Goal: Task Accomplishment & Management: Manage account settings

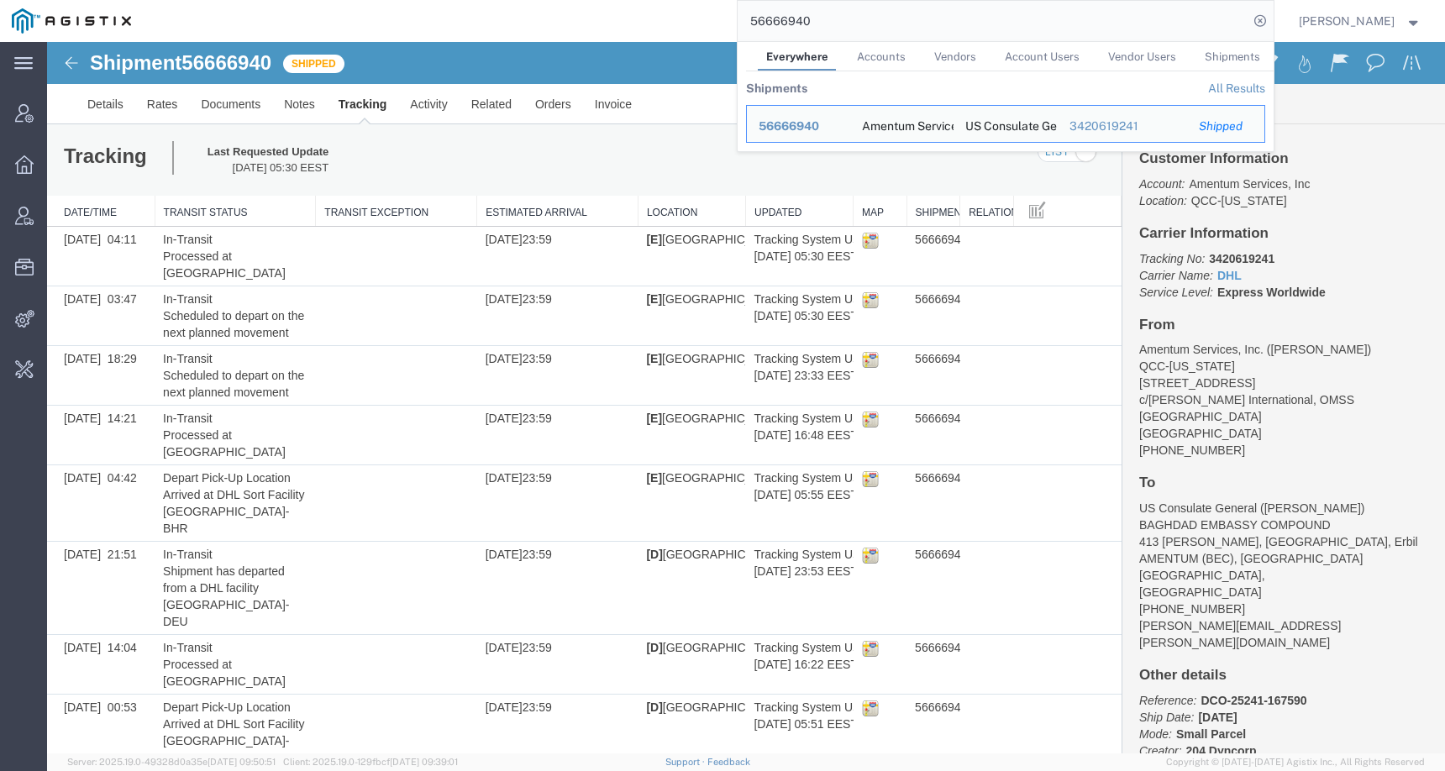
drag, startPoint x: 856, startPoint y: 20, endPoint x: 721, endPoint y: 19, distance: 135.3
click at [721, 19] on div "56666940 Everywhere Accounts Vendors Account Users Vendor Users Shipments Shipm…" at bounding box center [708, 21] width 1131 height 42
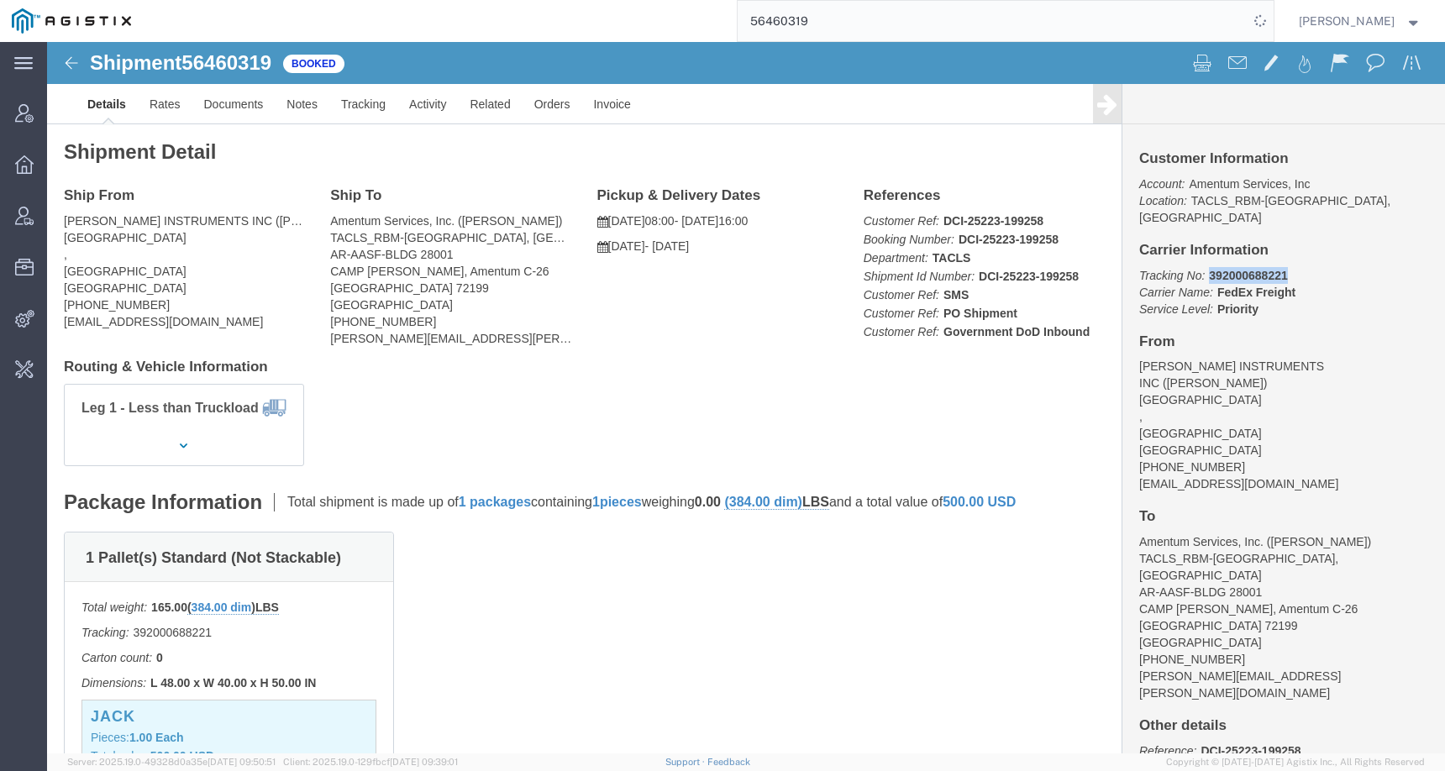
drag, startPoint x: 1152, startPoint y: 216, endPoint x: 1276, endPoint y: 216, distance: 123.5
click p "Tracking No: 392000688221 Carrier Name: FedEx Freight FedEx Freight Service Lev…"
copy b "392000688221"
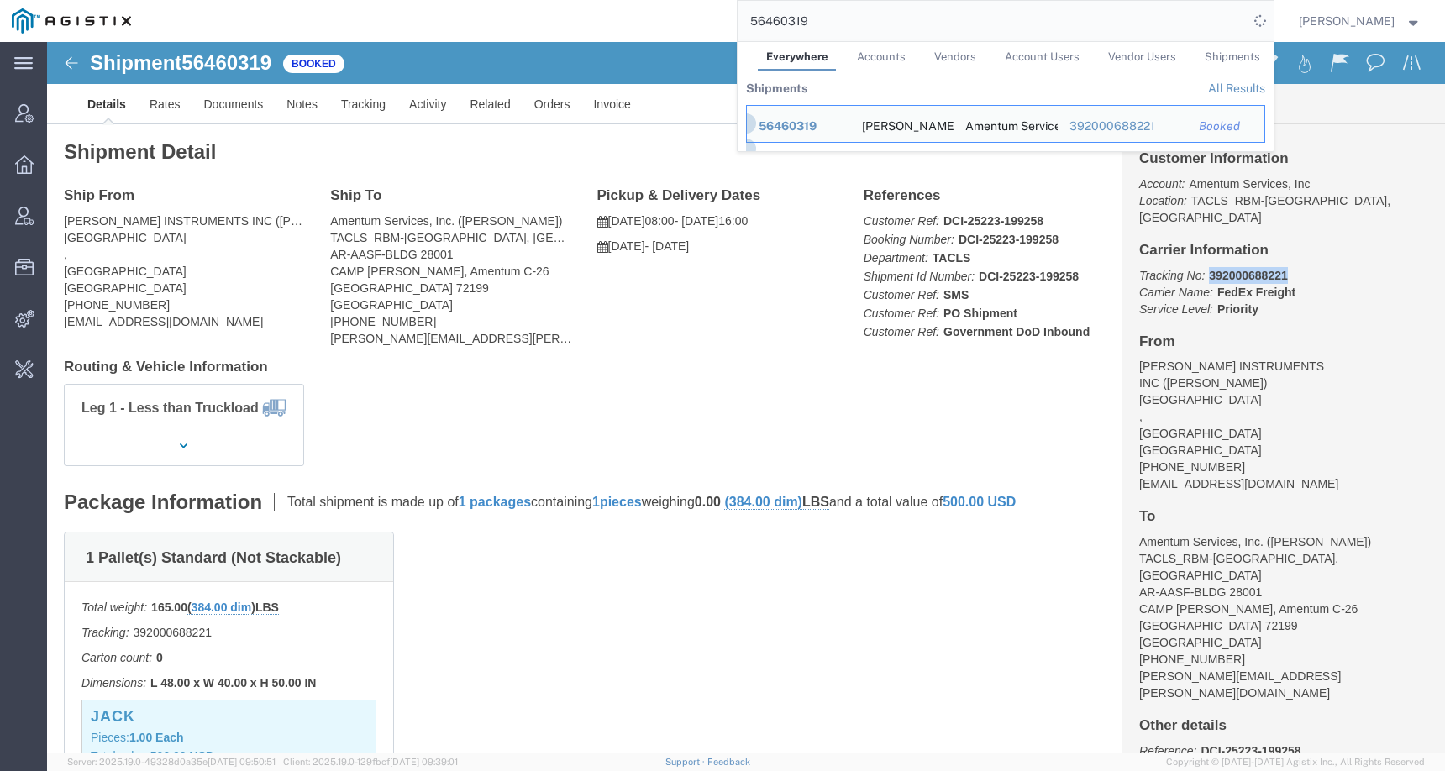
click b "392000688221"
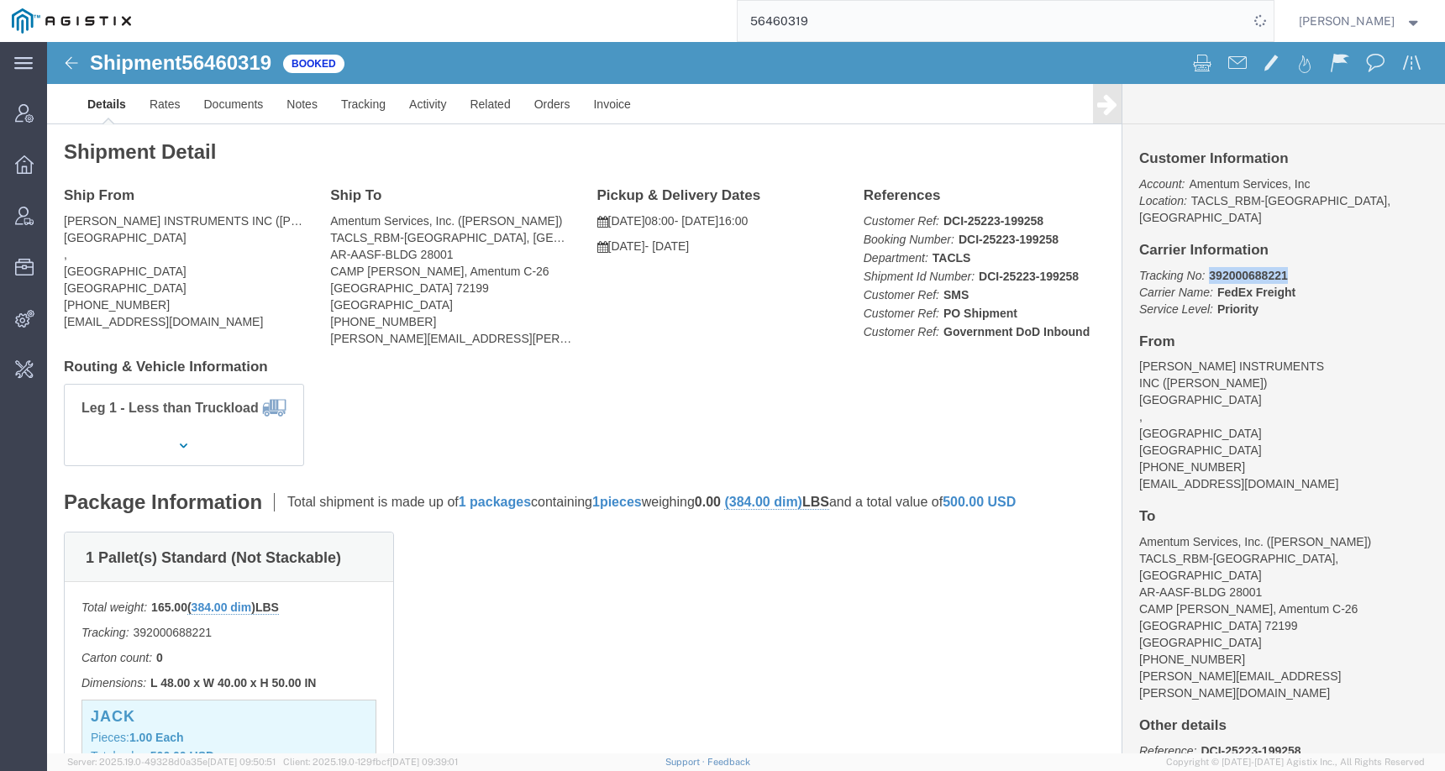
drag, startPoint x: 1154, startPoint y: 216, endPoint x: 1236, endPoint y: 215, distance: 82.4
click p "Tracking No: 392000688221 Carrier Name: FedEx Freight FedEx Freight Service Lev…"
copy b "392000688221"
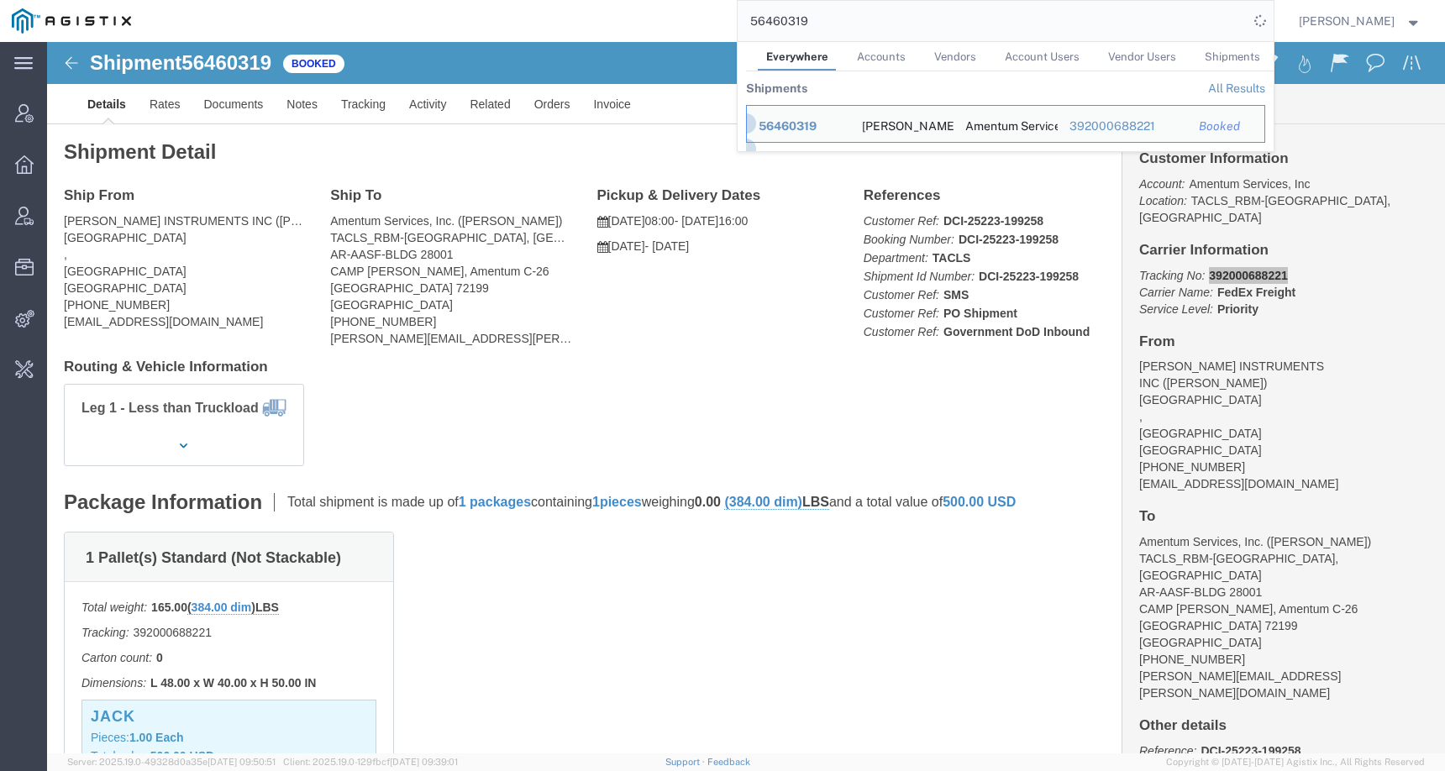
drag, startPoint x: 799, startPoint y: 25, endPoint x: 695, endPoint y: 25, distance: 104.2
click at [695, 25] on div "56460319 Everywhere Accounts Vendors Account Users Vendor Users Shipments Shipm…" at bounding box center [708, 21] width 1131 height 42
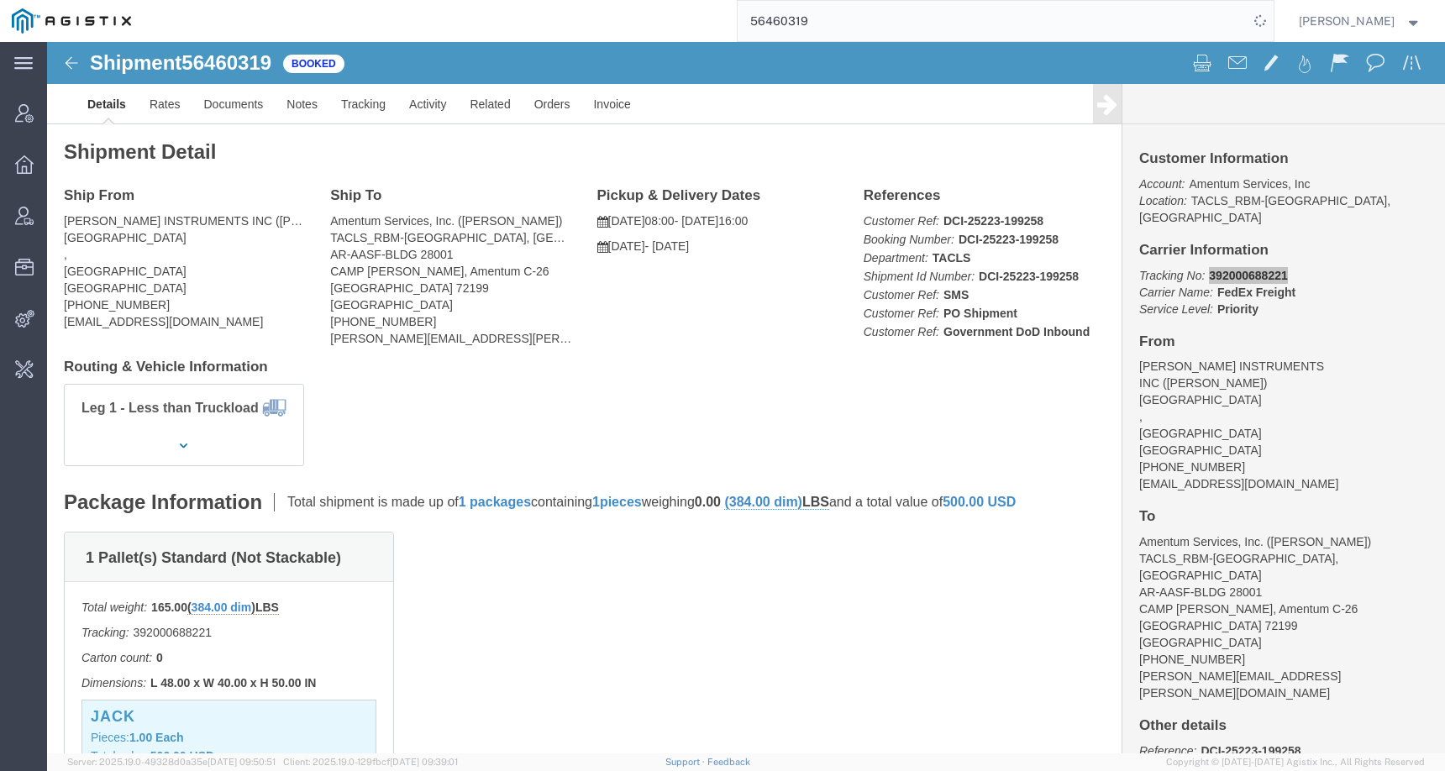
paste input "590890"
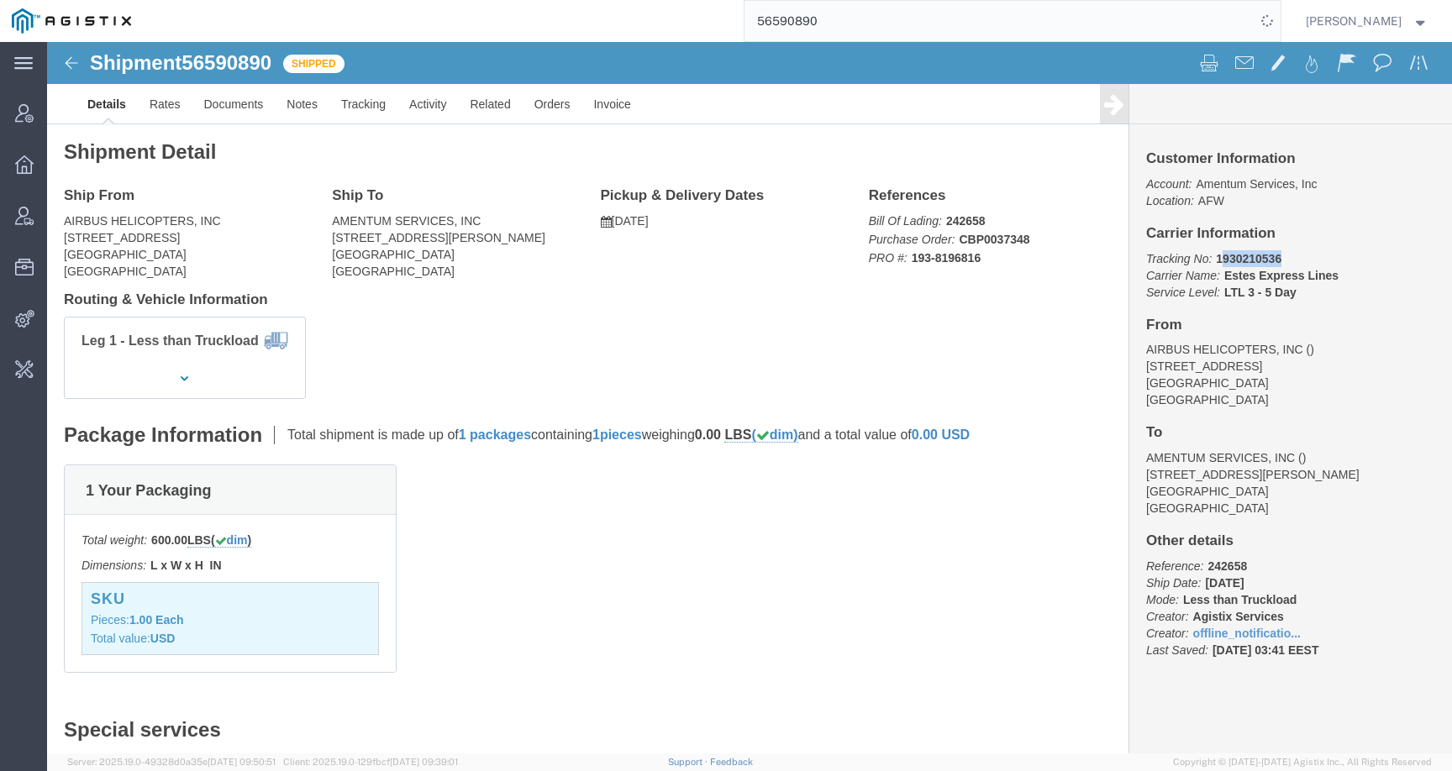
drag, startPoint x: 1163, startPoint y: 216, endPoint x: 1229, endPoint y: 216, distance: 66.4
click p "Tracking No: 1930210536 Carrier Name: [PERSON_NAME] Express Lines [PERSON_NAME]…"
drag, startPoint x: 1171, startPoint y: 231, endPoint x: 1274, endPoint y: 230, distance: 103.4
click b "Estes Express Lines"
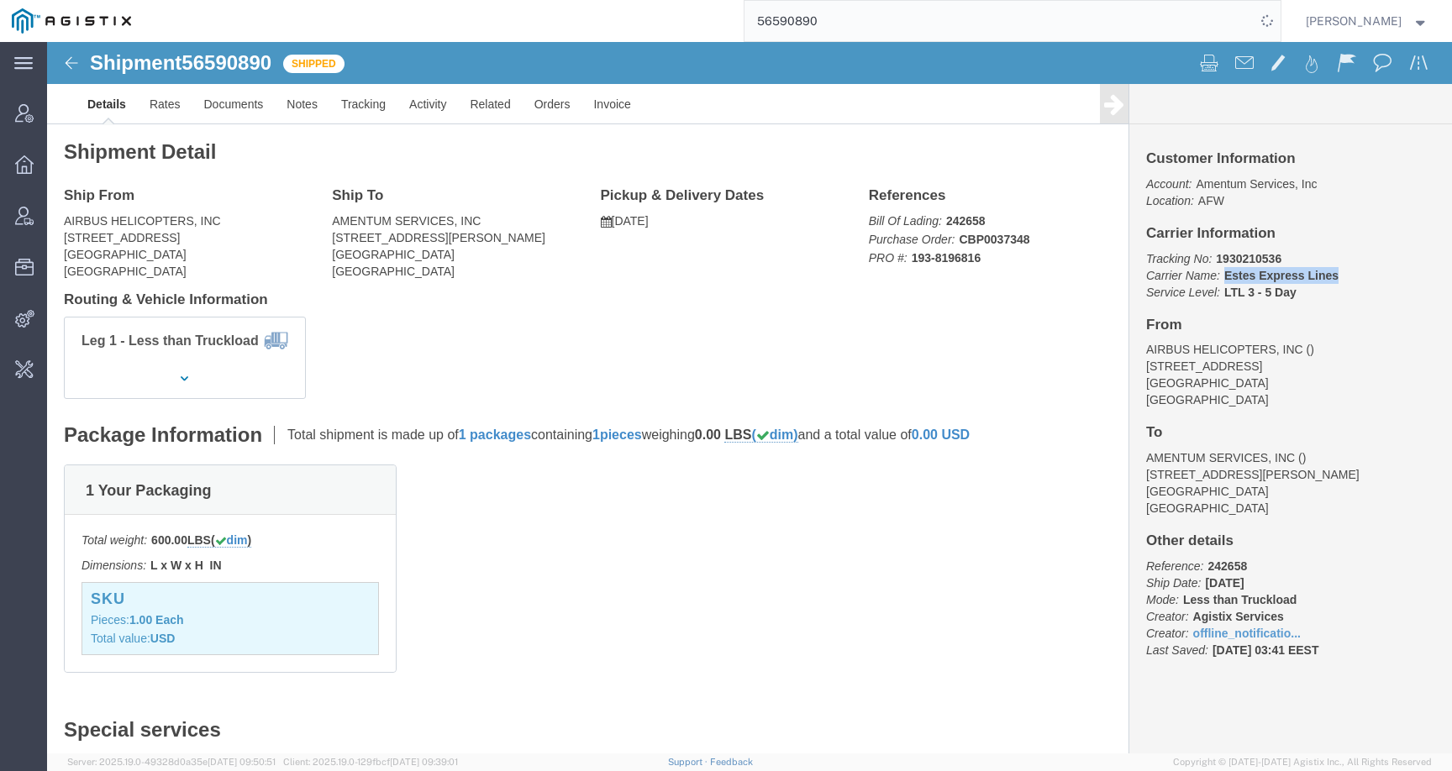
drag, startPoint x: 1281, startPoint y: 234, endPoint x: 1166, endPoint y: 238, distance: 115.2
click p "Tracking No: 1930210536 Carrier Name: [PERSON_NAME] Express Lines [PERSON_NAME]…"
copy b "Estes Express Lines"
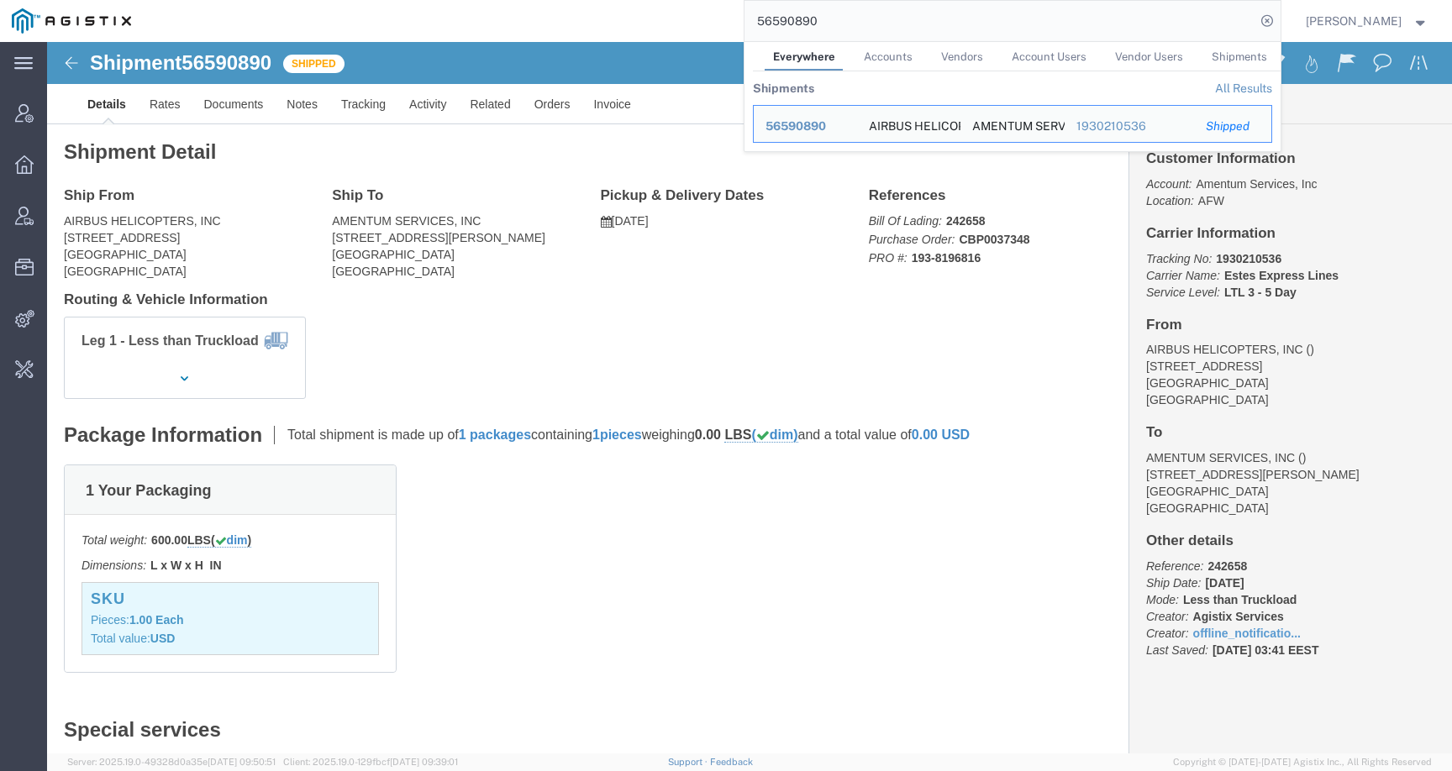
click b "1930210536"
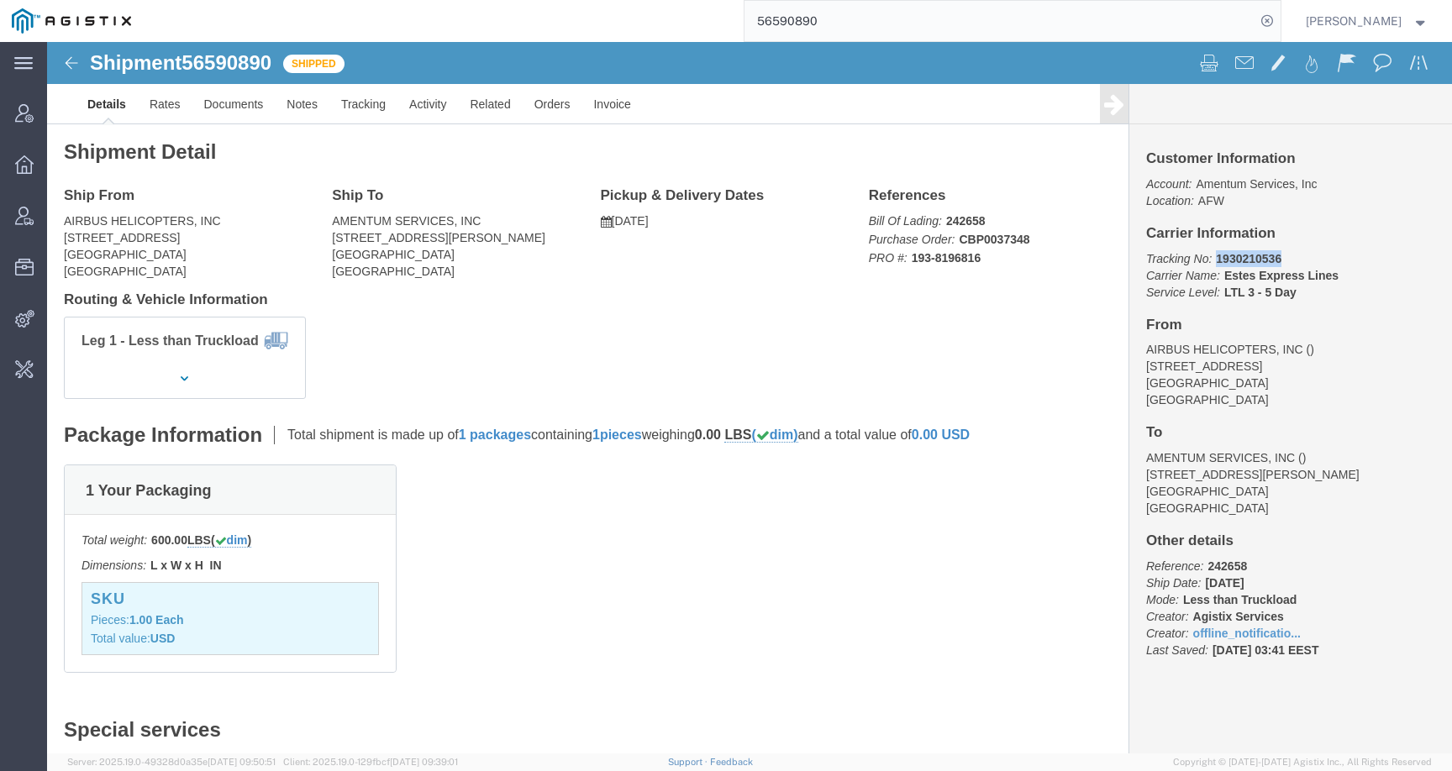
copy b "1930210536"
click link "Activity"
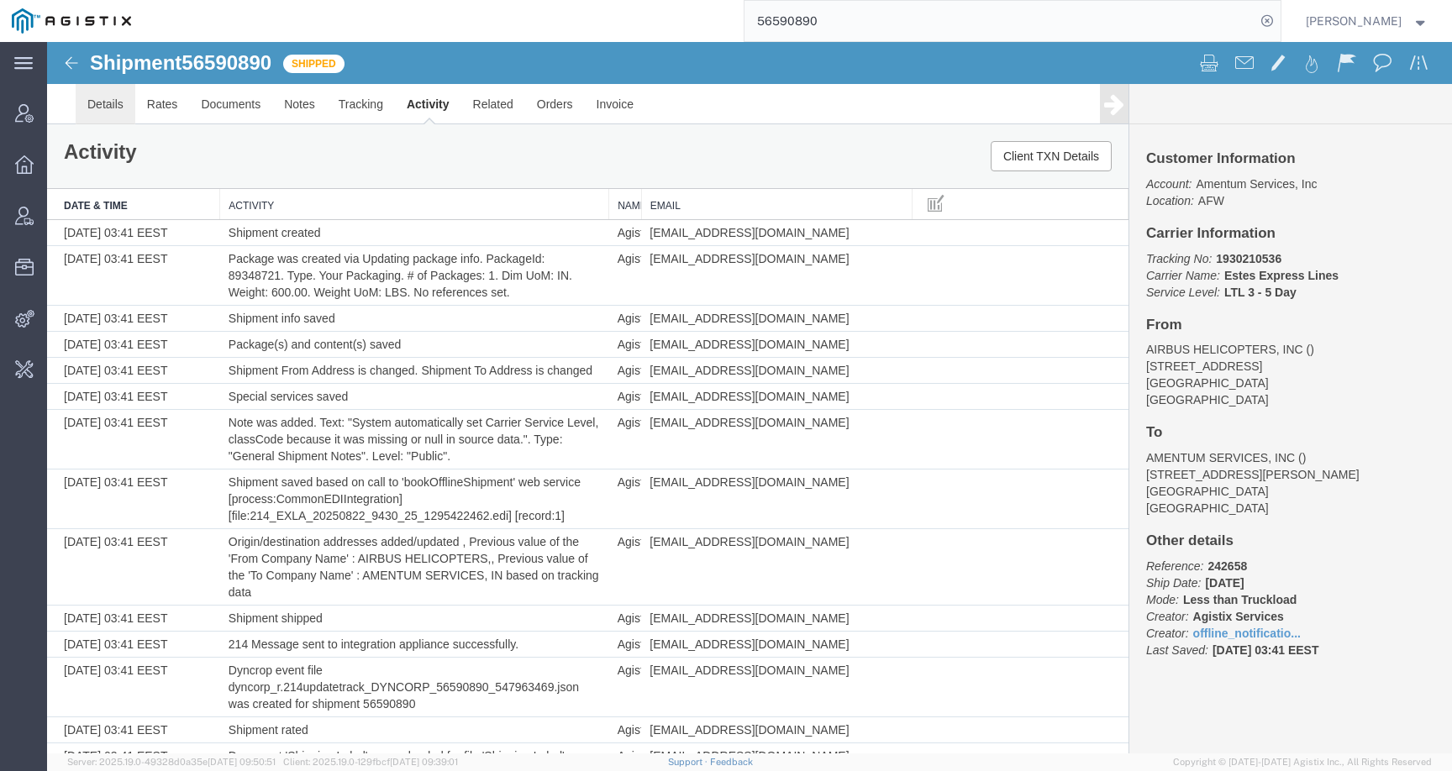
click at [103, 100] on link "Details" at bounding box center [106, 104] width 60 height 40
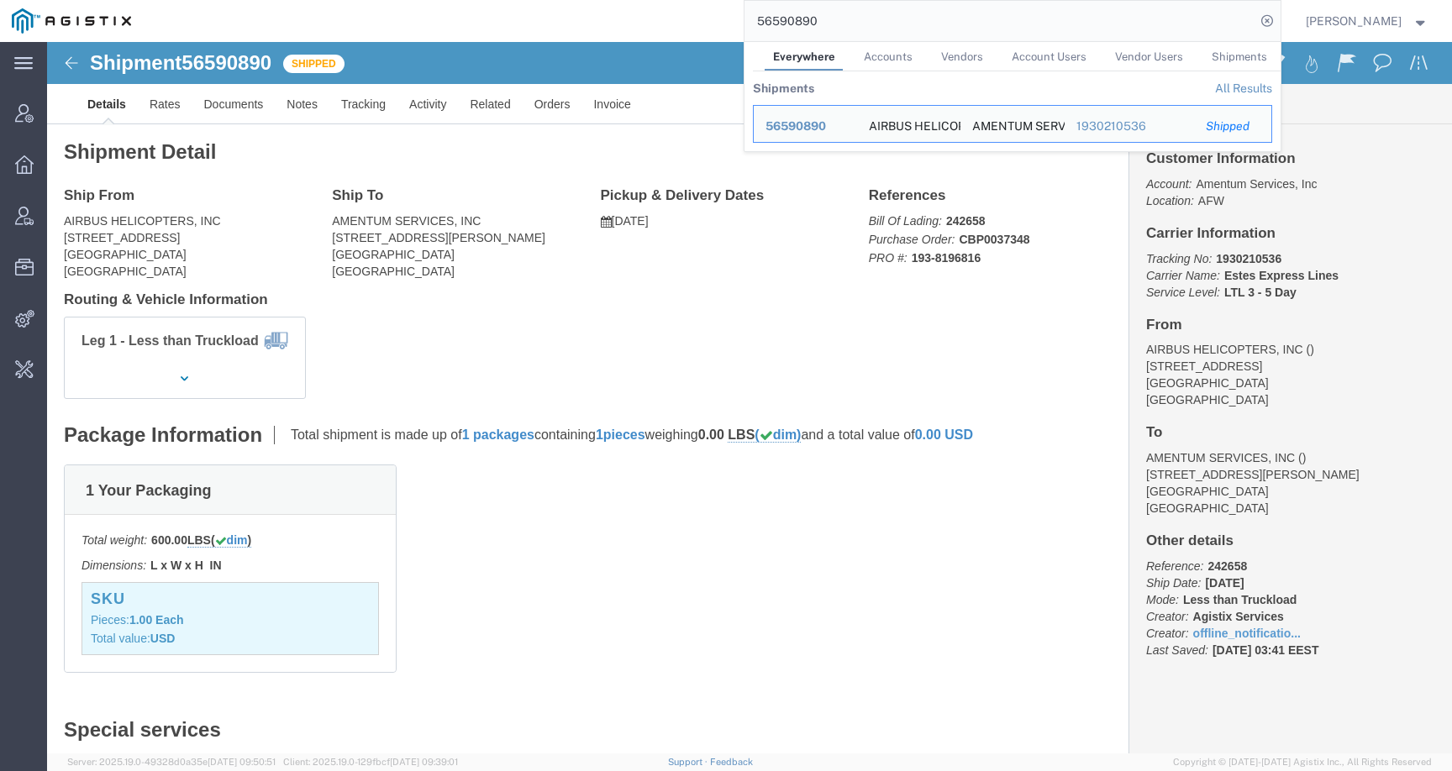
click at [839, 13] on input "56590890" at bounding box center [1000, 21] width 511 height 40
drag, startPoint x: 839, startPoint y: 15, endPoint x: 716, endPoint y: 13, distance: 123.6
click at [716, 13] on div "56590890 Everywhere Accounts Vendors Account Users Vendor Users Shipments Shipm…" at bounding box center [712, 21] width 1138 height 42
click at [824, 165] on span "56371225" at bounding box center [795, 167] width 58 height 13
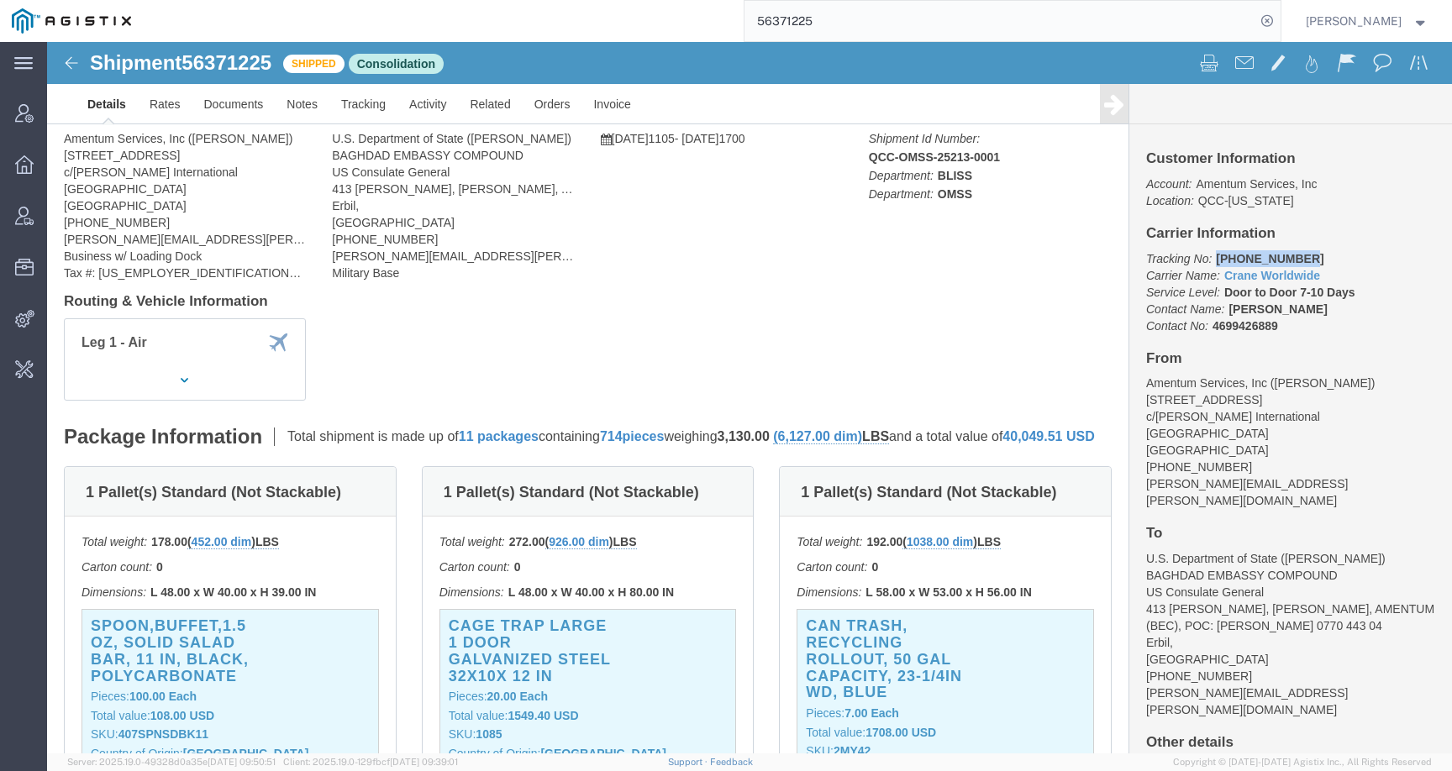
drag, startPoint x: 1160, startPoint y: 216, endPoint x: 1269, endPoint y: 215, distance: 108.4
click p "Tracking No: [PHONE_NUMBER] Carrier Name: Crane Worldwide Crane Worldwide Servi…"
copy b "[PHONE_NUMBER]"
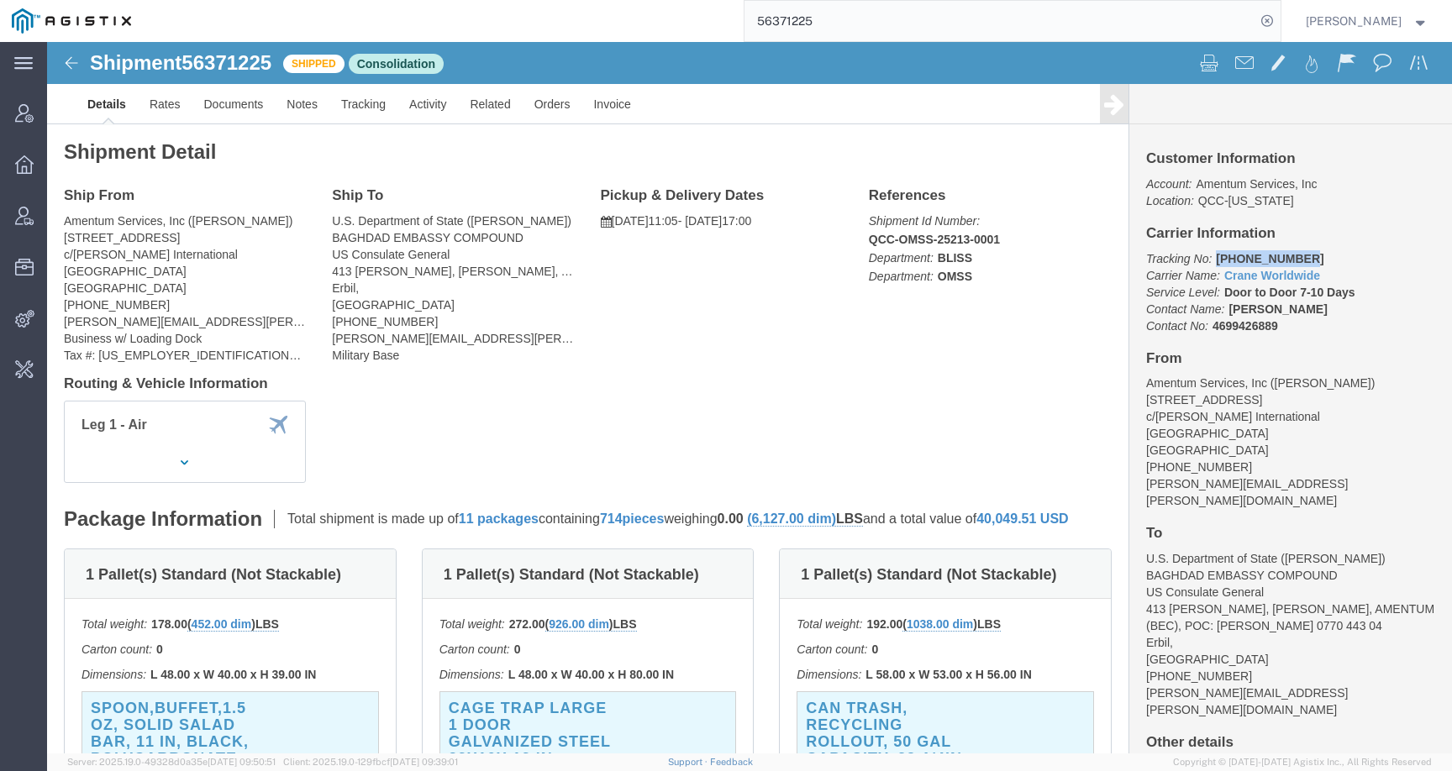
copy b "[PHONE_NUMBER]"
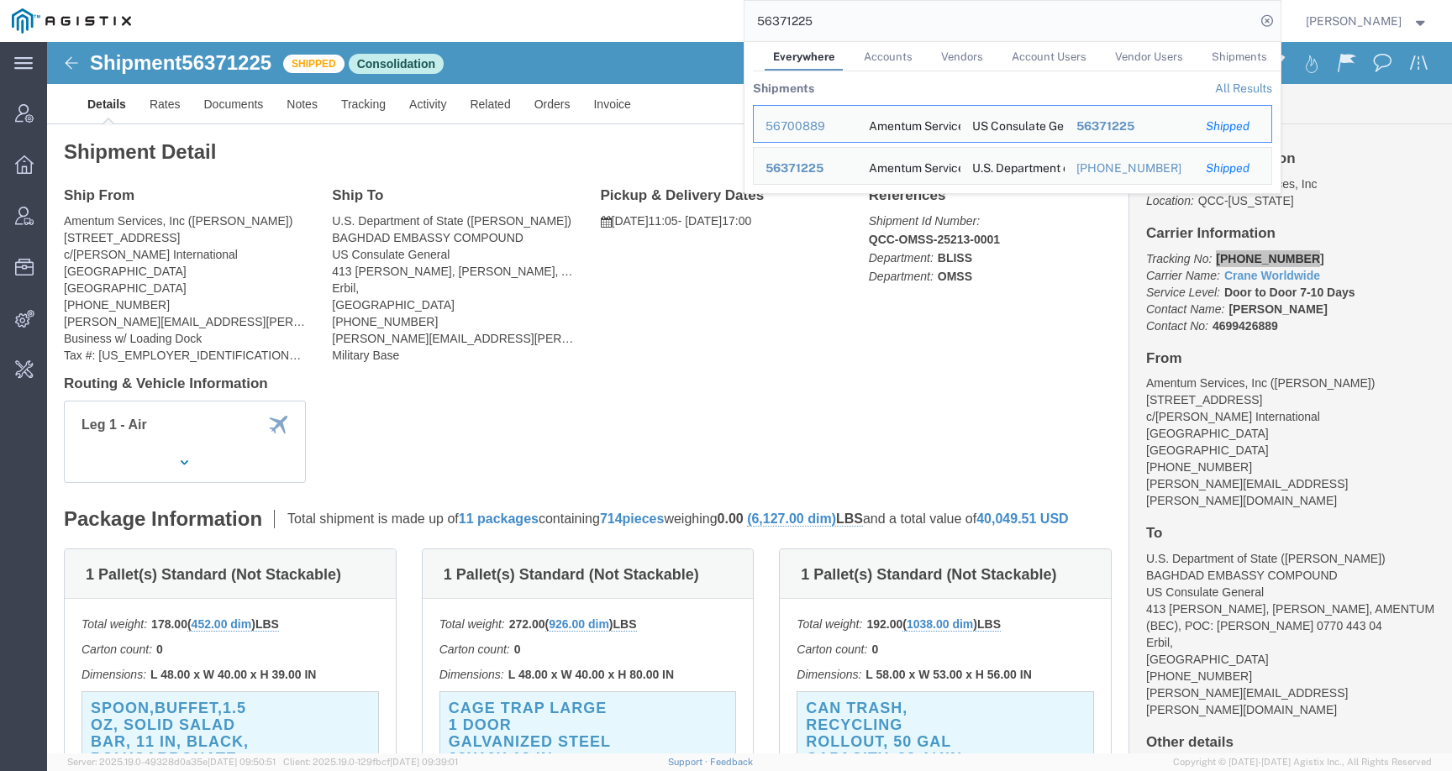
drag, startPoint x: 831, startPoint y: 28, endPoint x: 751, endPoint y: 22, distance: 80.0
click at [751, 22] on div "56371225 Everywhere Accounts Vendors Account Users Vendor Users Shipments Shipm…" at bounding box center [712, 21] width 1138 height 42
paste input "414009"
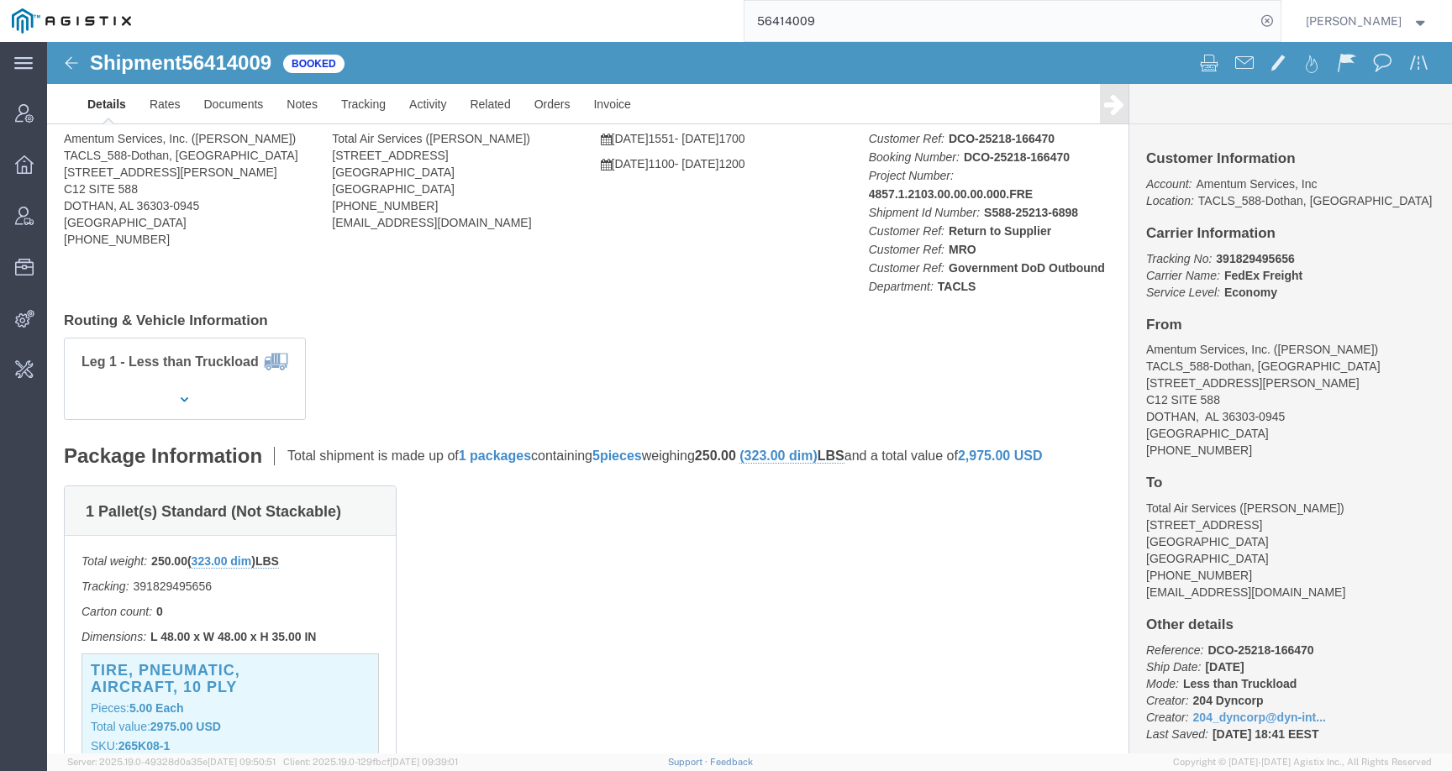
click at [751, 22] on div "56414009" at bounding box center [712, 21] width 1138 height 42
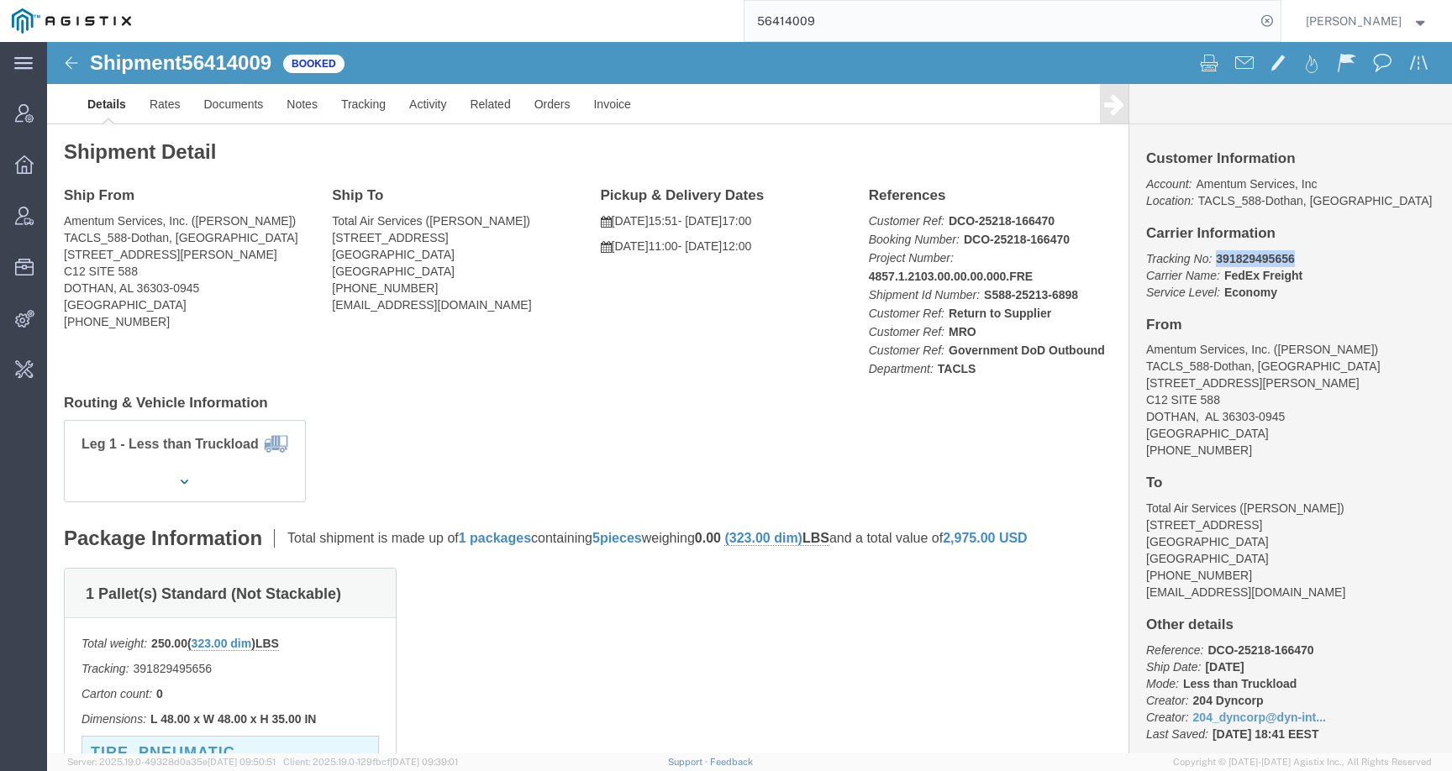
drag, startPoint x: 1159, startPoint y: 215, endPoint x: 1241, endPoint y: 209, distance: 82.6
click p "Tracking No: 391829495656 Carrier Name: FedEx Freight FedEx Freight Service Lev…"
copy b "391829495656"
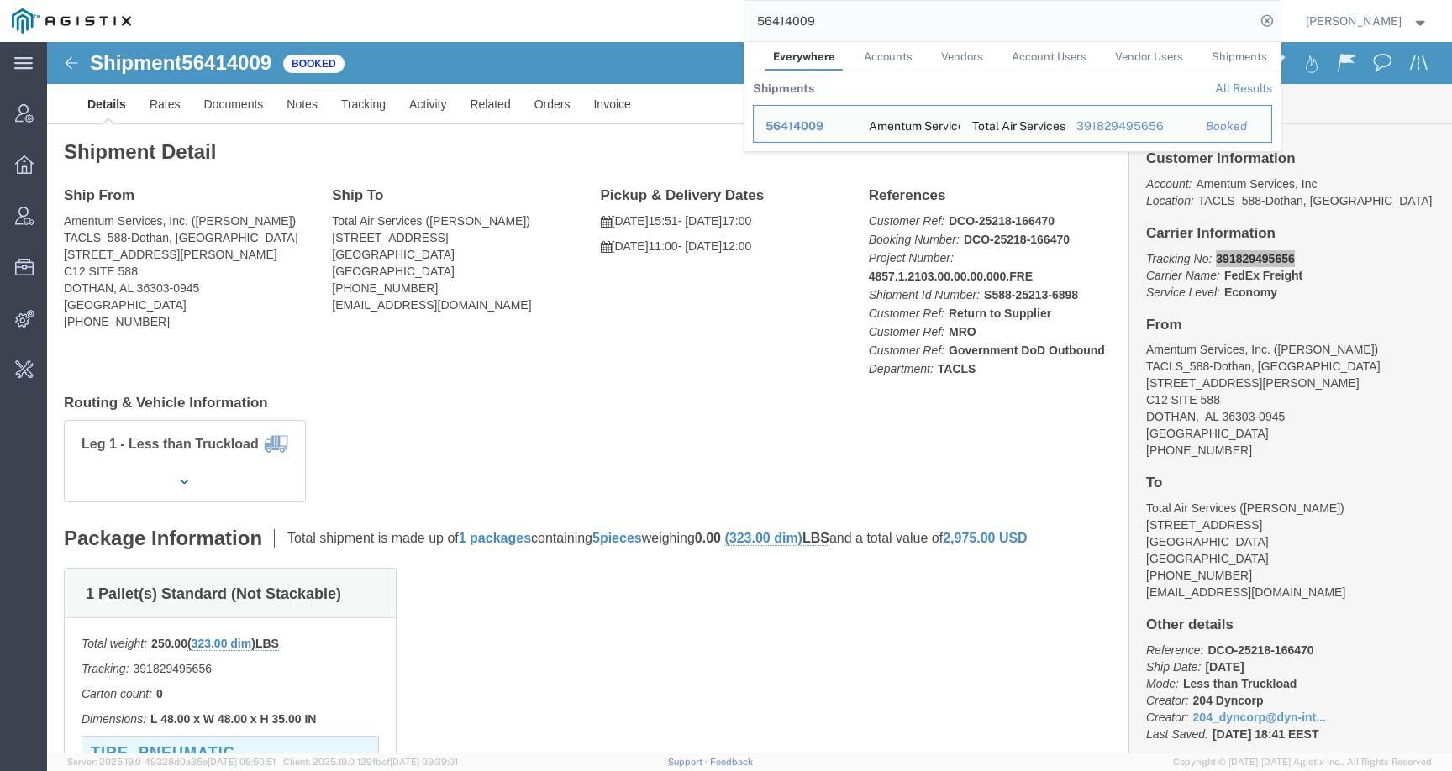
drag, startPoint x: 834, startPoint y: 24, endPoint x: 665, endPoint y: 18, distance: 169.0
click at [666, 18] on div "56414009 Everywhere Accounts Vendors Account Users Vendor Users Shipments Shipm…" at bounding box center [712, 21] width 1138 height 42
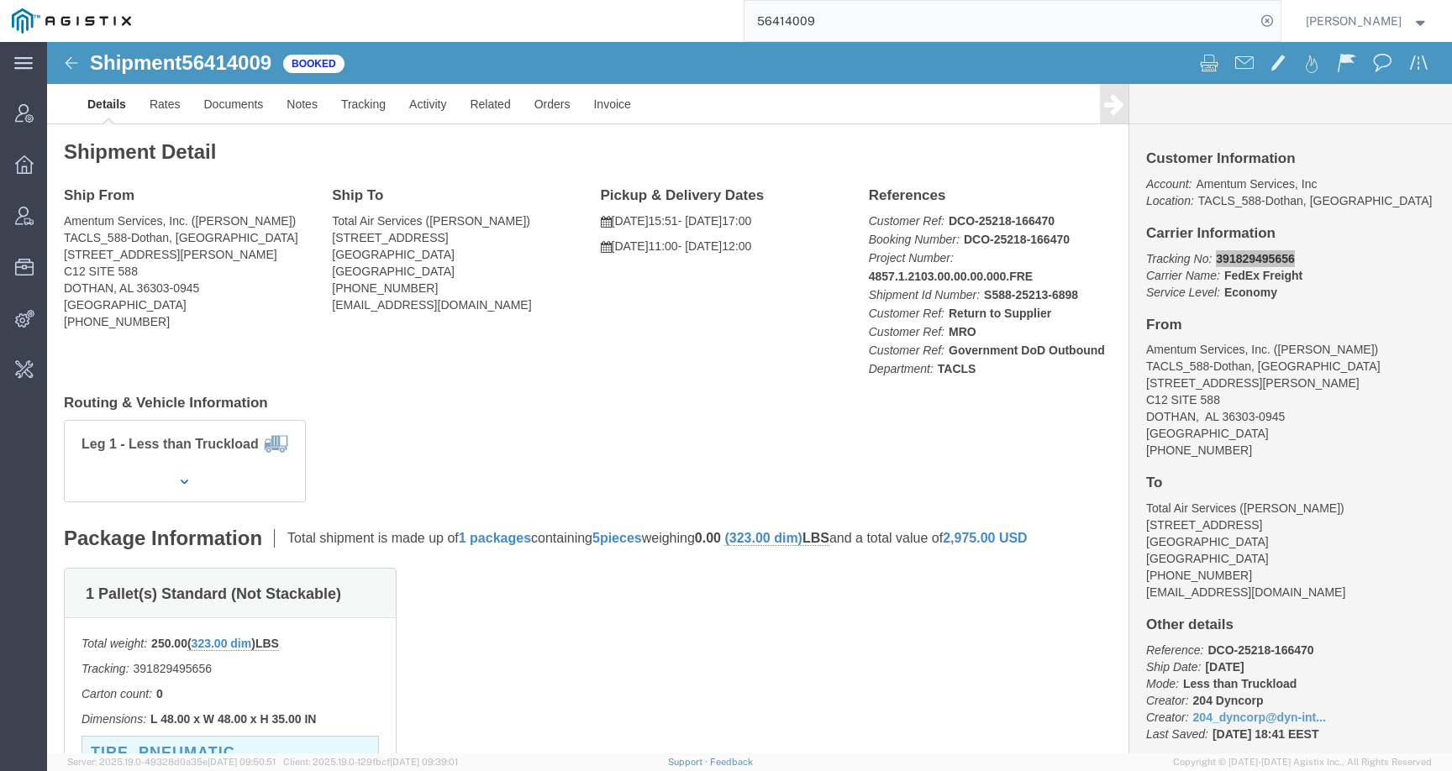
paste input "607547"
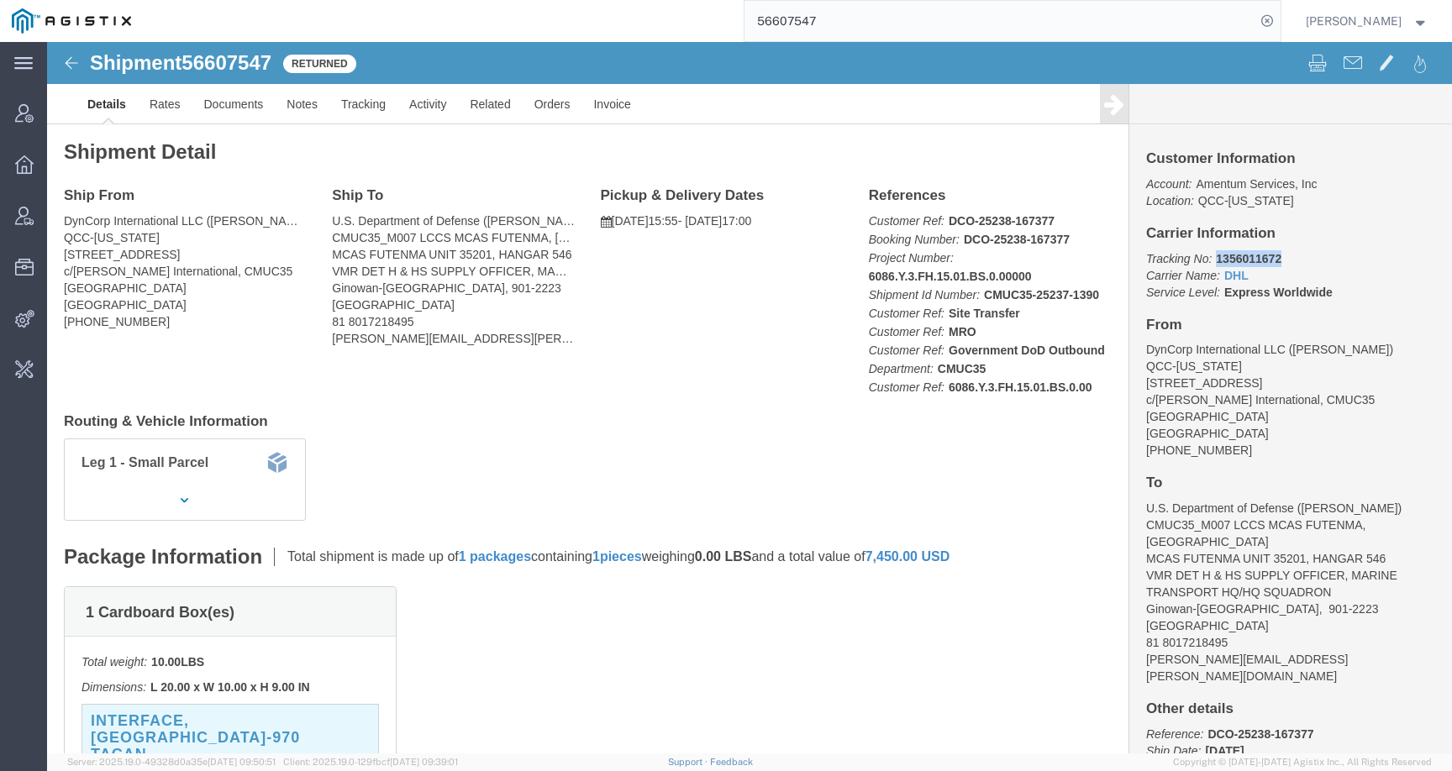
drag, startPoint x: 1159, startPoint y: 219, endPoint x: 1238, endPoint y: 220, distance: 79.0
click p "Tracking No: 1356011672 Carrier Name: DHL DHL Service Level: Express Worldwide"
copy b "1356011672"
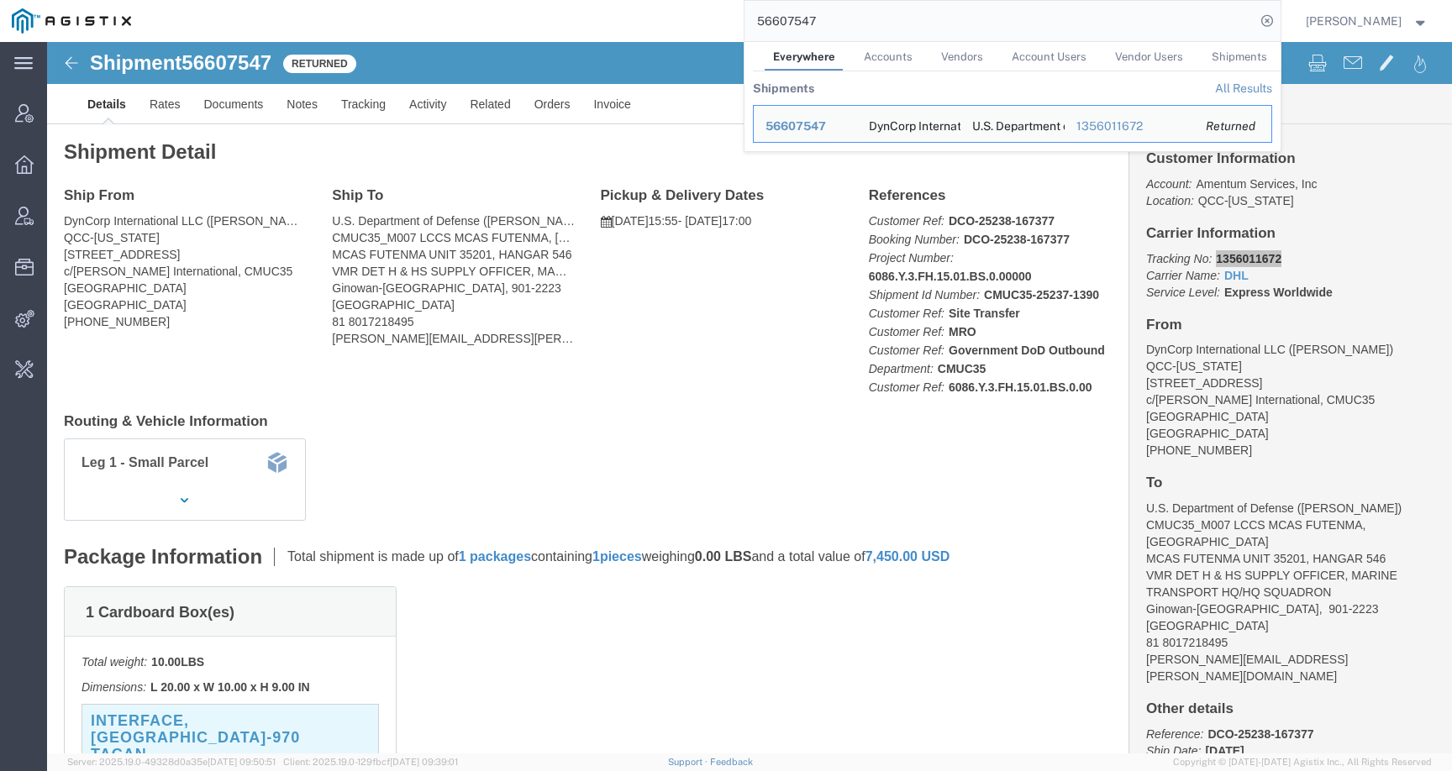
drag, startPoint x: 850, startPoint y: 24, endPoint x: 682, endPoint y: 21, distance: 168.1
click at [682, 21] on div "56607547 Everywhere Accounts Vendors Account Users Vendor Users Shipments Shipm…" at bounding box center [712, 21] width 1138 height 42
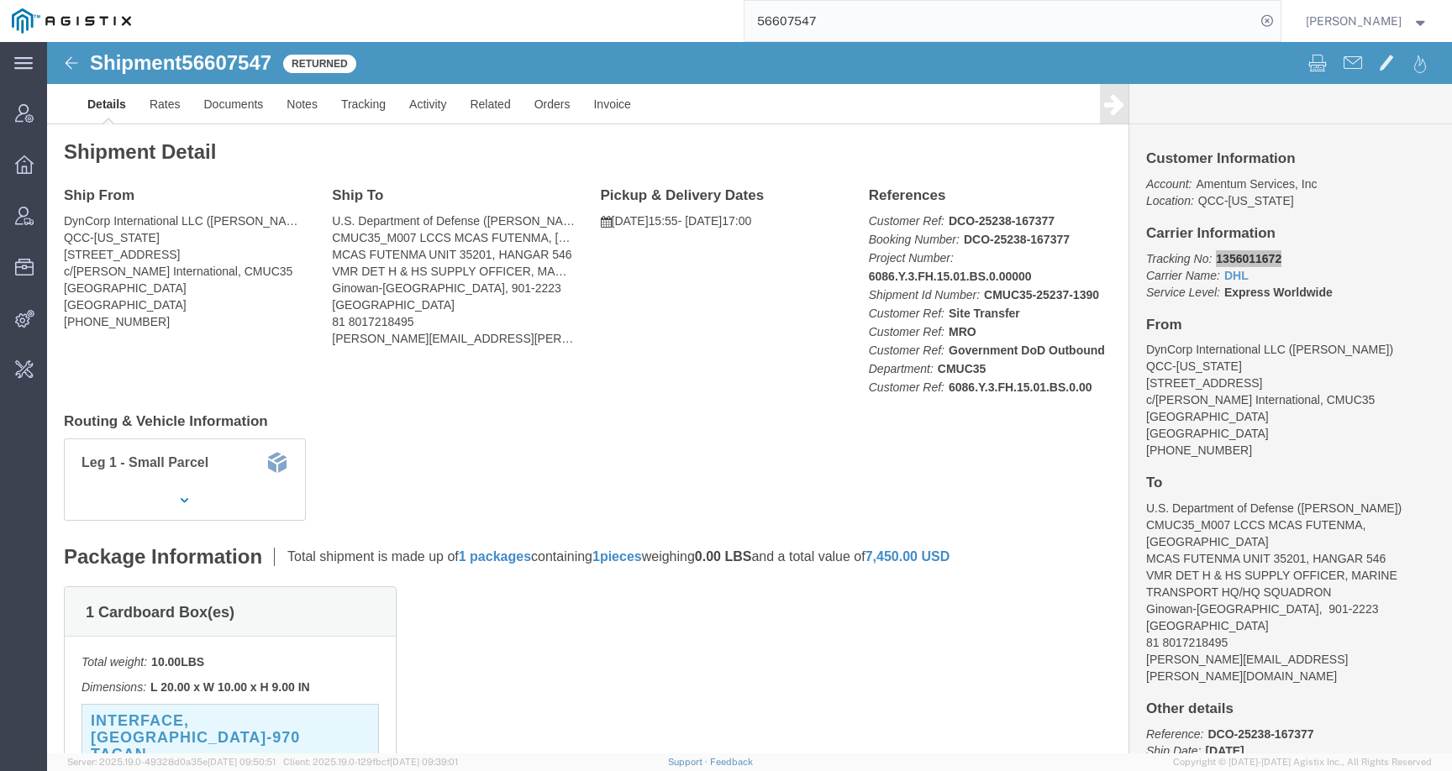
paste input "810301"
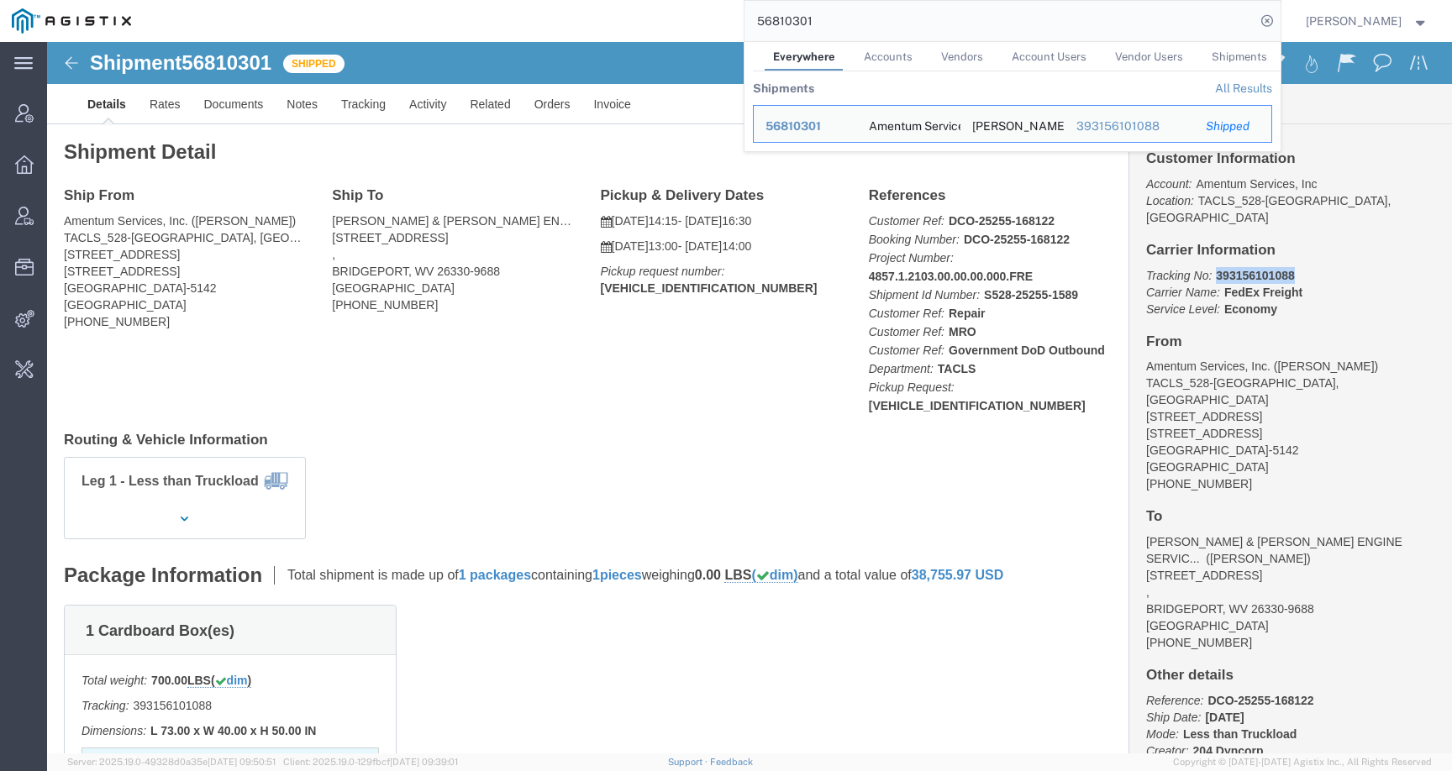
drag, startPoint x: 1160, startPoint y: 215, endPoint x: 1250, endPoint y: 215, distance: 89.9
click p "Tracking No: 393156101088 Carrier Name: FedEx Freight FedEx Freight Service Lev…"
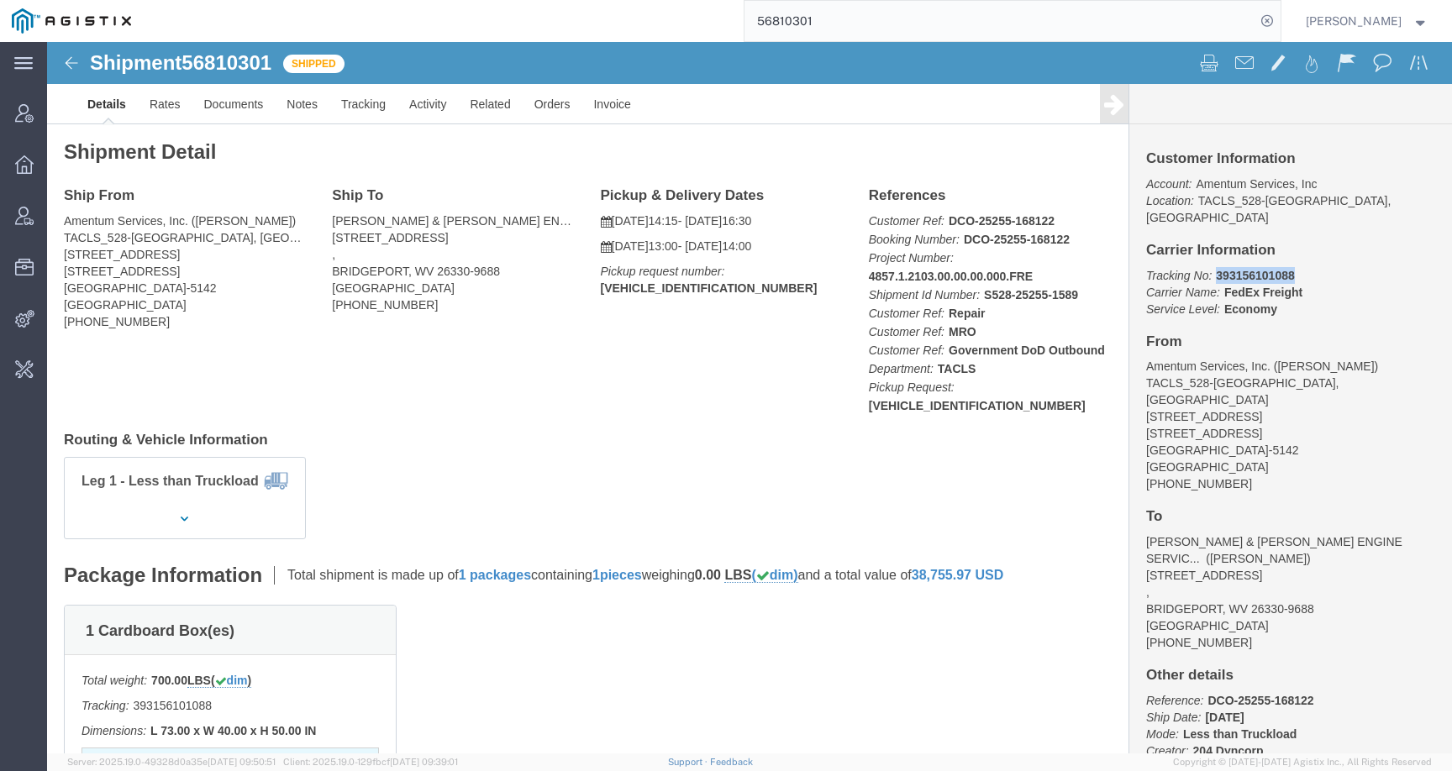
copy b "393156101088"
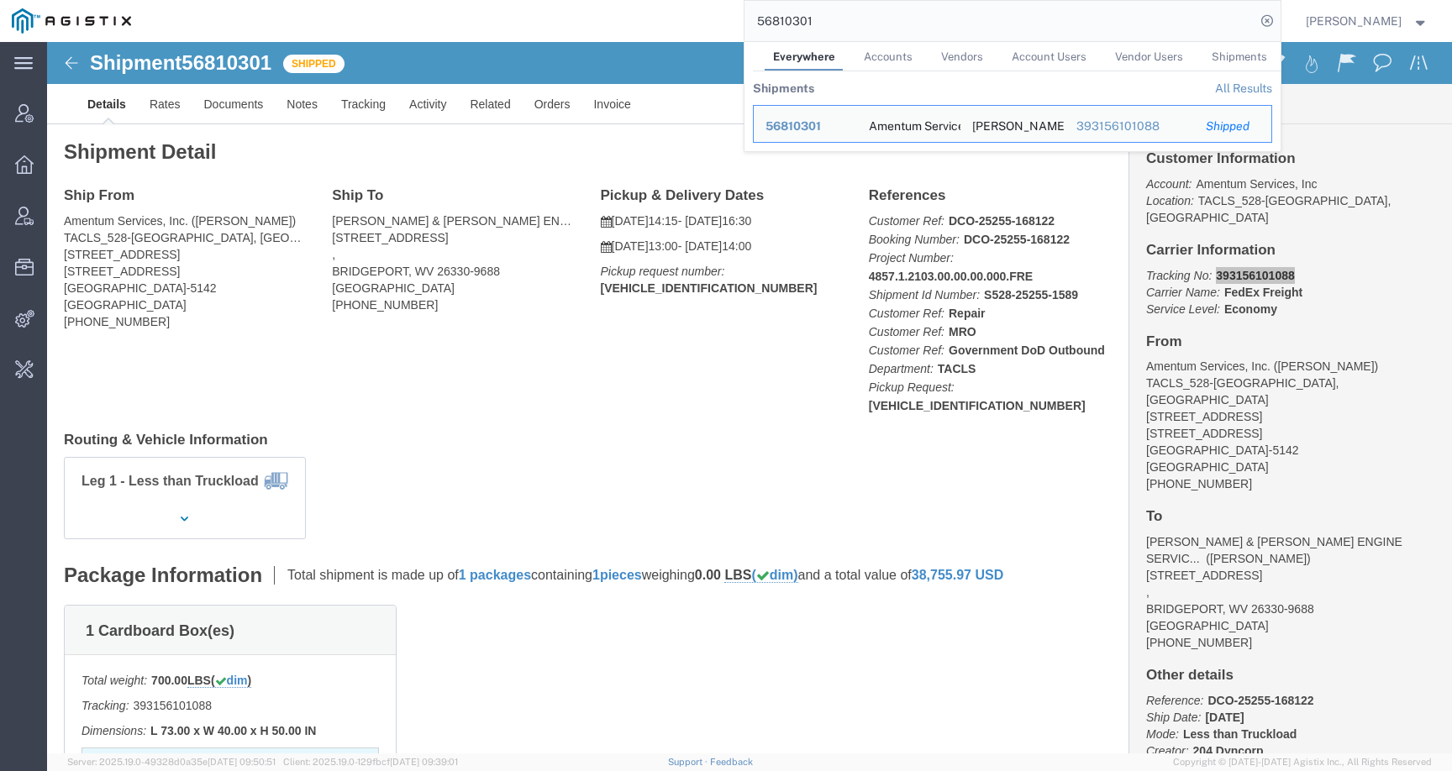
drag, startPoint x: 839, startPoint y: 23, endPoint x: 752, endPoint y: 23, distance: 86.6
click at [756, 23] on div "56810301 Everywhere Accounts Vendors Account Users Vendor Users Shipments Shipm…" at bounding box center [712, 21] width 1138 height 42
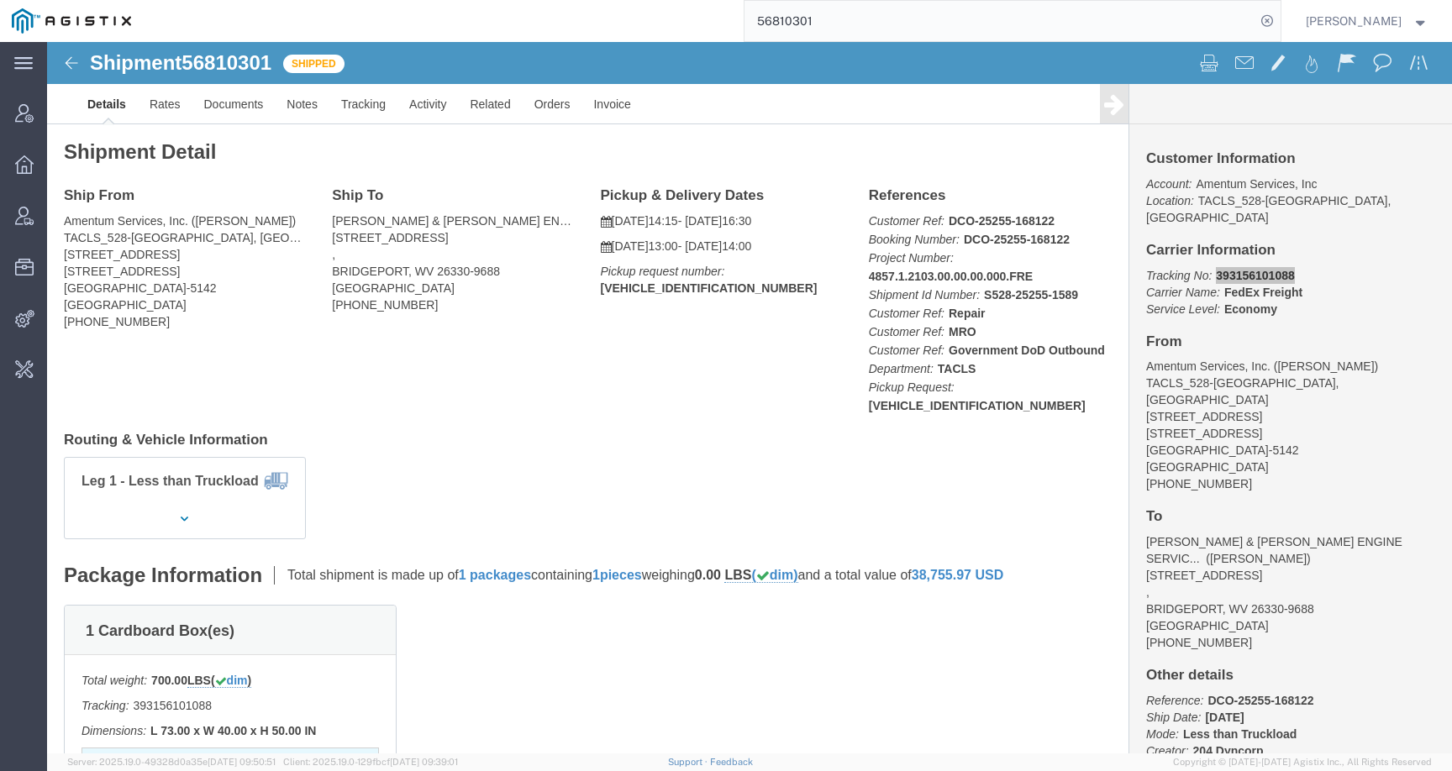
paste input "662473"
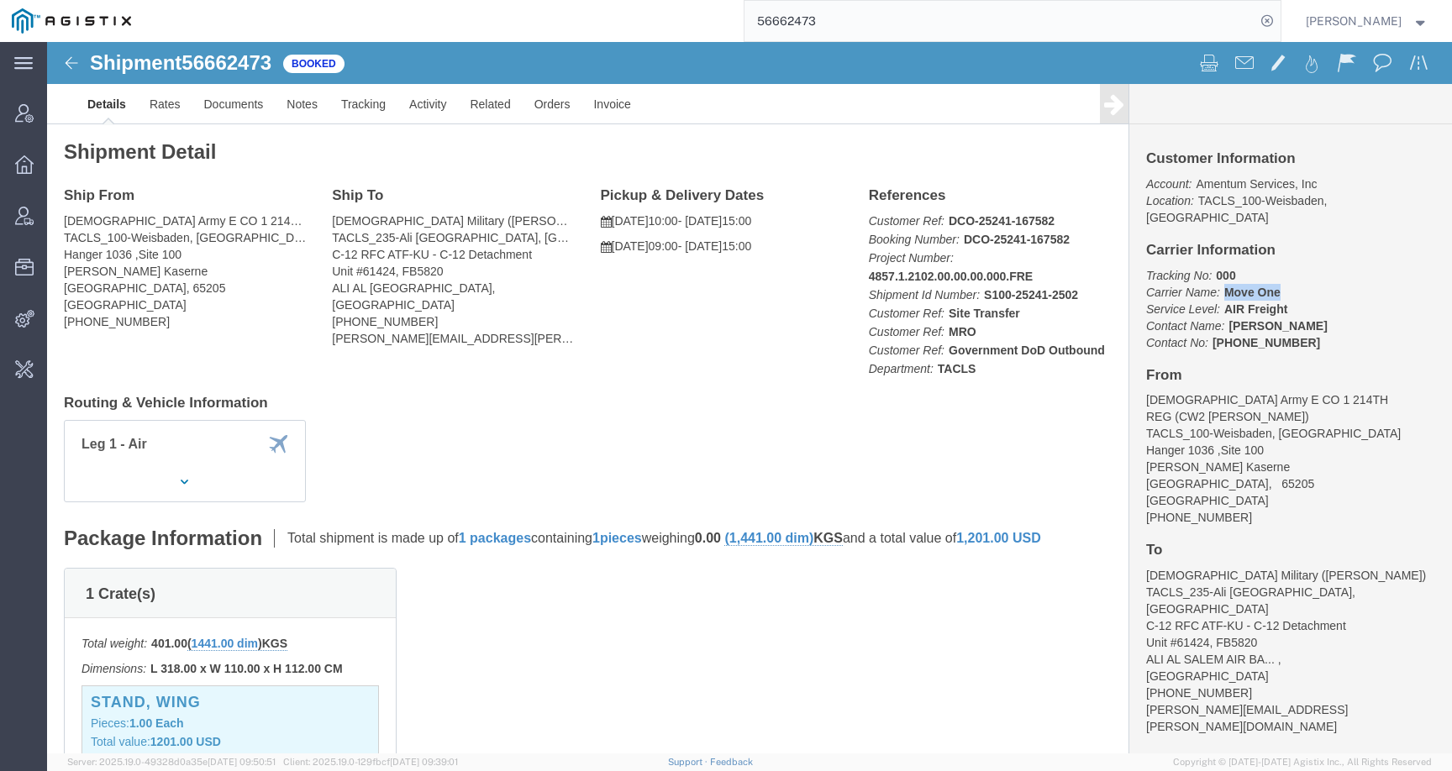
drag, startPoint x: 1169, startPoint y: 233, endPoint x: 1249, endPoint y: 232, distance: 79.8
click p "Tracking No: 000 Carrier Name: Move One Move One Service Level: AIR Freight Con…"
copy b "Move One"
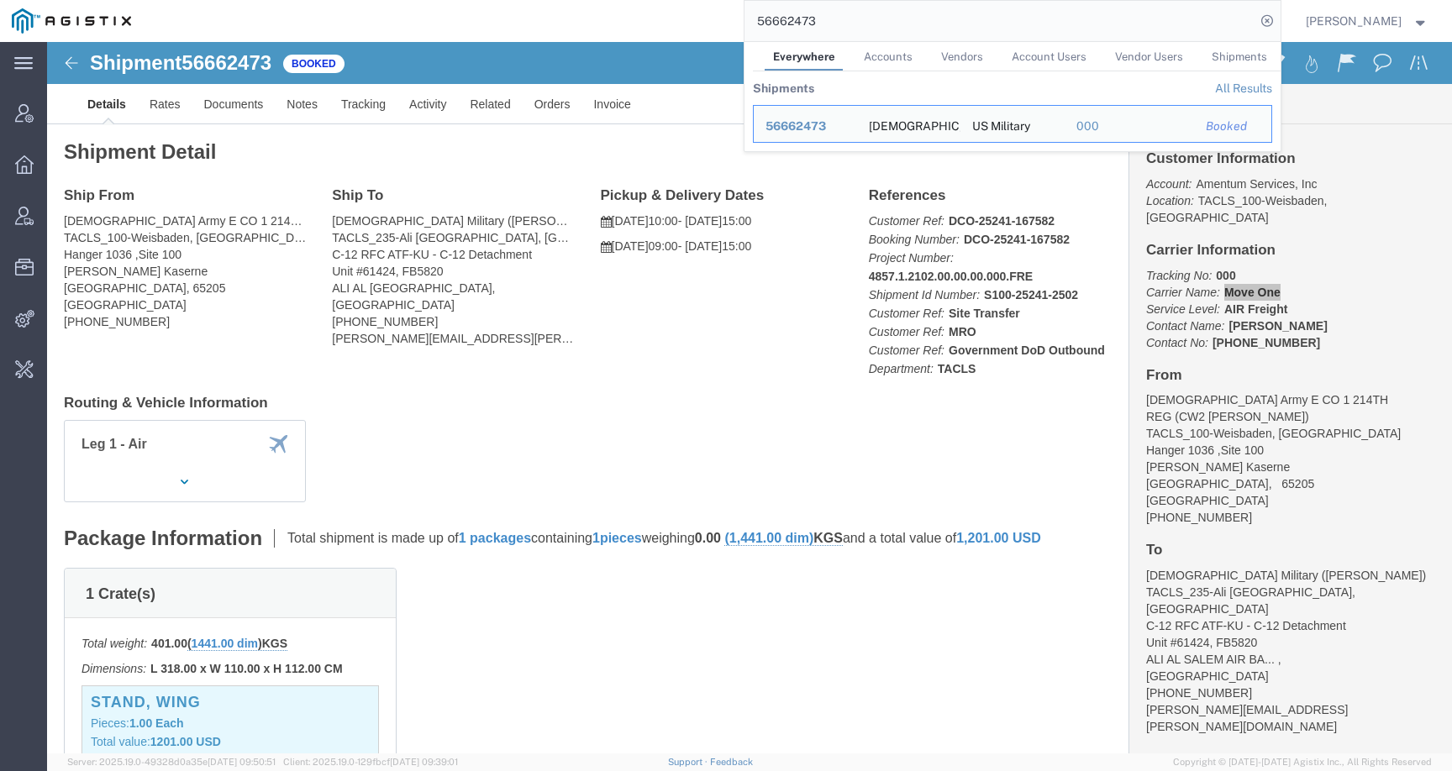
click at [843, 13] on input "56662473" at bounding box center [1000, 21] width 511 height 40
drag, startPoint x: 840, startPoint y: 19, endPoint x: 705, endPoint y: 18, distance: 135.3
click at [705, 18] on div "56662473 Everywhere Accounts Vendors Account Users Vendor Users Shipments Shipm…" at bounding box center [712, 21] width 1138 height 42
paste input "80719"
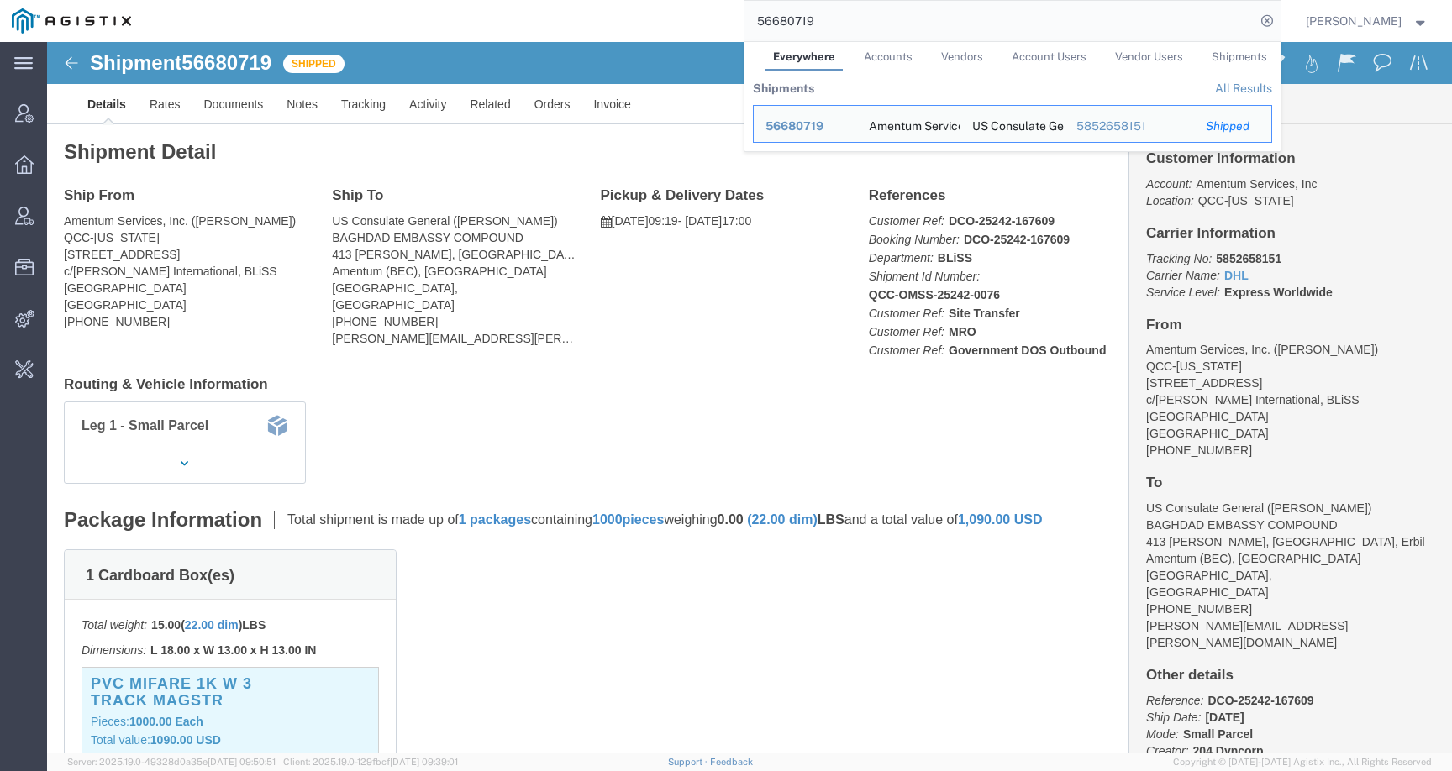
click h4 "Routing & Vehicle Information"
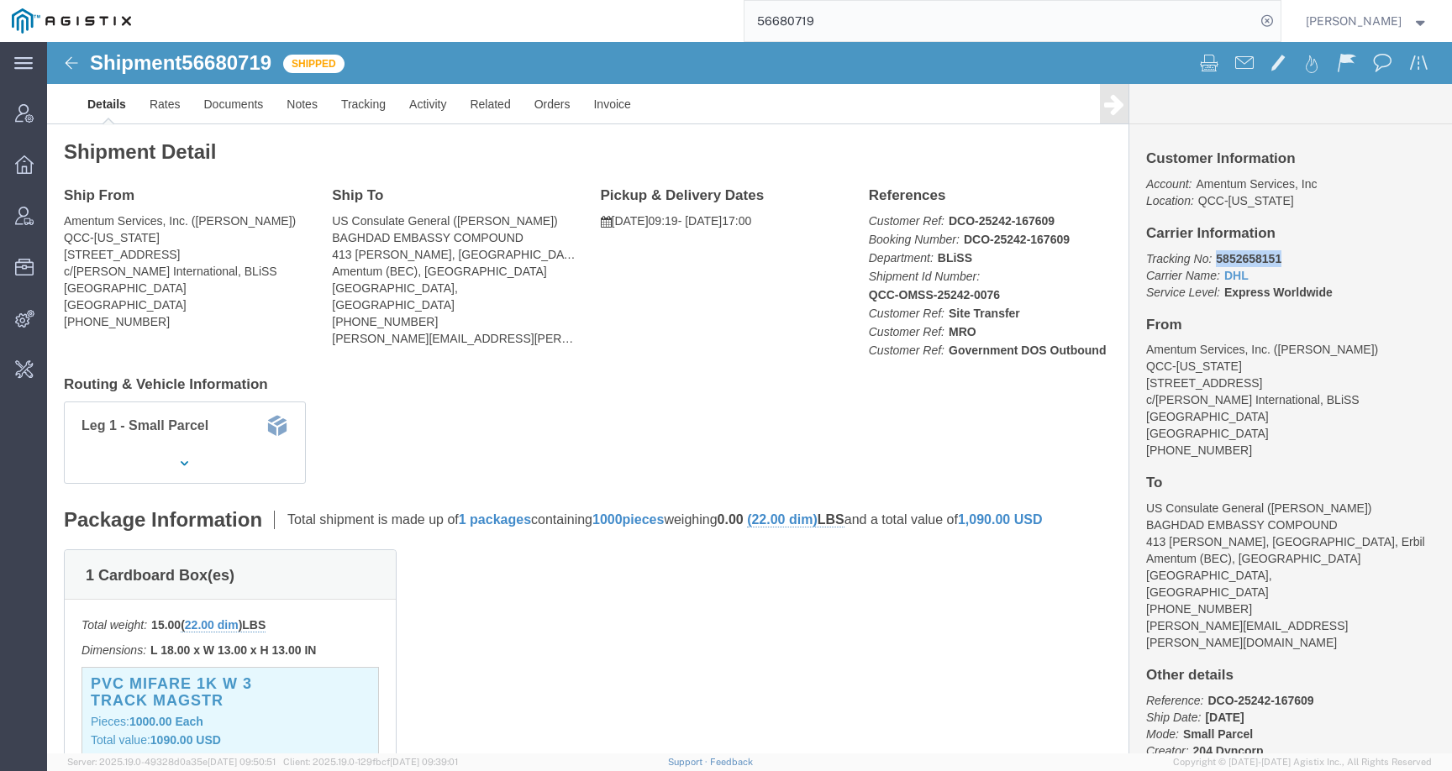
drag, startPoint x: 1160, startPoint y: 212, endPoint x: 1225, endPoint y: 212, distance: 65.5
click p "Tracking No: 5852658151 Carrier Name: DHL DHL Service Level: Express Worldwide"
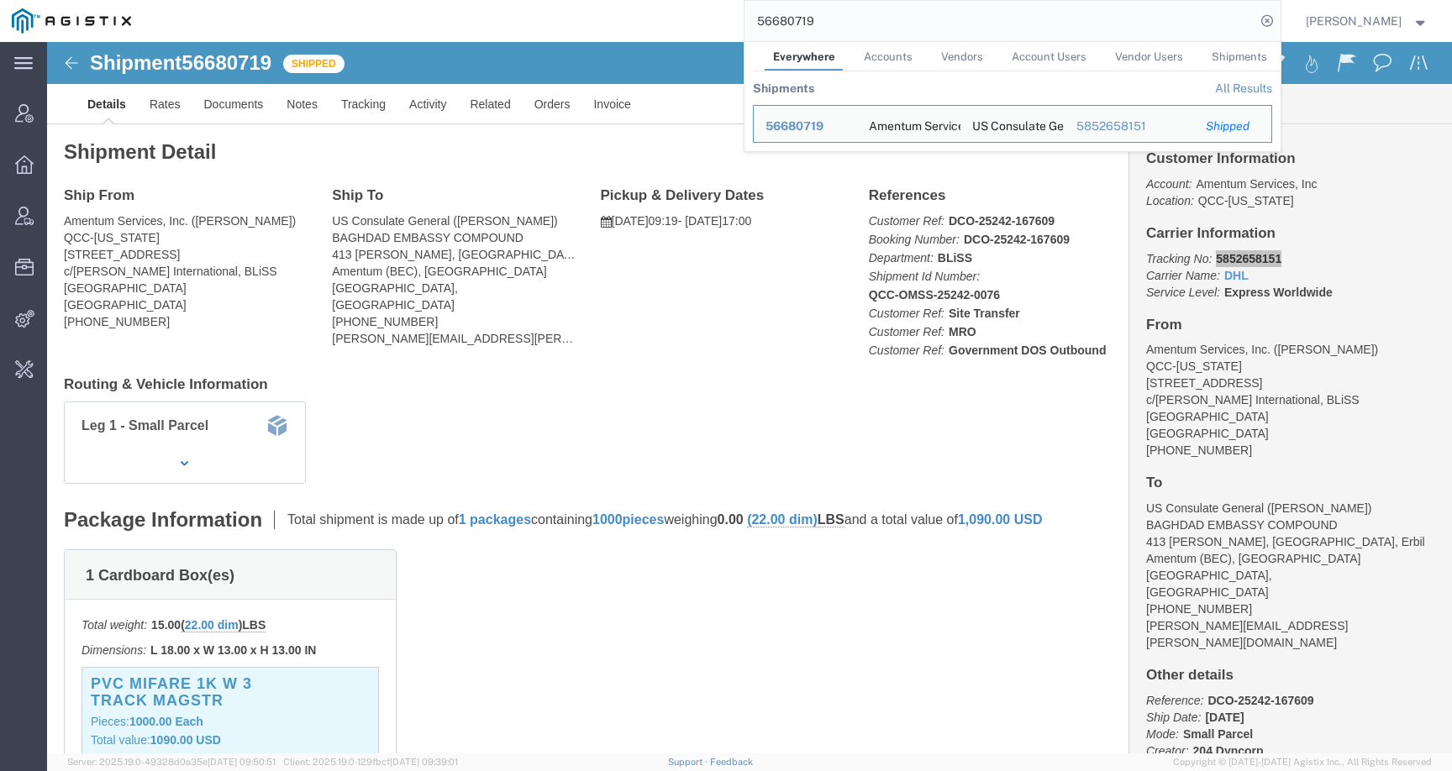
drag, startPoint x: 882, startPoint y: 29, endPoint x: 619, endPoint y: 30, distance: 262.2
click at [621, 30] on div "56680719 Everywhere Accounts Vendors Account Users Vendor Users Shipments Shipm…" at bounding box center [712, 21] width 1138 height 42
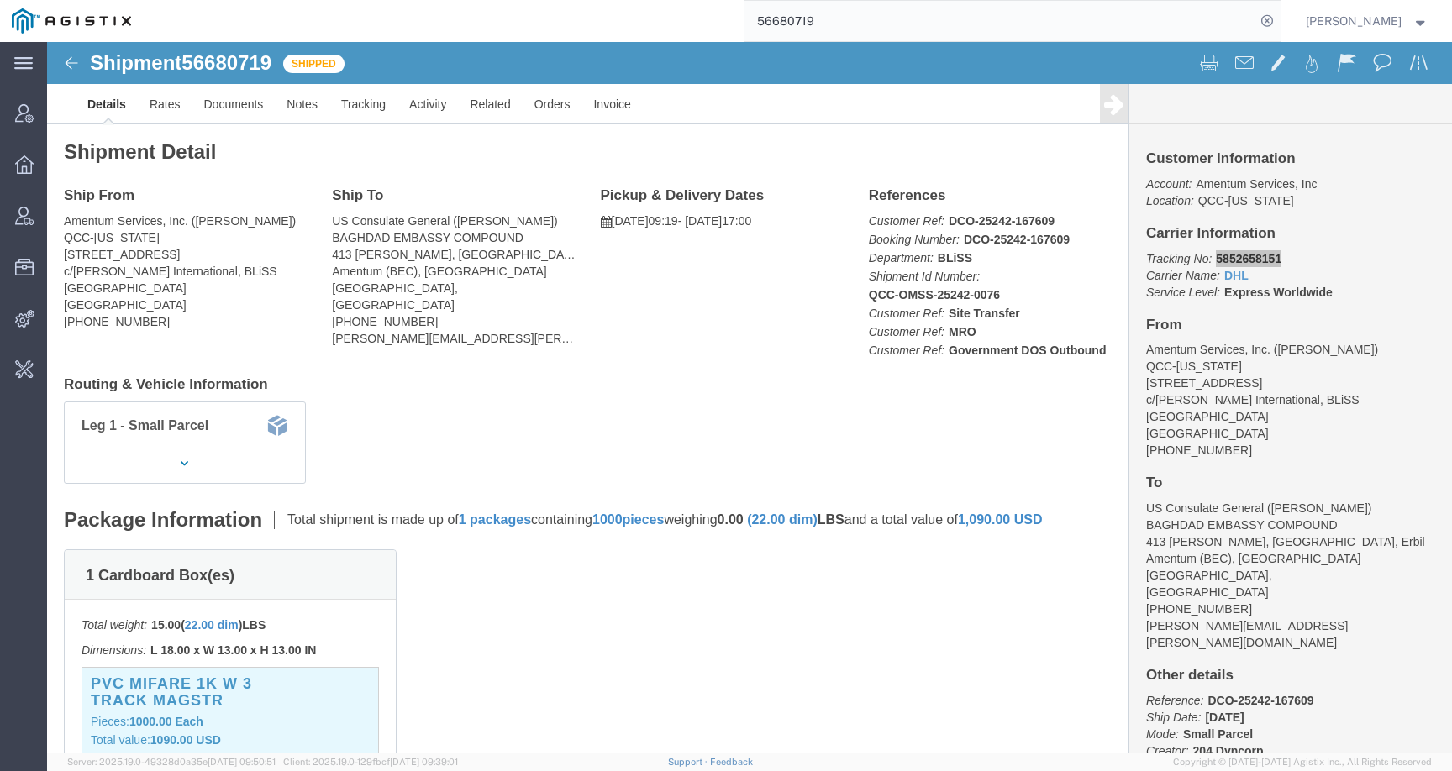
drag, startPoint x: 866, startPoint y: 11, endPoint x: 658, endPoint y: 25, distance: 208.1
click at [658, 25] on div "56680719" at bounding box center [712, 21] width 1138 height 42
drag, startPoint x: 931, startPoint y: 15, endPoint x: 745, endPoint y: 13, distance: 186.6
click at [745, 13] on div "56680719" at bounding box center [712, 21] width 1138 height 42
paste input "758780"
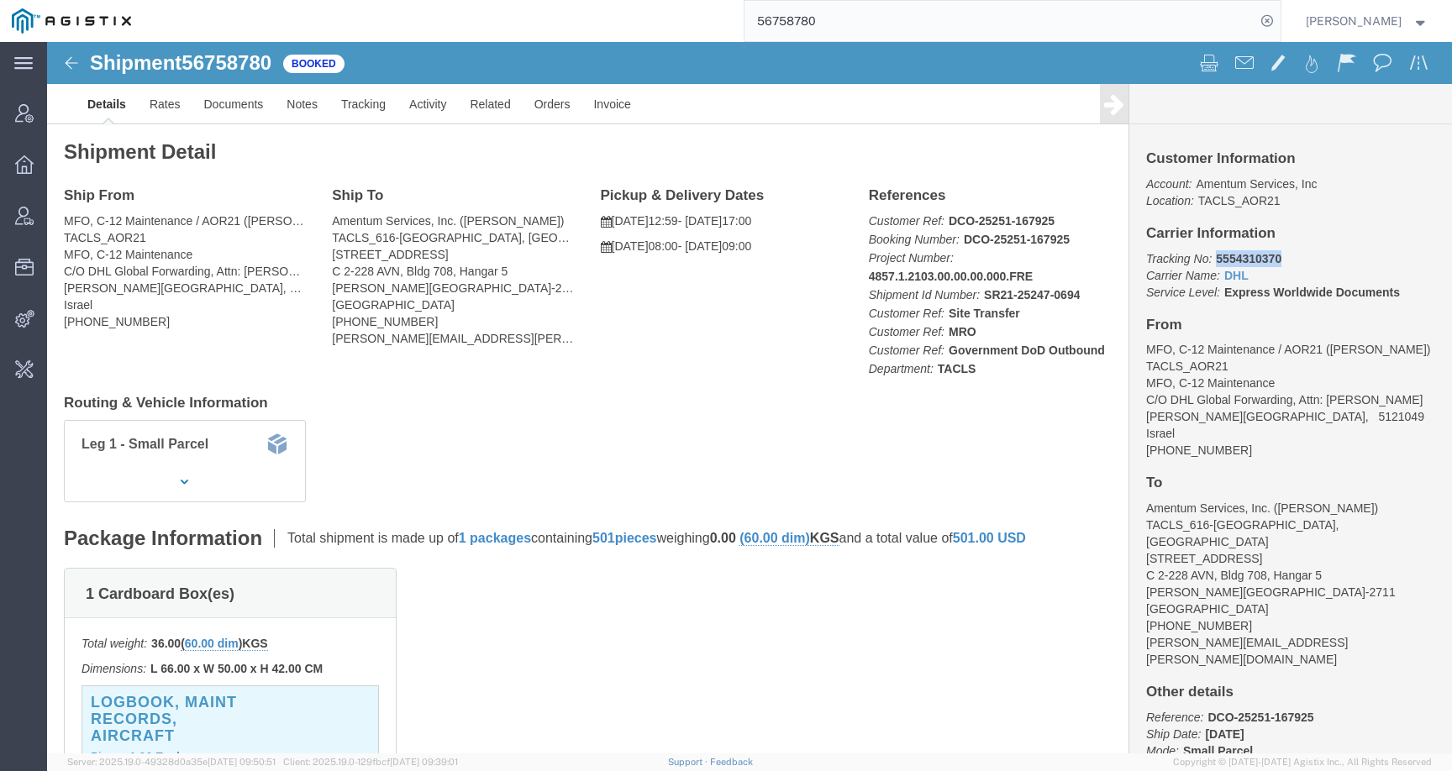
drag, startPoint x: 1159, startPoint y: 216, endPoint x: 1247, endPoint y: 215, distance: 88.2
click p "Tracking No: 5554310370 Carrier Name: DHL DHL Service Level: Express Worldwide …"
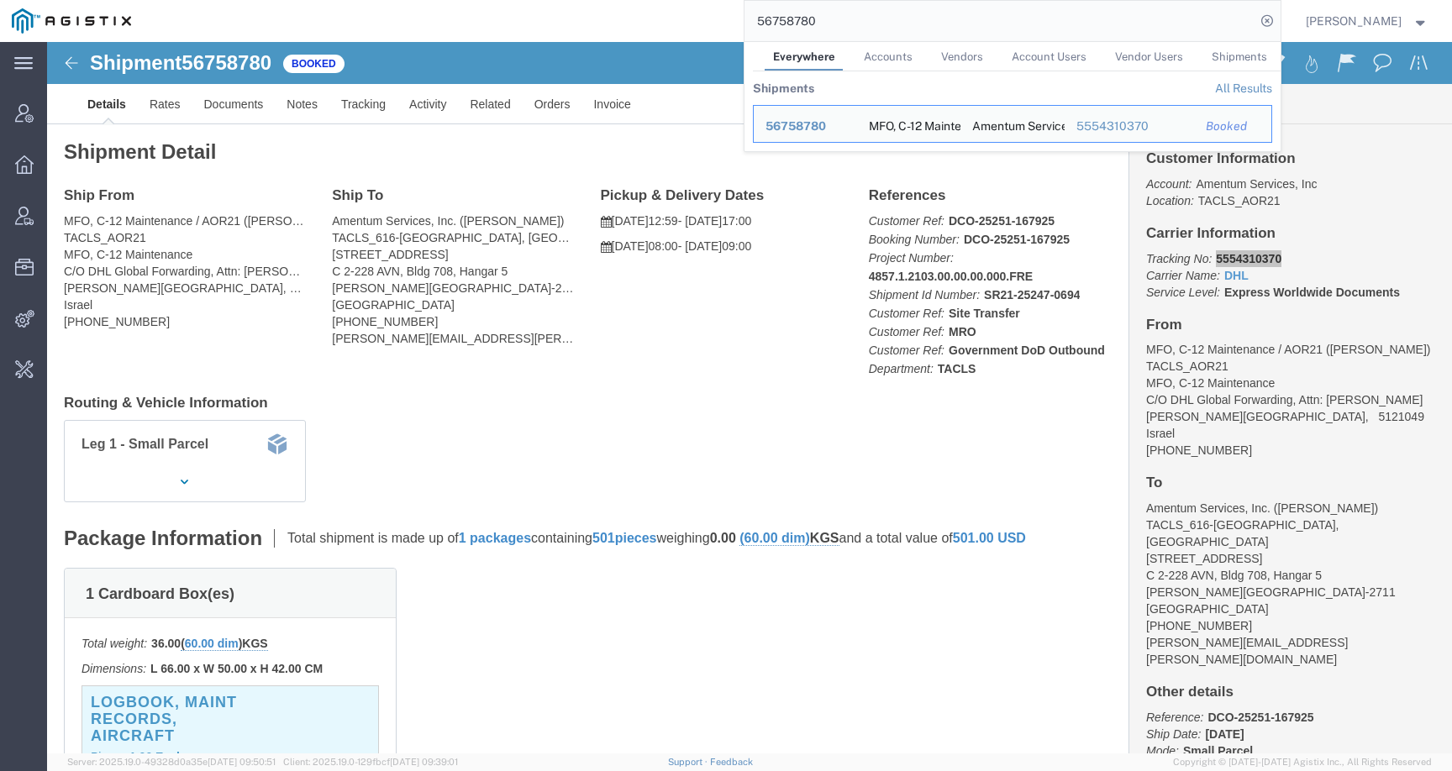
drag, startPoint x: 874, startPoint y: 28, endPoint x: 696, endPoint y: 24, distance: 178.2
click at [696, 24] on div "56758780 Everywhere Accounts Vendors Account Users Vendor Users Shipments Shipm…" at bounding box center [712, 21] width 1138 height 42
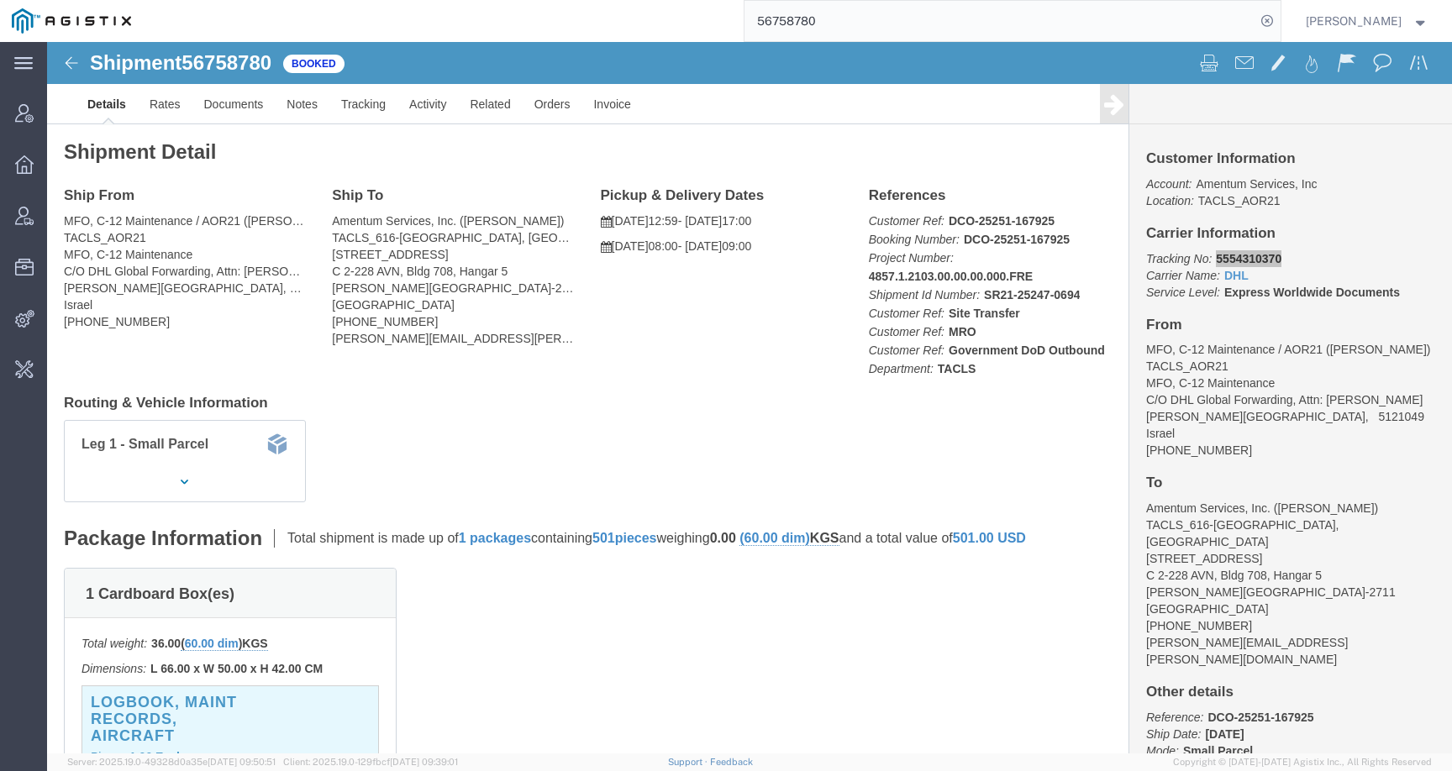
paste input "41621"
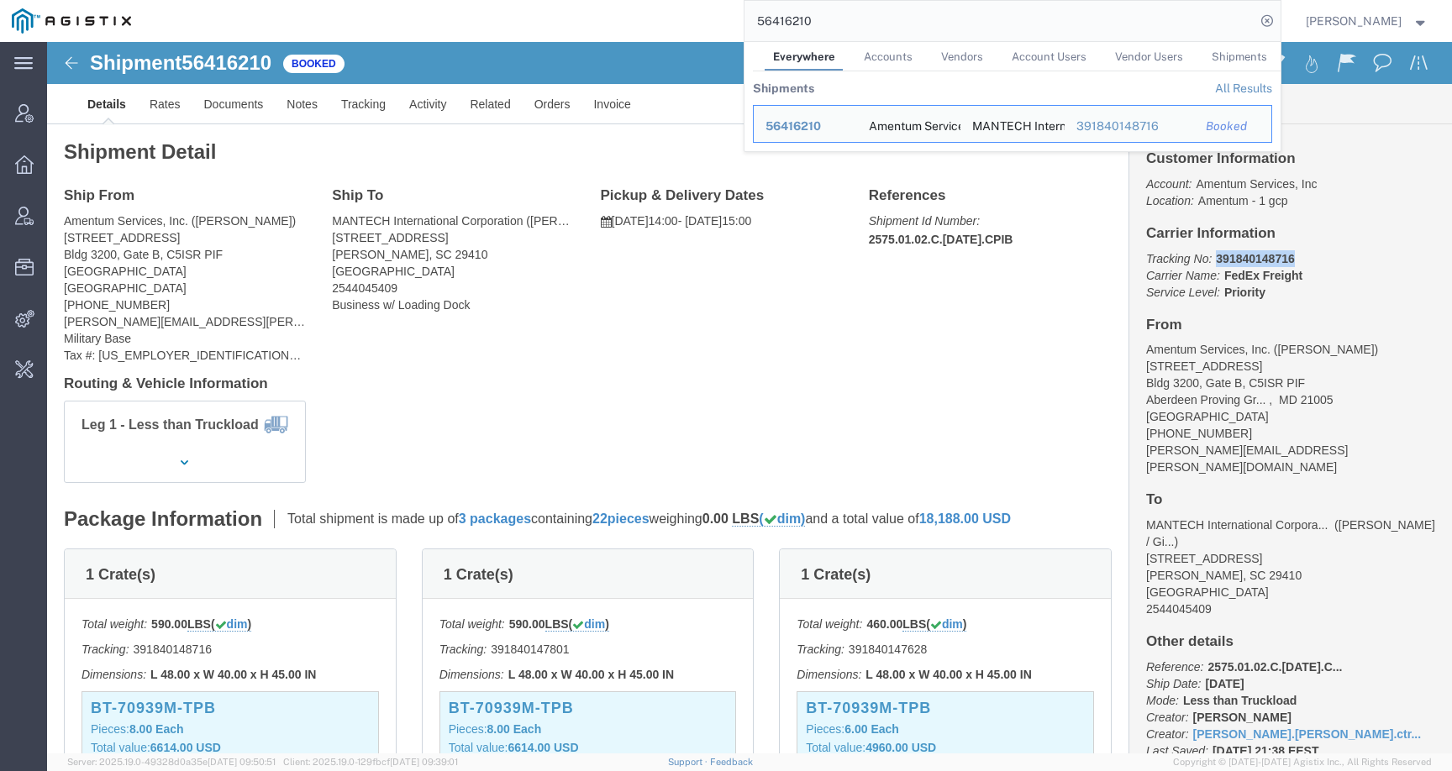
drag, startPoint x: 1158, startPoint y: 213, endPoint x: 1239, endPoint y: 213, distance: 80.7
click p "Tracking No: 391840148716 Carrier Name: FedEx Freight FedEx Freight Service Lev…"
drag, startPoint x: 831, startPoint y: 20, endPoint x: 703, endPoint y: 19, distance: 127.7
click at [703, 19] on div "56416210 Everywhere Accounts Vendors Account Users Vendor Users Shipments Shipm…" at bounding box center [712, 21] width 1138 height 42
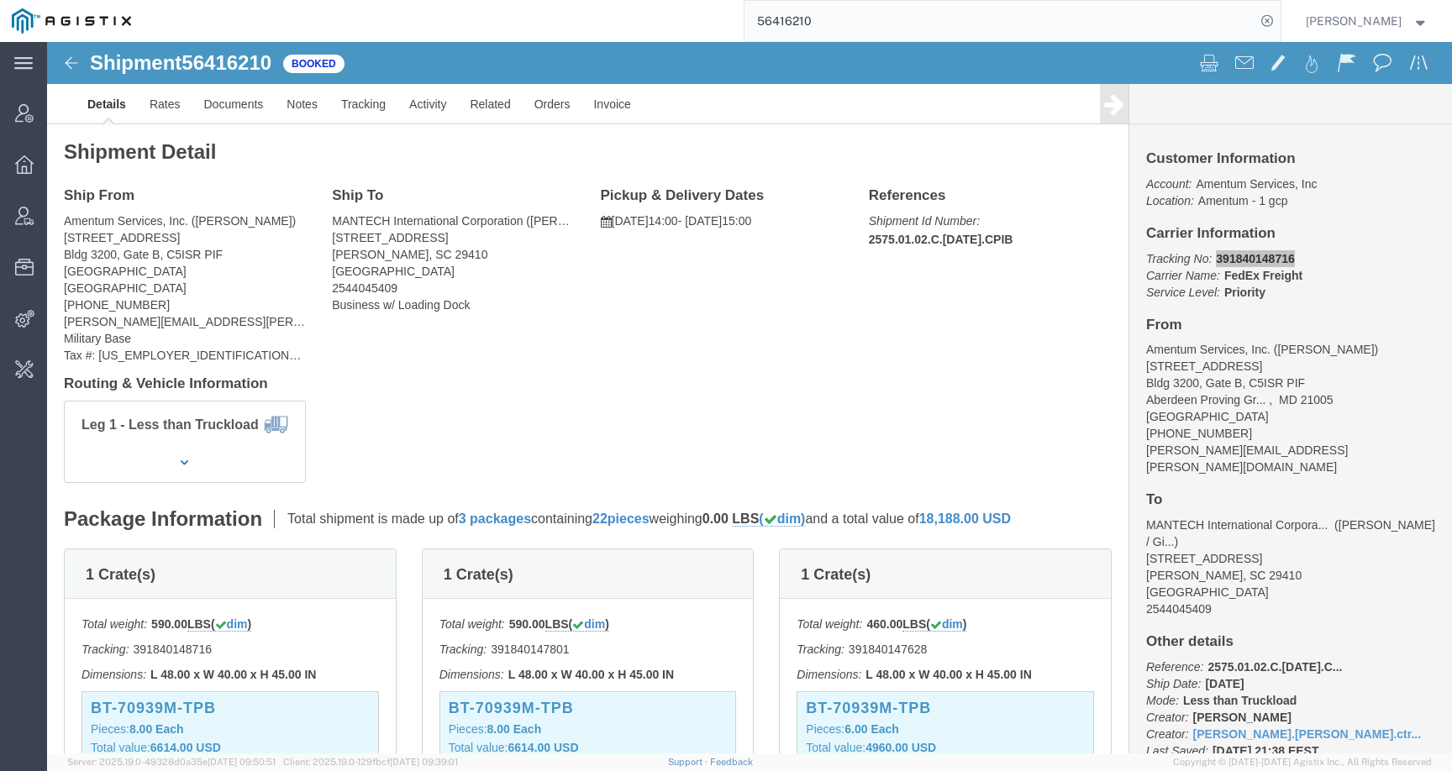
paste input "743415"
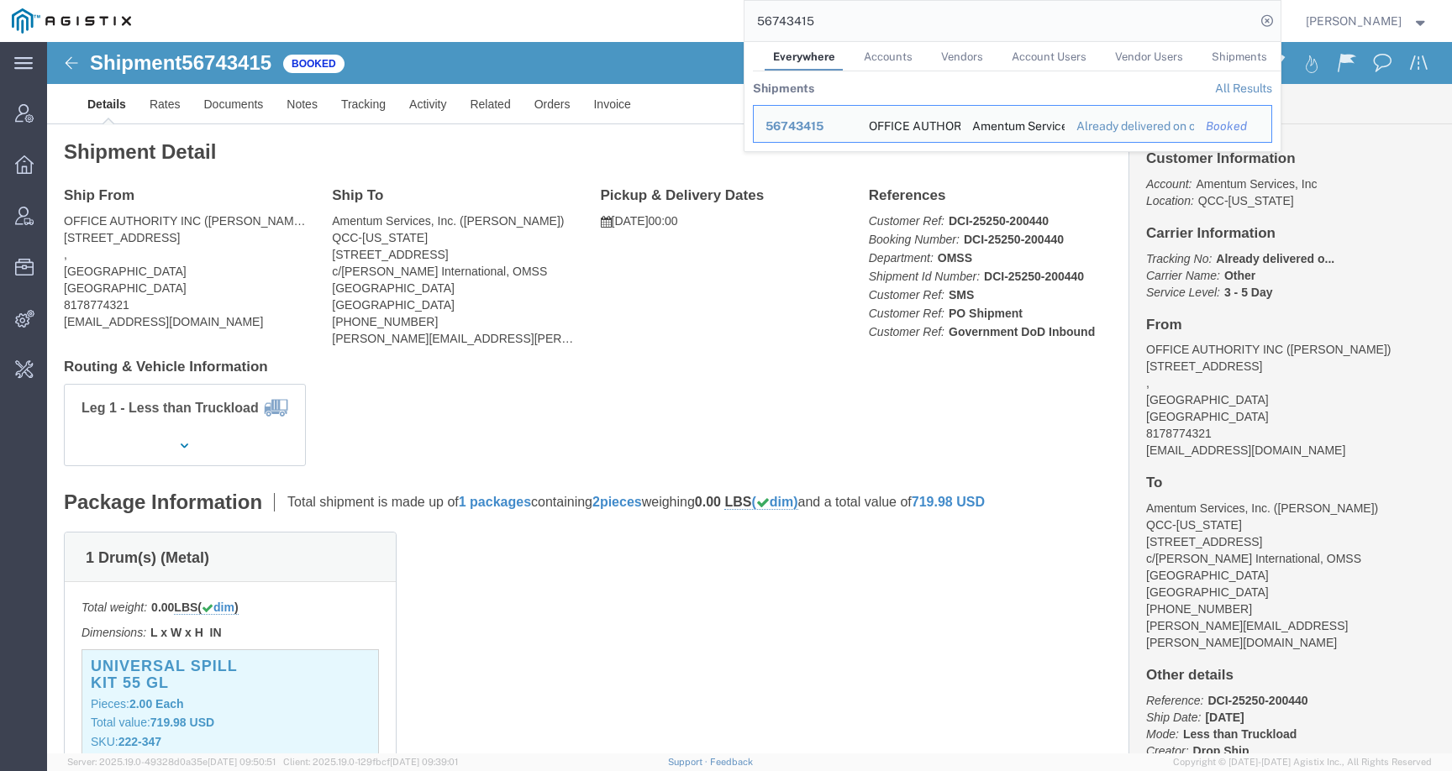
drag, startPoint x: 833, startPoint y: 26, endPoint x: 669, endPoint y: 19, distance: 164.0
click at [669, 19] on div "56743415 Everywhere Accounts Vendors Account Users Vendor Users Shipments Shipm…" at bounding box center [712, 21] width 1138 height 42
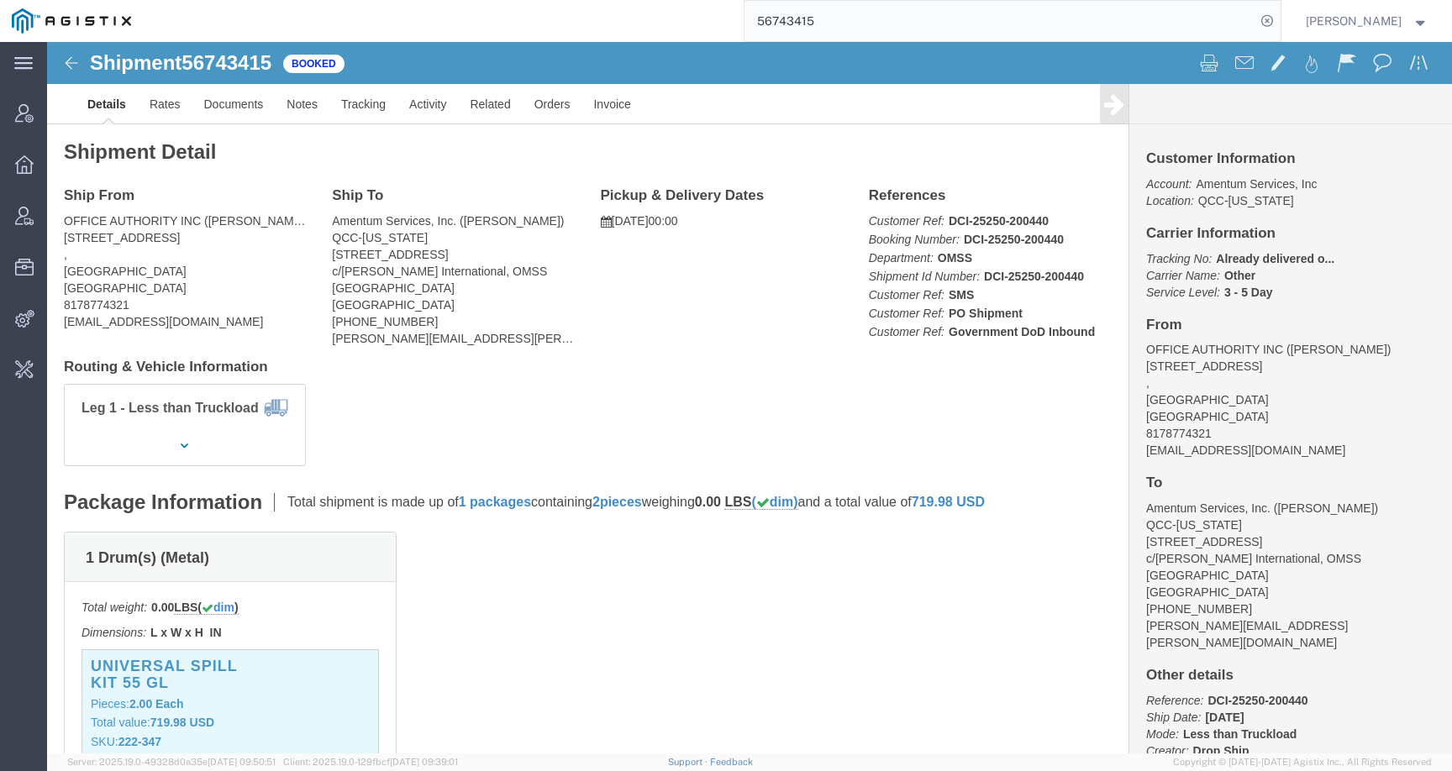
paste input "550856"
click span "Already delivered o..."
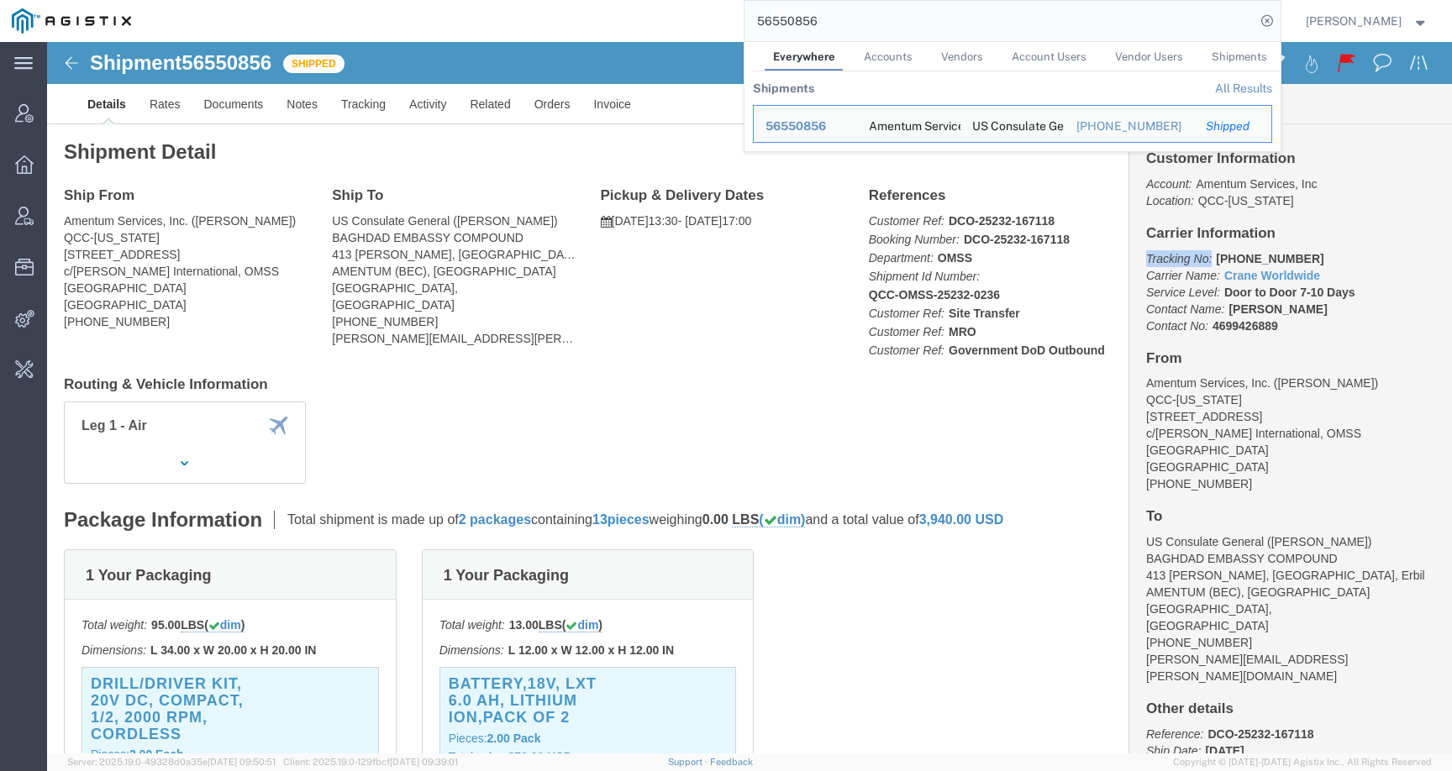
drag, startPoint x: 1160, startPoint y: 218, endPoint x: 1279, endPoint y: 205, distance: 119.2
click div "Customer Information Account: Amentum Services, Inc Location: QCC-[US_STATE] Ca…"
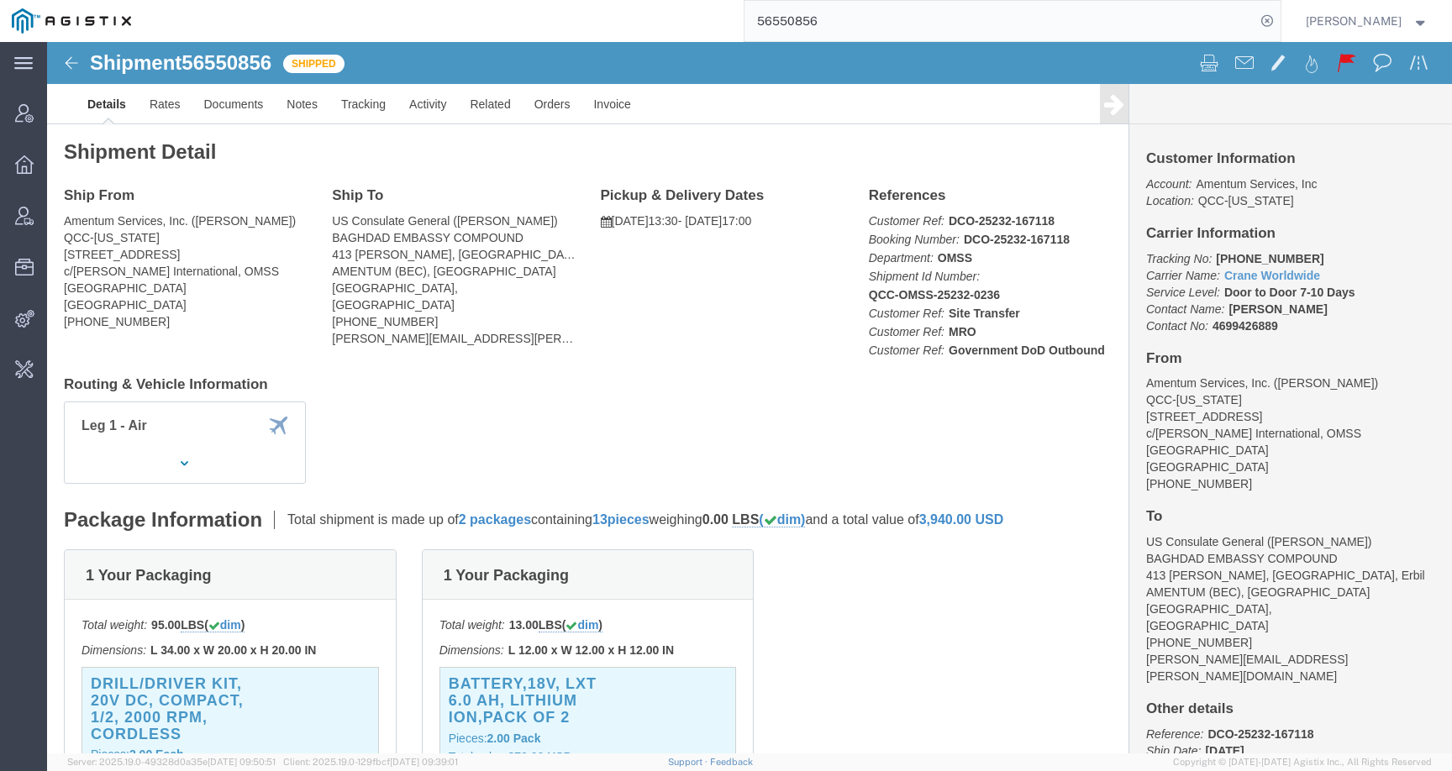
click b "[PHONE_NUMBER]"
drag, startPoint x: 1161, startPoint y: 217, endPoint x: 1241, endPoint y: 218, distance: 79.8
click p "Tracking No: [PHONE_NUMBER] Carrier Name: Crane Worldwide Crane Worldwide Servi…"
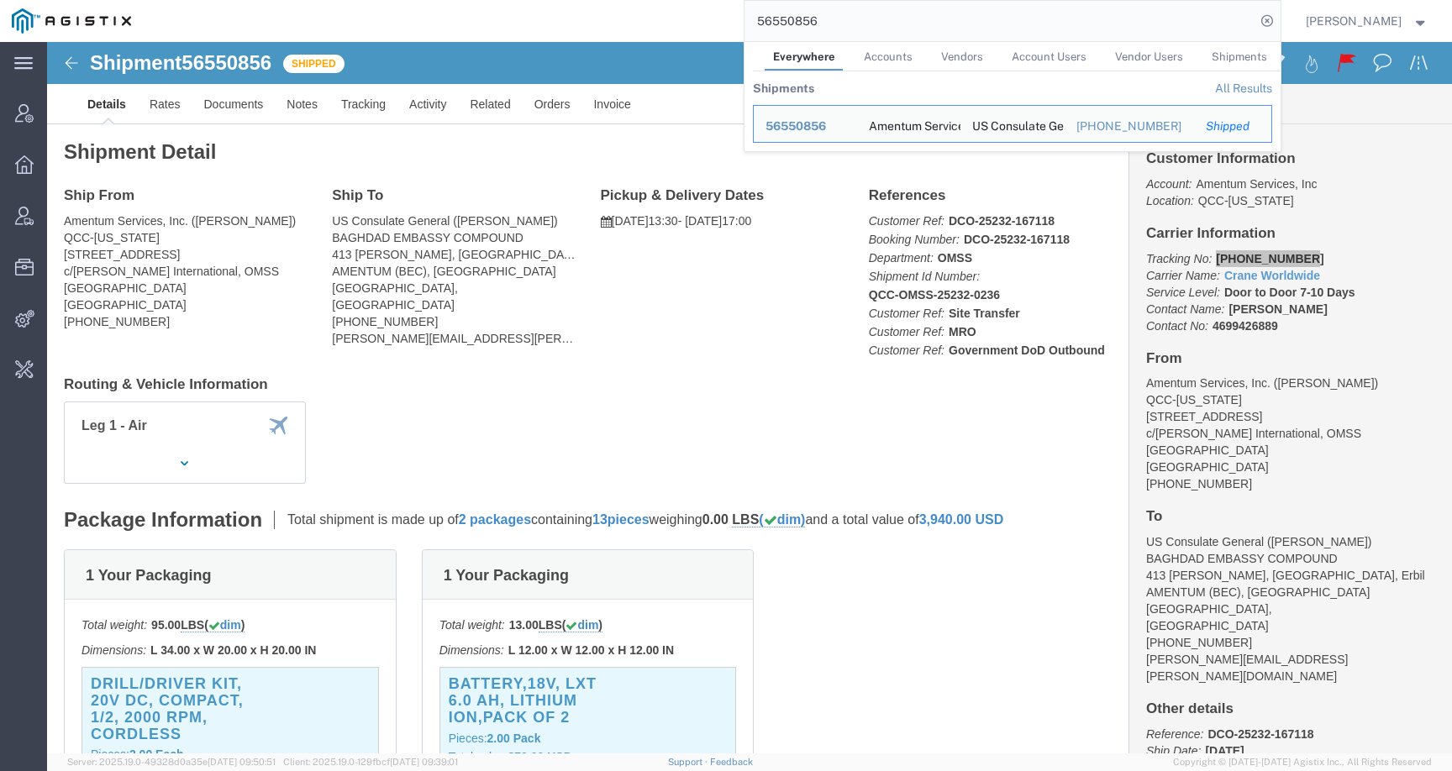
drag, startPoint x: 852, startPoint y: 24, endPoint x: 758, endPoint y: 24, distance: 94.1
click at [758, 24] on div "56550856 Everywhere Accounts Vendors Account Users Vendor Users Shipments Shipm…" at bounding box center [712, 21] width 1138 height 42
paste input "63609"
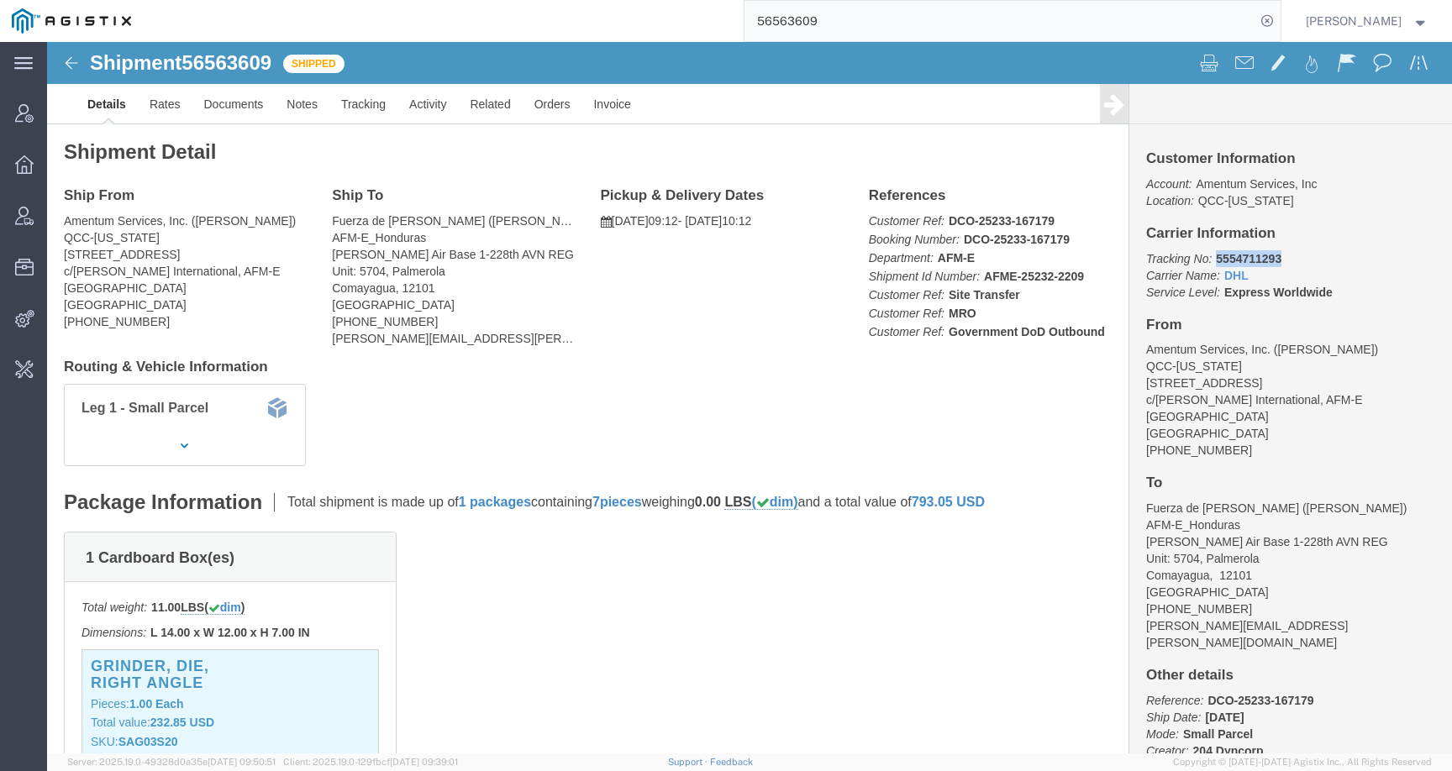
drag, startPoint x: 1157, startPoint y: 219, endPoint x: 1234, endPoint y: 218, distance: 77.3
click p "Tracking No: 5554711293 Carrier Name: DHL DHL Service Level: Express Worldwide"
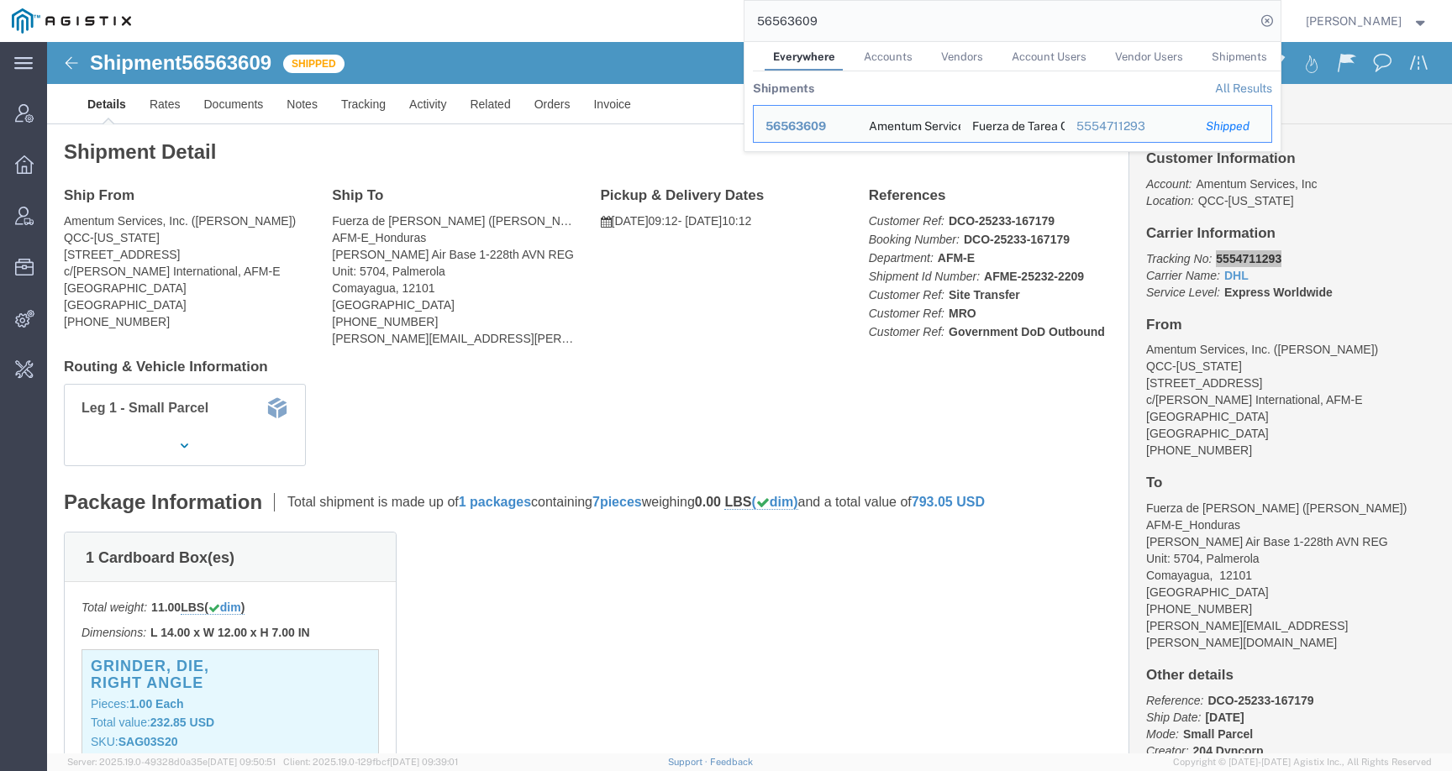
drag, startPoint x: 852, startPoint y: 13, endPoint x: 867, endPoint y: 14, distance: 15.1
click at [867, 14] on input "56563609" at bounding box center [1000, 21] width 511 height 40
paste input "2504"
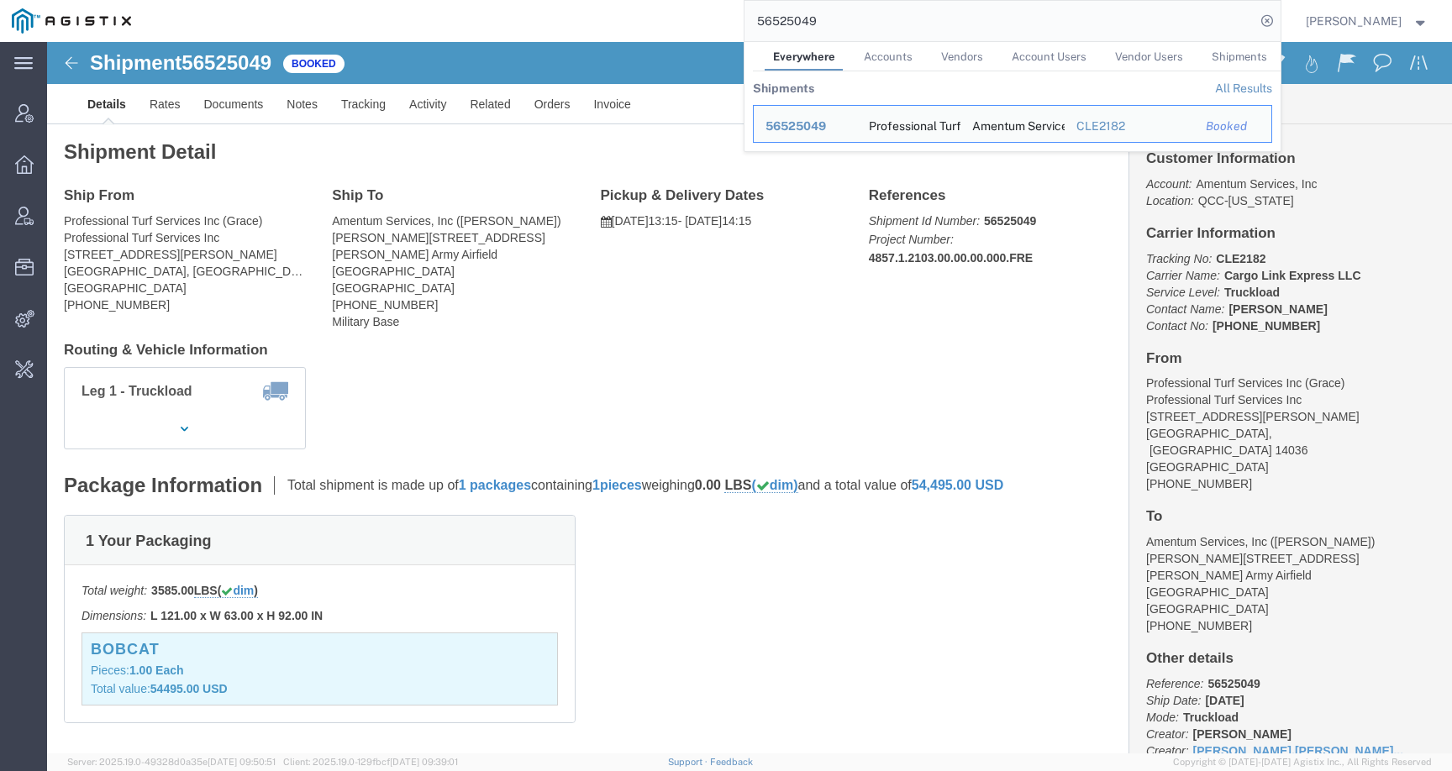
click p "Tracking No: CLE2182 Carrier Name: Cargo Link Express LLC Cargo Link Express LL…"
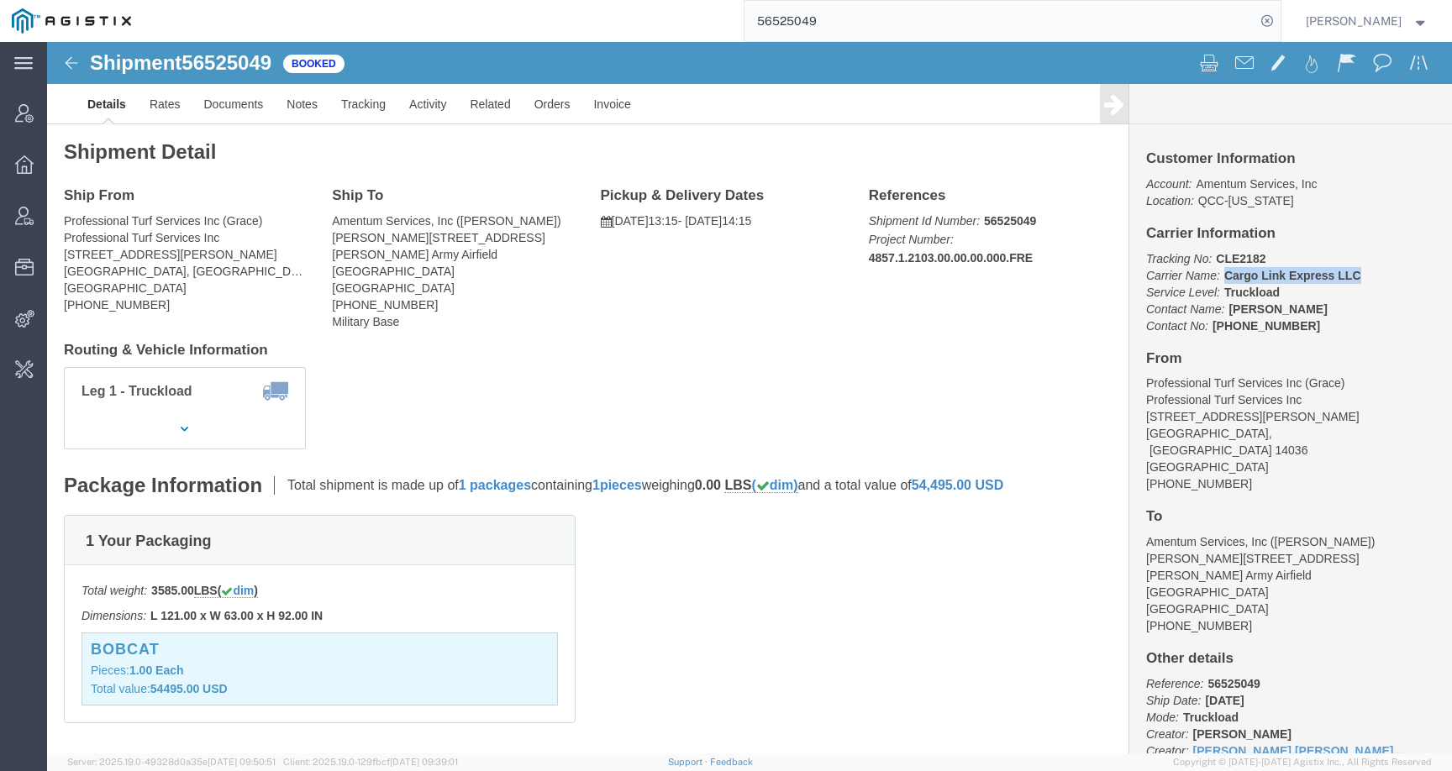
drag, startPoint x: 1171, startPoint y: 235, endPoint x: 1322, endPoint y: 234, distance: 151.3
click p "Tracking No: CLE2182 Carrier Name: Cargo Link Express LLC Cargo Link Express LL…"
drag, startPoint x: 1159, startPoint y: 217, endPoint x: 1209, endPoint y: 217, distance: 50.4
click p "Tracking No: CLE2182 Carrier Name: Cargo Link Express LLC Cargo Link Express LL…"
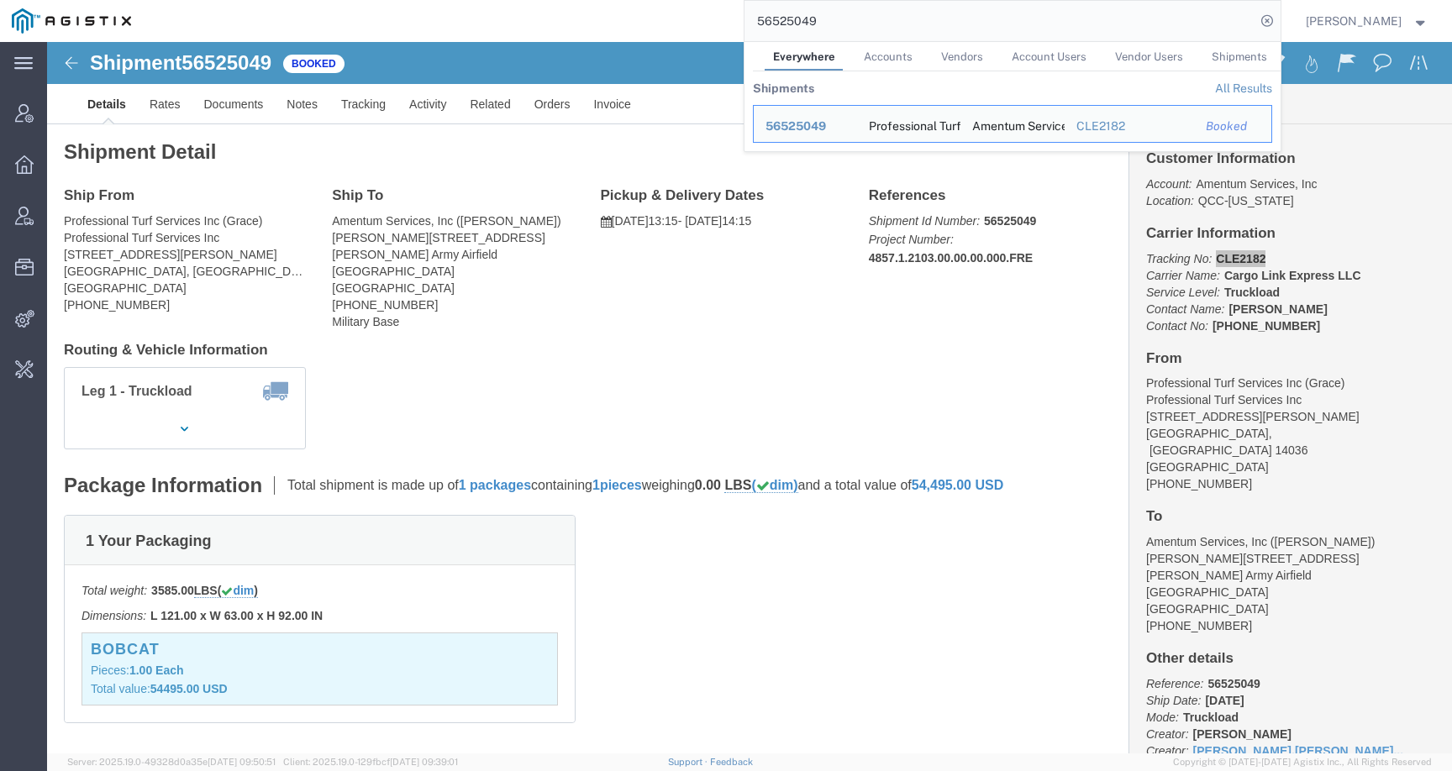
drag, startPoint x: 905, startPoint y: 33, endPoint x: 761, endPoint y: 24, distance: 143.9
click at [761, 24] on form "56525049 Everywhere Accounts Vendors Account Users Vendor Users Shipments Shipm…" at bounding box center [1013, 21] width 538 height 42
paste input "00804"
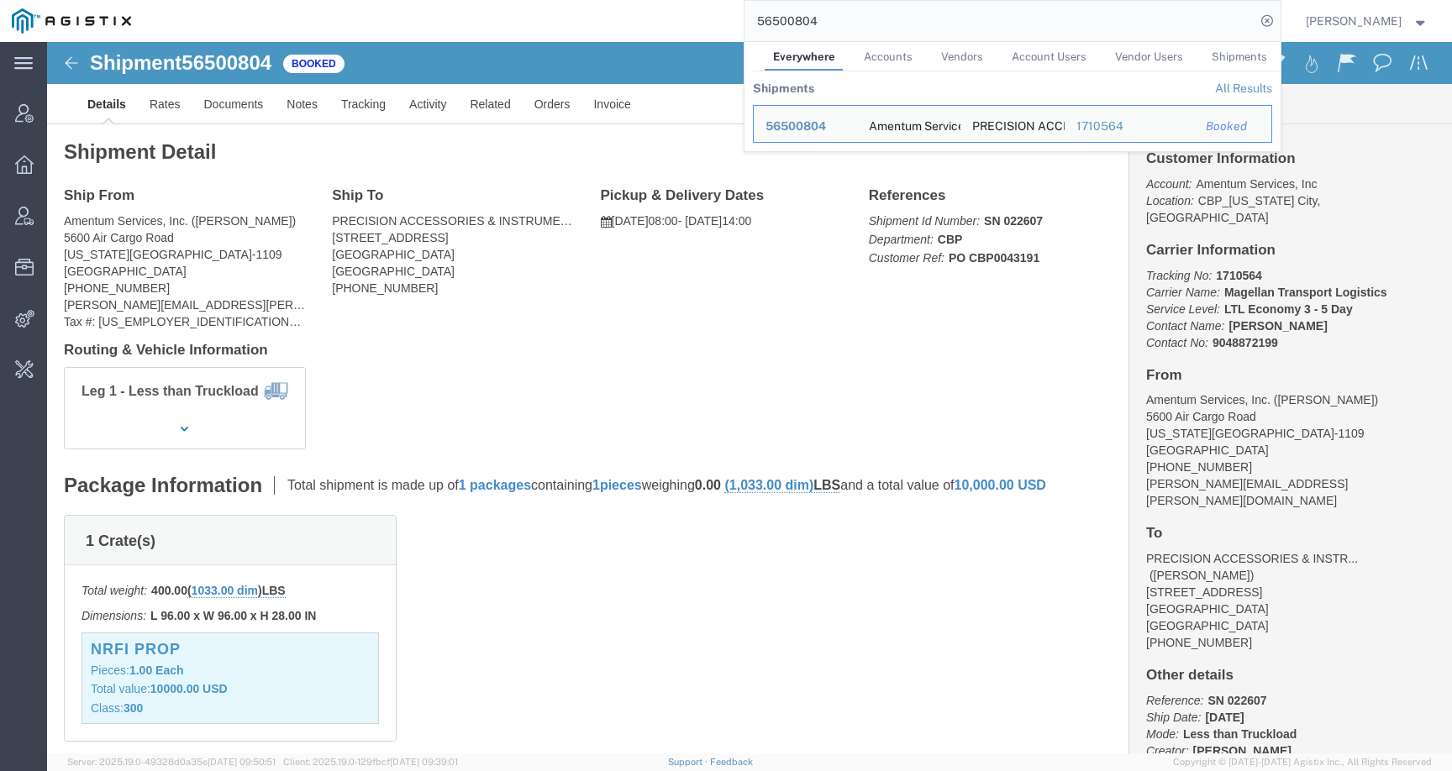
click div "Ship From Amentum Services, Inc. ([PERSON_NAME]) [STREET_ADDRESS][US_STATE] [PH…"
drag, startPoint x: 855, startPoint y: 29, endPoint x: 682, endPoint y: 27, distance: 172.3
click at [682, 27] on div "56500804 Everywhere Accounts Vendors Account Users Vendor Users Shipments Shipm…" at bounding box center [712, 21] width 1138 height 42
paste input "40955"
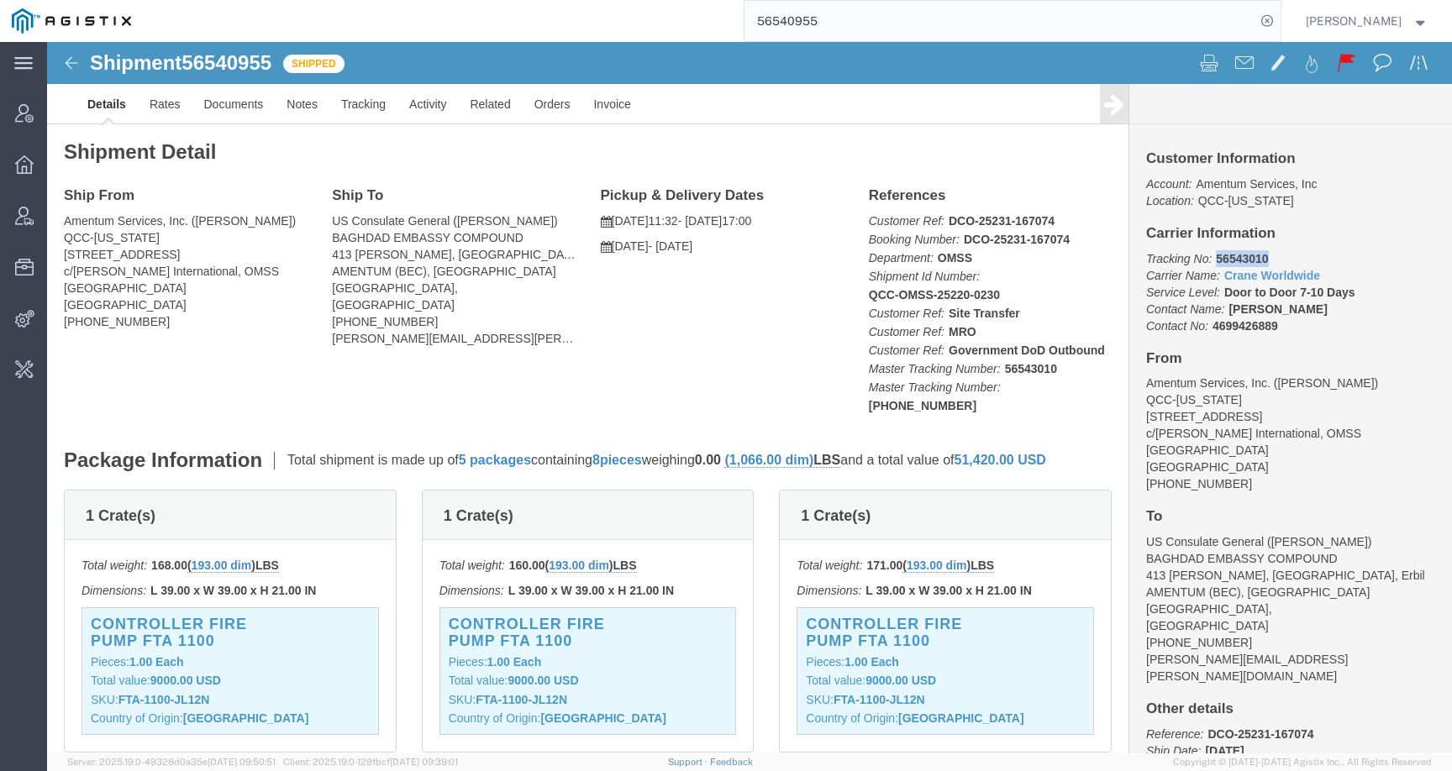
drag, startPoint x: 1161, startPoint y: 216, endPoint x: 1214, endPoint y: 219, distance: 53.0
click p "Tracking No: 56543010 Carrier Name: Crane Worldwide Crane Worldwide Service Lev…"
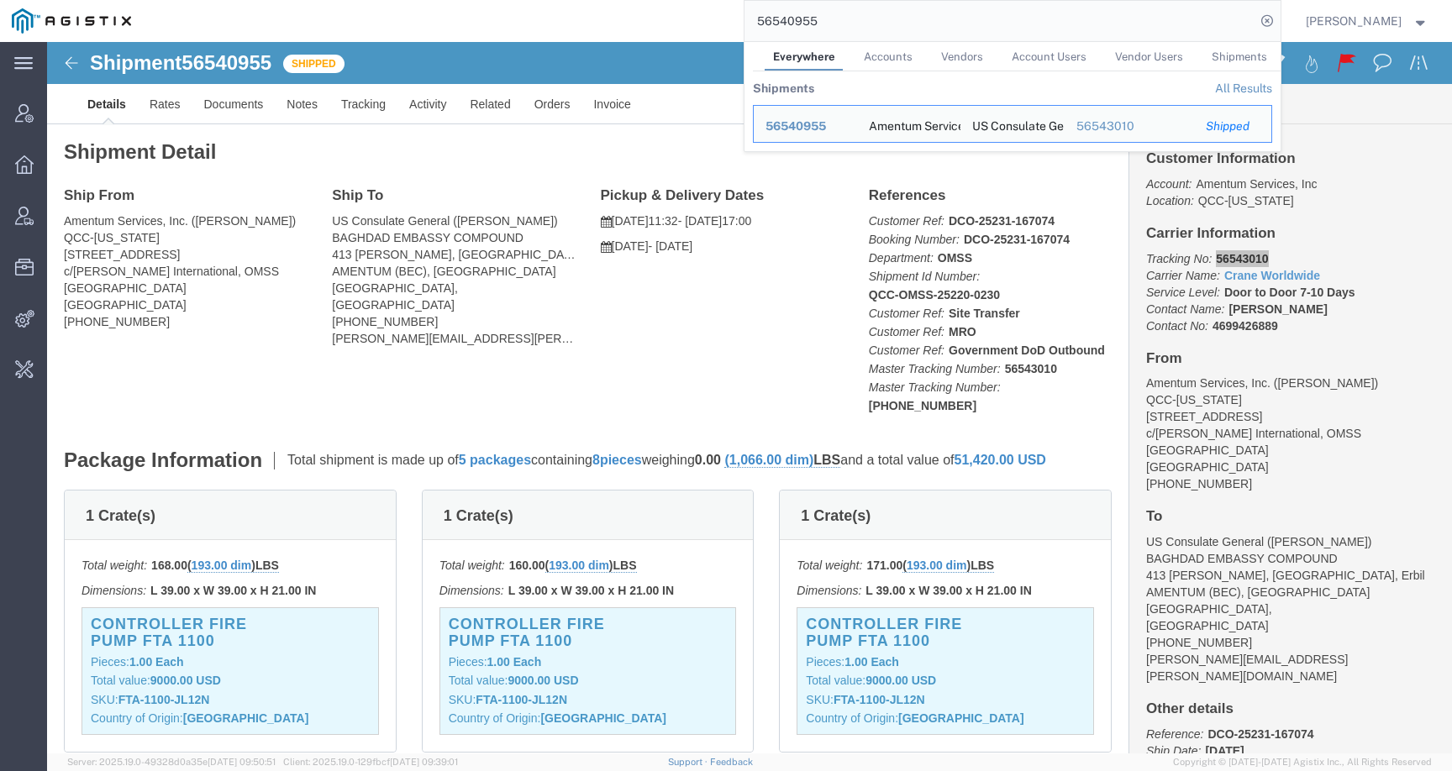
drag, startPoint x: 859, startPoint y: 24, endPoint x: 730, endPoint y: 22, distance: 128.6
click at [730, 22] on div "56540955 Everywhere Accounts Vendors Account Users Vendor Users Shipments Shipm…" at bounding box center [712, 21] width 1138 height 42
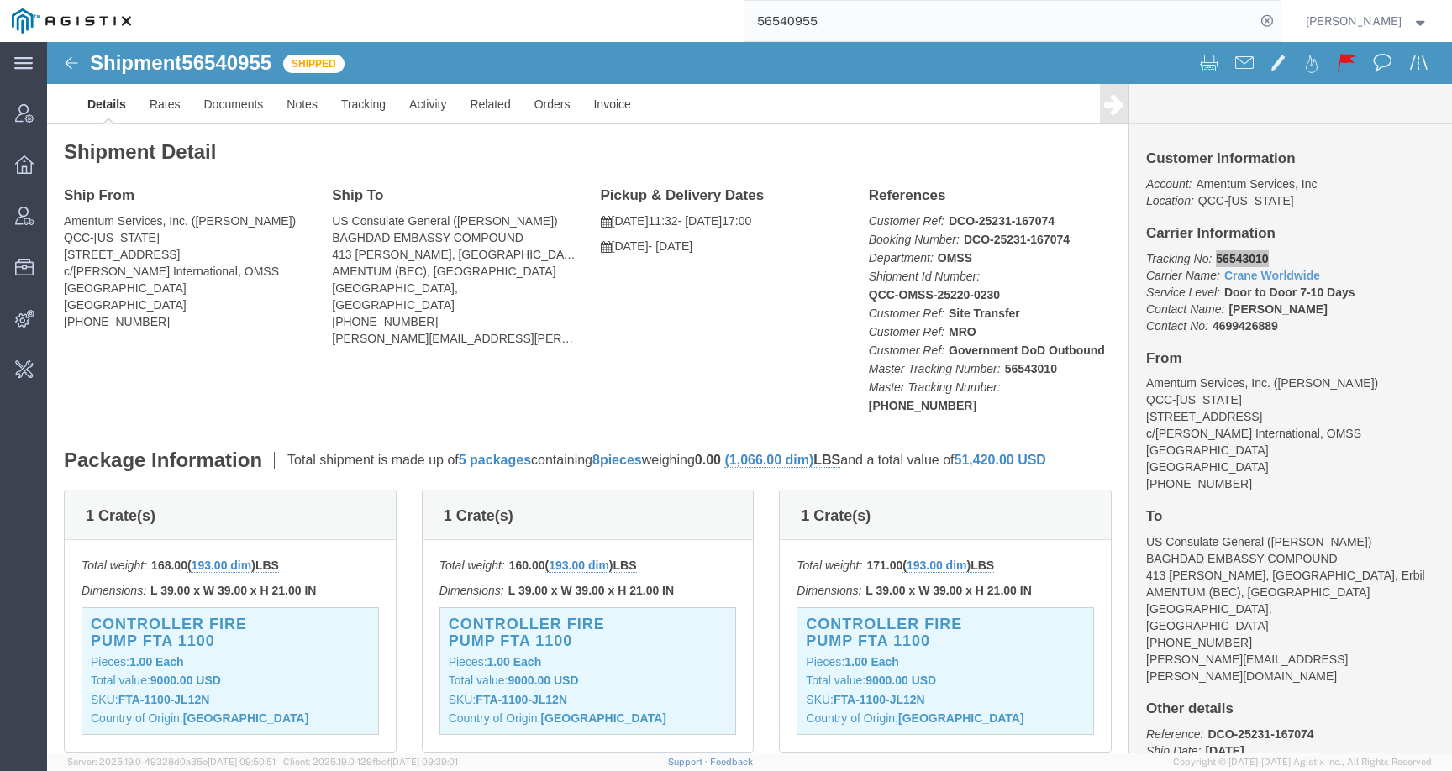
paste input "79172"
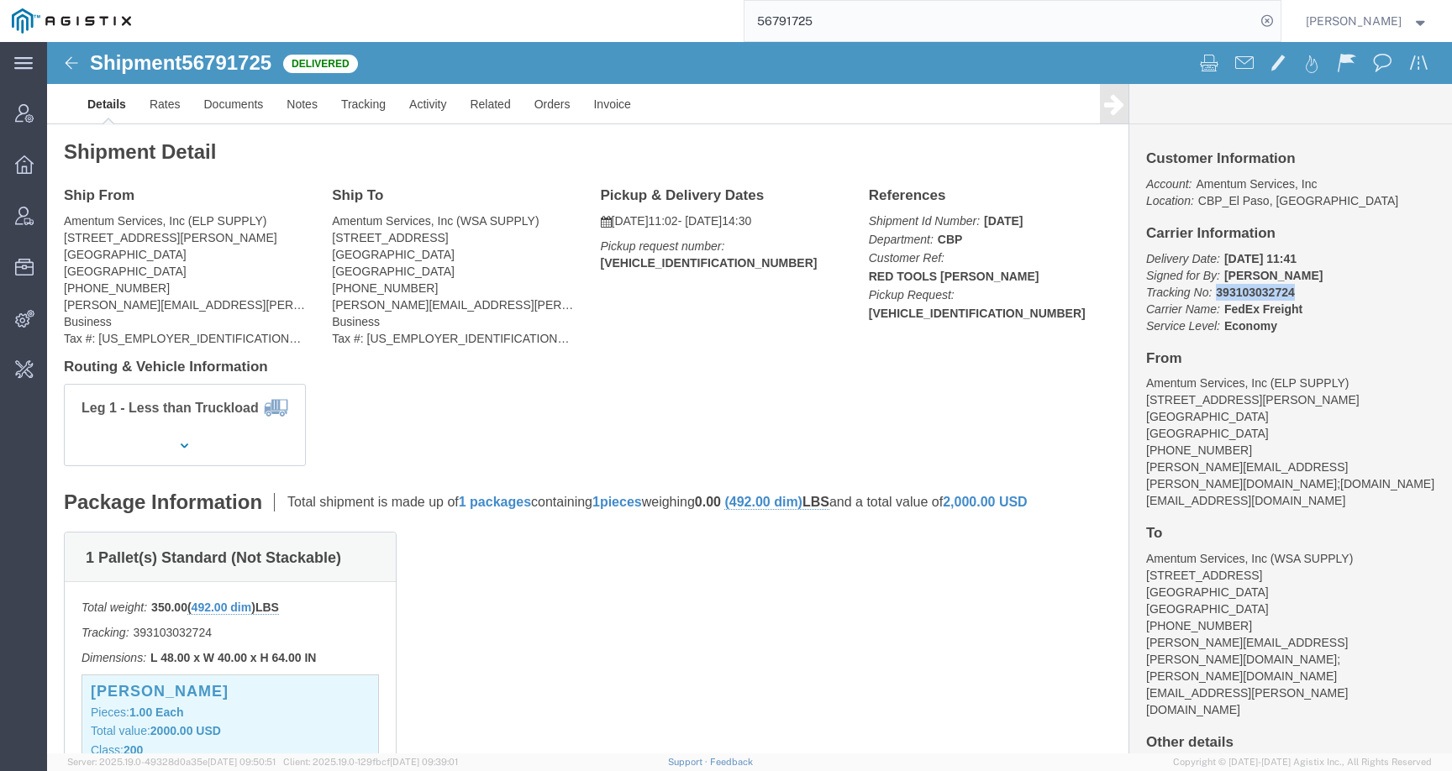
drag, startPoint x: 1161, startPoint y: 253, endPoint x: 1288, endPoint y: 249, distance: 127.0
click p "Delivery Date: [DATE] 11:41 Signed for By: M YOUNG Tracking No: 393103032724 Ca…"
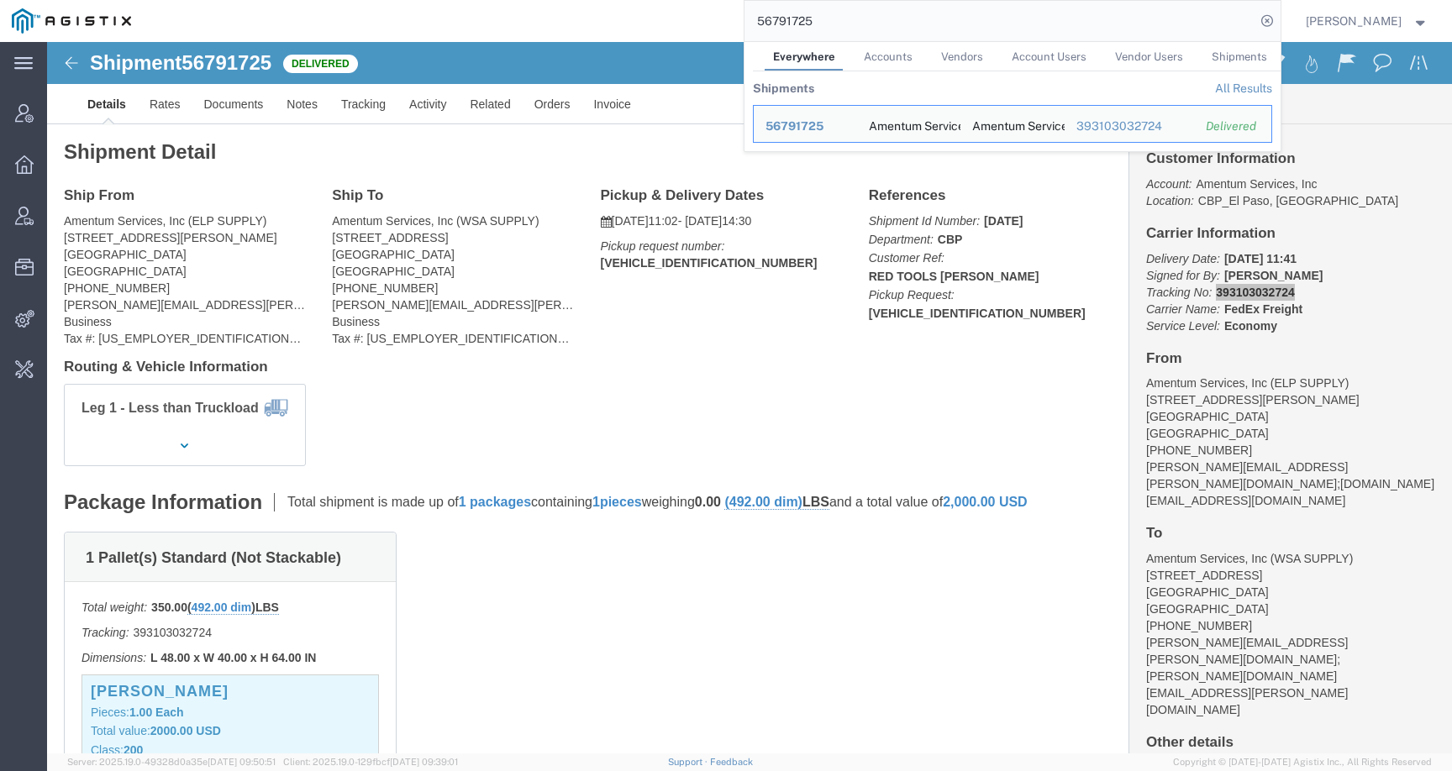
drag, startPoint x: 853, startPoint y: 24, endPoint x: 745, endPoint y: 17, distance: 107.8
click at [745, 17] on div "56791725 Everywhere Accounts Vendors Account Users Vendor Users Shipments Shipm…" at bounding box center [712, 21] width 1138 height 42
paste input "805963"
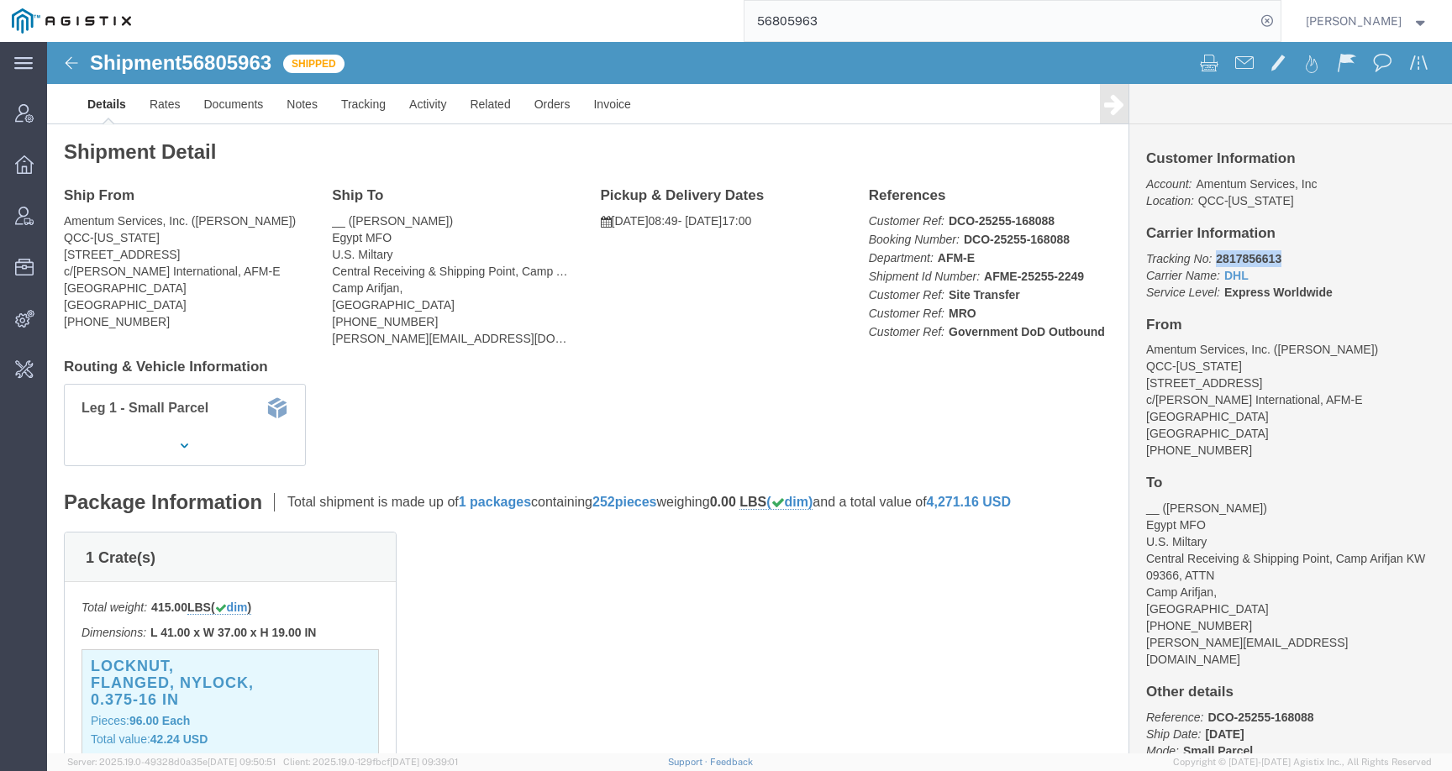
drag, startPoint x: 1162, startPoint y: 214, endPoint x: 1255, endPoint y: 214, distance: 92.4
click p "Tracking No: 2817856613 Carrier Name: DHL DHL Service Level: Express Worldwide"
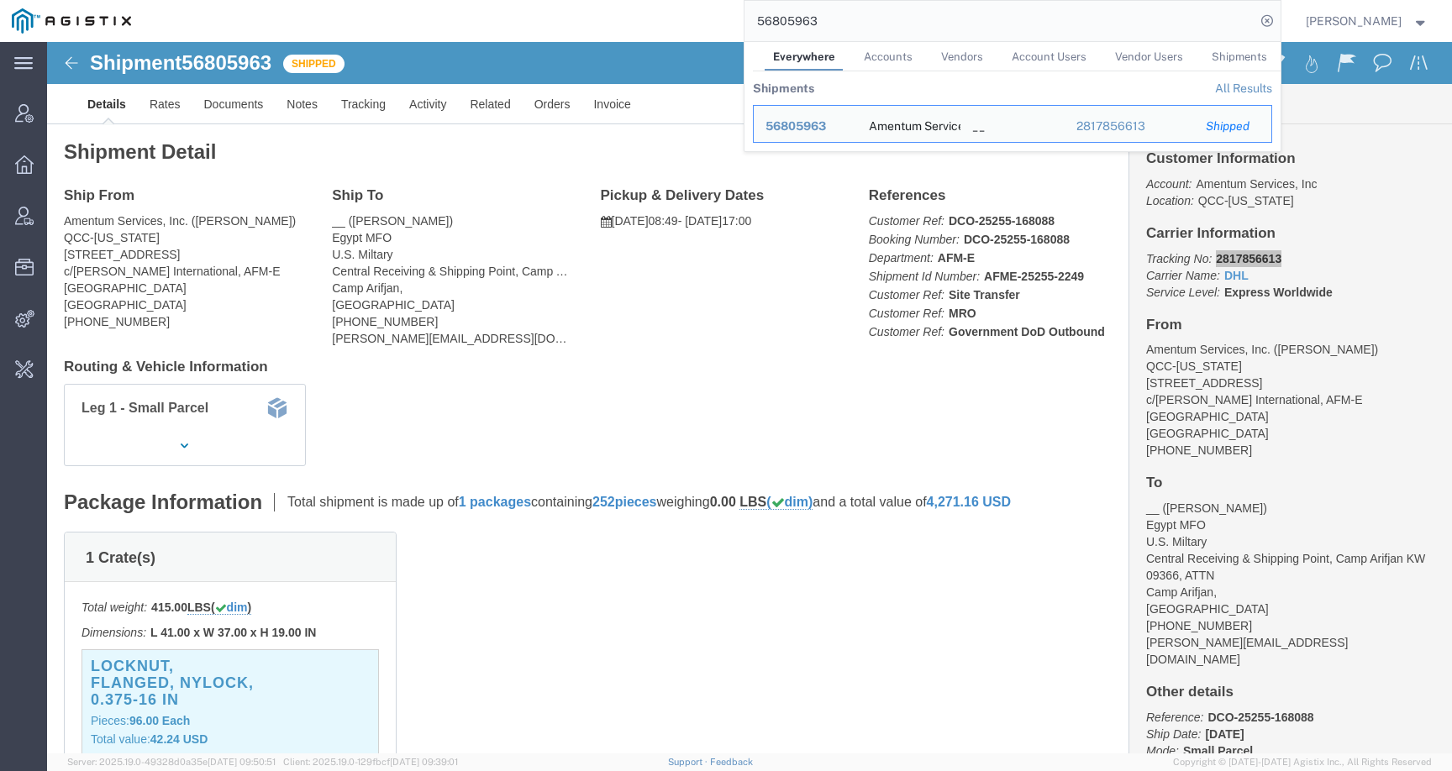
drag, startPoint x: 836, startPoint y: 24, endPoint x: 760, endPoint y: 21, distance: 75.7
click at [760, 21] on div "56805963 Everywhere Accounts Vendors Account Users Vendor Users Shipments Shipm…" at bounding box center [712, 21] width 1138 height 42
paste input "719470"
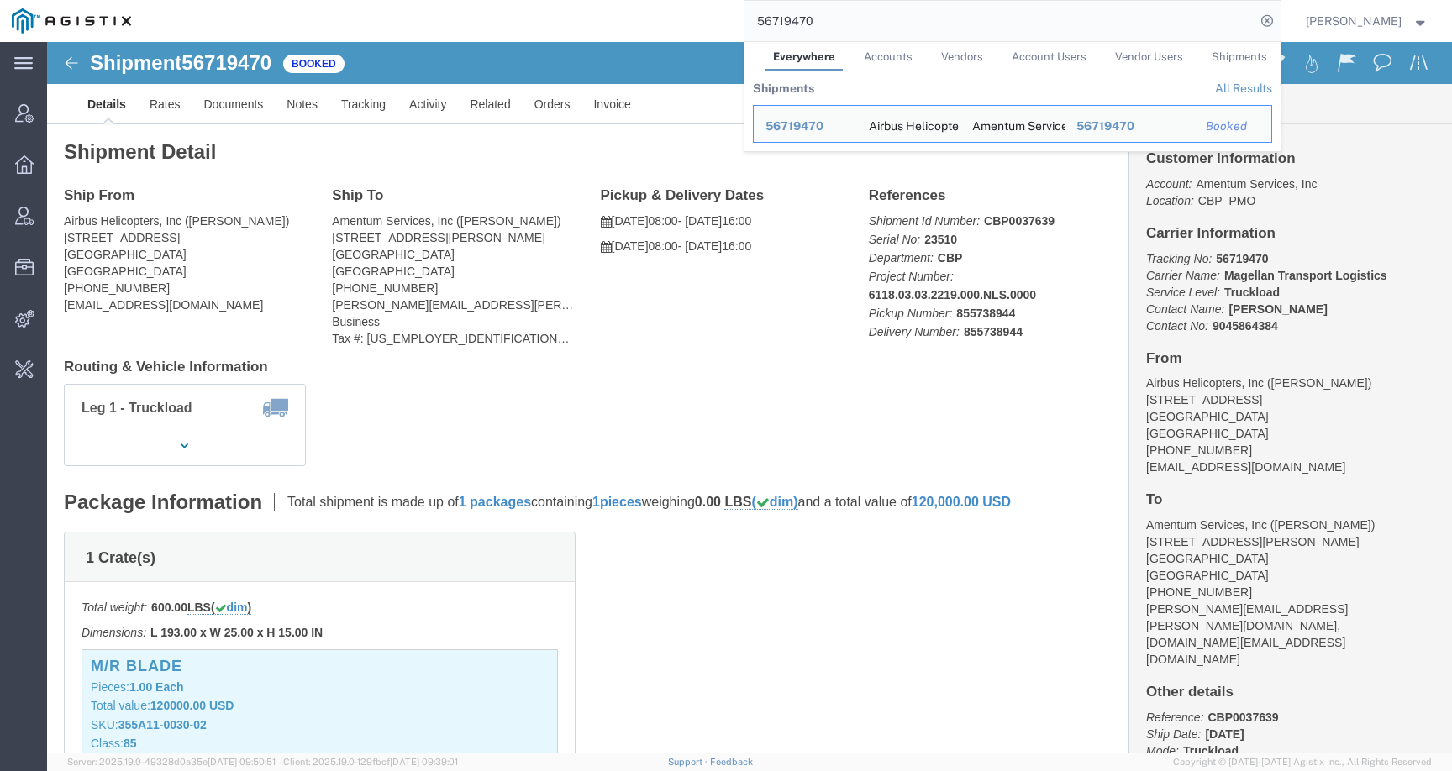
drag, startPoint x: 852, startPoint y: 27, endPoint x: 671, endPoint y: 19, distance: 180.8
click at [671, 19] on div "56719470 Everywhere Accounts Vendors Account Users Vendor Users Shipments Shipm…" at bounding box center [712, 21] width 1138 height 42
paste input "31363"
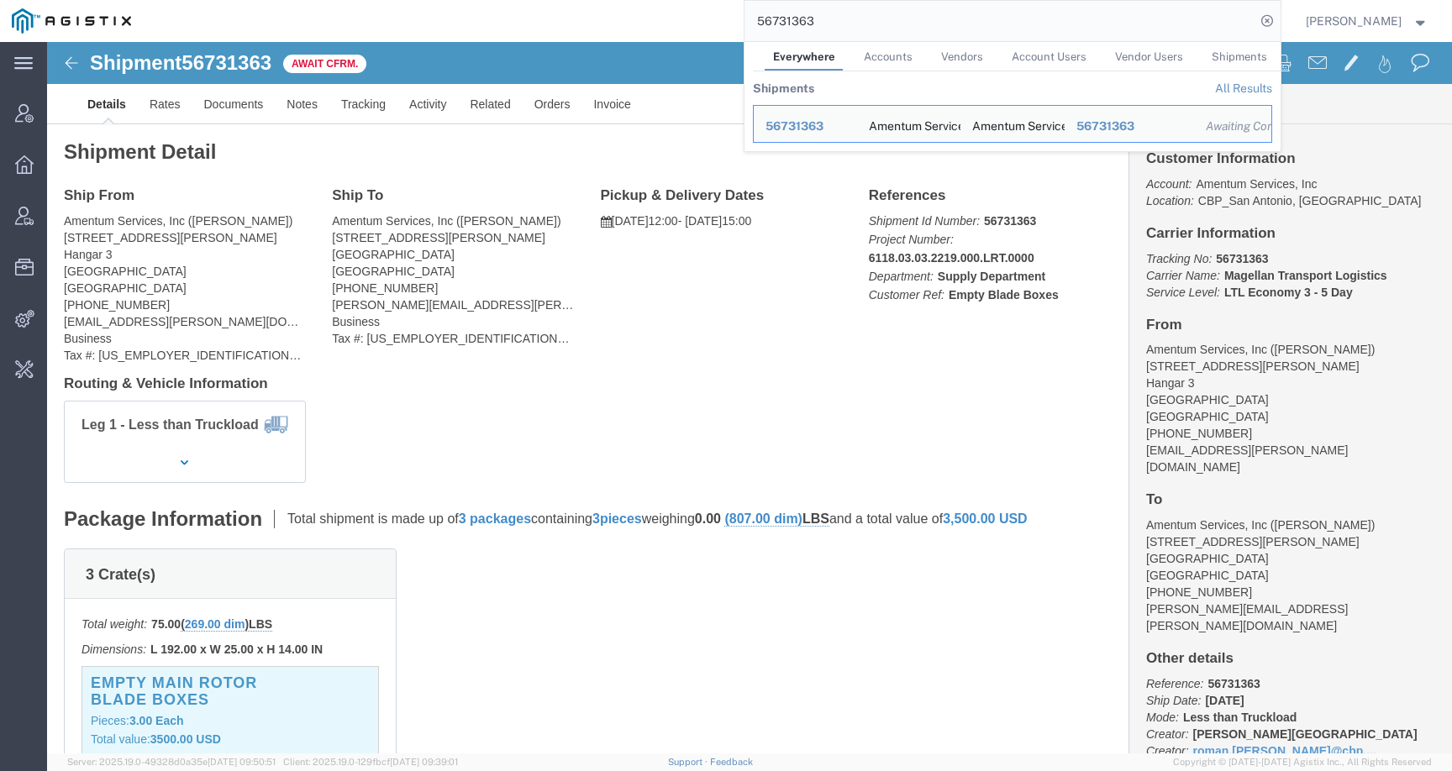
drag, startPoint x: 837, startPoint y: 20, endPoint x: 657, endPoint y: 17, distance: 179.9
click at [657, 17] on div "56731363 Everywhere Accounts Vendors Account Users Vendor Users Shipments Shipm…" at bounding box center [712, 21] width 1138 height 42
paste input "80707"
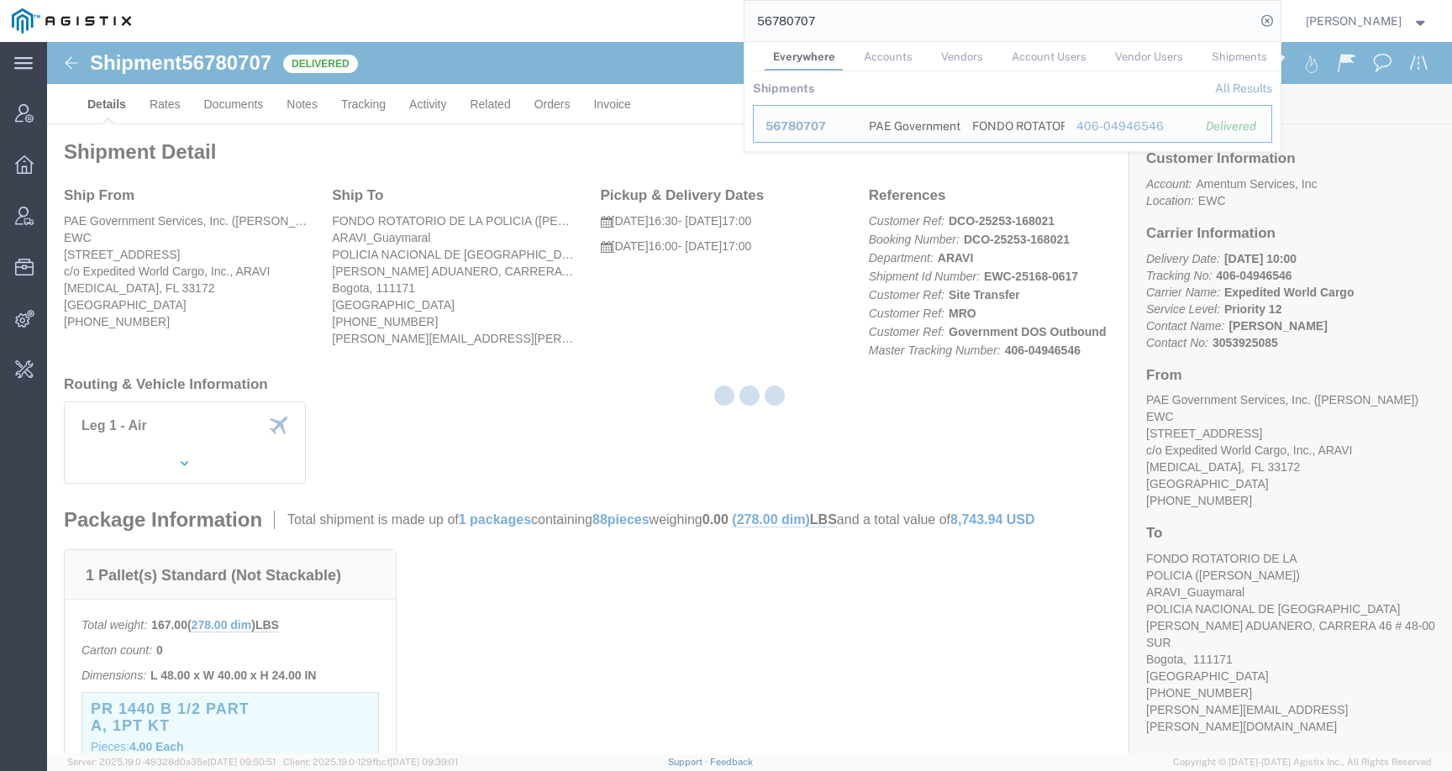
click at [732, 219] on div at bounding box center [749, 398] width 1405 height 712
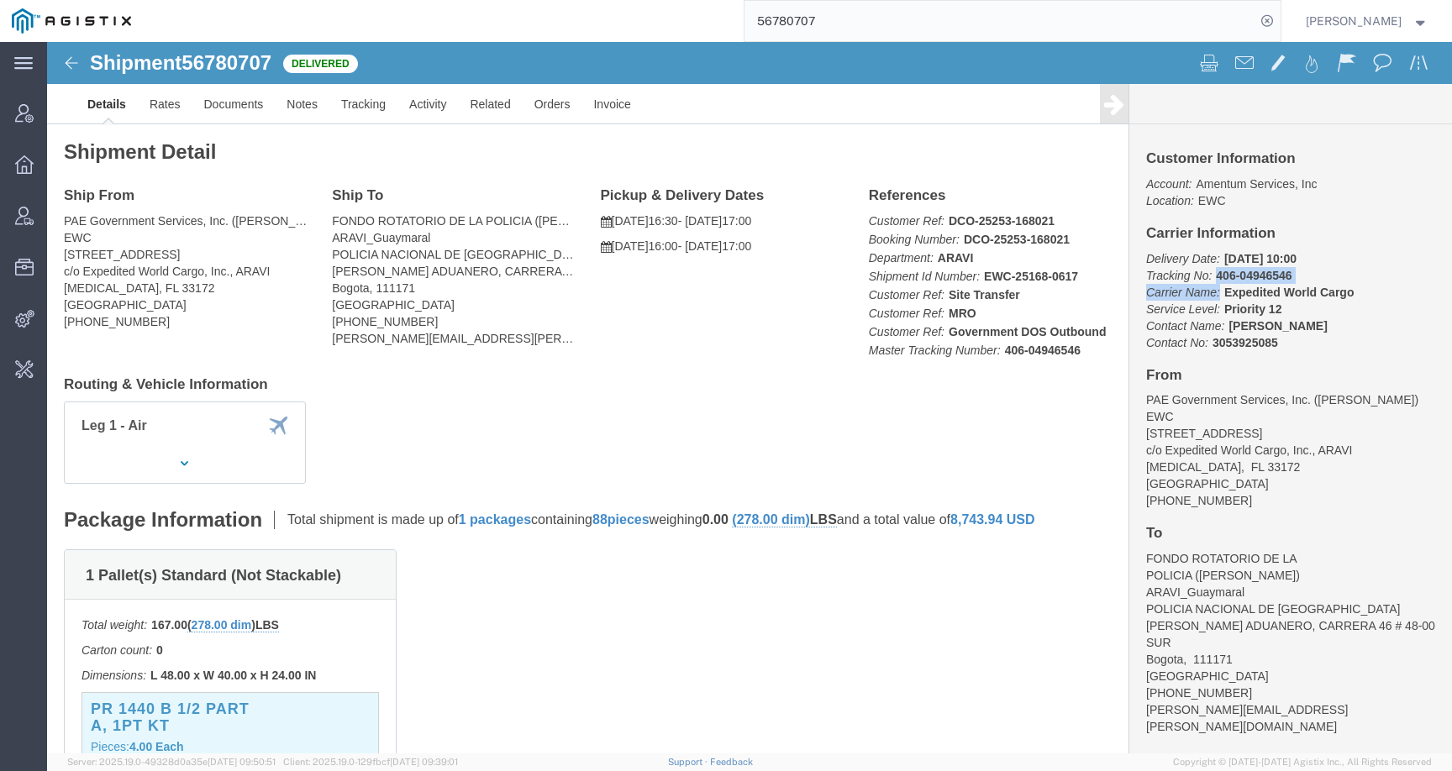
drag, startPoint x: 1169, startPoint y: 250, endPoint x: 1309, endPoint y: 239, distance: 140.8
click p "Delivery Date: [DATE] 10:00 Tracking No: 406-04946546 Carrier Name: Expedited W…"
click b "Expedited World Cargo"
drag, startPoint x: 1167, startPoint y: 251, endPoint x: 1320, endPoint y: 251, distance: 152.9
click p "Delivery Date: [DATE] 10:00 Tracking No: 406-04946546 Carrier Name: Expedited W…"
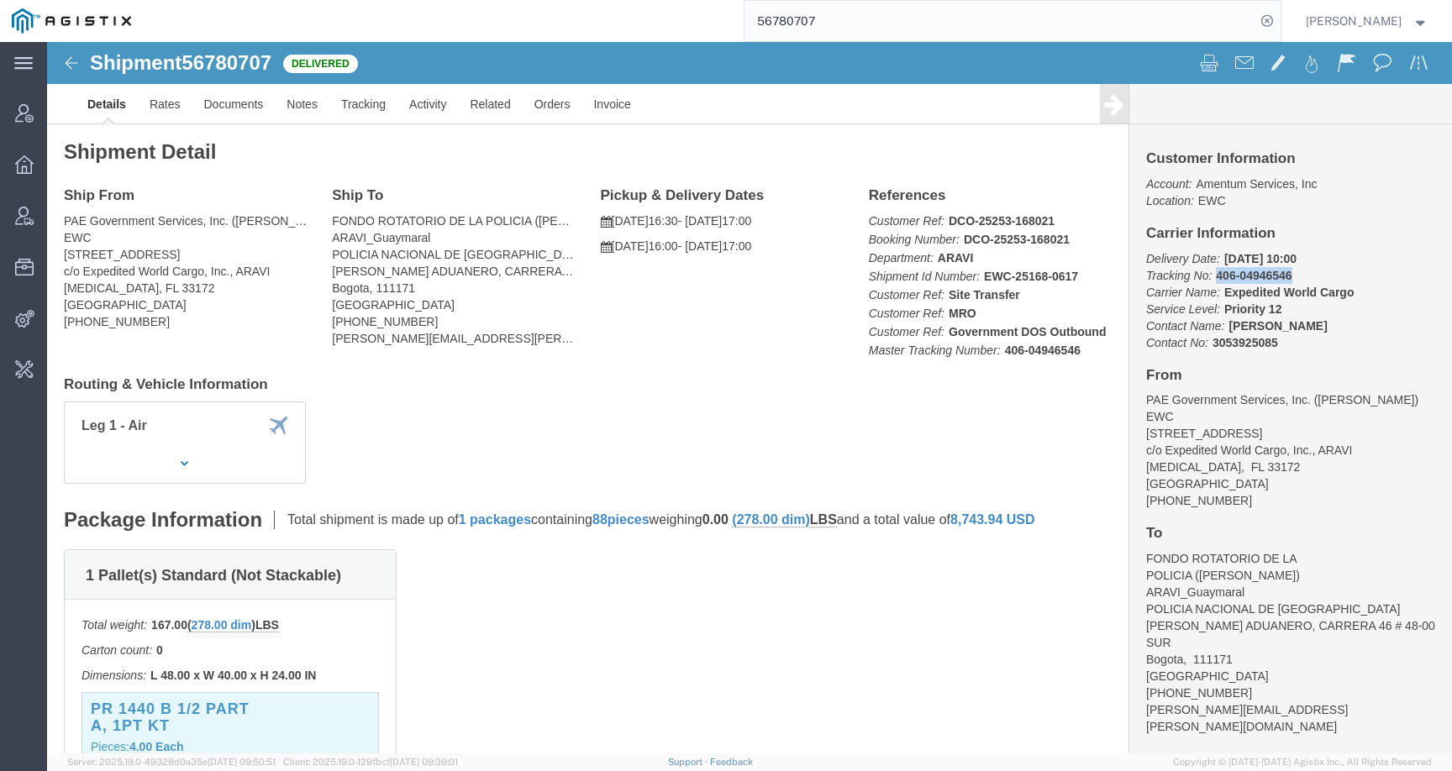
drag, startPoint x: 1160, startPoint y: 234, endPoint x: 1237, endPoint y: 234, distance: 77.3
click p "Delivery Date: [DATE] 10:00 Tracking No: 406-04946546 Carrier Name: Expedited W…"
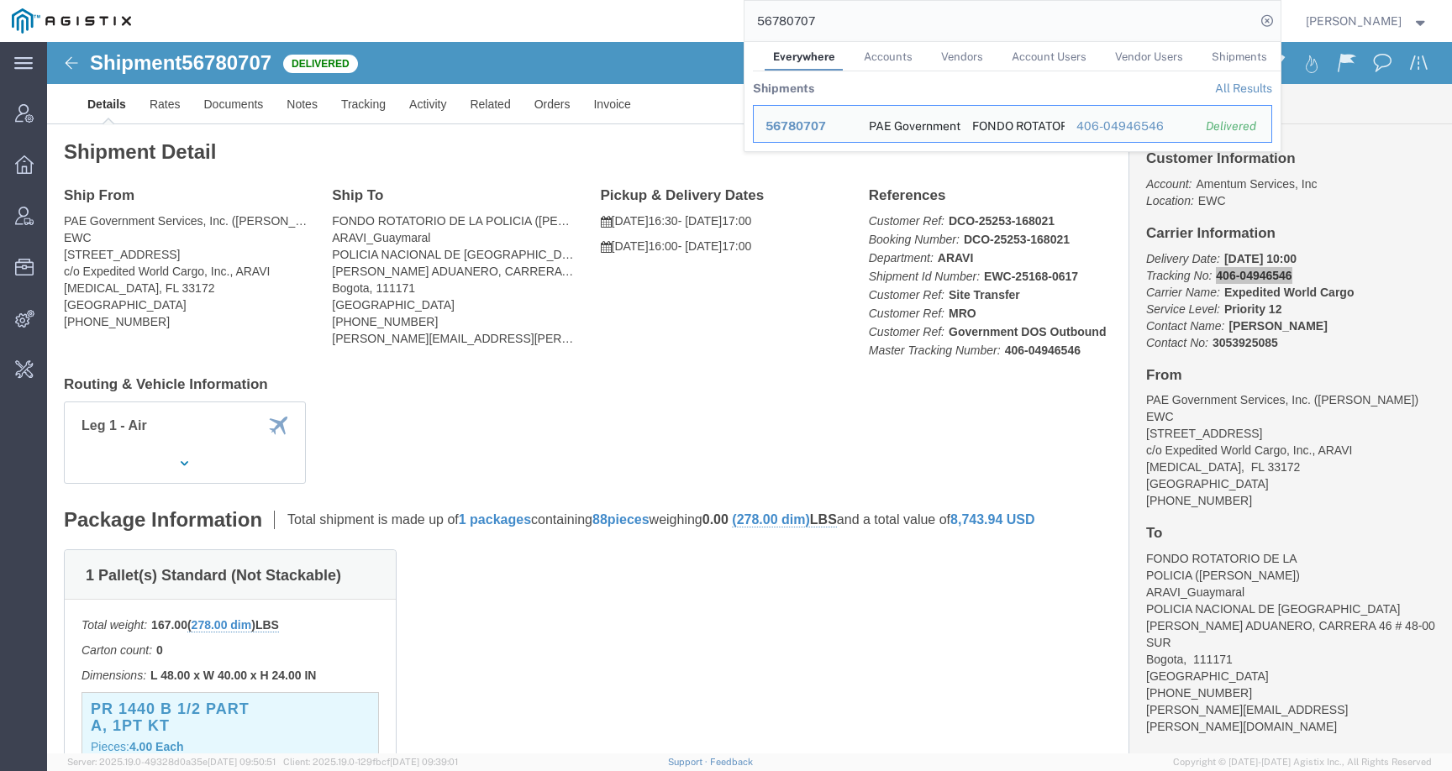
drag, startPoint x: 846, startPoint y: 20, endPoint x: 672, endPoint y: 20, distance: 173.9
click at [672, 20] on div "56780707 Everywhere Accounts Vendors Account Users Vendor Users Shipments Shipm…" at bounding box center [712, 21] width 1138 height 42
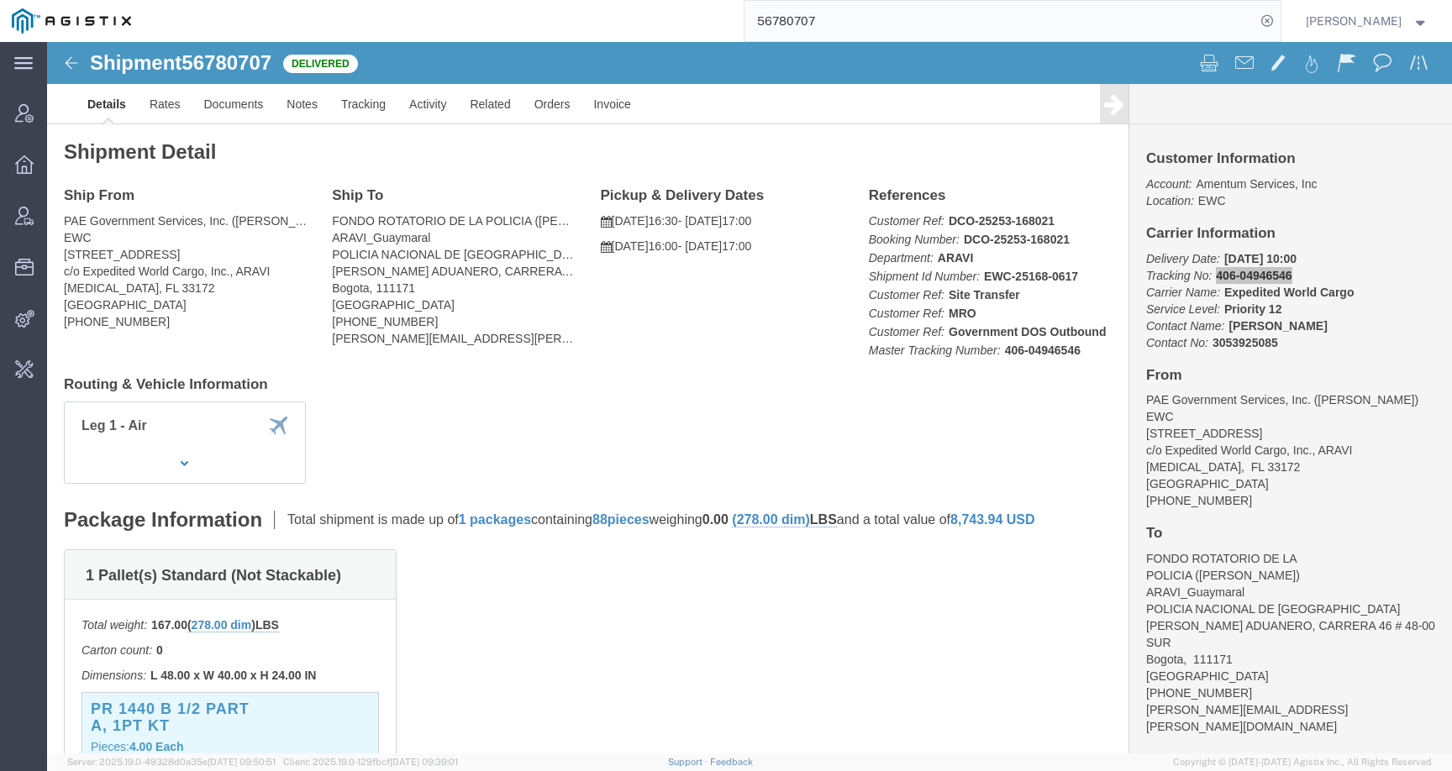
paste input "5819"
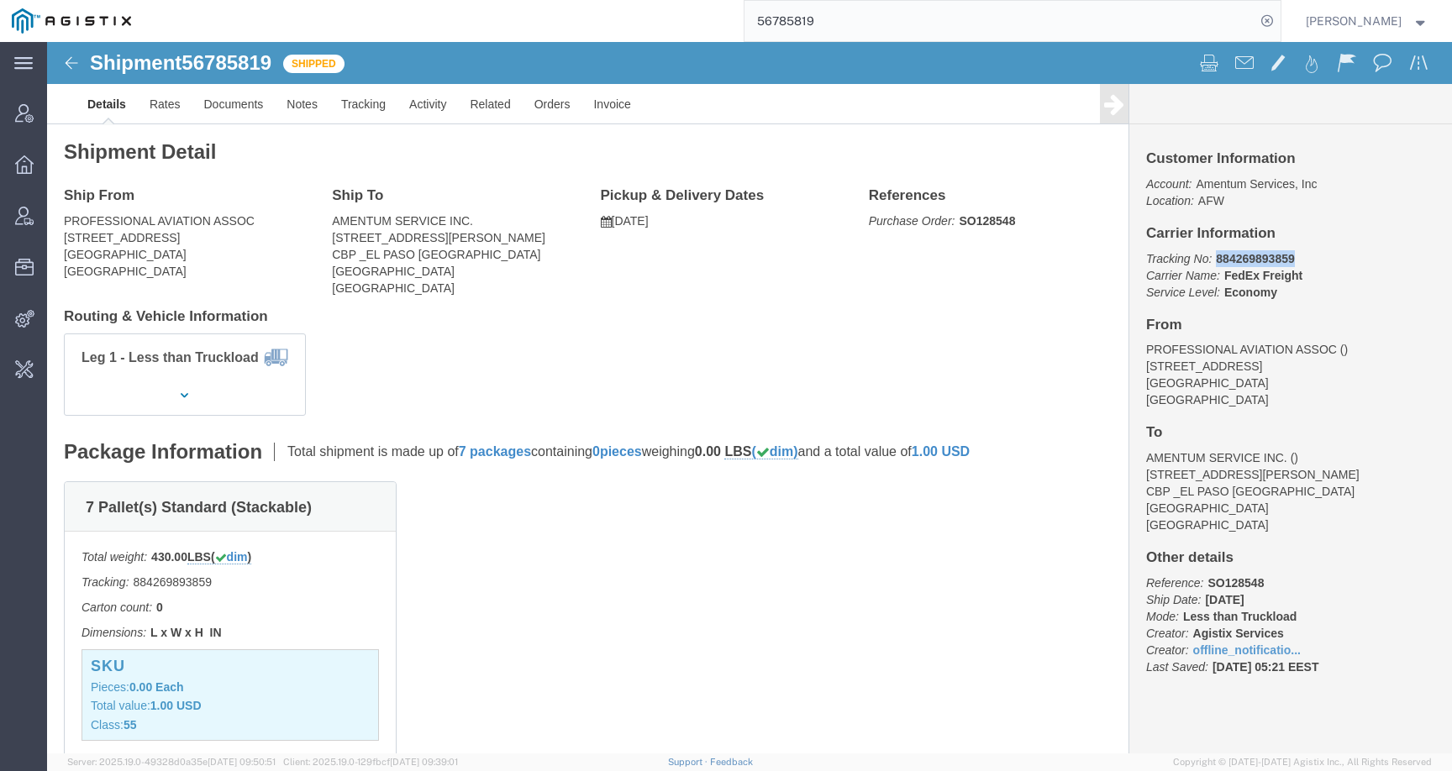
drag, startPoint x: 1162, startPoint y: 218, endPoint x: 1250, endPoint y: 218, distance: 87.4
click p "Tracking No: 884269893859 Carrier Name: FedEx Freight FedEx Freight Service Lev…"
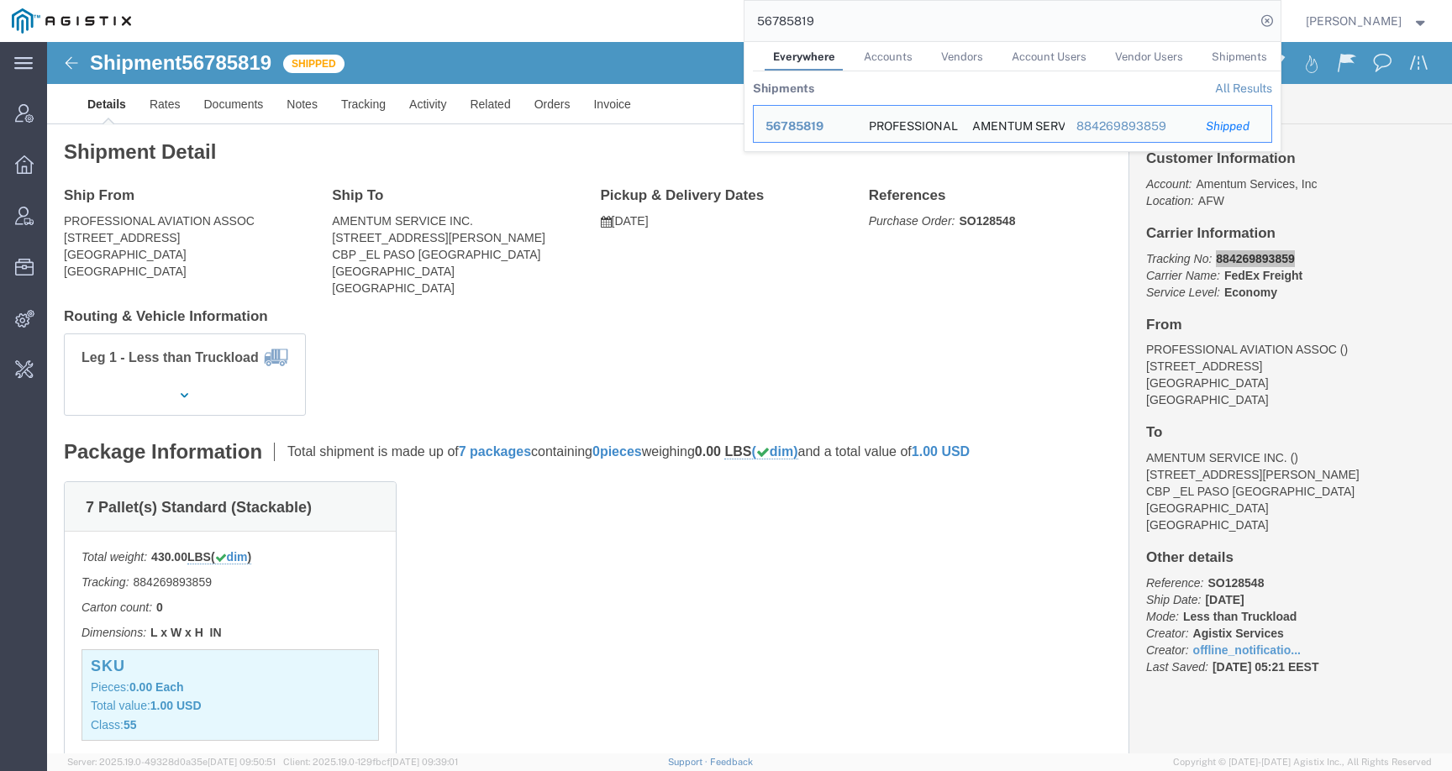
drag, startPoint x: 891, startPoint y: 24, endPoint x: 666, endPoint y: 24, distance: 225.2
click at [666, 24] on div "56785819 Everywhere Accounts Vendors Account Users Vendor Users Shipments Shipm…" at bounding box center [712, 21] width 1138 height 42
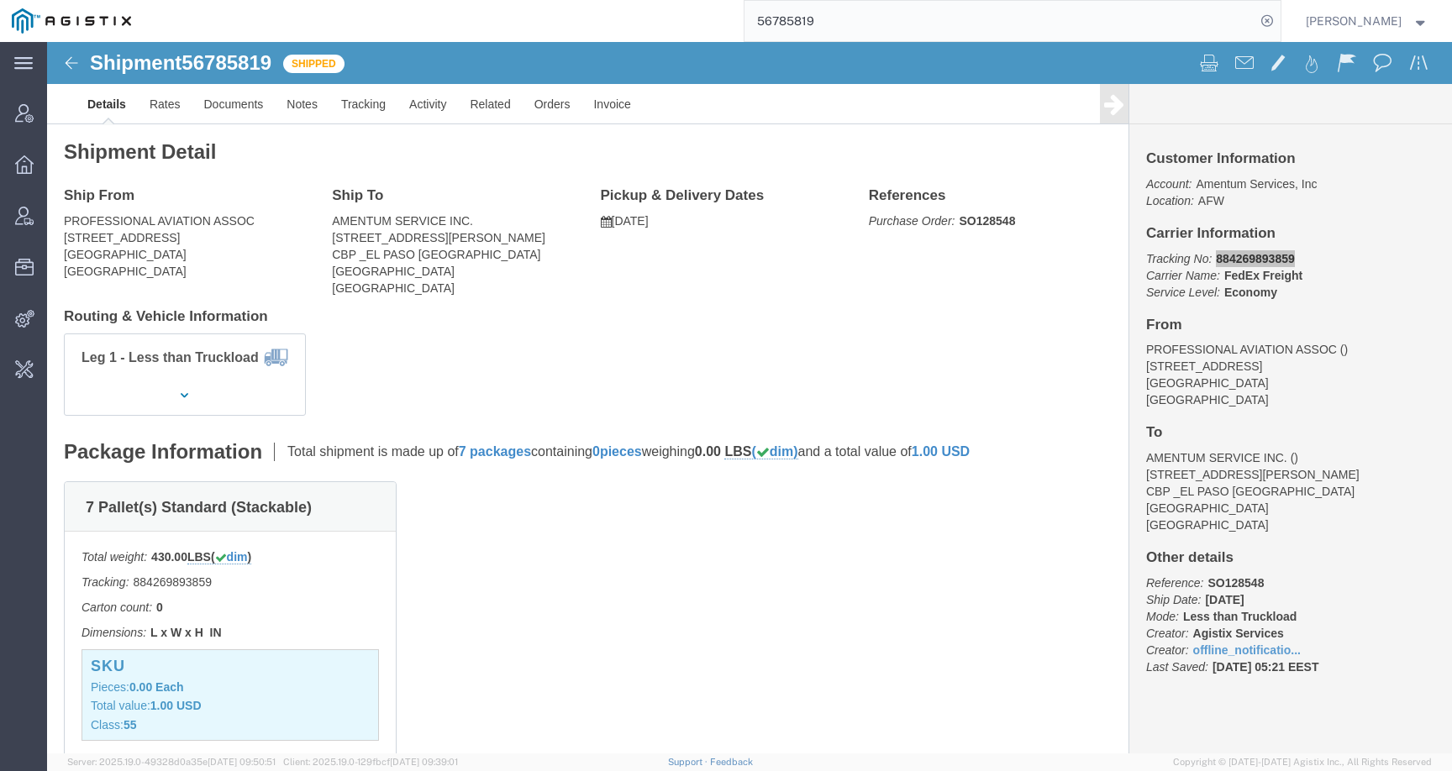
paste input "666944"
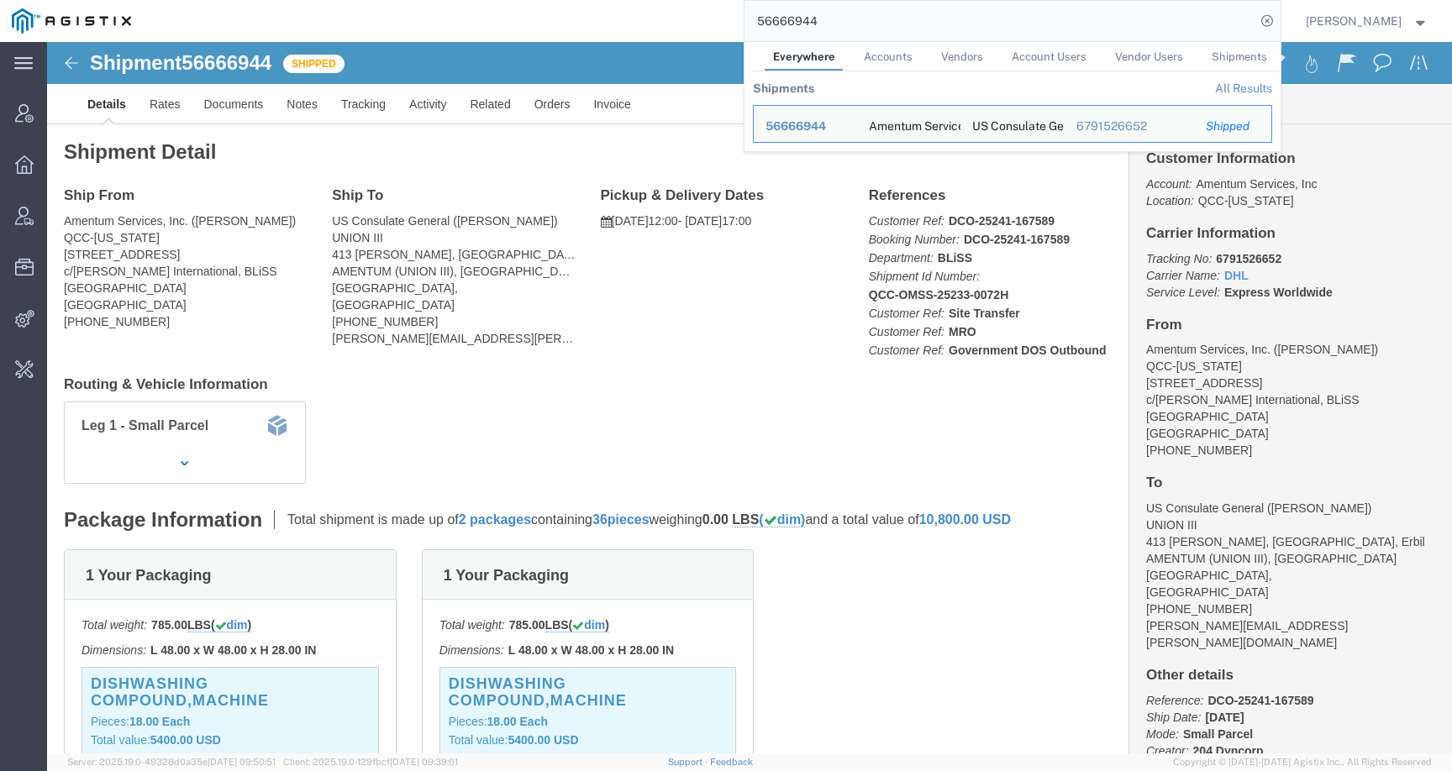
click b "6791526652"
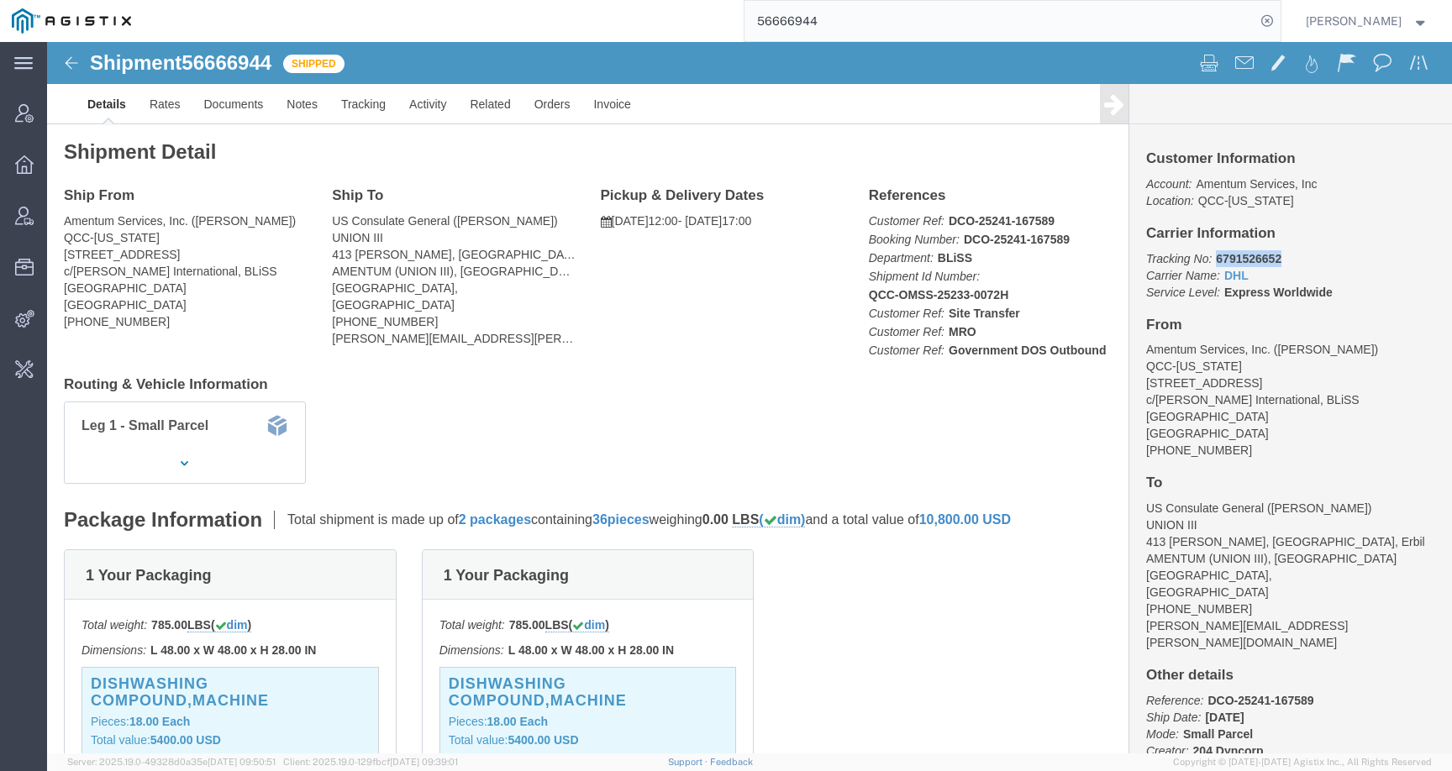
drag, startPoint x: 1161, startPoint y: 216, endPoint x: 1230, endPoint y: 216, distance: 68.9
click p "Tracking No: 6791526652 Carrier Name: DHL DHL Service Level: Express Worldwide"
click link "Tracking"
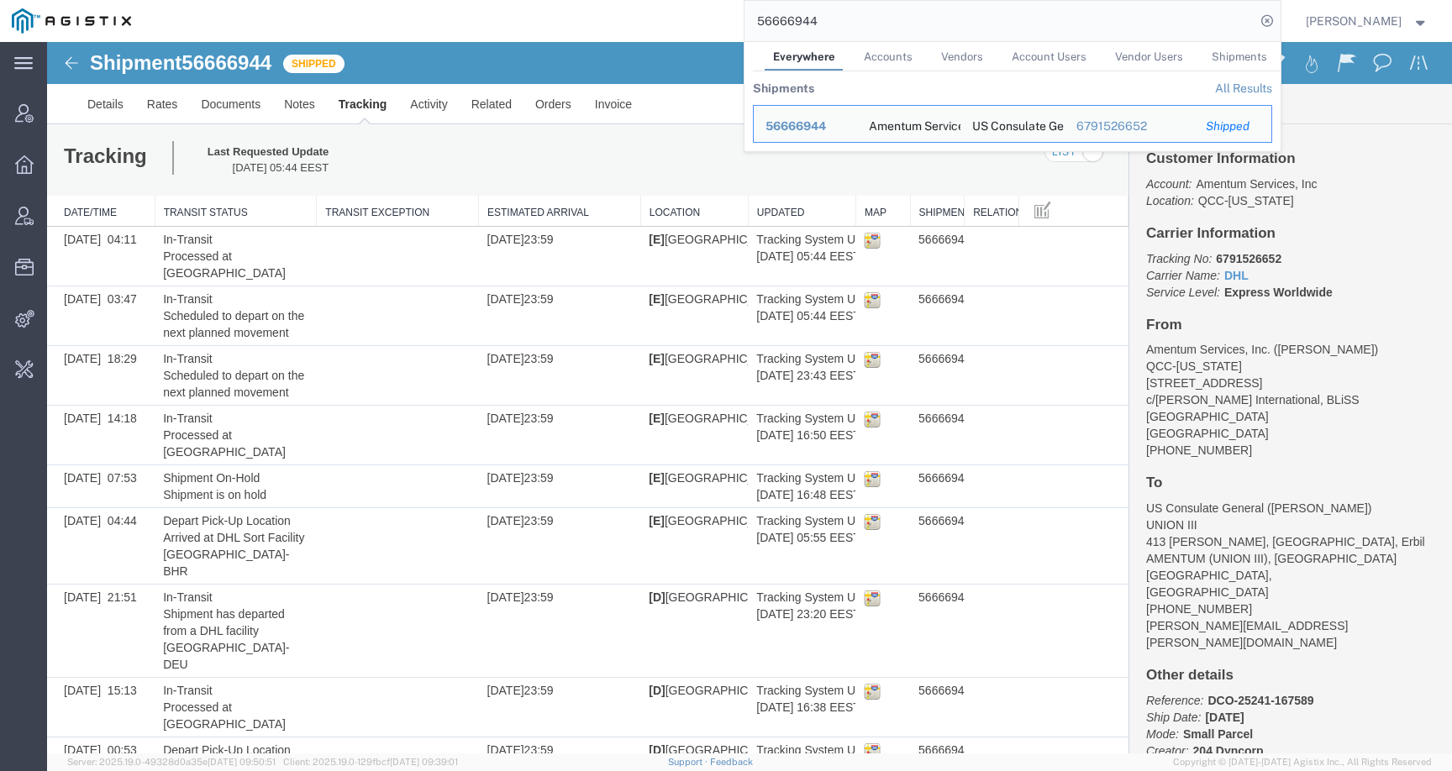
drag, startPoint x: 872, startPoint y: 29, endPoint x: 750, endPoint y: 24, distance: 122.0
click at [750, 25] on div "56666944 Everywhere Accounts Vendors Account Users Vendor Users Shipments Shipm…" at bounding box center [712, 21] width 1138 height 42
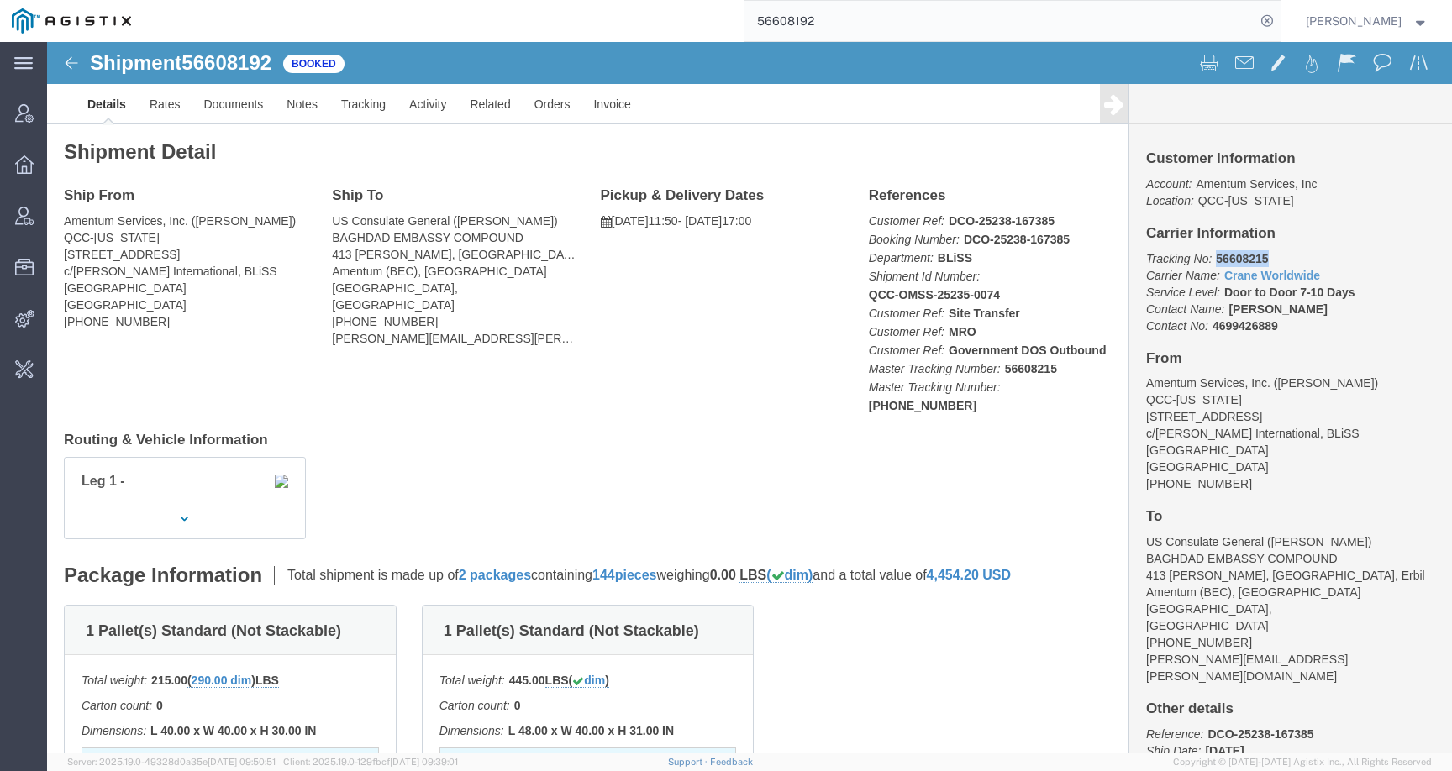
drag, startPoint x: 1161, startPoint y: 218, endPoint x: 1239, endPoint y: 218, distance: 78.2
click p "Tracking No: 56608215 Carrier Name: Crane Worldwide Crane Worldwide Service Lev…"
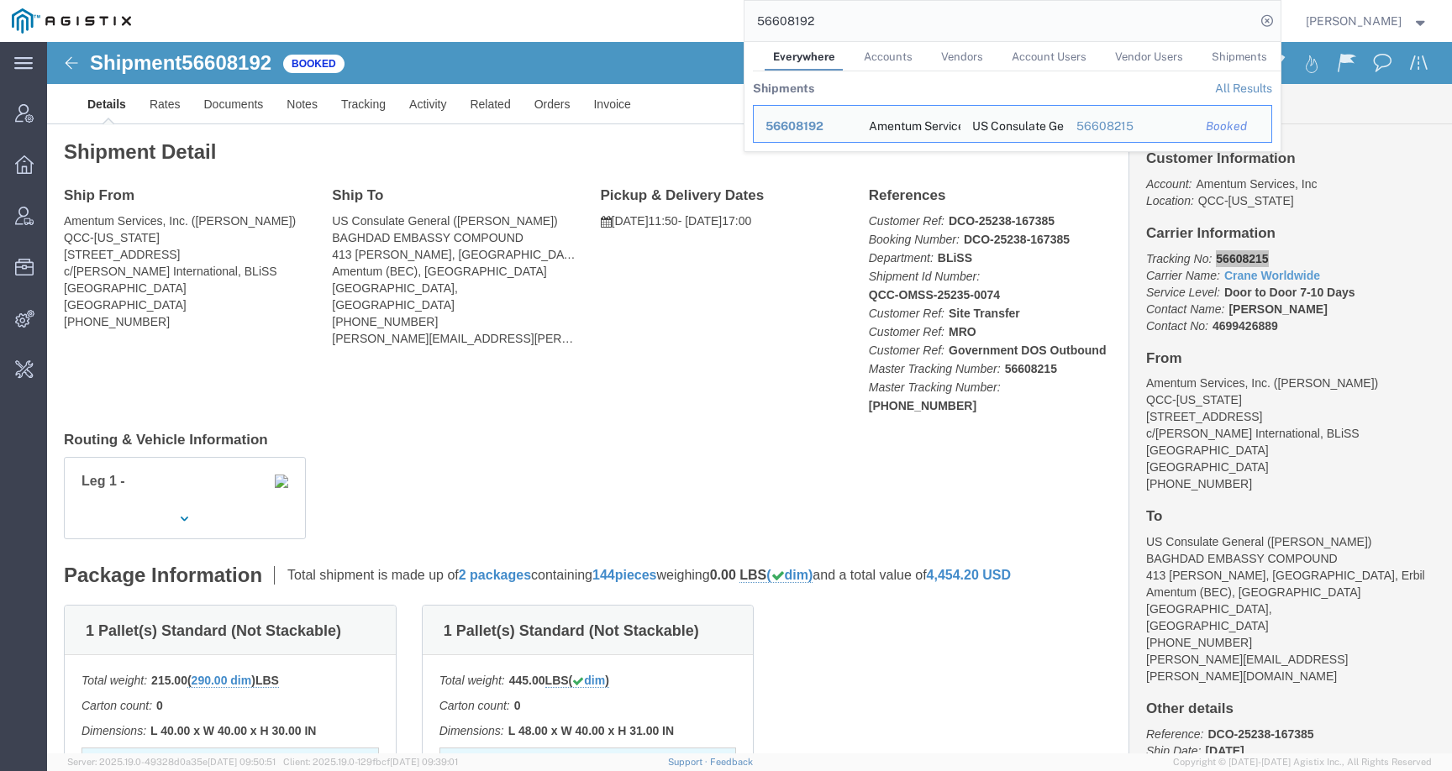
drag, startPoint x: 844, startPoint y: 24, endPoint x: 716, endPoint y: 23, distance: 127.7
click at [715, 24] on div "56608192 Everywhere Accounts Vendors Account Users Vendor Users Shipments Shipm…" at bounding box center [712, 21] width 1138 height 42
paste input "777933"
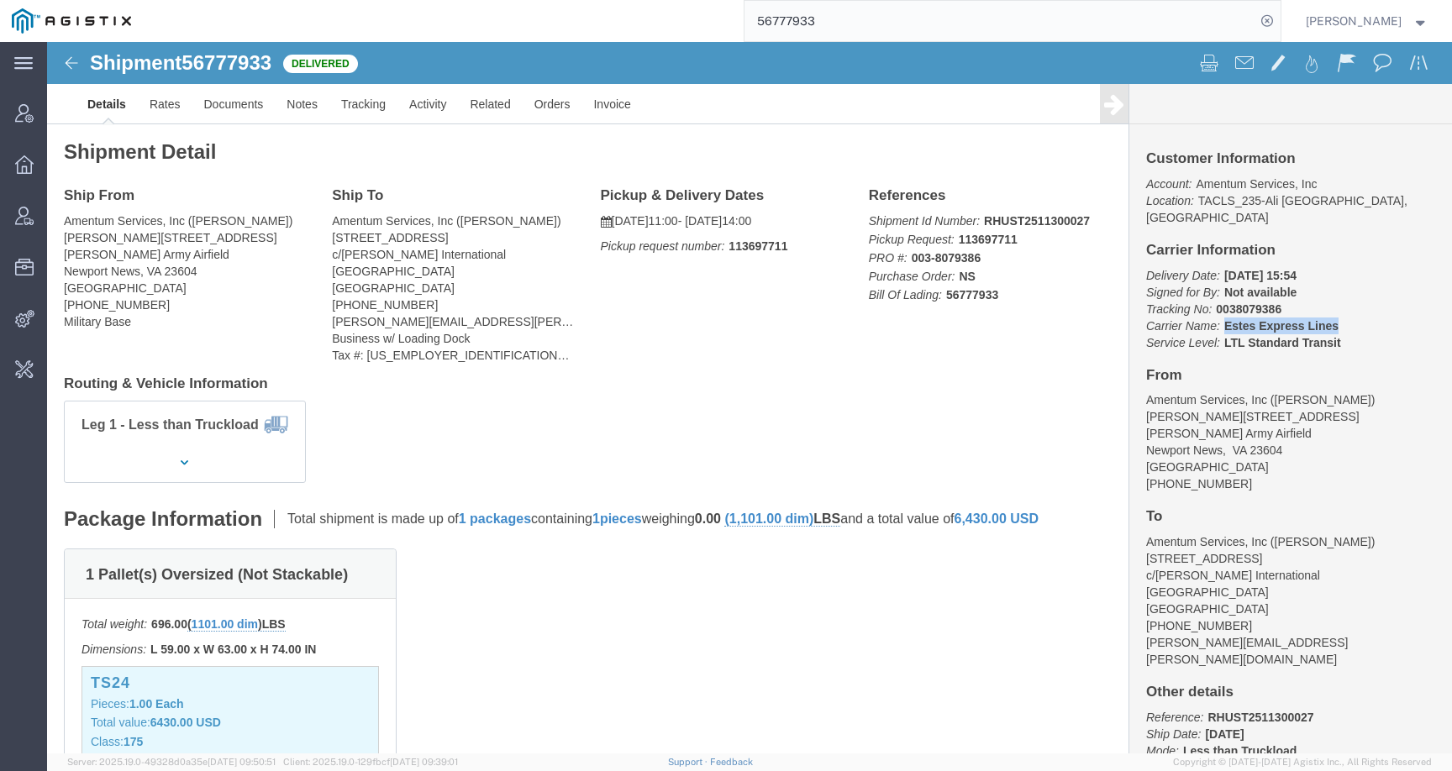
drag, startPoint x: 1170, startPoint y: 269, endPoint x: 1287, endPoint y: 266, distance: 116.8
click p "Delivery Date: [DATE] 15:54 Signed for By: Not available Tracking No: 003807938…"
drag, startPoint x: 1160, startPoint y: 250, endPoint x: 1224, endPoint y: 250, distance: 63.9
click b "0038079386"
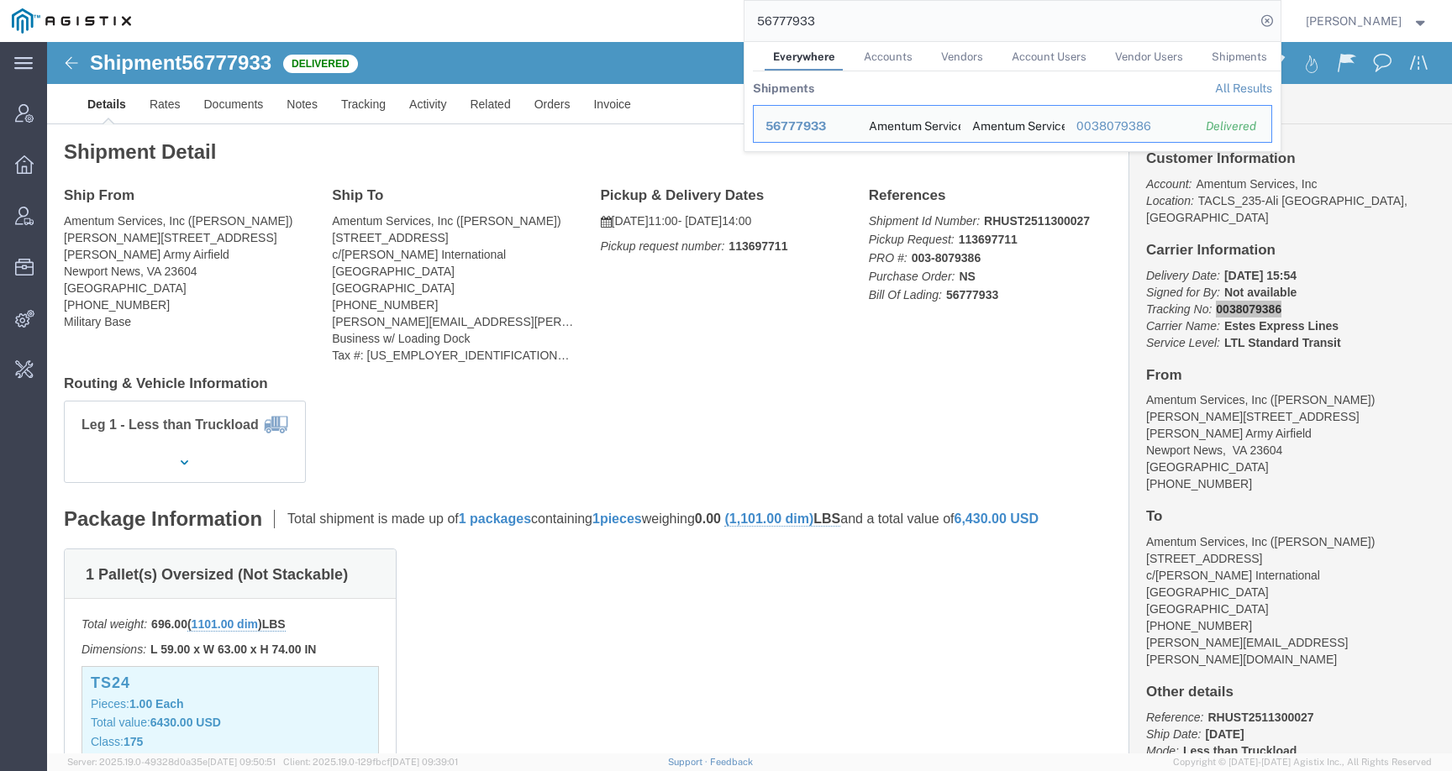
drag, startPoint x: 829, startPoint y: 24, endPoint x: 753, endPoint y: 22, distance: 76.5
click at [753, 22] on div "56777933 Everywhere Accounts Vendors Account Users Vendor Users Shipments Shipm…" at bounding box center [712, 21] width 1138 height 42
paste input "561274"
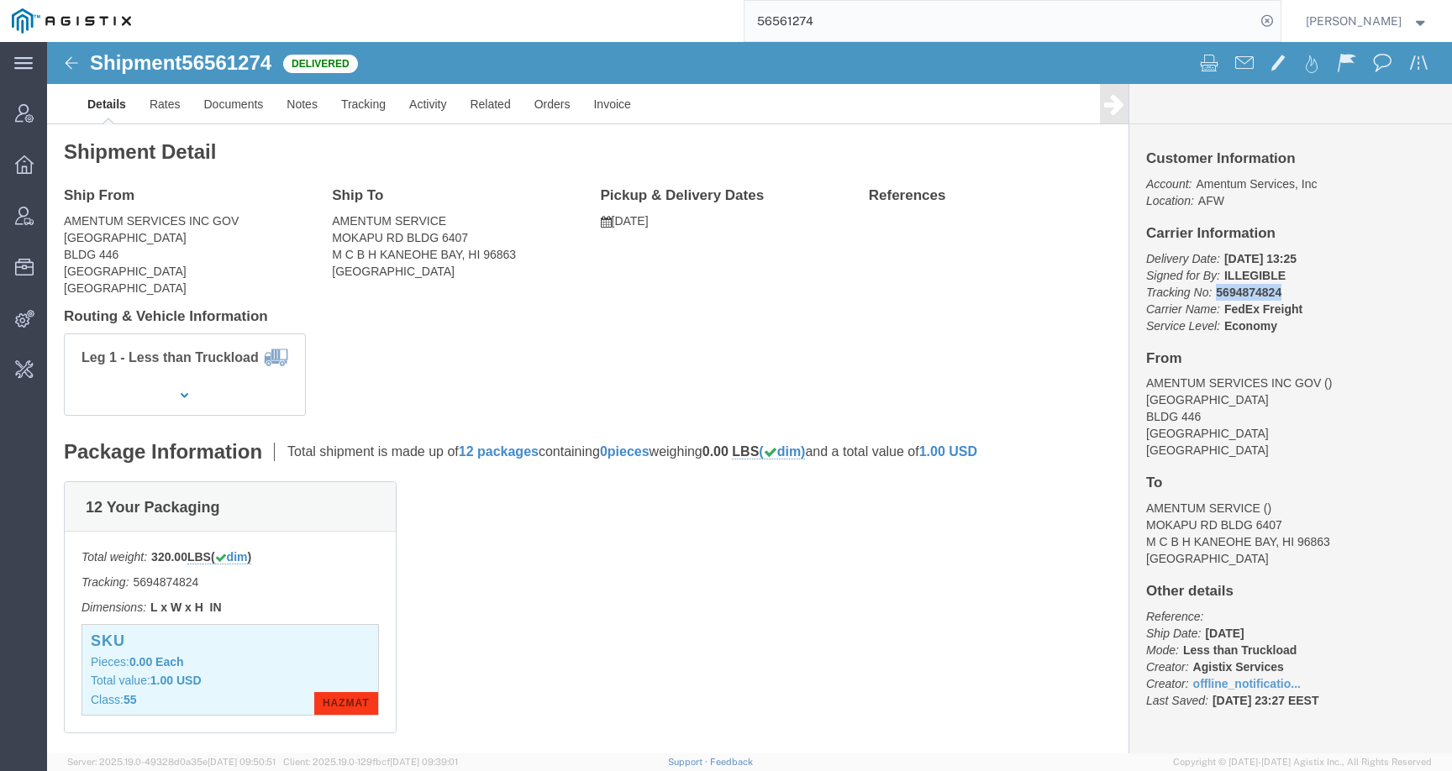
drag, startPoint x: 1158, startPoint y: 251, endPoint x: 1285, endPoint y: 251, distance: 126.9
click p "Delivery Date: [DATE] 13:25 Signed for By: ILLEGIBLE Tracking No: 5694874824 Ca…"
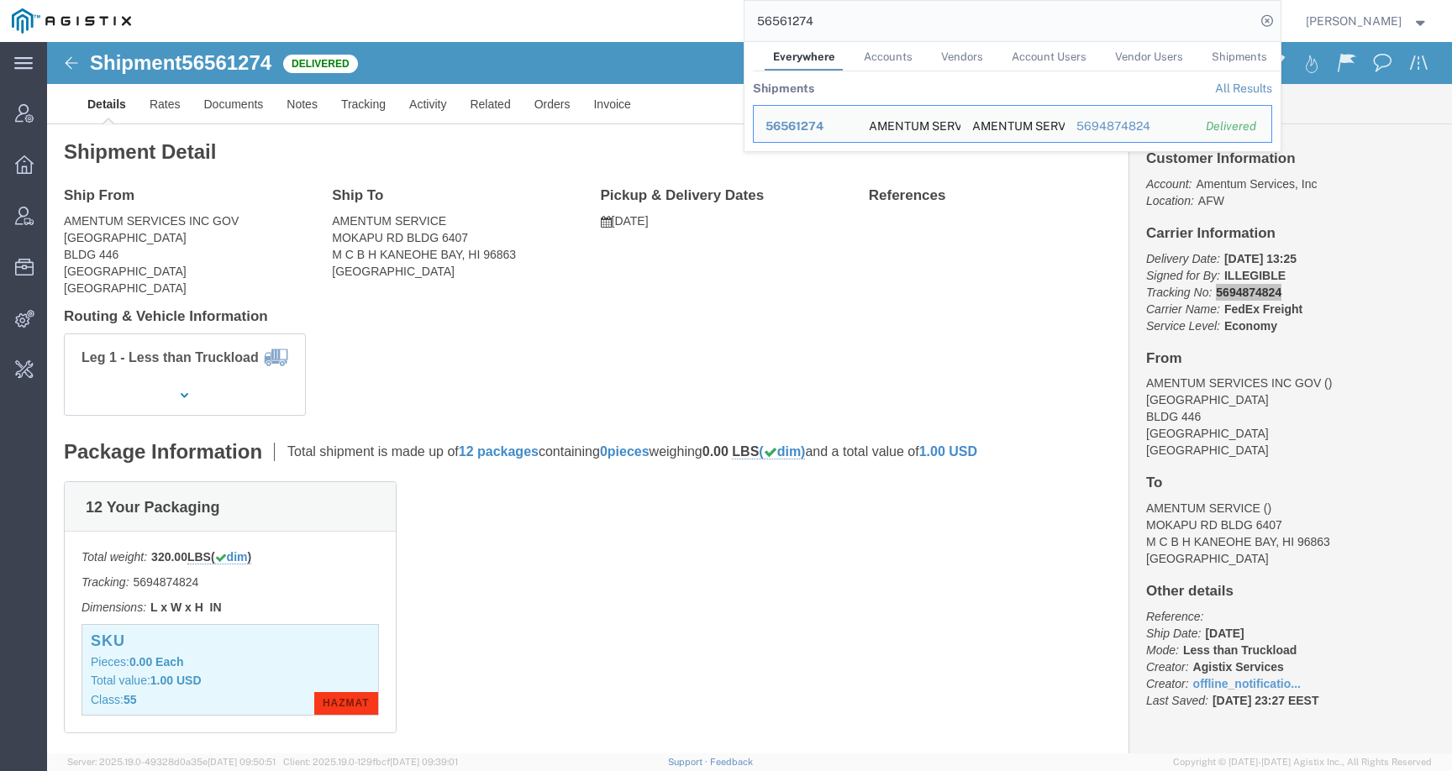
drag, startPoint x: 845, startPoint y: 27, endPoint x: 685, endPoint y: 26, distance: 159.7
click at [685, 26] on div "56561274 Everywhere Accounts Vendors Account Users Vendor Users Shipments Shipm…" at bounding box center [712, 21] width 1138 height 42
paste input "713425"
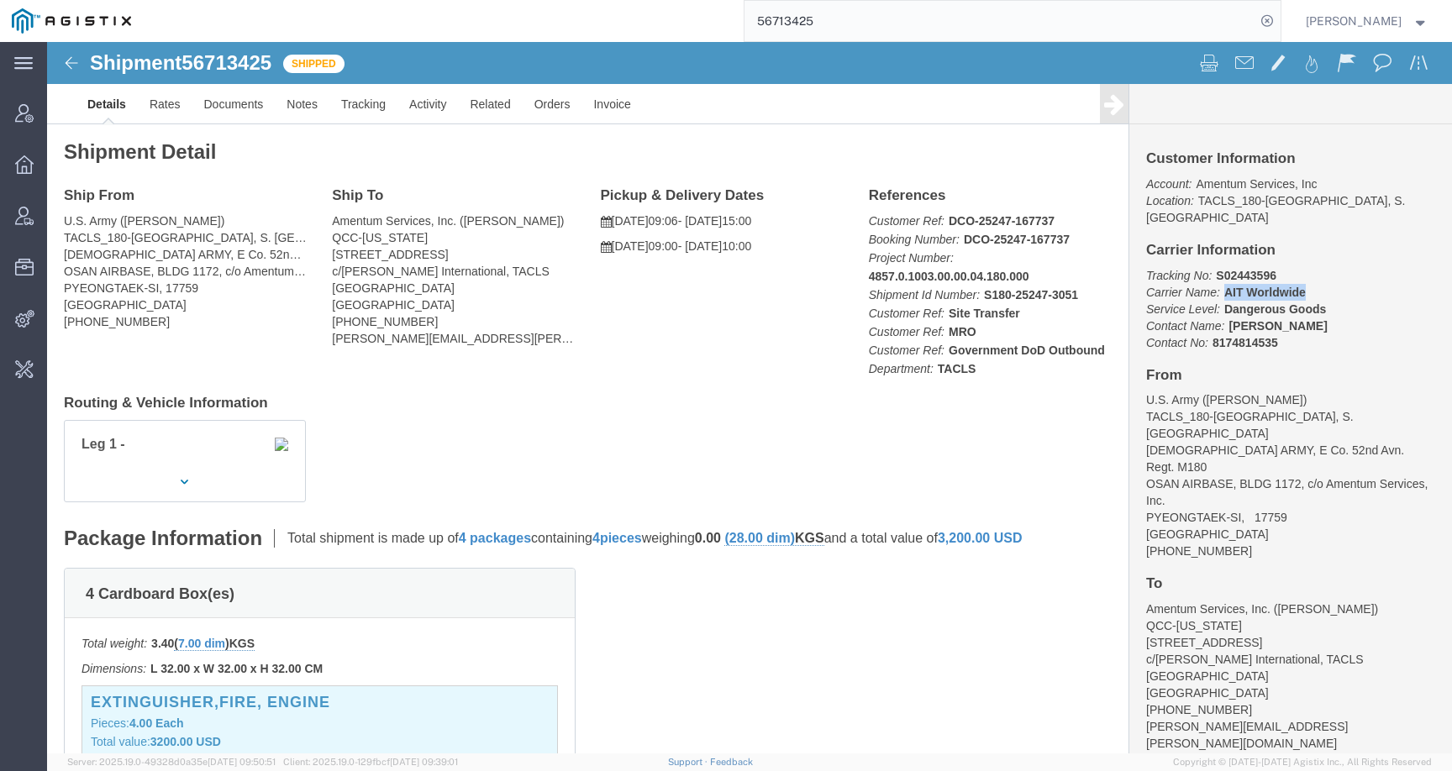
drag, startPoint x: 1167, startPoint y: 236, endPoint x: 1255, endPoint y: 236, distance: 88.2
click p "Tracking No: S02443596 Carrier Name: AIT Worldwide AIT Worldwide Service Level:…"
drag, startPoint x: 1181, startPoint y: 215, endPoint x: 1228, endPoint y: 215, distance: 47.1
click p "Tracking No: S02443596 Carrier Name: AIT Worldwide AIT Worldwide Service Level:…"
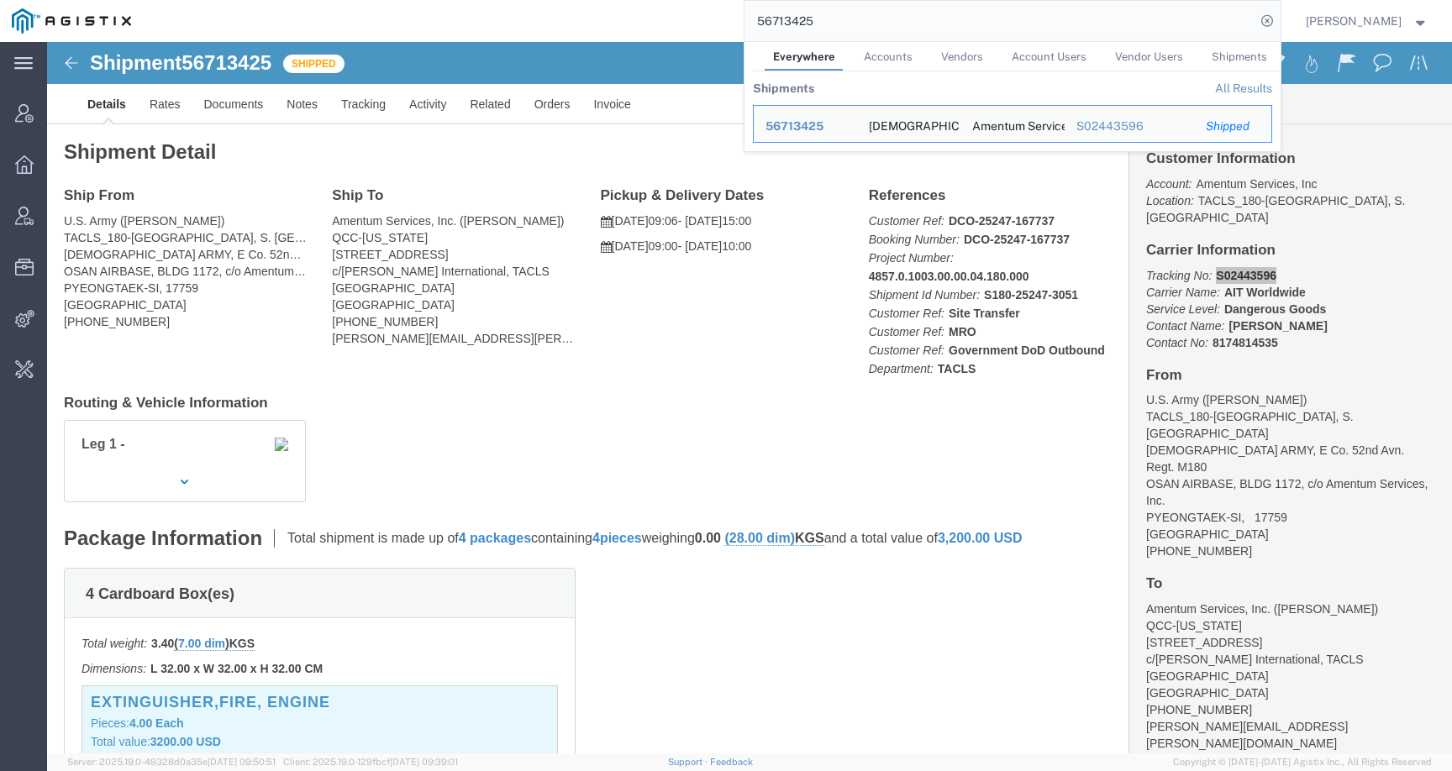
drag, startPoint x: 834, startPoint y: 22, endPoint x: 697, endPoint y: 20, distance: 136.1
click at [697, 20] on div "56713425 Everywhere Accounts Vendors Account Users Vendor Users Shipments Shipm…" at bounding box center [712, 21] width 1138 height 42
paste input "78074"
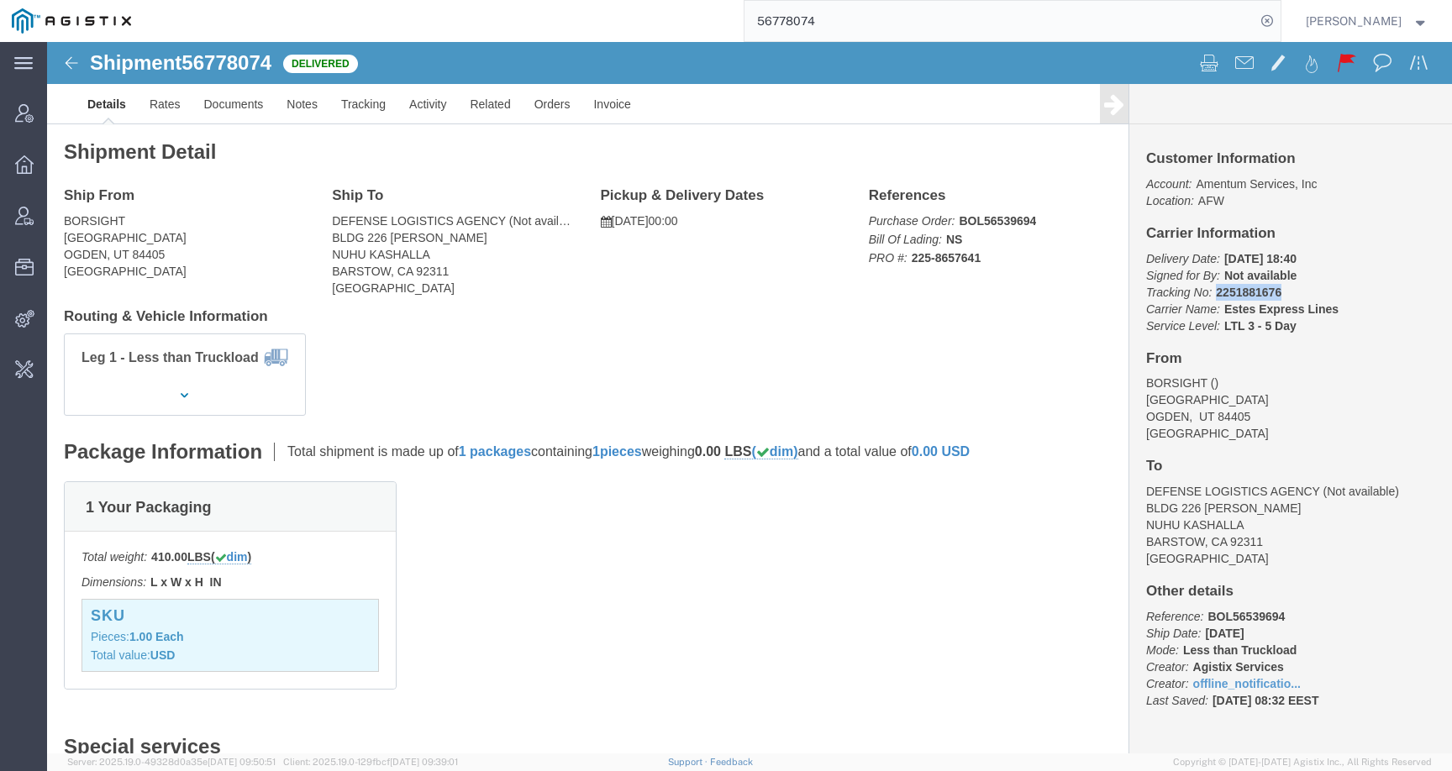
drag, startPoint x: 1160, startPoint y: 251, endPoint x: 1275, endPoint y: 249, distance: 115.2
click p "Delivery Date: [DATE] 18:40 Signed for By: Not available Tracking No: 225188167…"
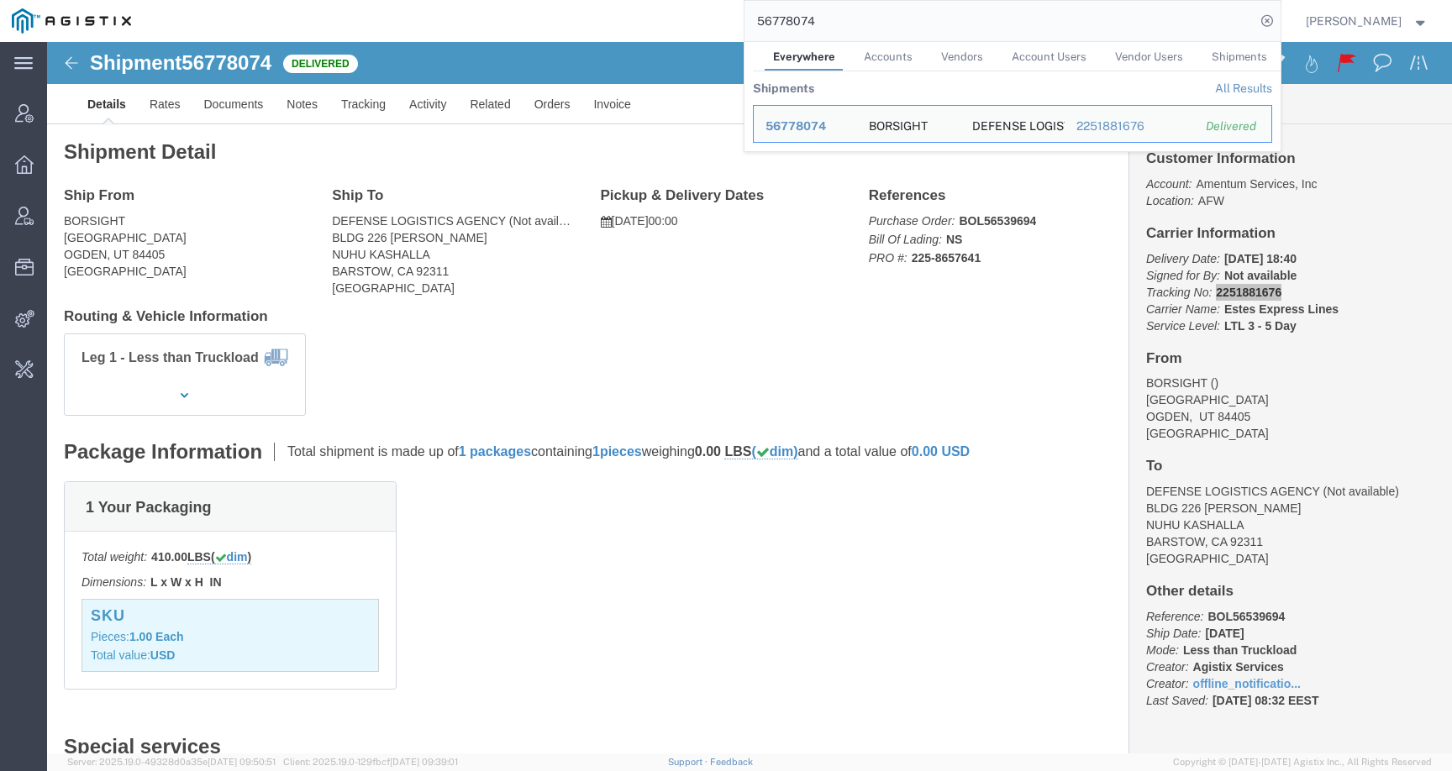
drag, startPoint x: 845, startPoint y: 23, endPoint x: 700, endPoint y: 23, distance: 144.5
click at [700, 23] on div "56778074 Everywhere Accounts Vendors Account Users Vendor Users Shipments Shipm…" at bounding box center [712, 21] width 1138 height 42
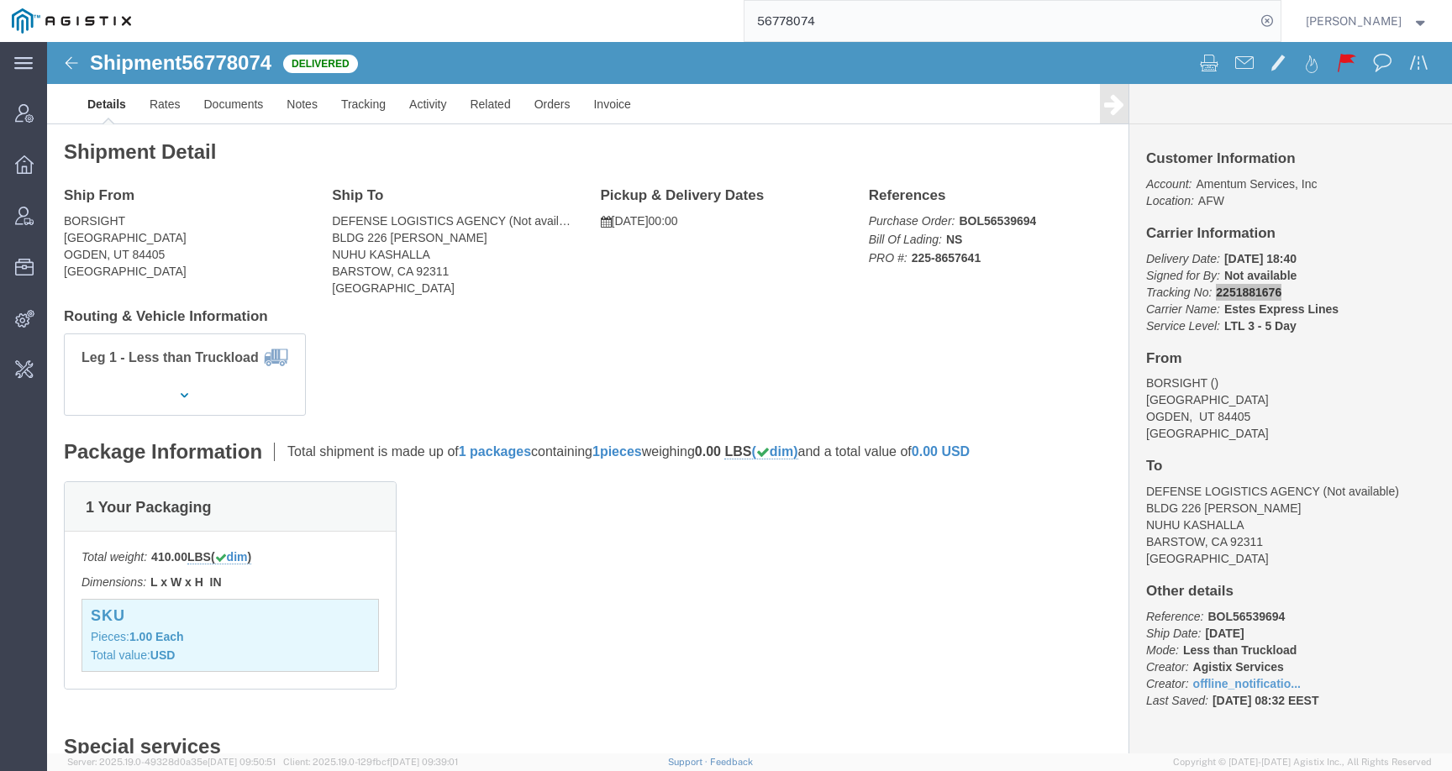
paste input "805856"
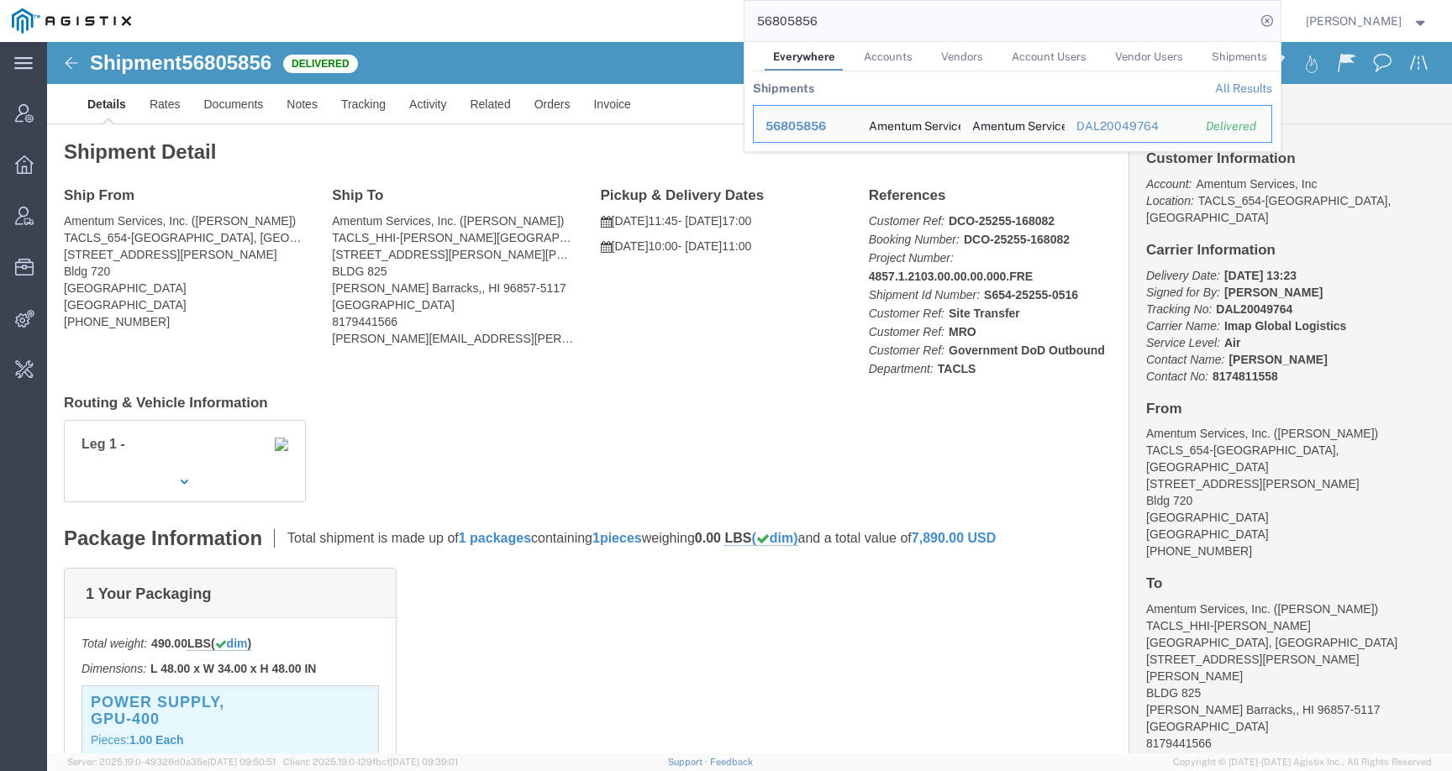
click div "Ship From Amentum Services, Inc. ([PERSON_NAME]) TACLS_654-[GEOGRAPHIC_DATA], […"
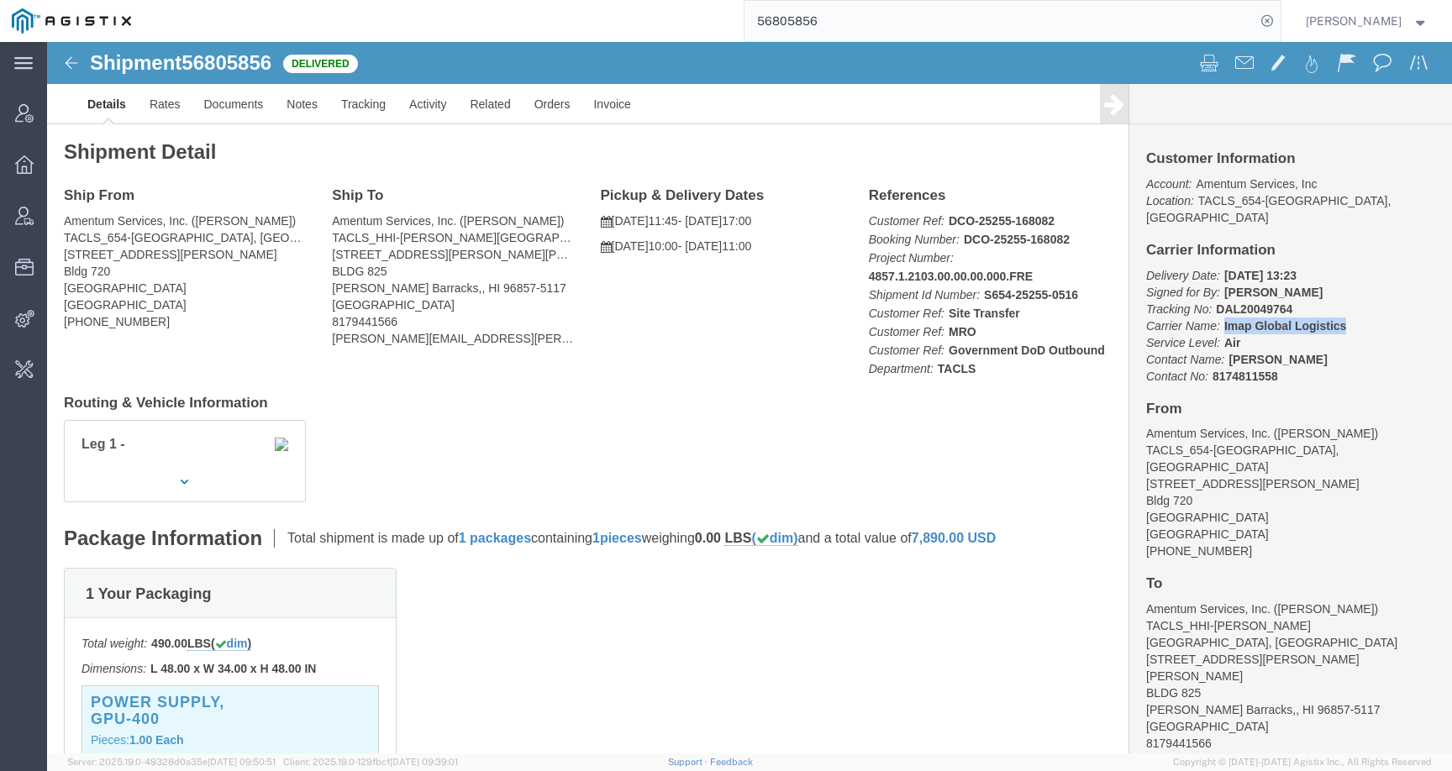
drag, startPoint x: 1168, startPoint y: 266, endPoint x: 1302, endPoint y: 266, distance: 133.6
click p "Delivery Date: [DATE] 13:23 Signed for By: [PERSON_NAME] Tracking No: DAL200497…"
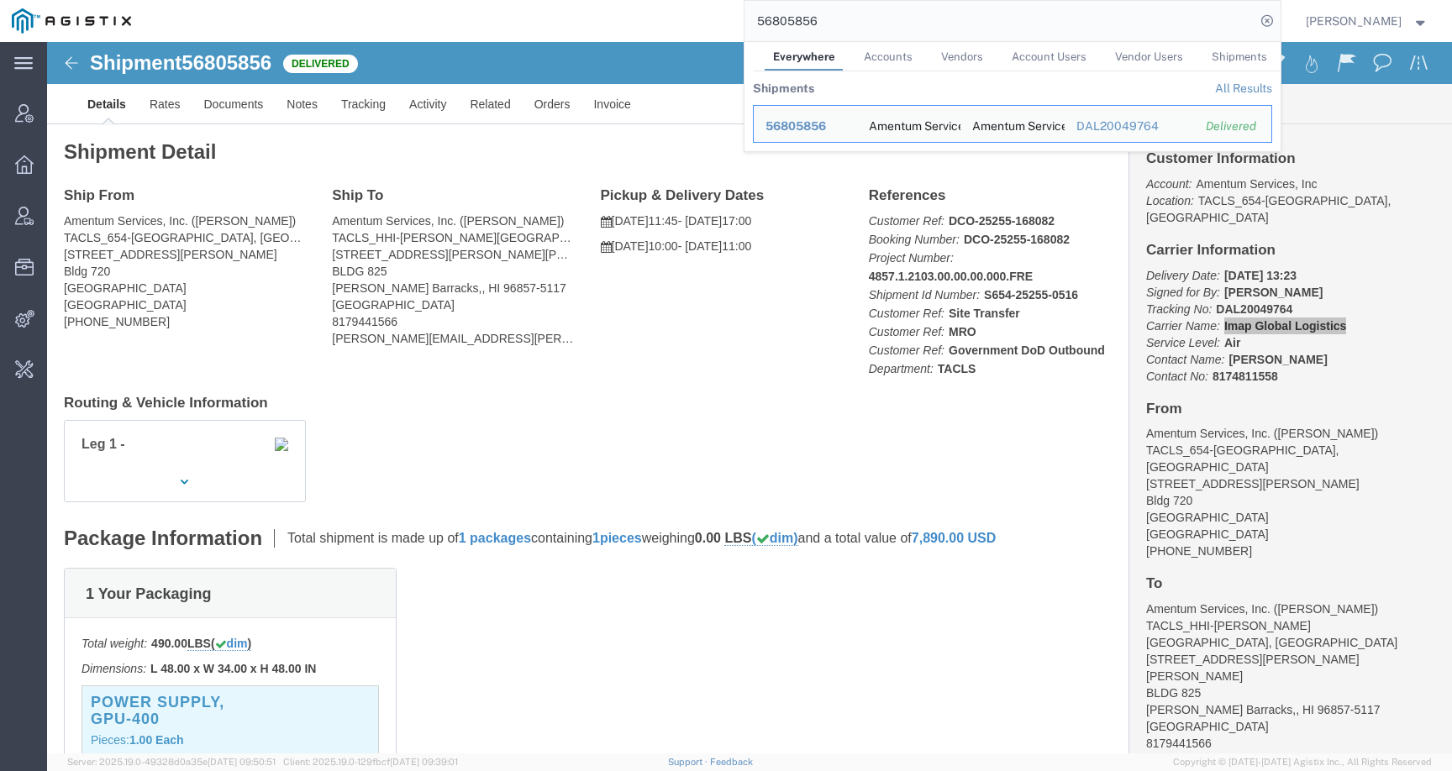
drag, startPoint x: 843, startPoint y: 19, endPoint x: 720, endPoint y: 19, distance: 122.7
click at [720, 19] on div "56805856 Everywhere Accounts Vendors Account Users Vendor Users Shipments Shipm…" at bounding box center [712, 21] width 1138 height 42
paste input "626414"
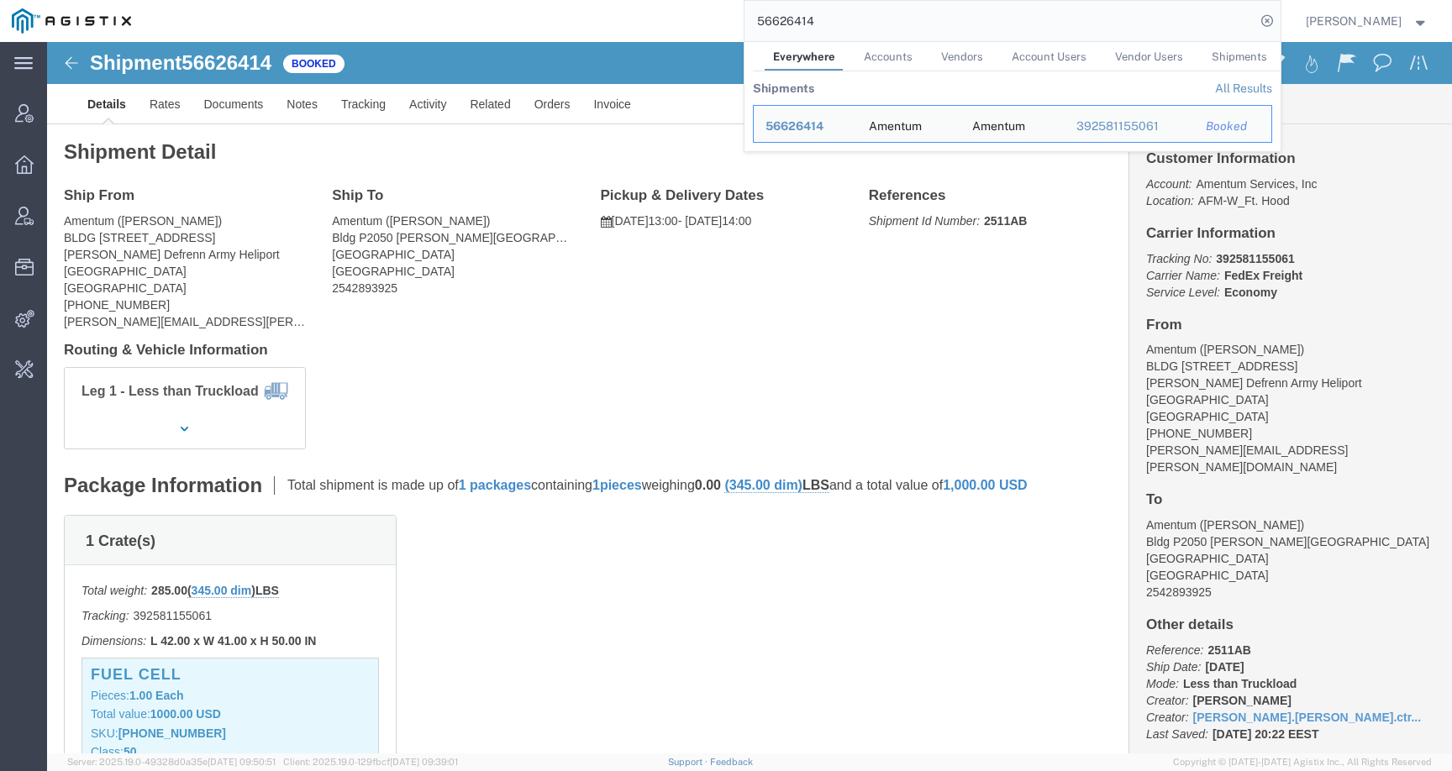
click div "Shipment Detail Ship From [GEOGRAPHIC_DATA] ([PERSON_NAME]) BLDG [STREET_ADDRES…"
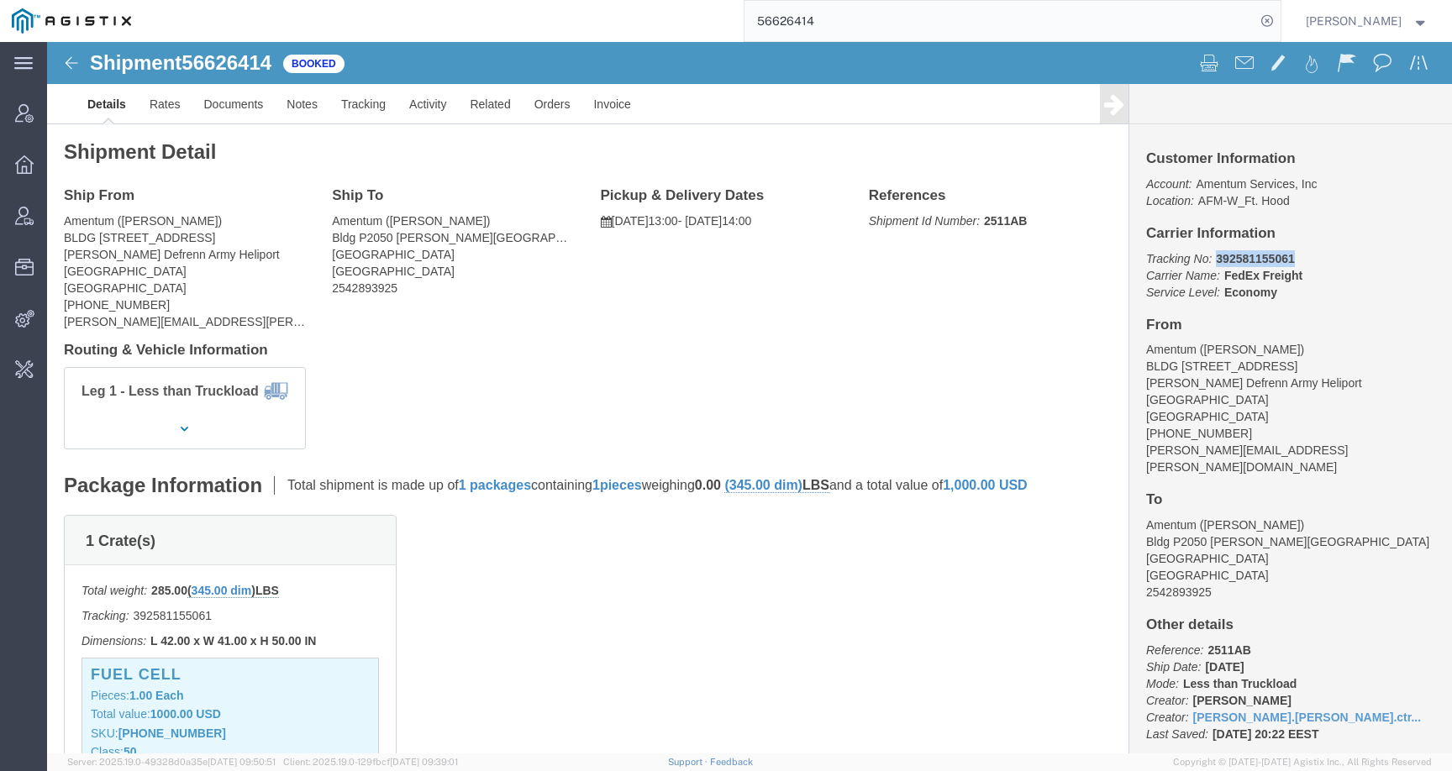
drag, startPoint x: 1161, startPoint y: 214, endPoint x: 1275, endPoint y: 214, distance: 113.4
click p "Tracking No: 392581155061 Carrier Name: FedEx Freight FedEx Freight Service Lev…"
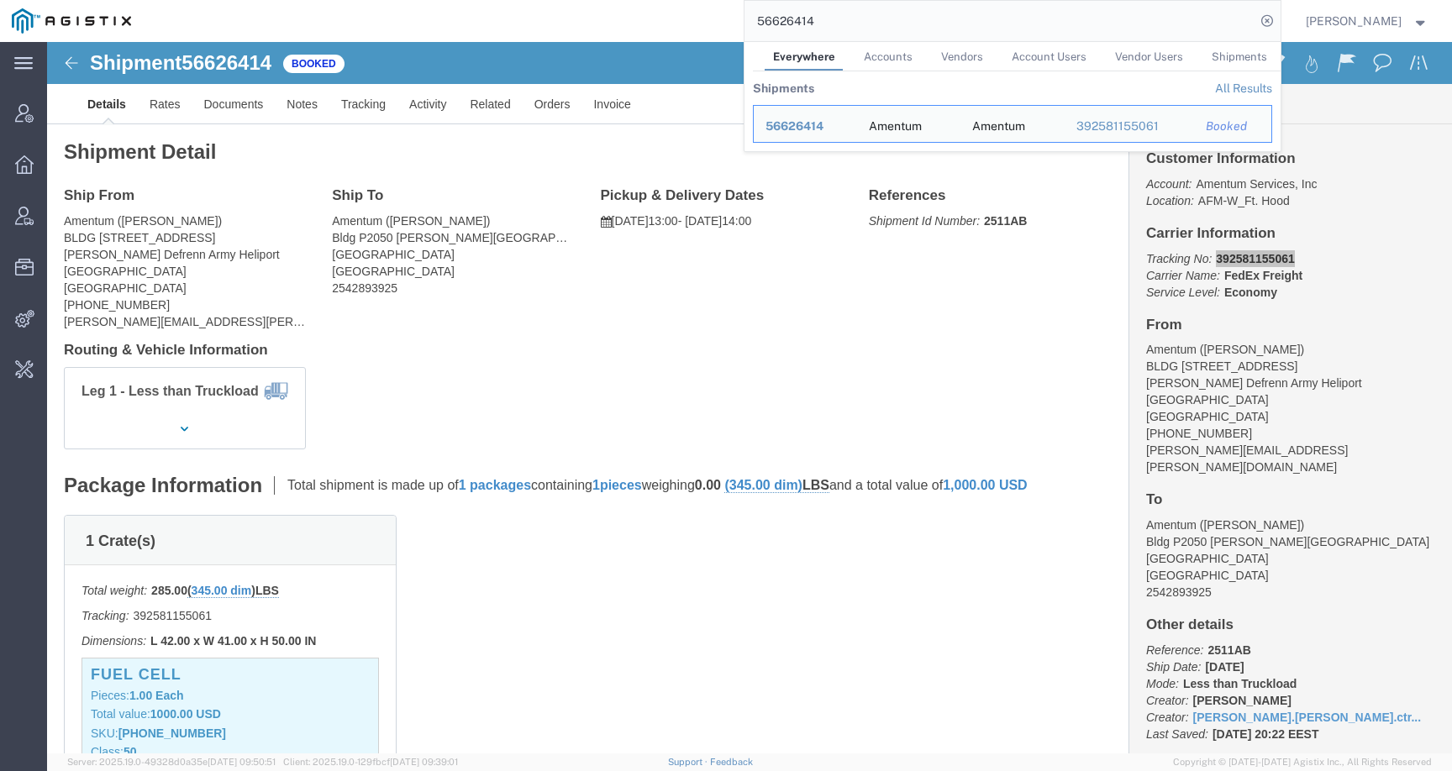
drag, startPoint x: 845, startPoint y: 24, endPoint x: 705, endPoint y: 24, distance: 140.3
click at [705, 24] on div "56626414 Everywhere Accounts Vendors Account Users Vendor Users Shipments Shipm…" at bounding box center [712, 21] width 1138 height 42
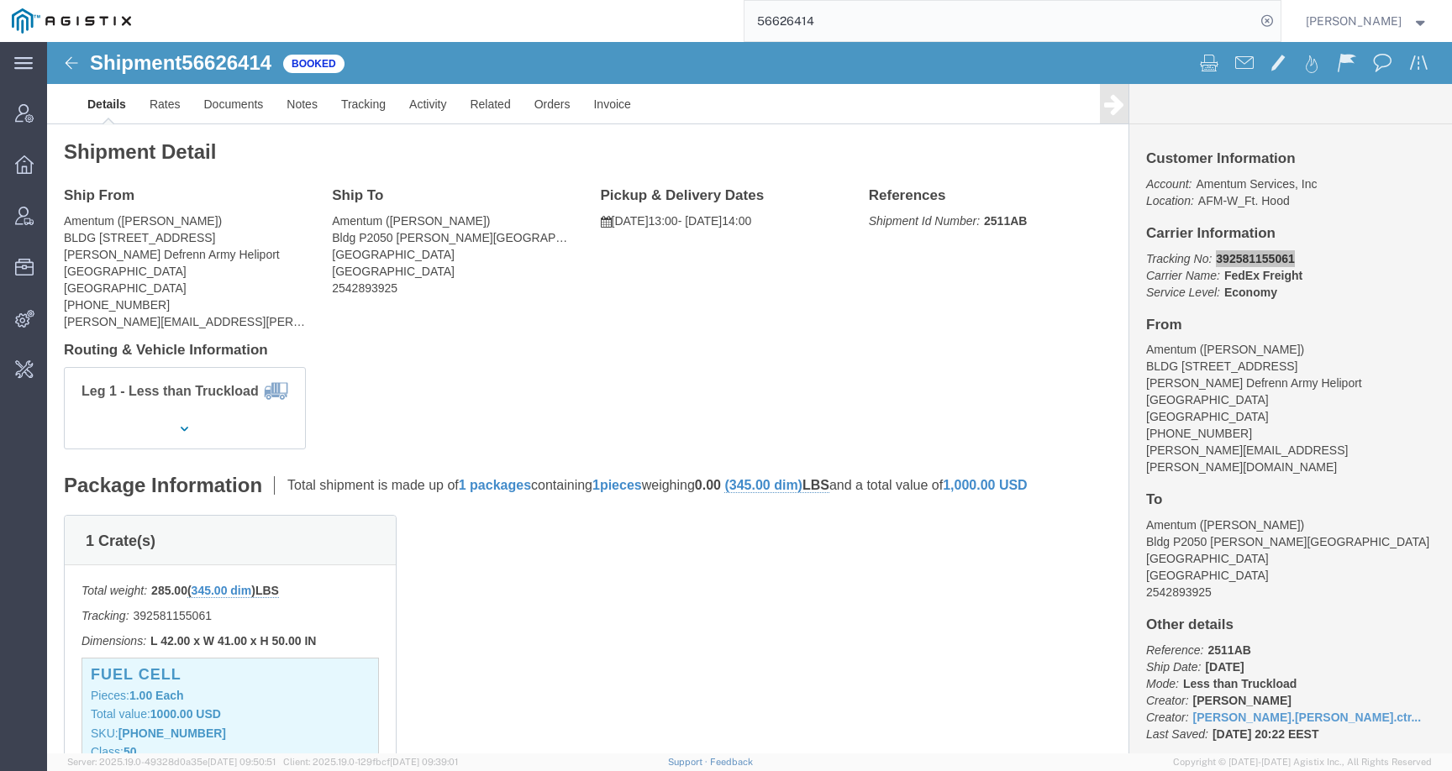
paste input "786708"
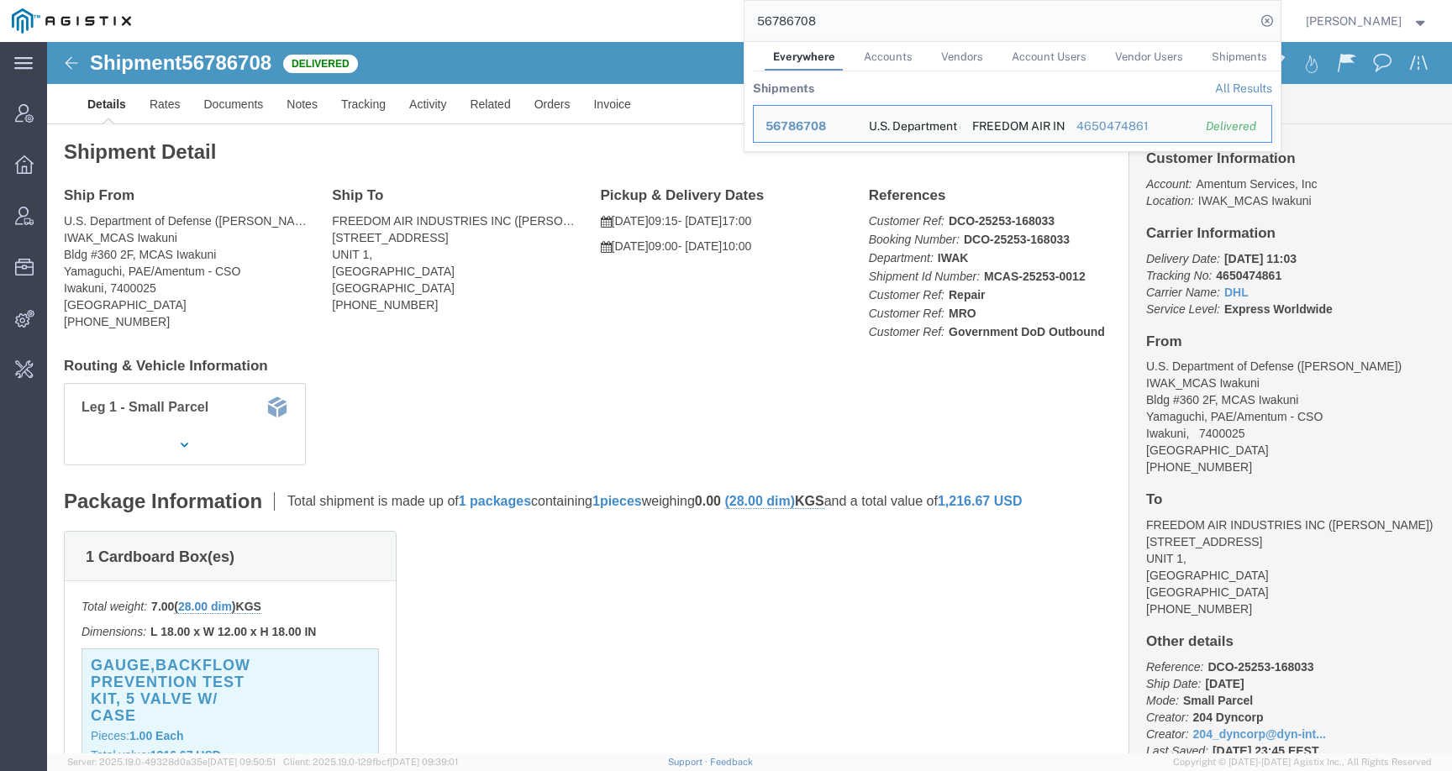
click div "Ship From U.S. Department of Defense ([PERSON_NAME]) IWAK_MCAS Iwakuni Bldg #36…"
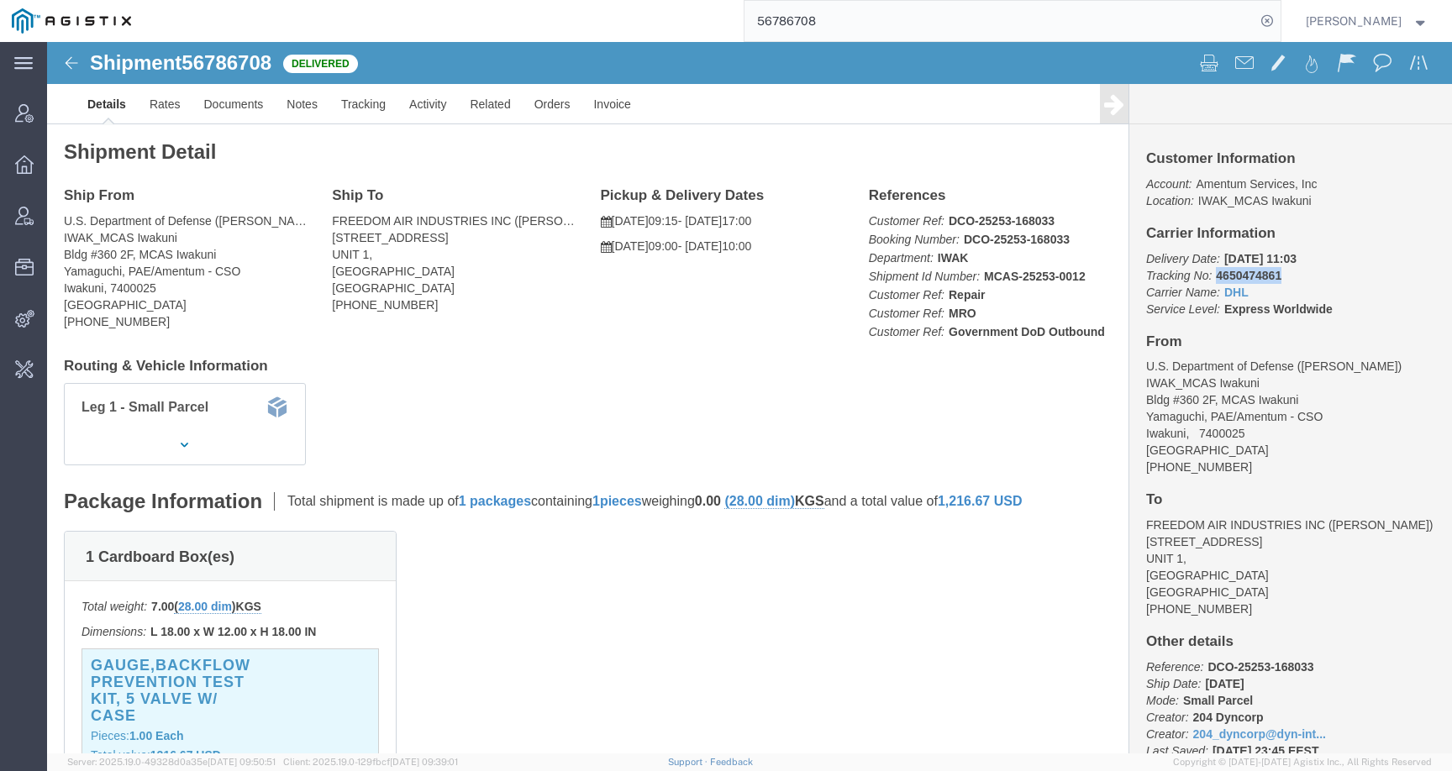
drag, startPoint x: 1158, startPoint y: 235, endPoint x: 1255, endPoint y: 235, distance: 97.5
click p "Delivery Date: [DATE] 11:03 Tracking No: 4650474861 Carrier Name: DHL DHL Servi…"
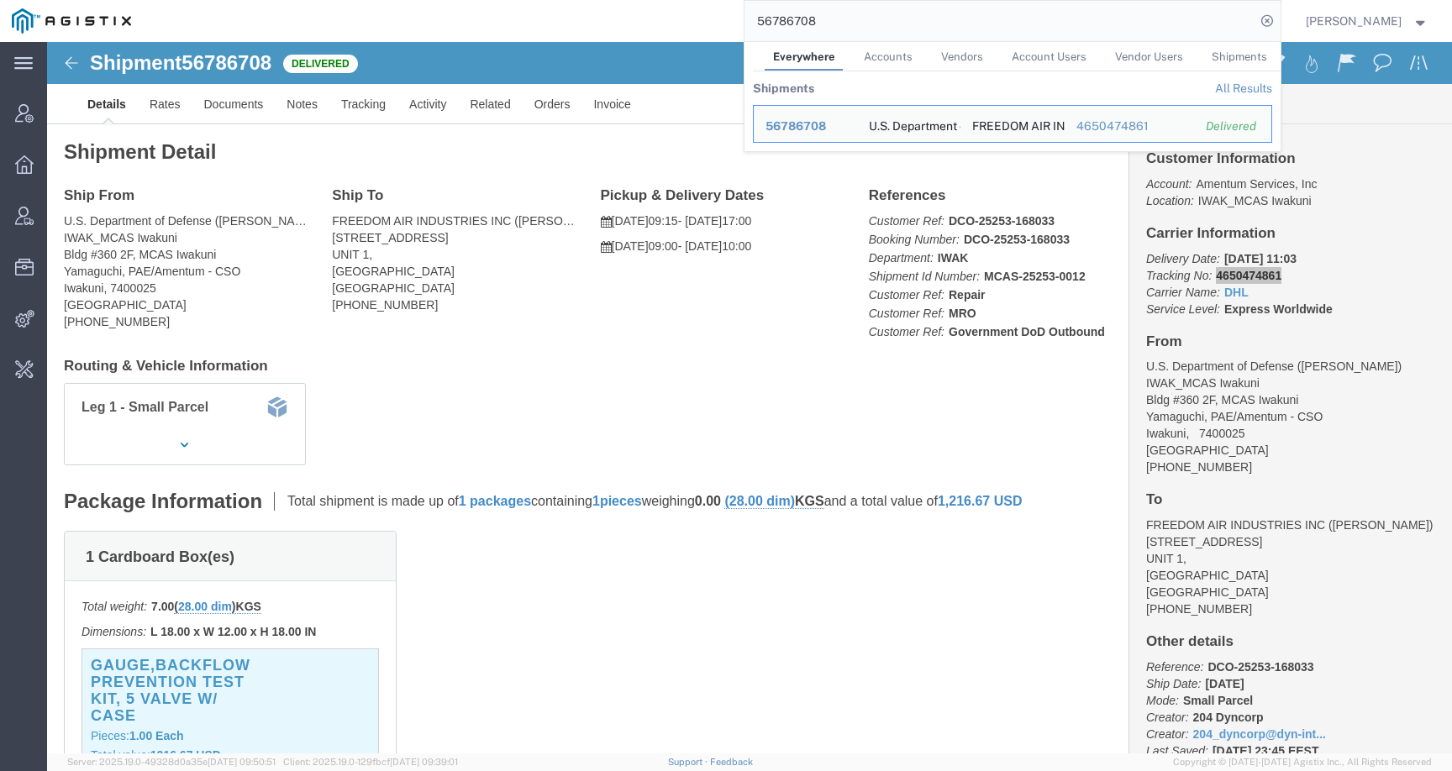
drag, startPoint x: 845, startPoint y: 24, endPoint x: 694, endPoint y: 24, distance: 151.3
click at [694, 24] on div "56786708 Everywhere Accounts Vendors Account Users Vendor Users Shipments Shipm…" at bounding box center [712, 21] width 1138 height 42
paste input "815251"
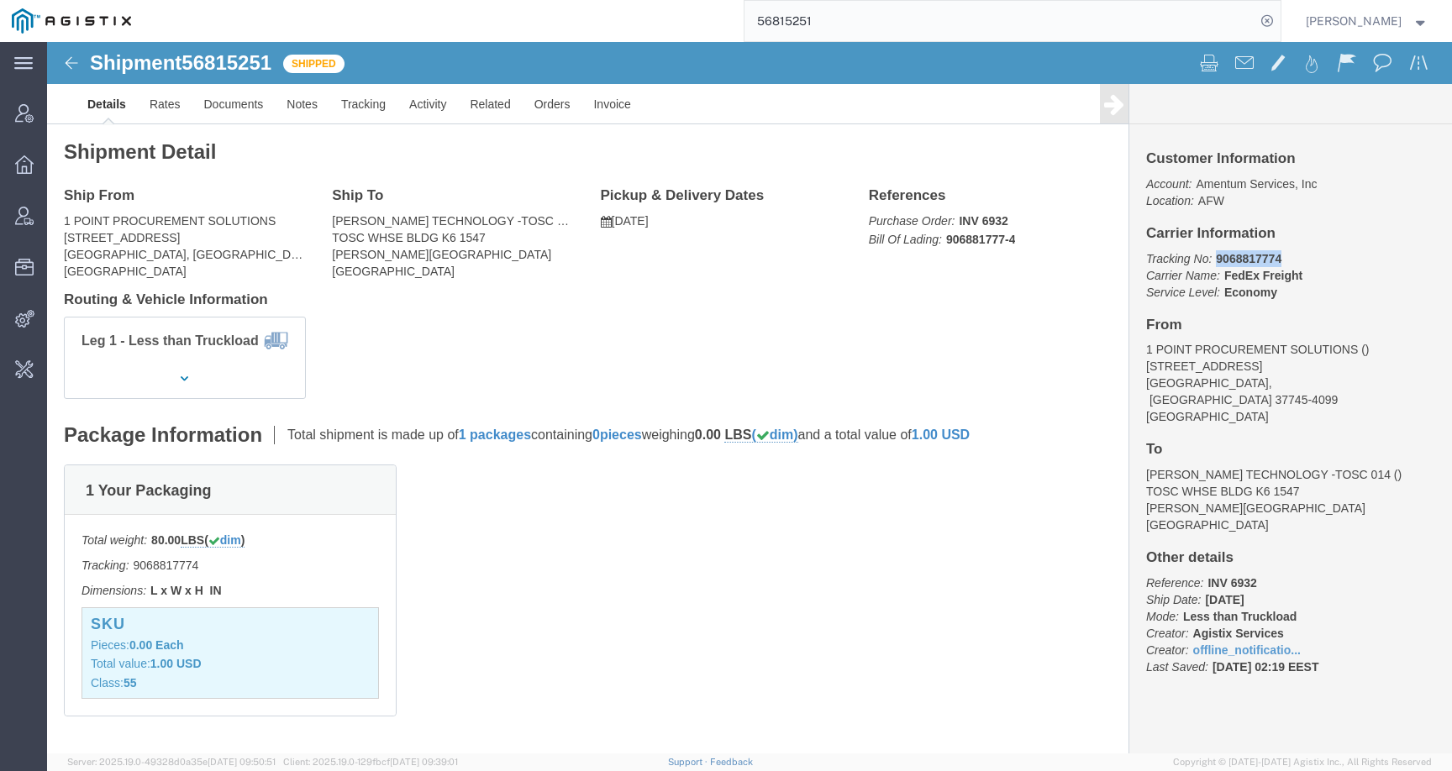
drag, startPoint x: 1161, startPoint y: 214, endPoint x: 1251, endPoint y: 214, distance: 89.9
click p "Tracking No: 9068817774 Carrier Name: FedEx Freight FedEx Freight Service Level…"
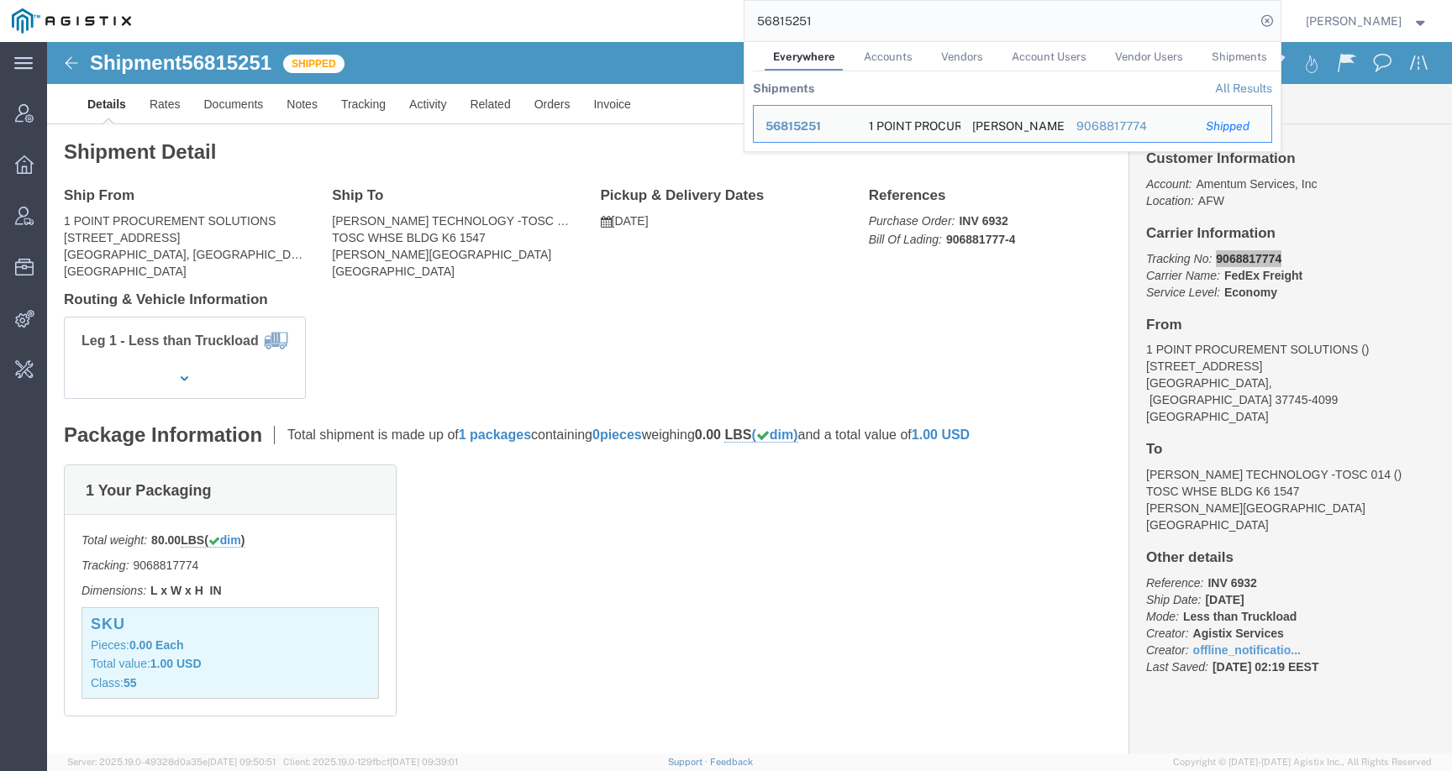
drag, startPoint x: 854, startPoint y: 13, endPoint x: 851, endPoint y: 26, distance: 12.9
click at [851, 26] on input "56815251" at bounding box center [1000, 21] width 511 height 40
paste input "6094"
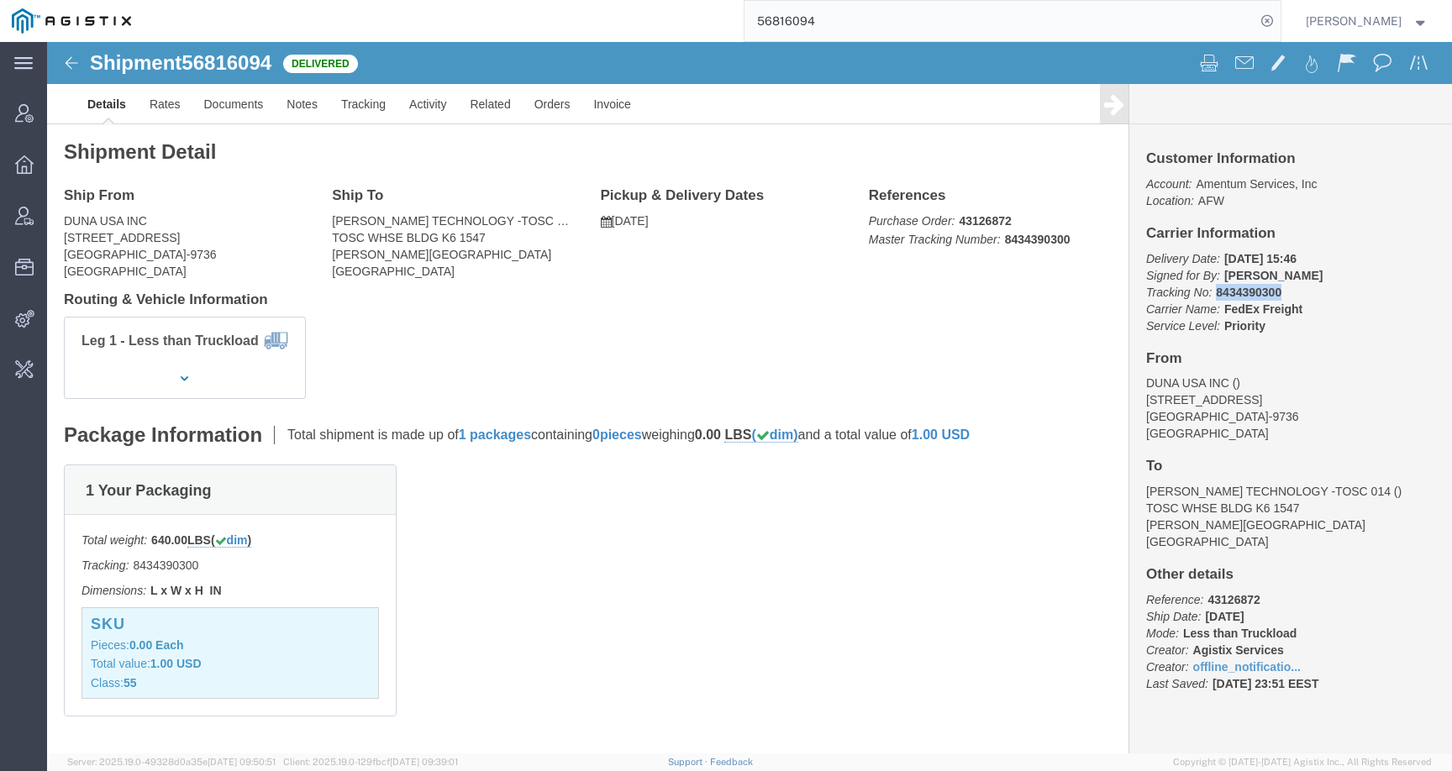
drag, startPoint x: 1157, startPoint y: 250, endPoint x: 1281, endPoint y: 250, distance: 124.4
click p "Delivery Date: [DATE] 15:46 Signed for By: [PERSON_NAME] Tracking No: 843439030…"
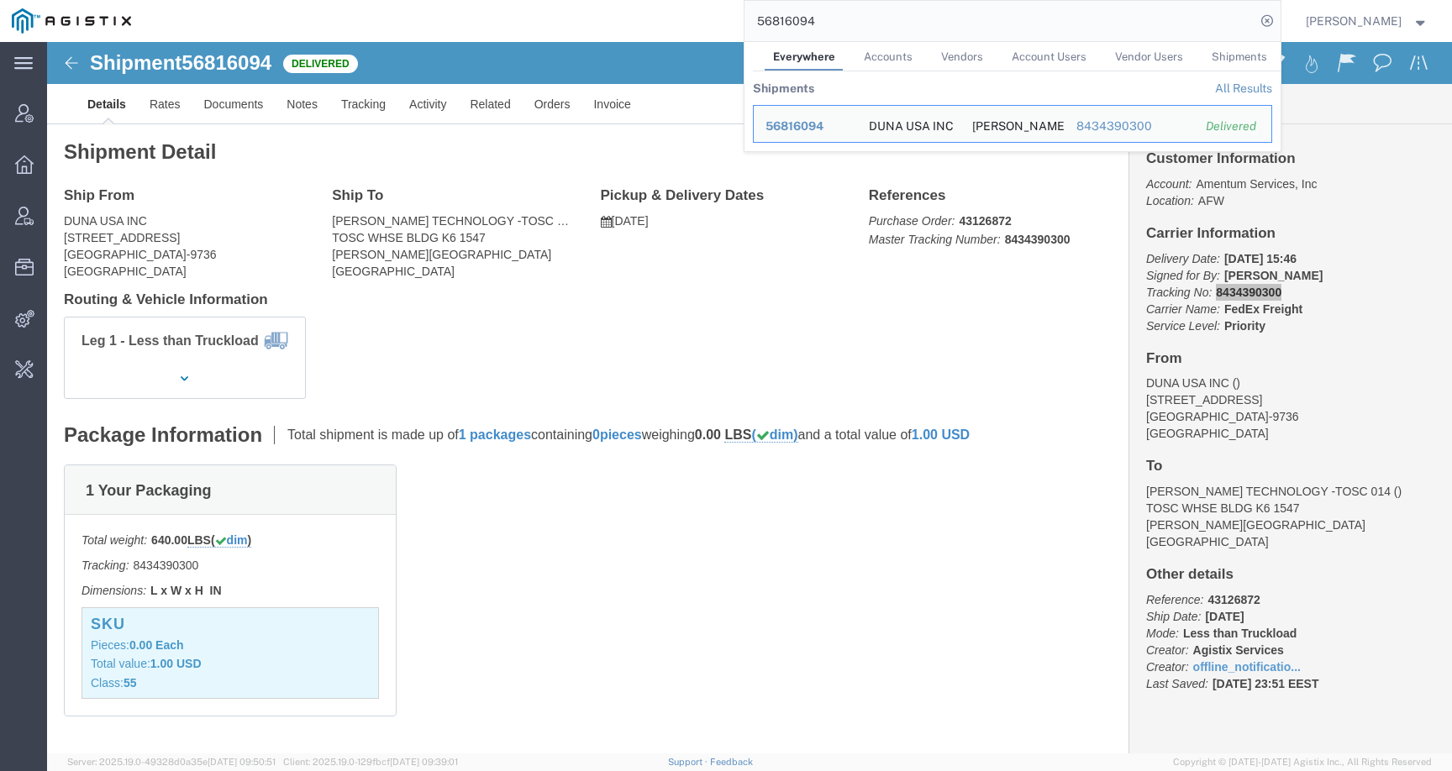
drag, startPoint x: 841, startPoint y: 18, endPoint x: 739, endPoint y: 18, distance: 101.7
click at [739, 18] on div "56816094 Everywhere Accounts Vendors Account Users Vendor Users Shipments Shipm…" at bounding box center [712, 21] width 1138 height 42
paste input "[PERSON_NAME][EMAIL_ADDRESS][DOMAIN_NAME]"
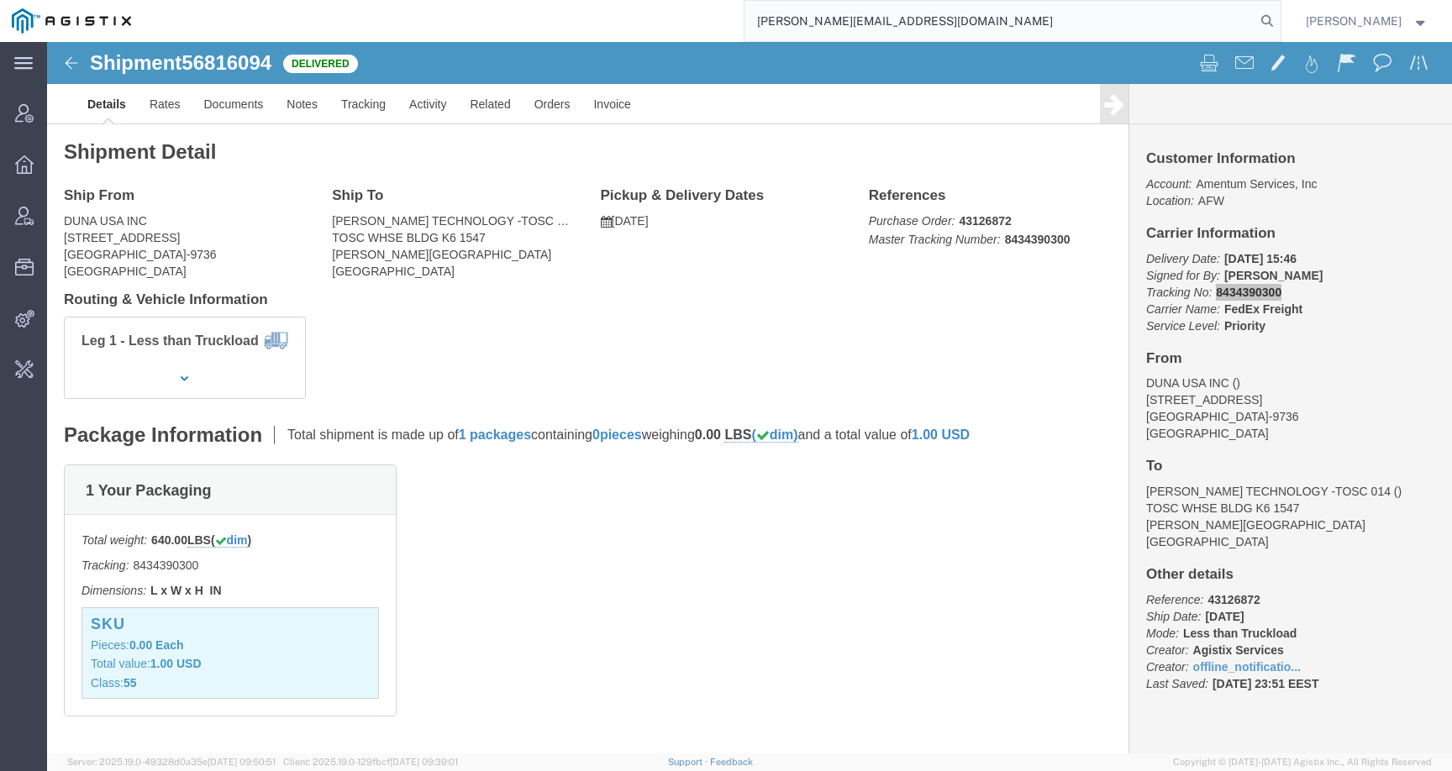
type input "[PERSON_NAME][EMAIL_ADDRESS][DOMAIN_NAME]"
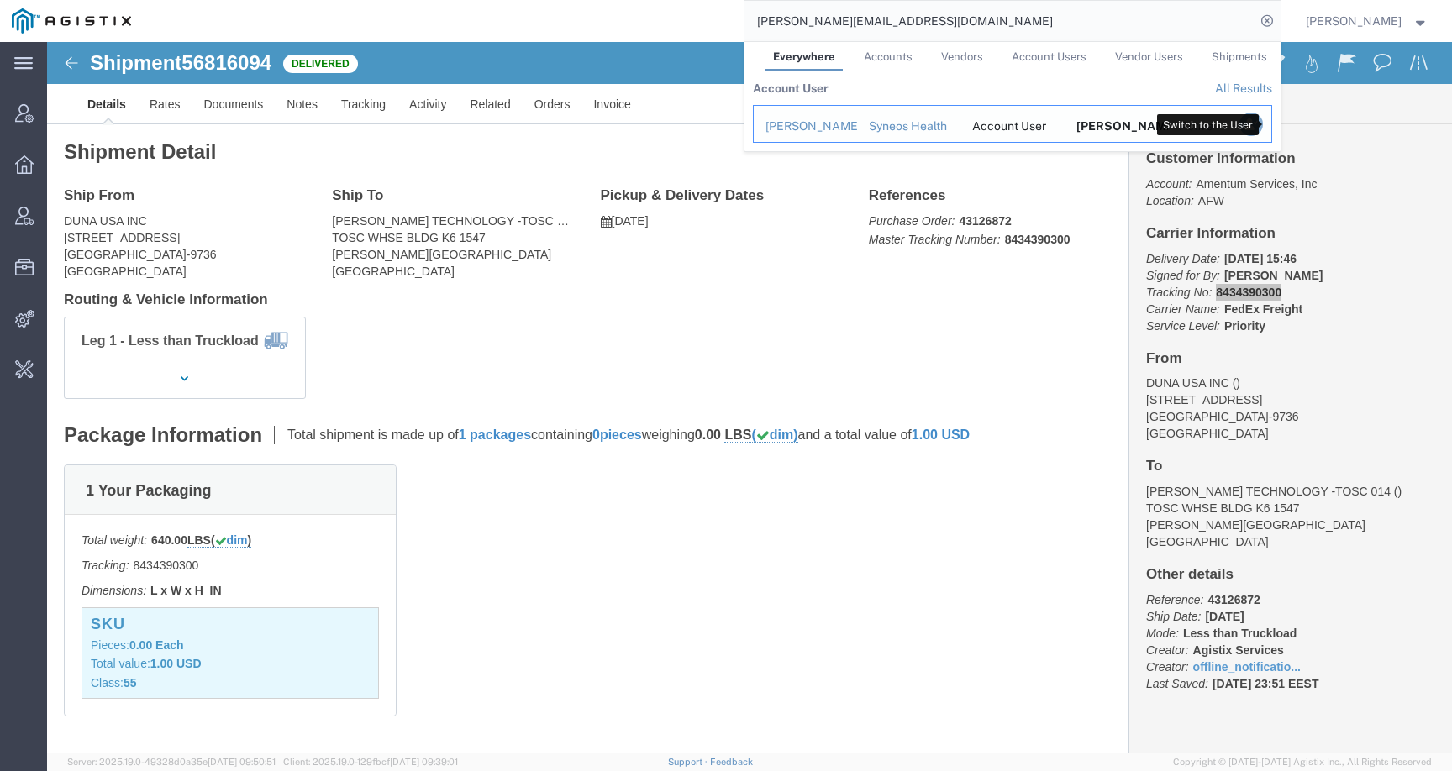
click at [1262, 123] on icon "Search Results" at bounding box center [1251, 125] width 24 height 24
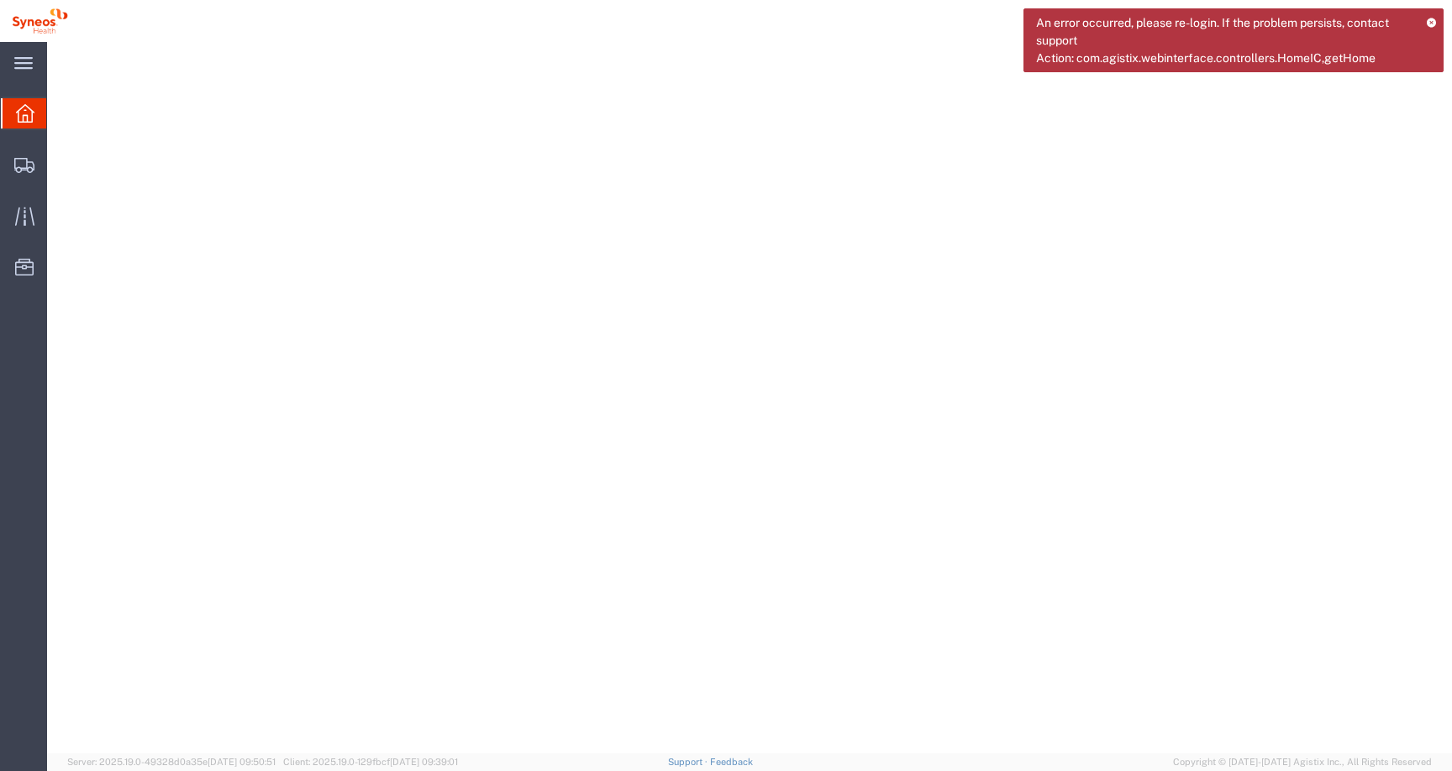
click at [1431, 20] on icon at bounding box center [1431, 22] width 11 height 9
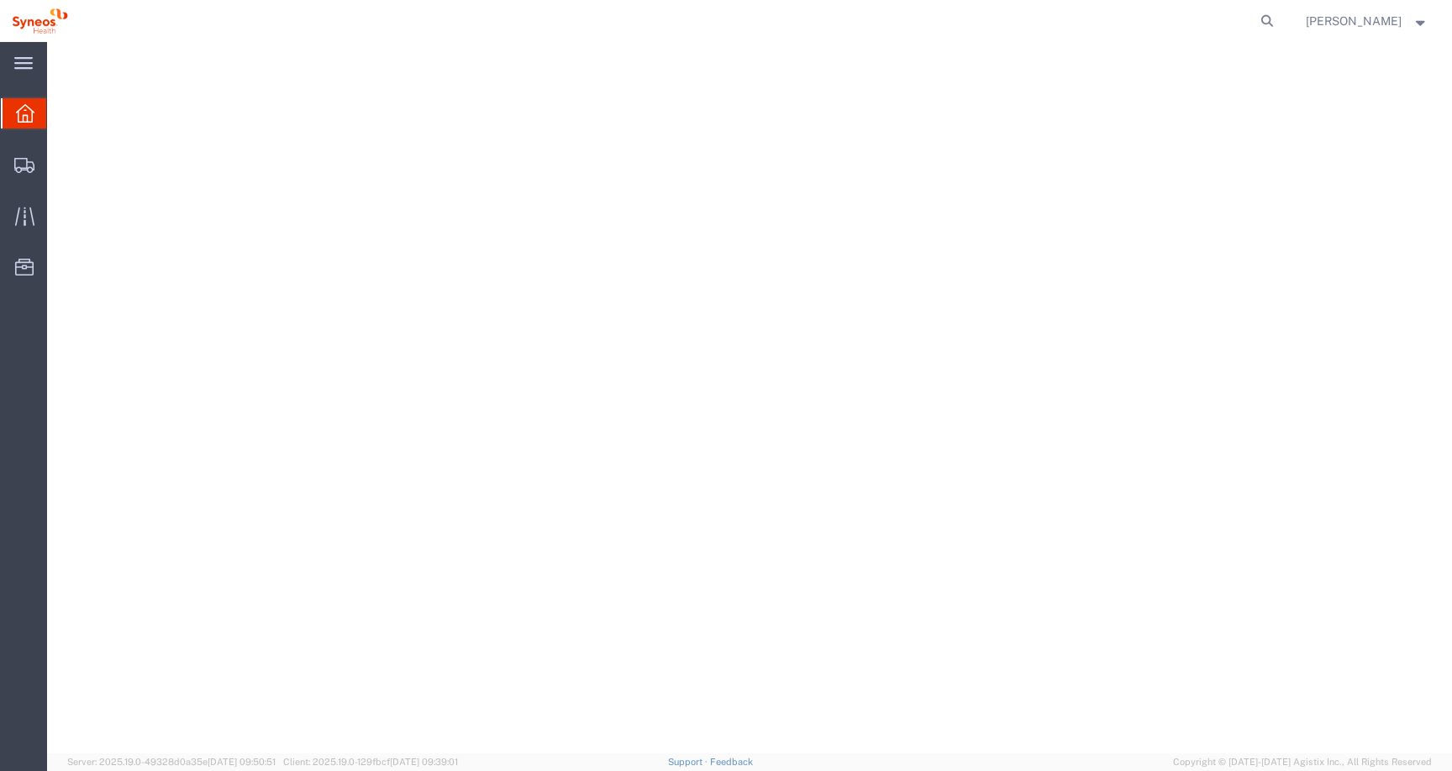
click at [1414, 23] on strong "button" at bounding box center [1420, 21] width 15 height 6
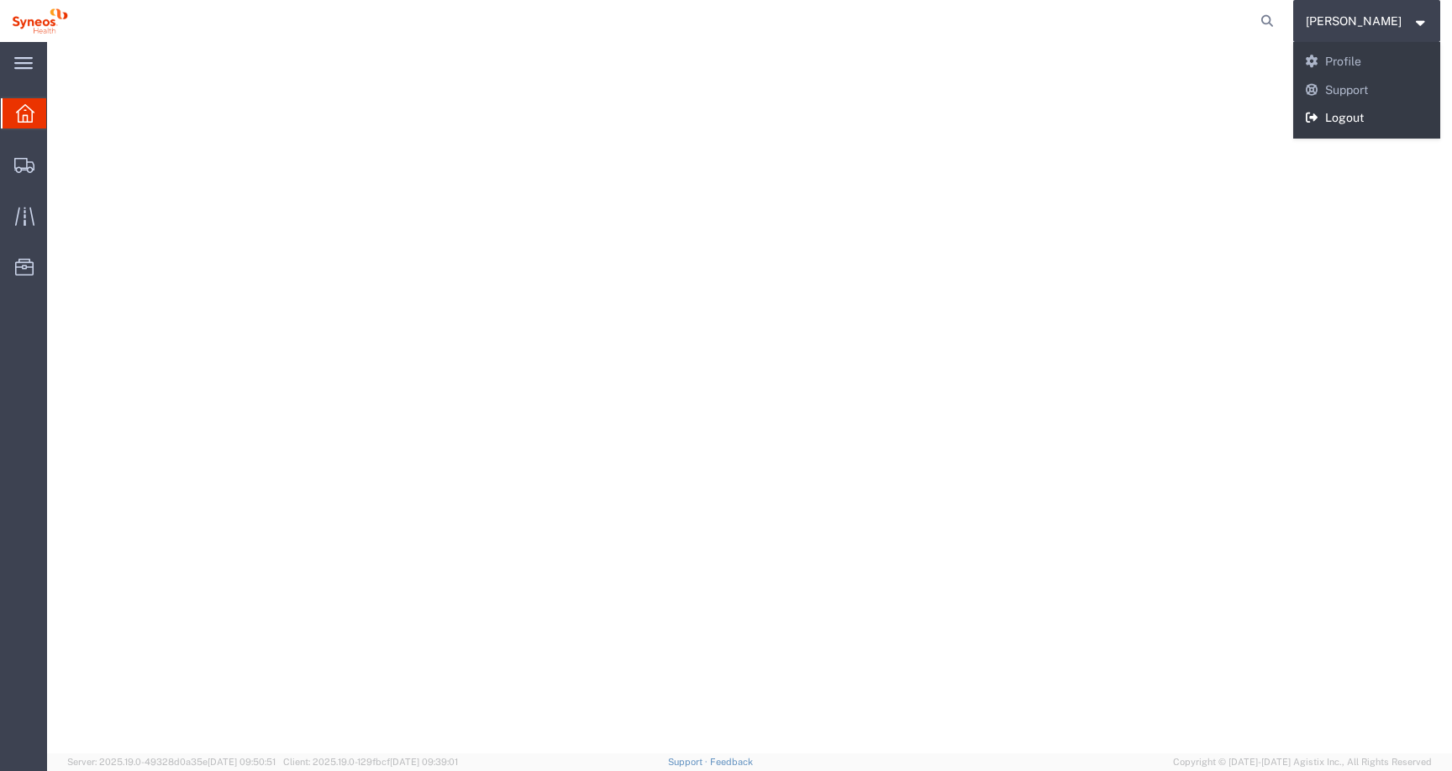
click at [1333, 117] on link "Logout" at bounding box center [1367, 118] width 148 height 29
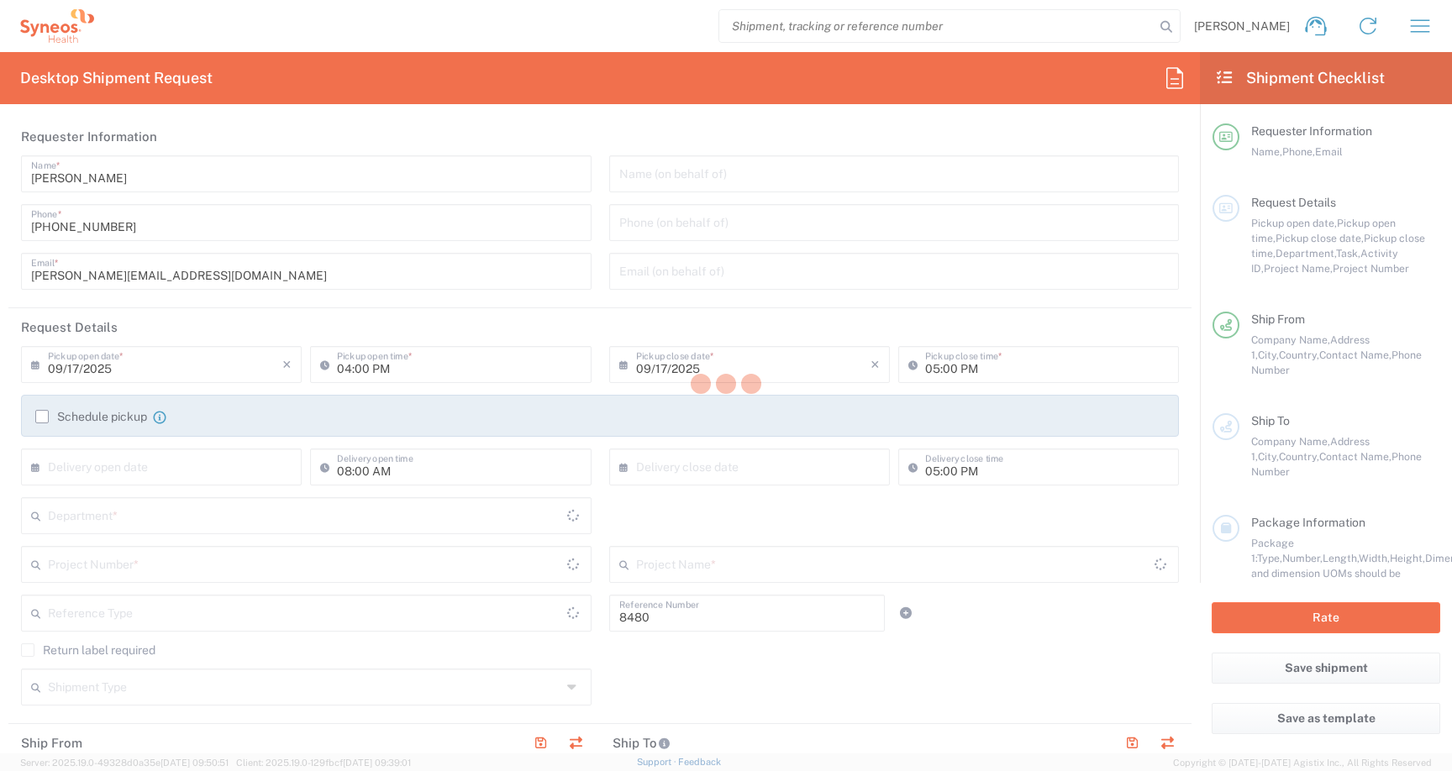
type input "Department"
type input "Central Serbia"
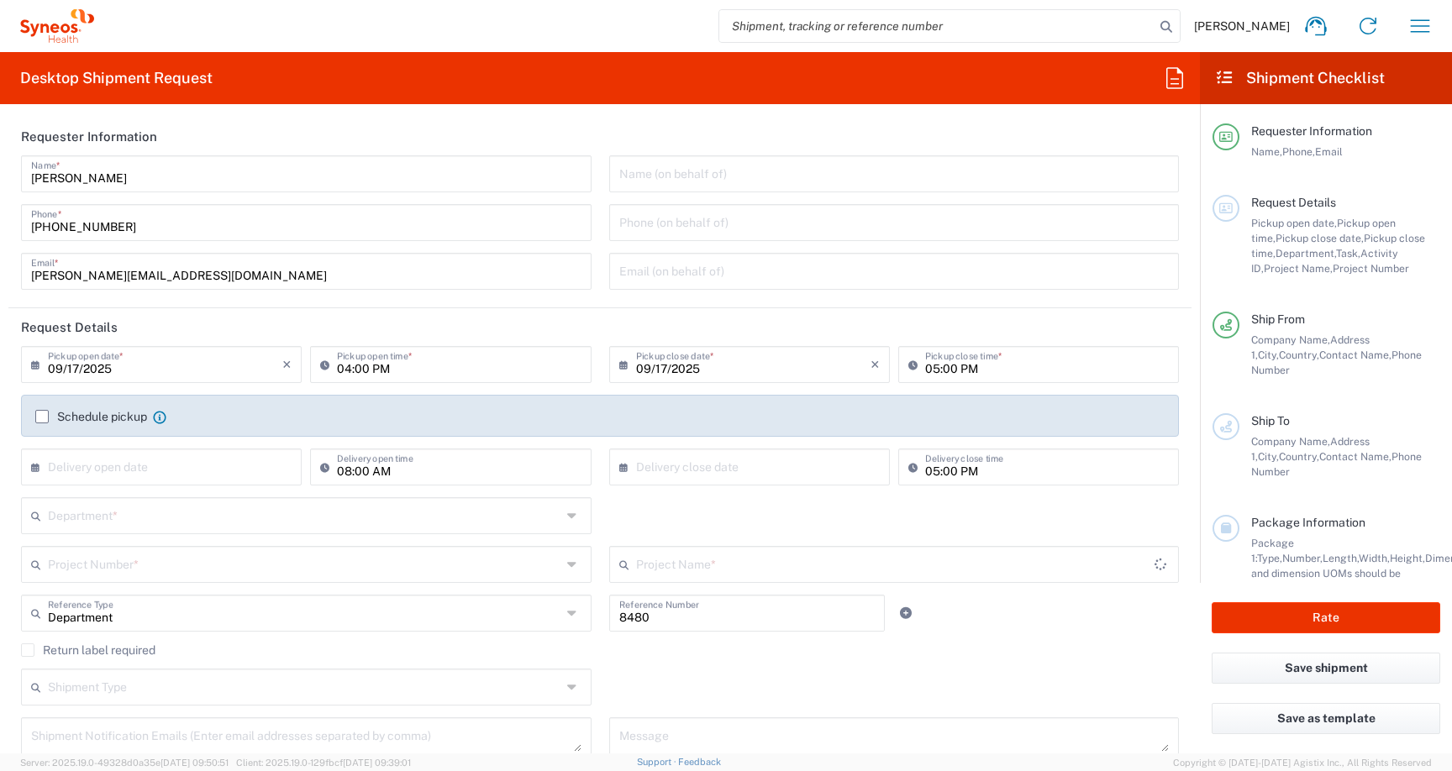
type input "Serbia"
type input "Syneos Health d.o.o. Beograd-Serbia"
click at [760, 24] on input "search" at bounding box center [936, 26] width 435 height 32
paste input "56846867"
type input "56846867"
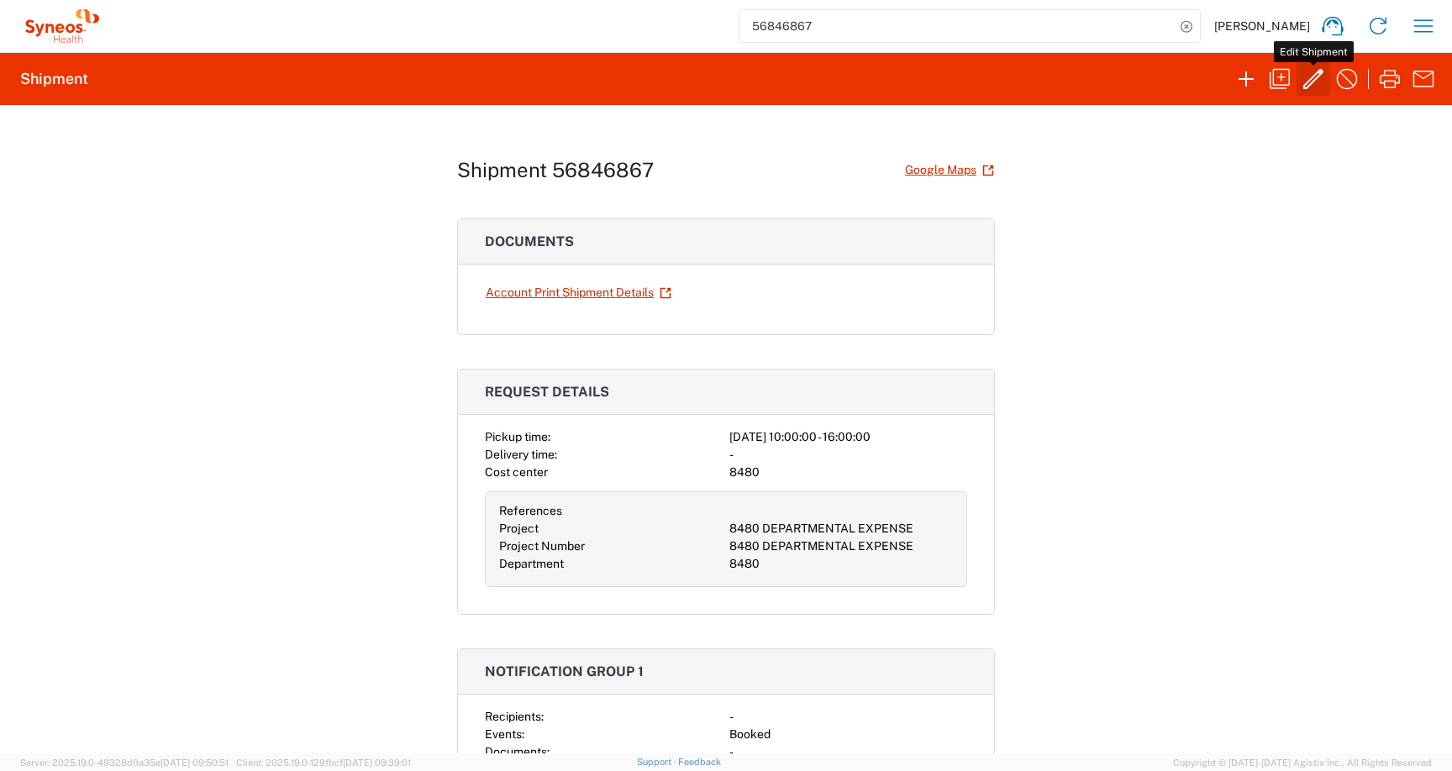
click at [1319, 80] on icon "button" at bounding box center [1313, 79] width 27 height 27
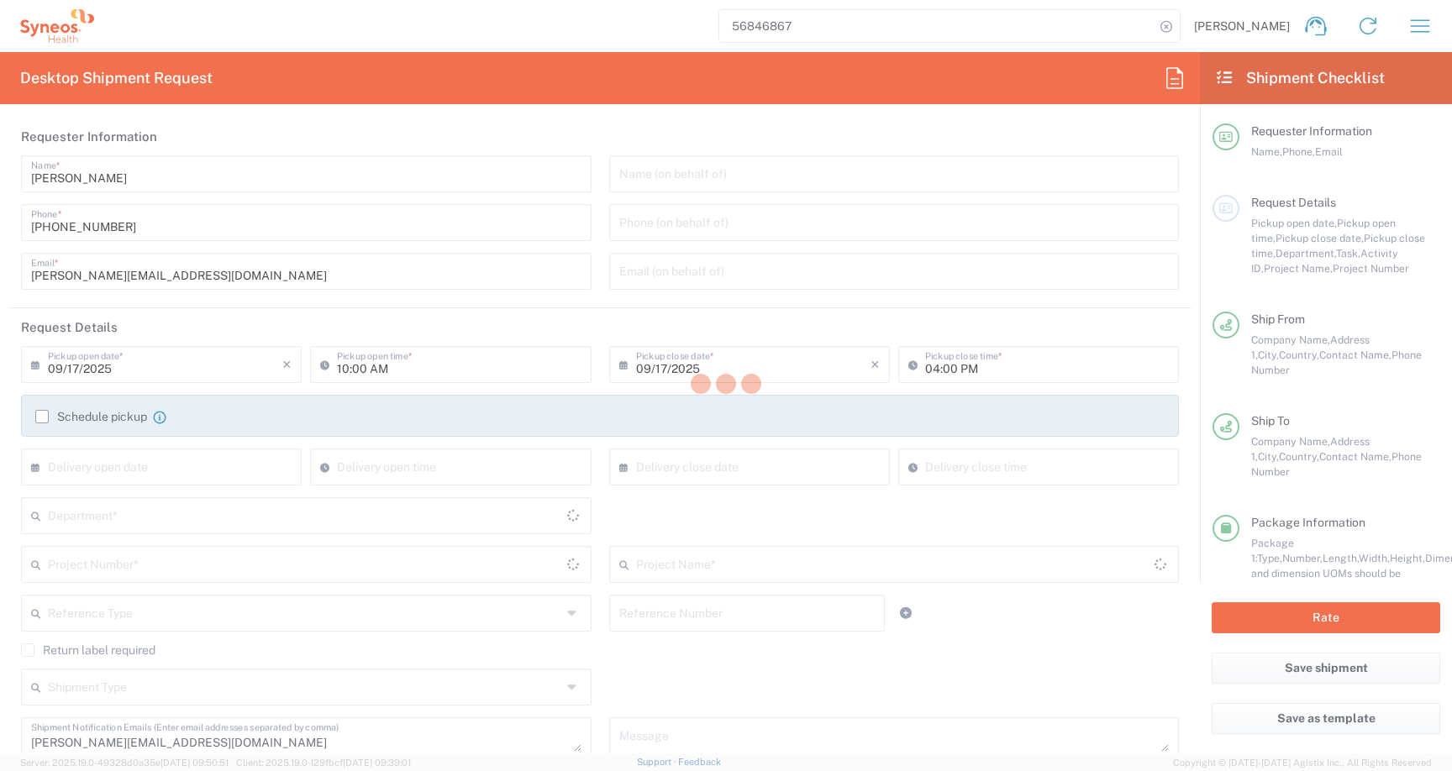
type input "Envelope"
type input "Central [GEOGRAPHIC_DATA]"
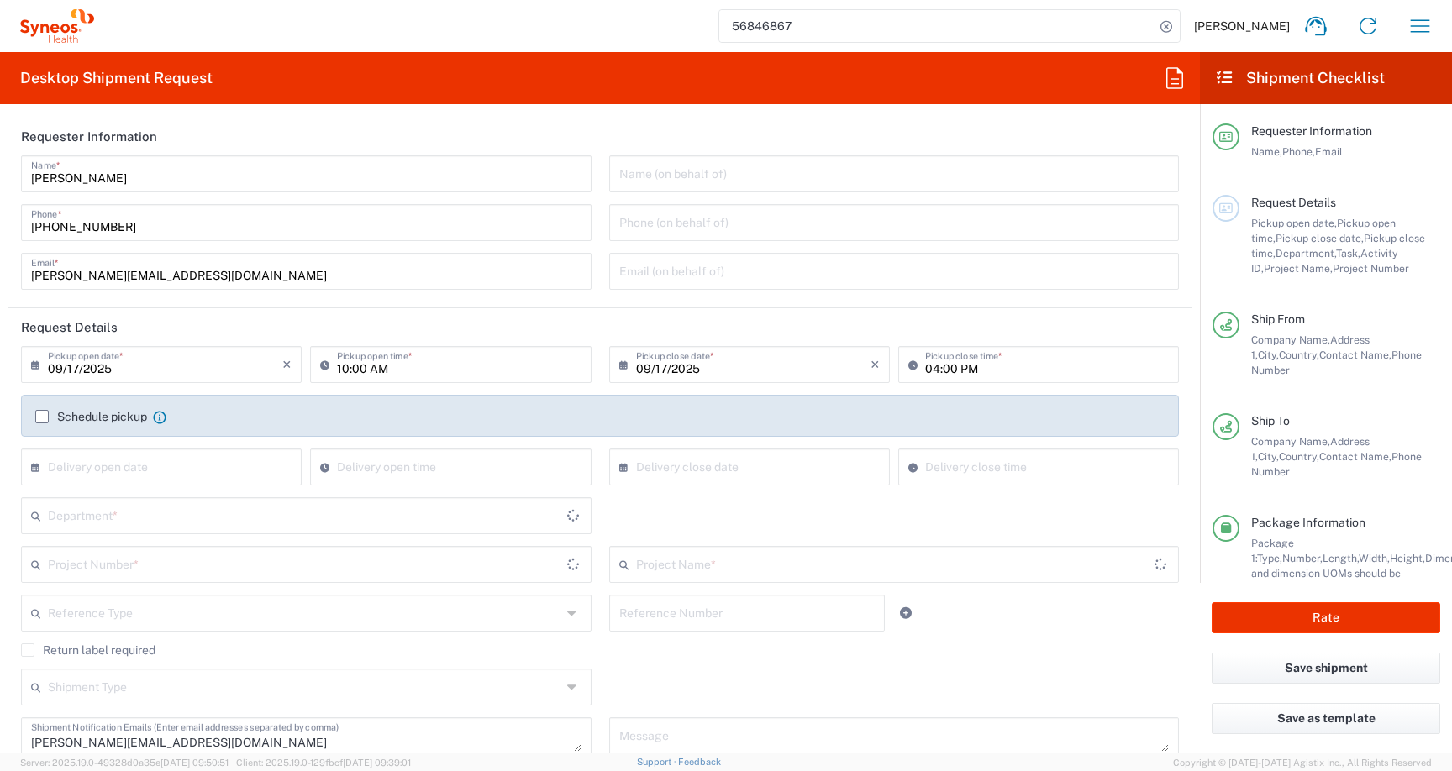
type input "8480"
type input "8480 DEPARTMENTAL EXPENSE"
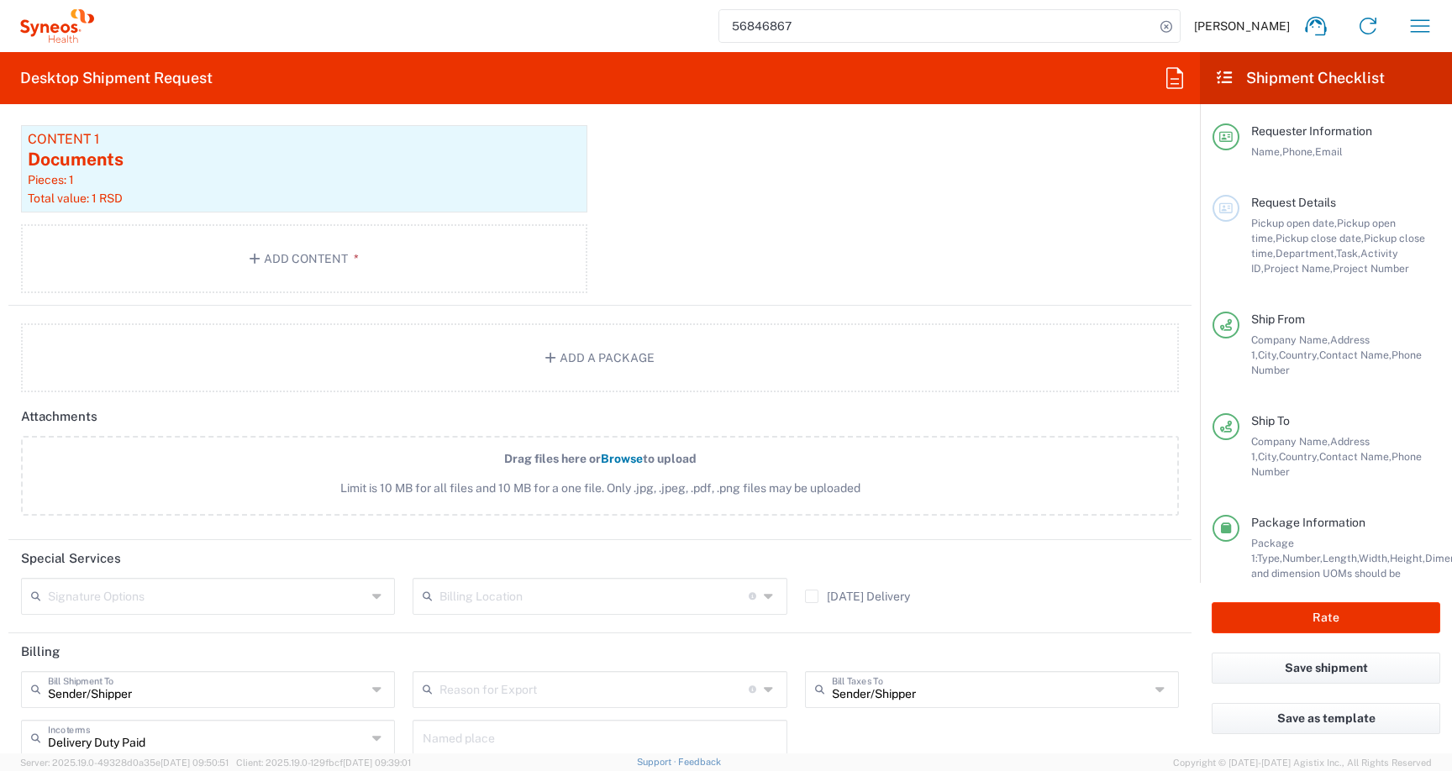
scroll to position [1957, 0]
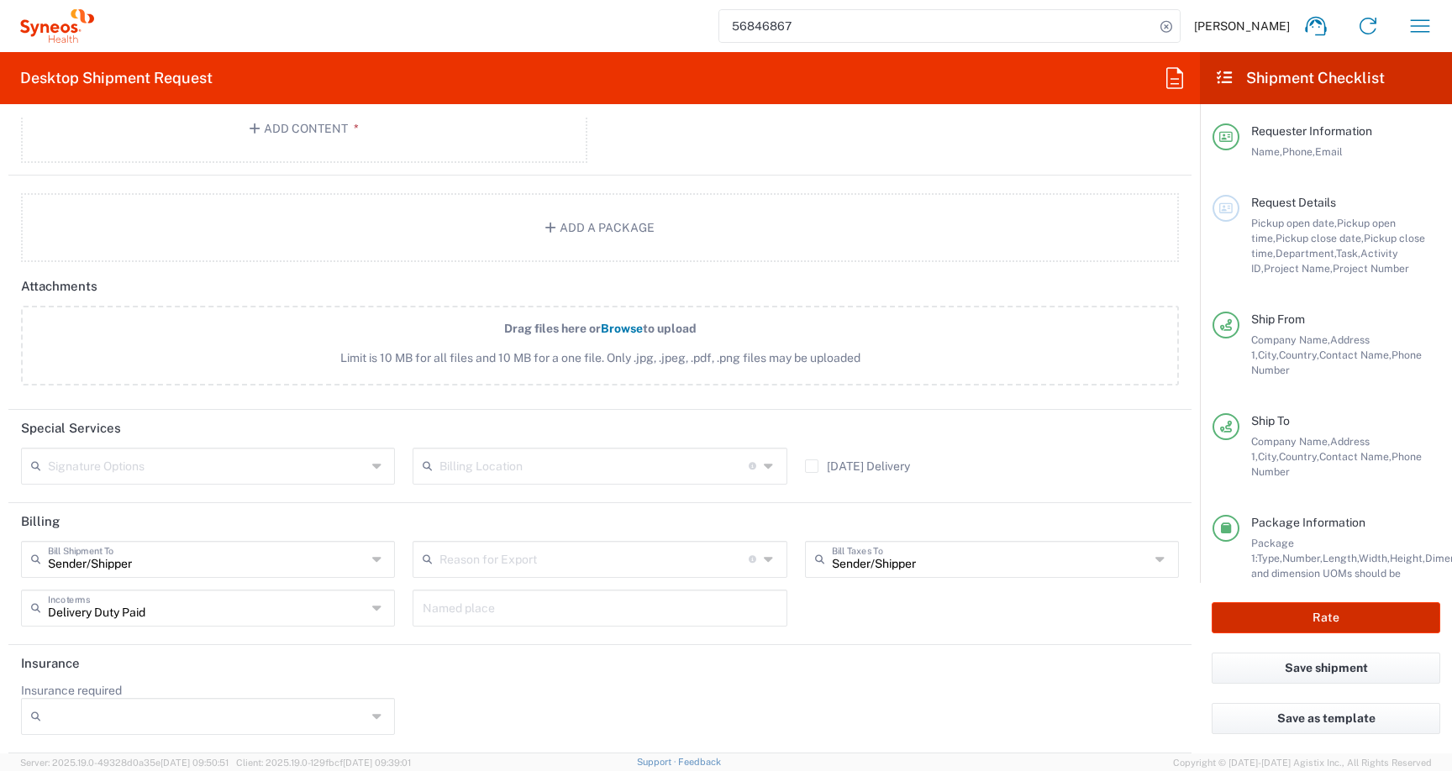
click at [1341, 620] on button "Rate" at bounding box center [1326, 618] width 229 height 31
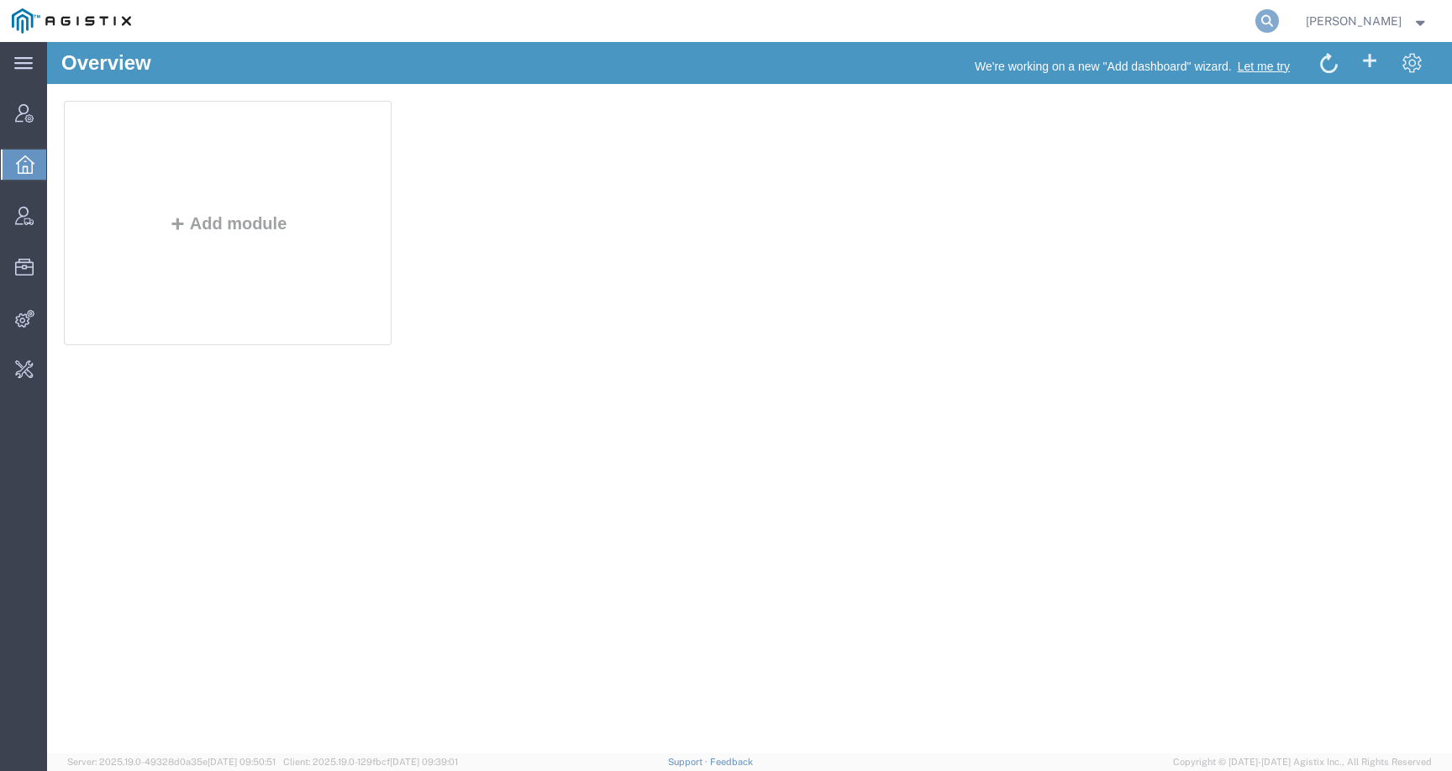
click at [1279, 18] on icon at bounding box center [1267, 21] width 24 height 24
type input "syneos"
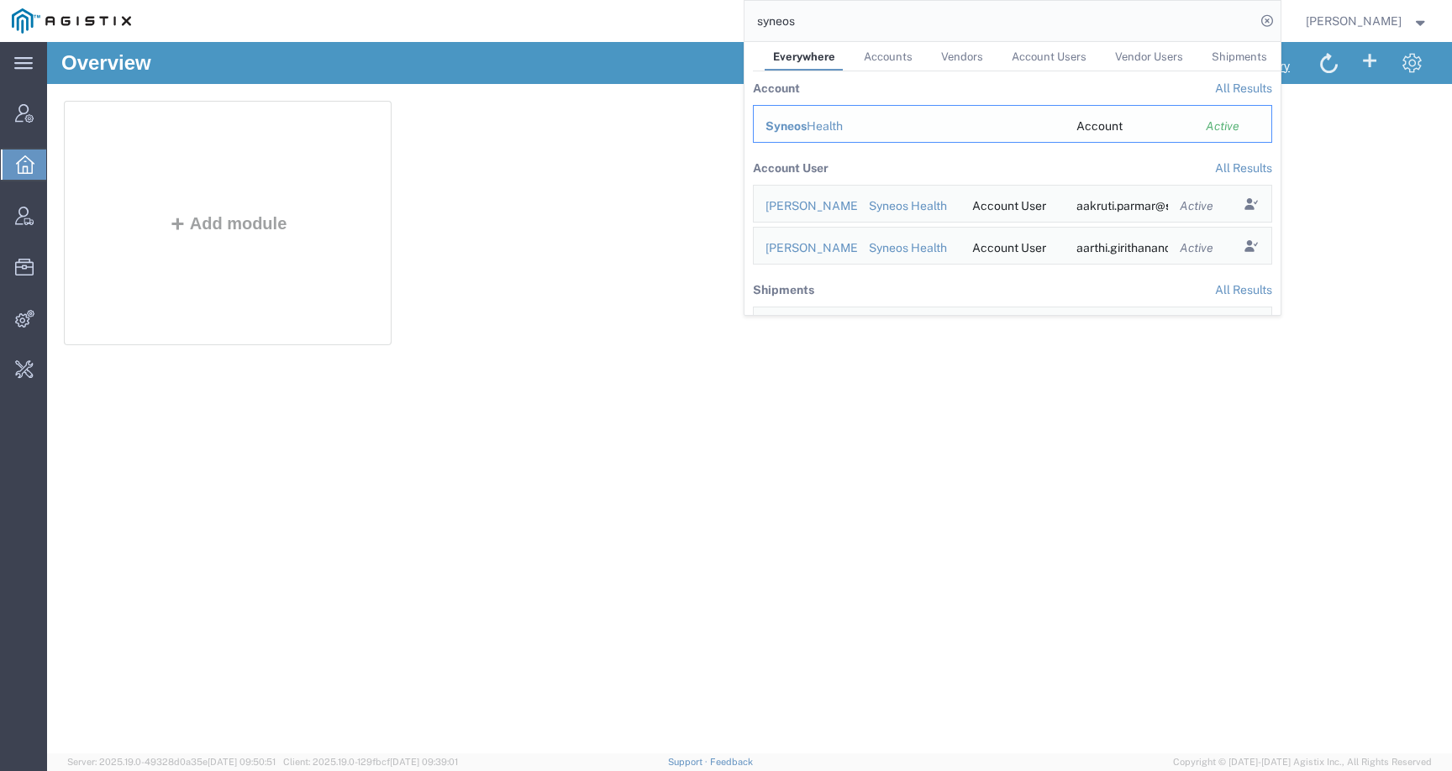
click at [866, 130] on div "Syneos Health" at bounding box center [909, 127] width 287 height 18
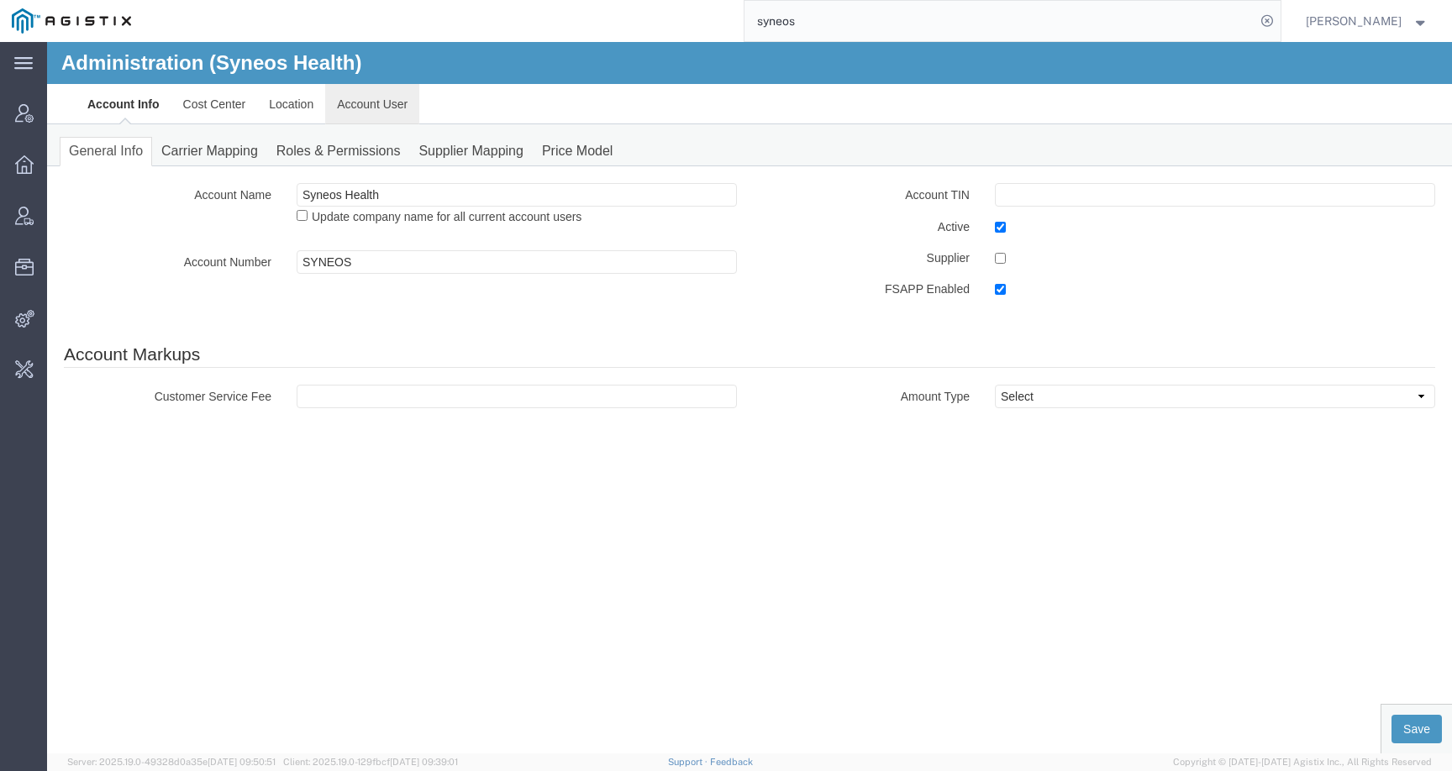
click at [350, 107] on link "Account User" at bounding box center [372, 104] width 94 height 40
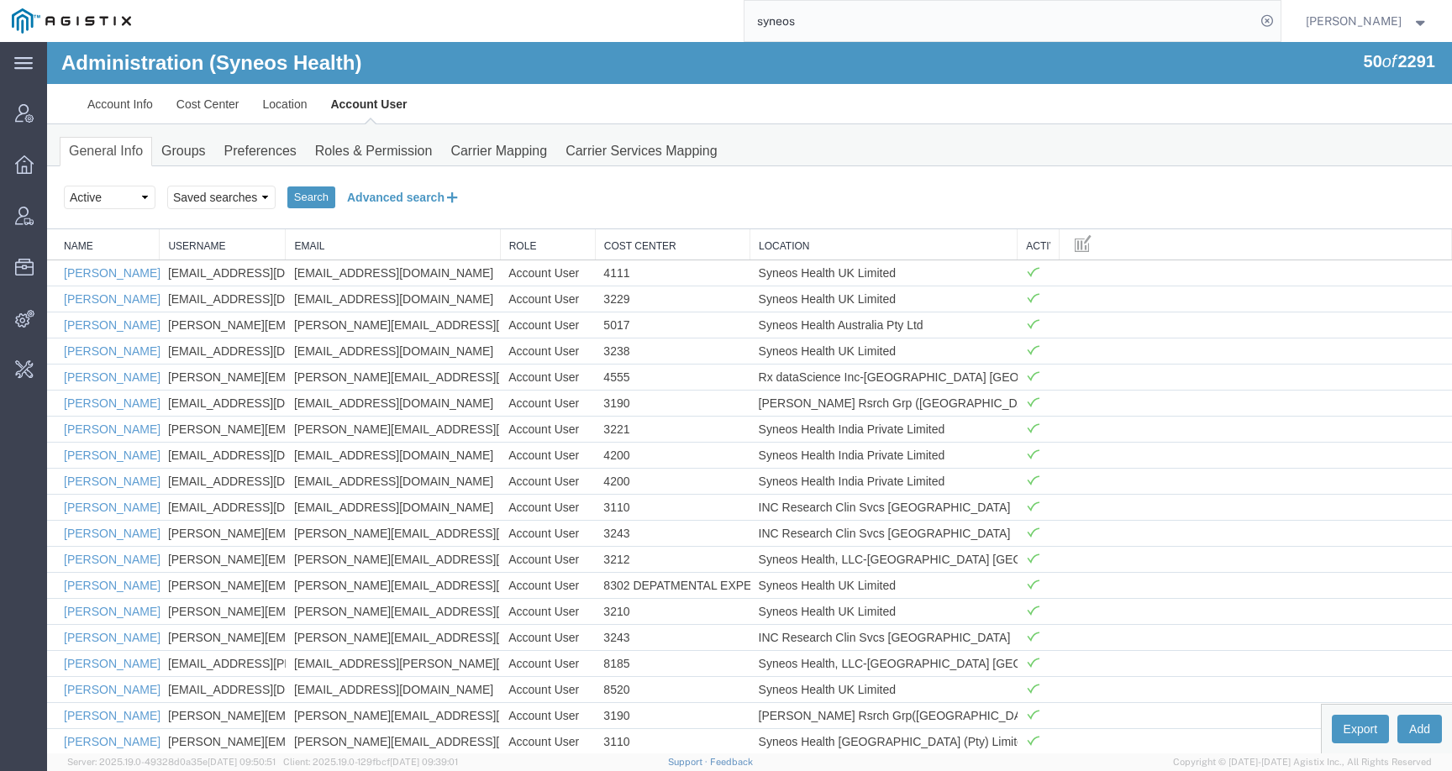
click at [374, 201] on button "Advanced search" at bounding box center [403, 197] width 137 height 29
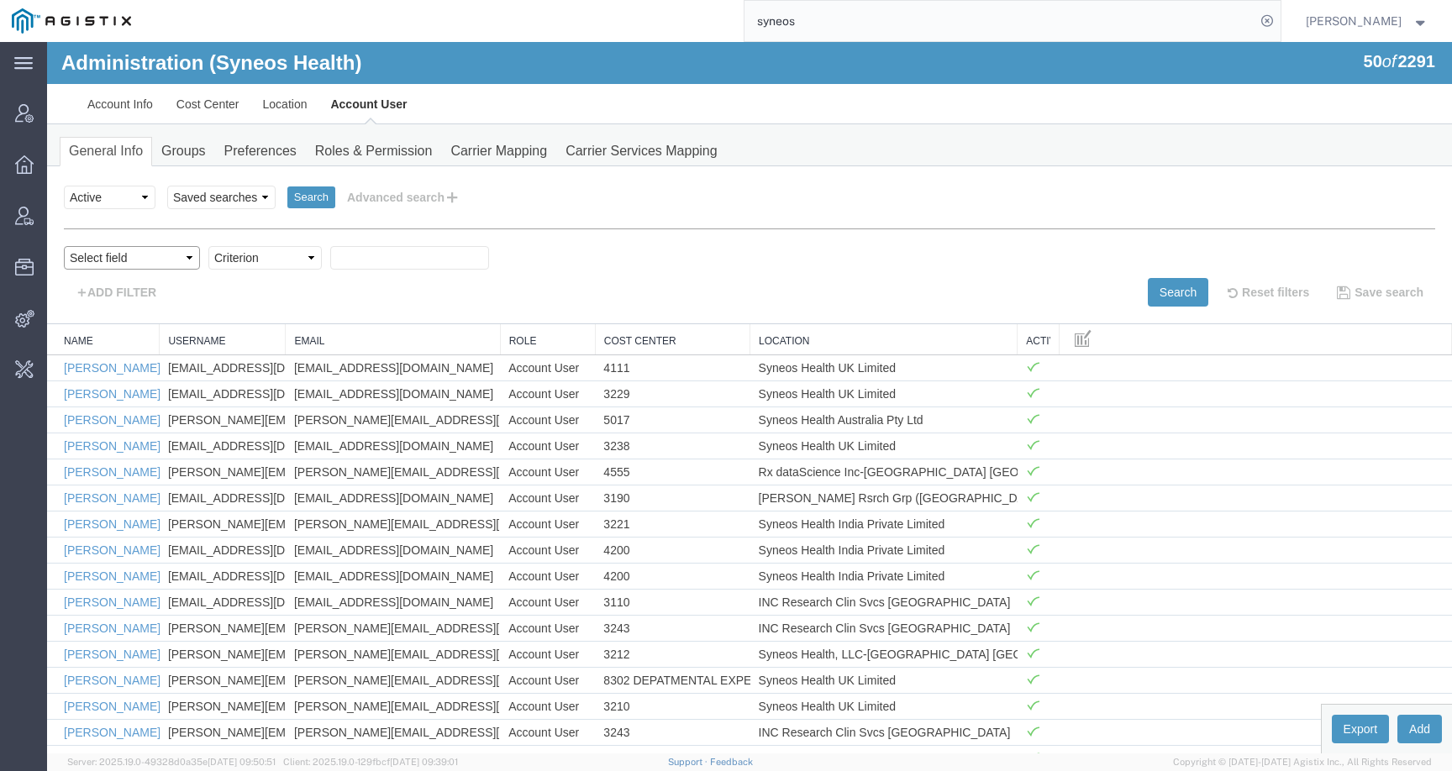
click at [154, 257] on select "Select field Cost Center Email Location Name Role Username" at bounding box center [132, 258] width 136 height 24
select select "email"
click at [64, 246] on select "Select field Cost Center Email Location Name Role Username" at bounding box center [132, 258] width 136 height 24
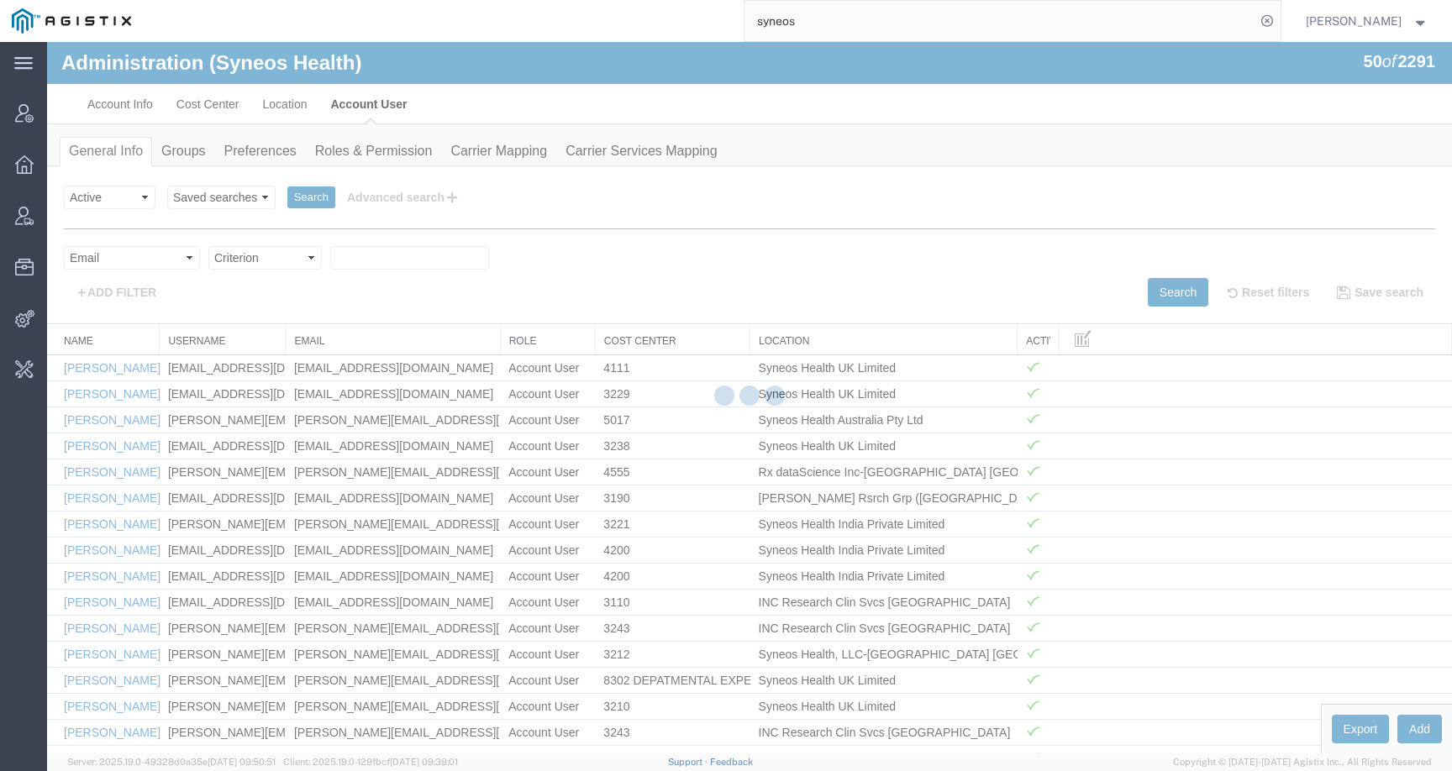
click at [280, 255] on div at bounding box center [749, 398] width 1405 height 712
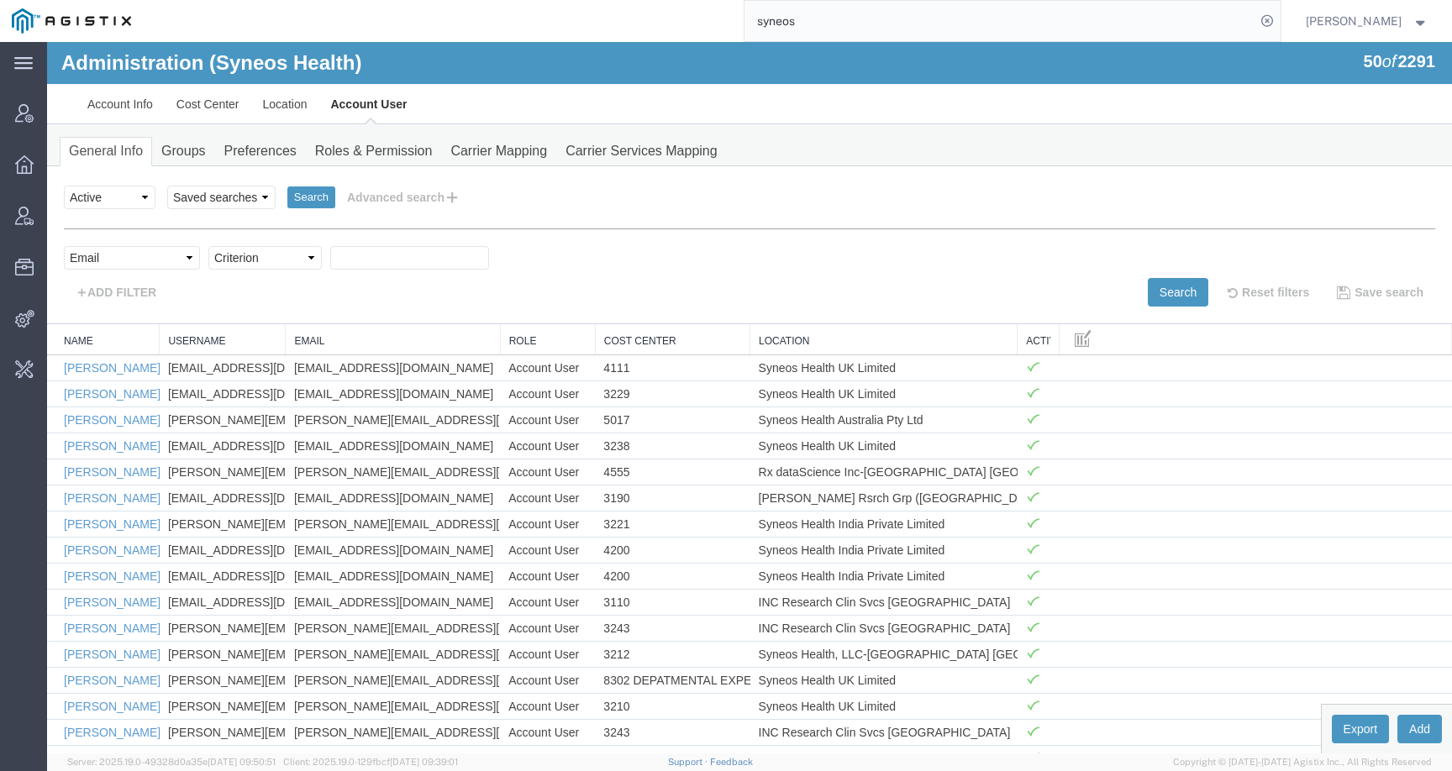
click at [280, 263] on select "Criterion contains does not contain is is blank is not blank starts with" at bounding box center [264, 258] width 113 height 24
select select "contains"
click at [208, 246] on select "Criterion contains does not contain is is blank is not blank starts with" at bounding box center [264, 258] width 113 height 24
click at [373, 252] on input "text" at bounding box center [409, 258] width 159 height 24
paste input "[PERSON_NAME][EMAIL_ADDRESS][DOMAIN_NAME]"
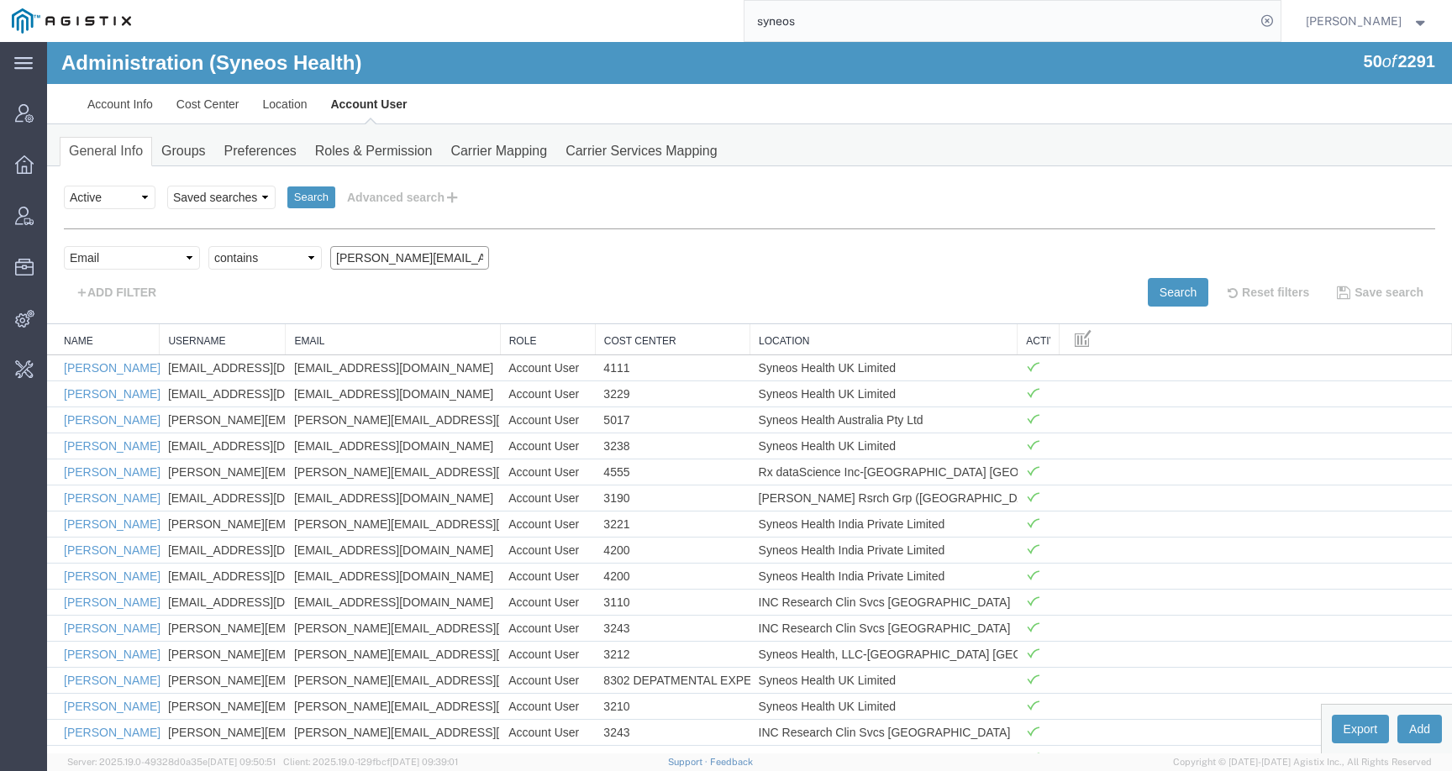
scroll to position [0, 94]
type input "[PERSON_NAME][EMAIL_ADDRESS][DOMAIN_NAME]"
click at [1148, 292] on button "Search" at bounding box center [1178, 292] width 61 height 29
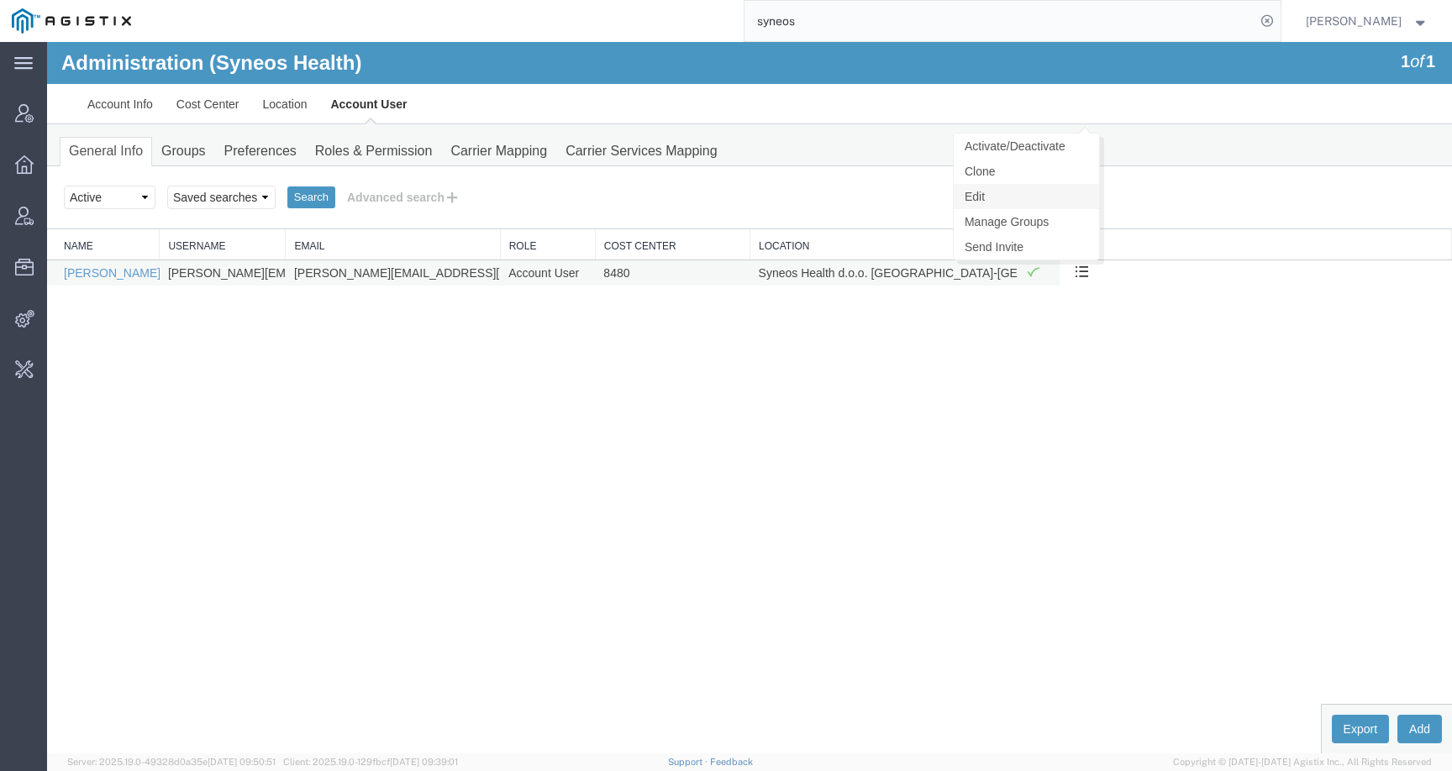
click at [1035, 200] on link "Edit" at bounding box center [1026, 196] width 145 height 25
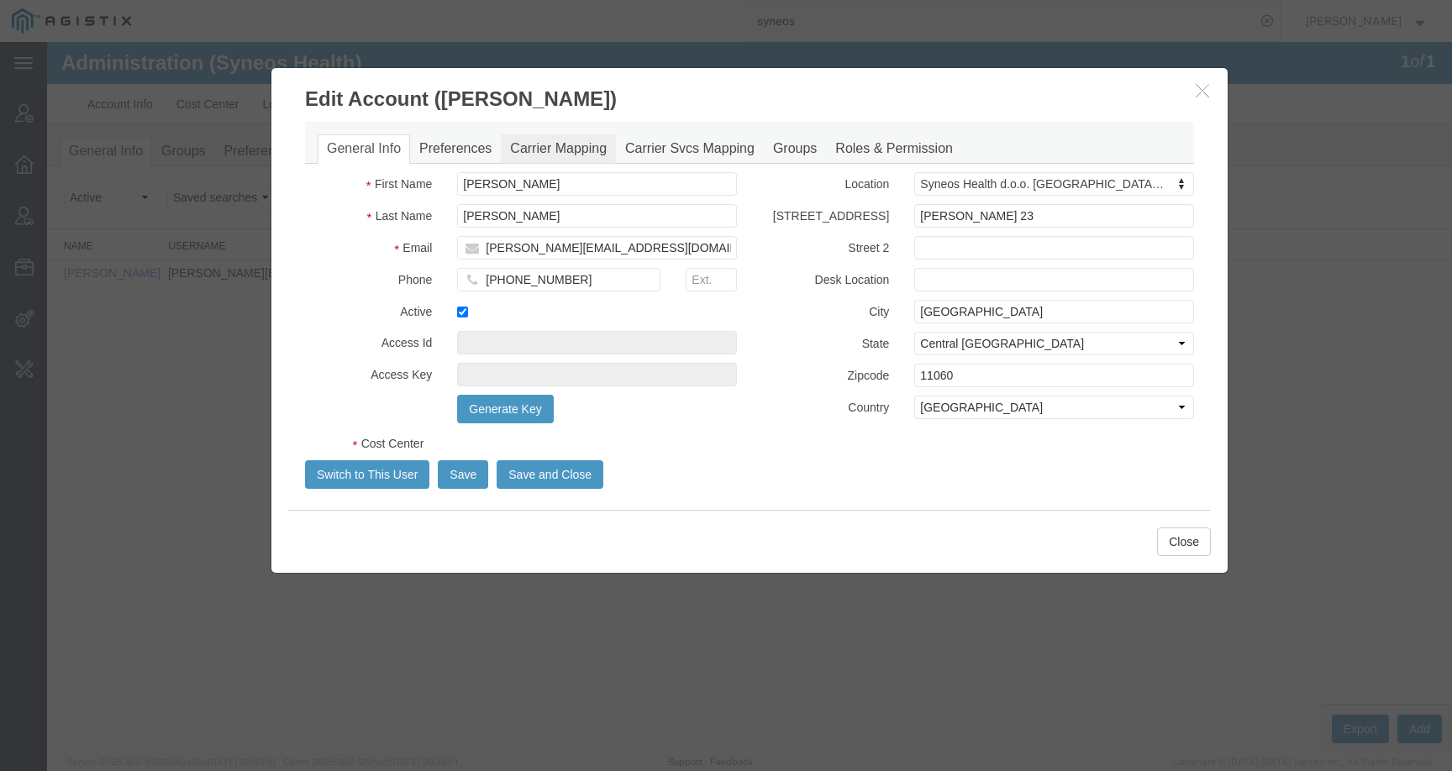
select select "DEPARTMENT"
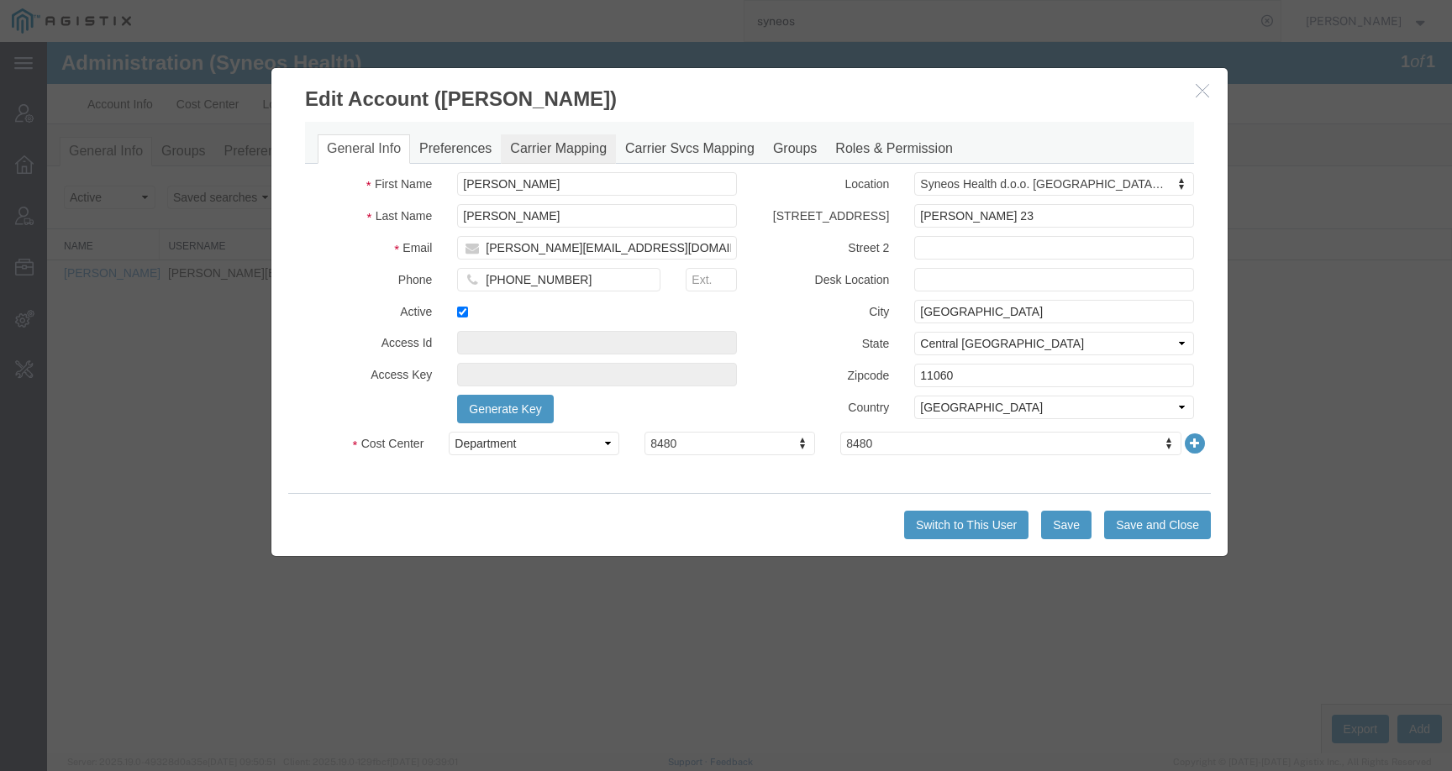
click at [557, 156] on link "Carrier Mapping" at bounding box center [558, 148] width 115 height 29
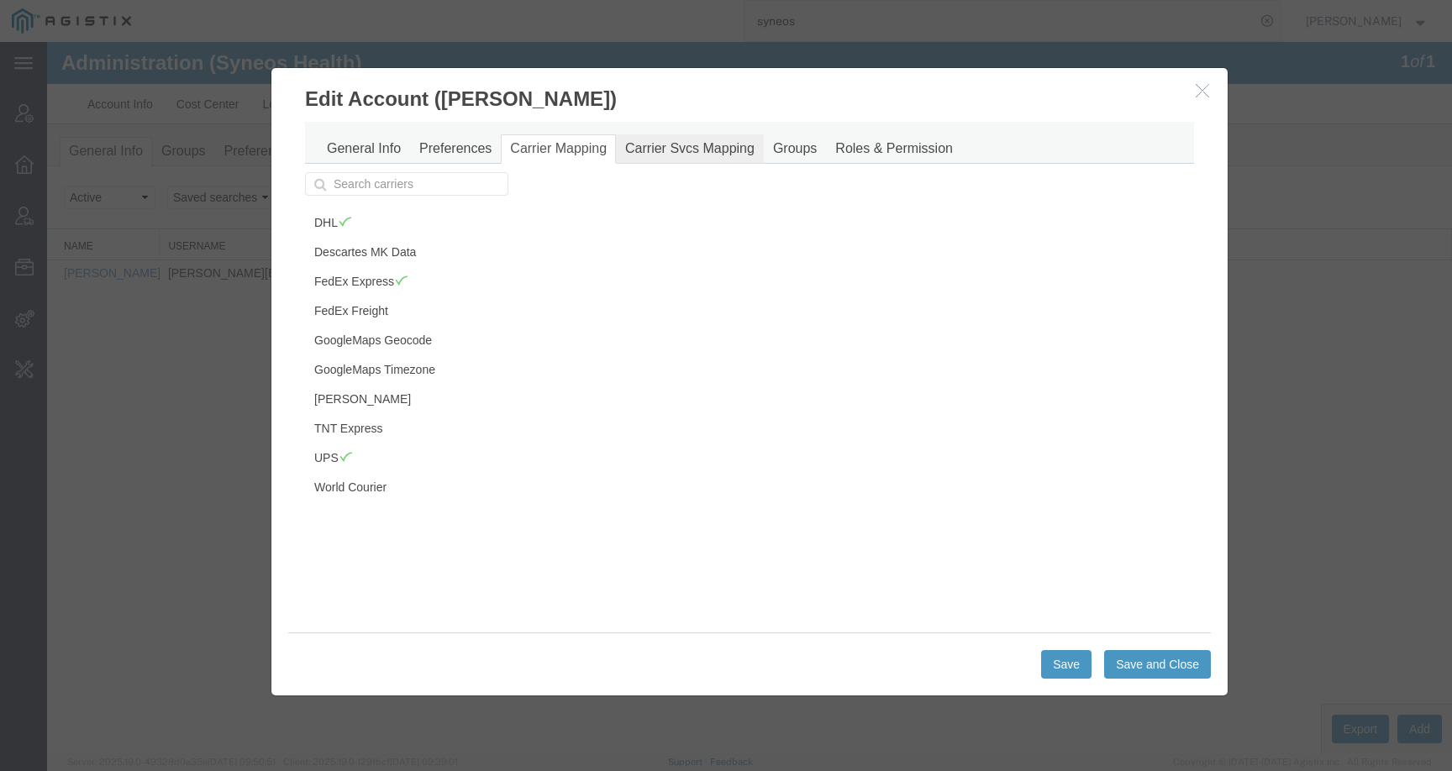
click at [692, 145] on link "Carrier Svcs Mapping" at bounding box center [690, 148] width 148 height 29
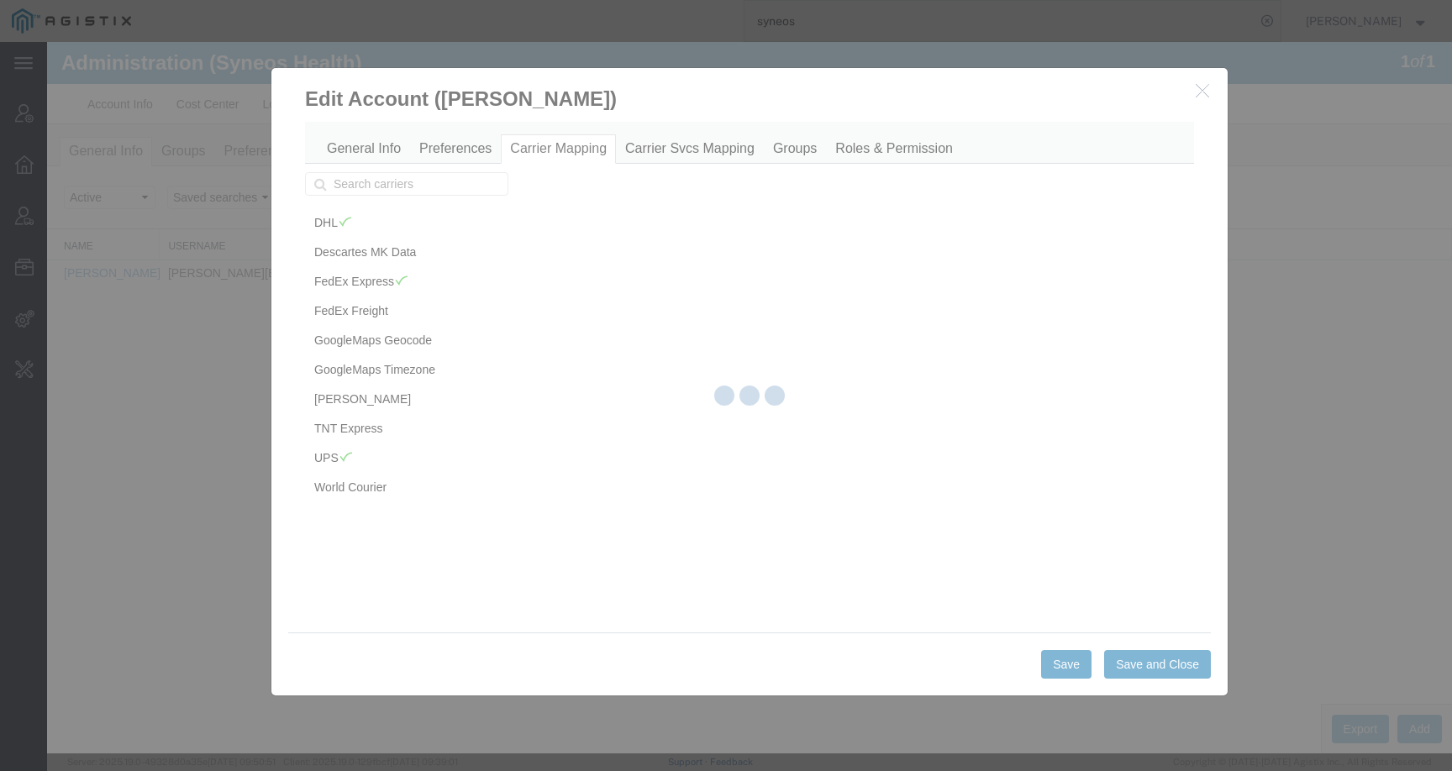
click at [692, 146] on div at bounding box center [749, 398] width 1405 height 712
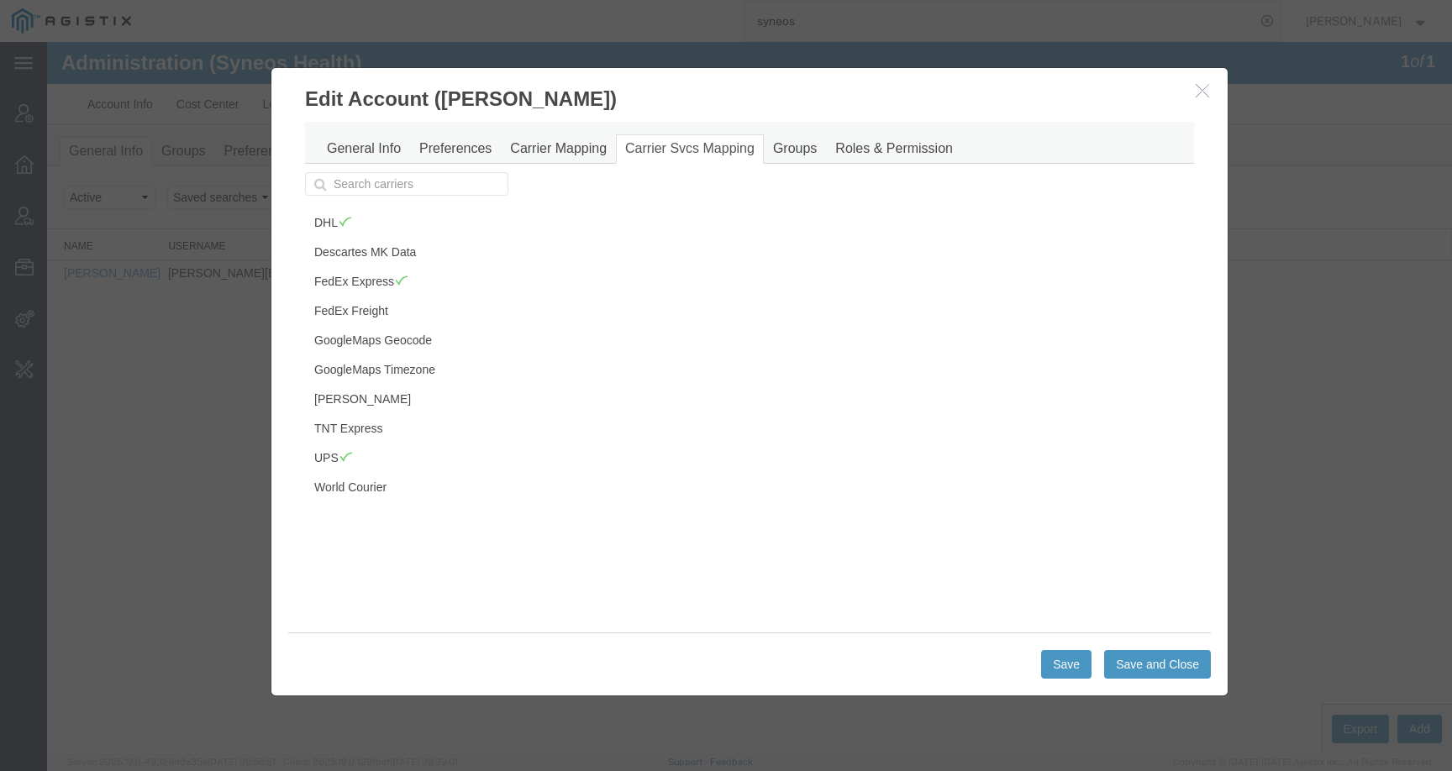
click at [547, 130] on div "General Info Preferences Carrier Mapping Carrier Svcs Mapping Groups Roles & Pe…" at bounding box center [749, 143] width 889 height 42
click at [547, 147] on link "Carrier Mapping" at bounding box center [558, 148] width 115 height 29
click at [362, 220] on link "DHL" at bounding box center [404, 222] width 199 height 29
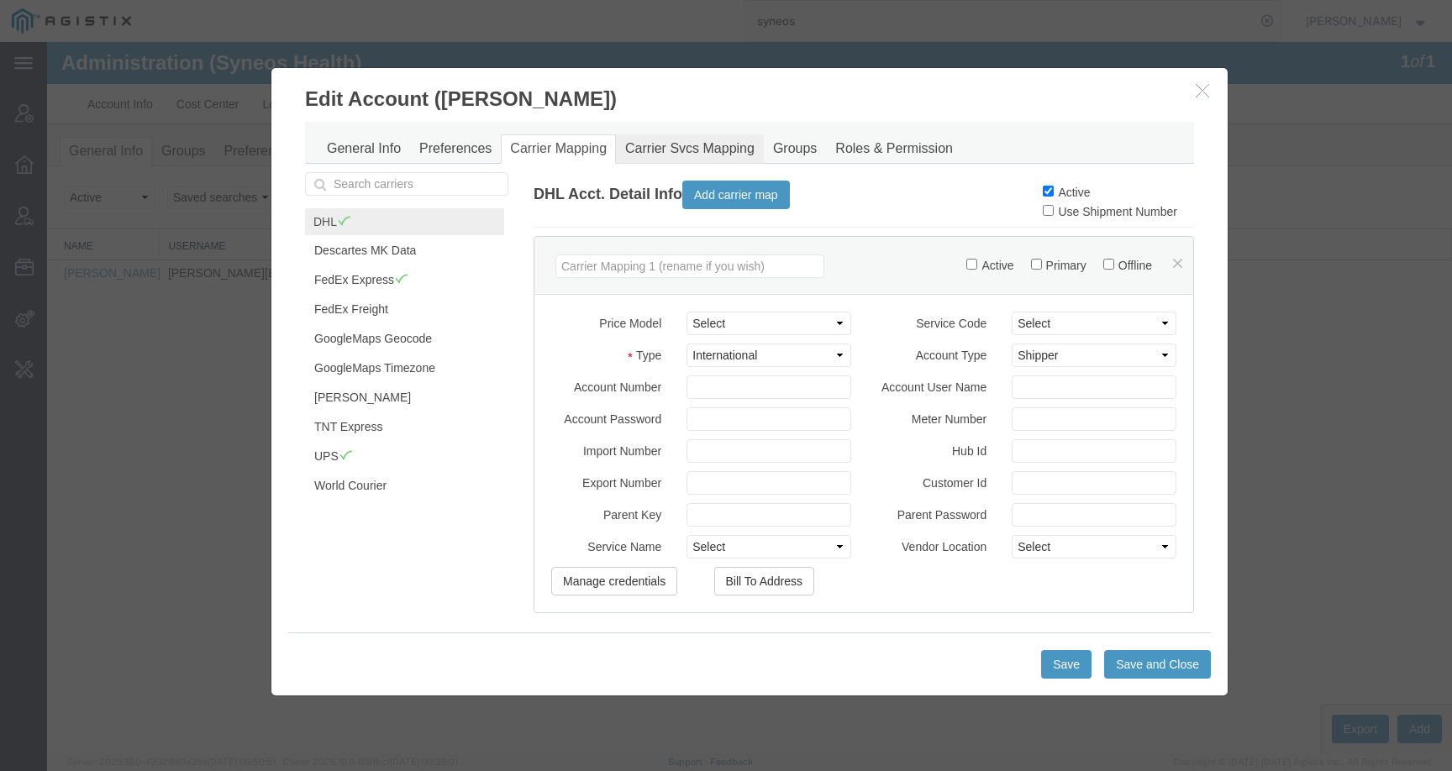
click at [671, 142] on link "Carrier Svcs Mapping" at bounding box center [690, 148] width 148 height 29
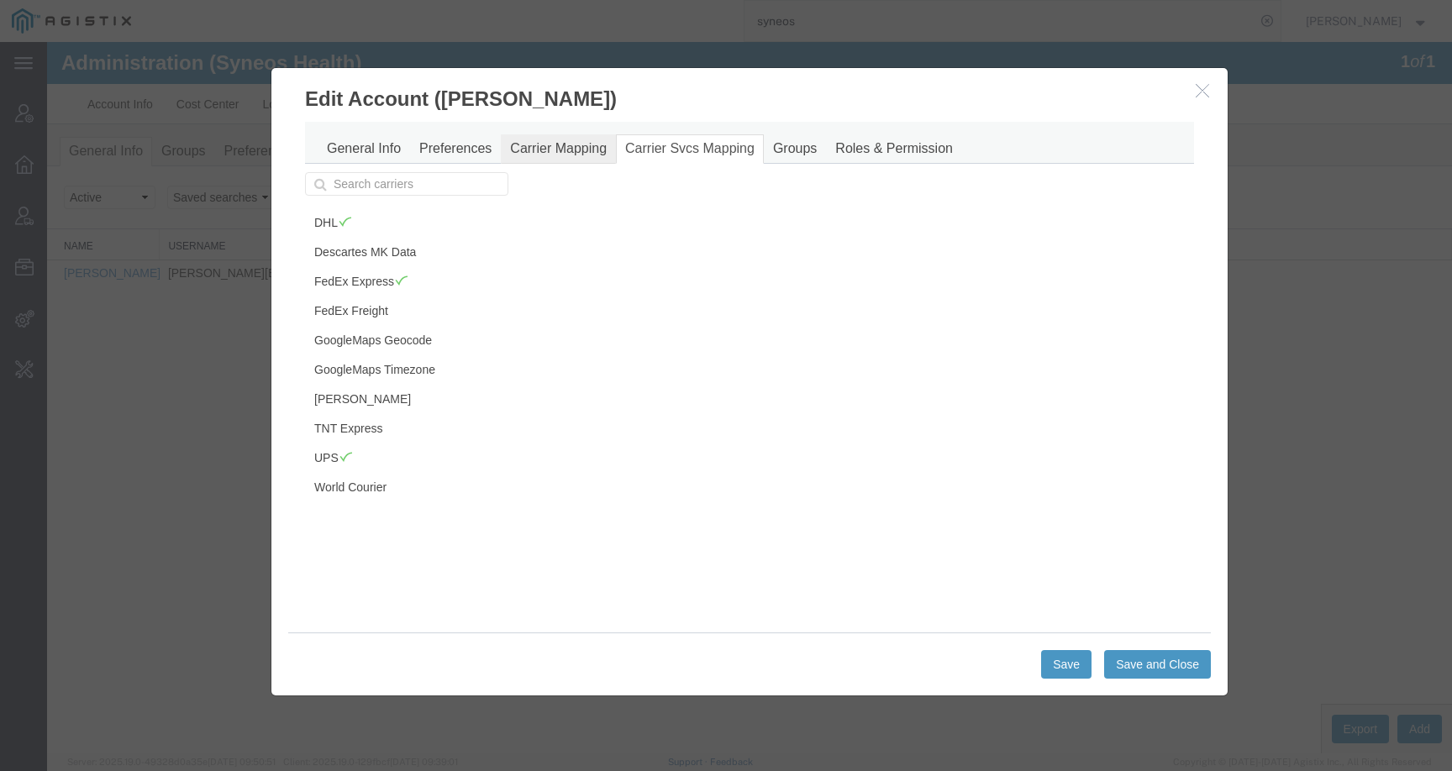
click at [576, 142] on link "Carrier Mapping" at bounding box center [558, 148] width 115 height 29
click at [685, 155] on link "Carrier Svcs Mapping" at bounding box center [690, 148] width 148 height 29
click at [382, 226] on link "DHL" at bounding box center [404, 222] width 199 height 29
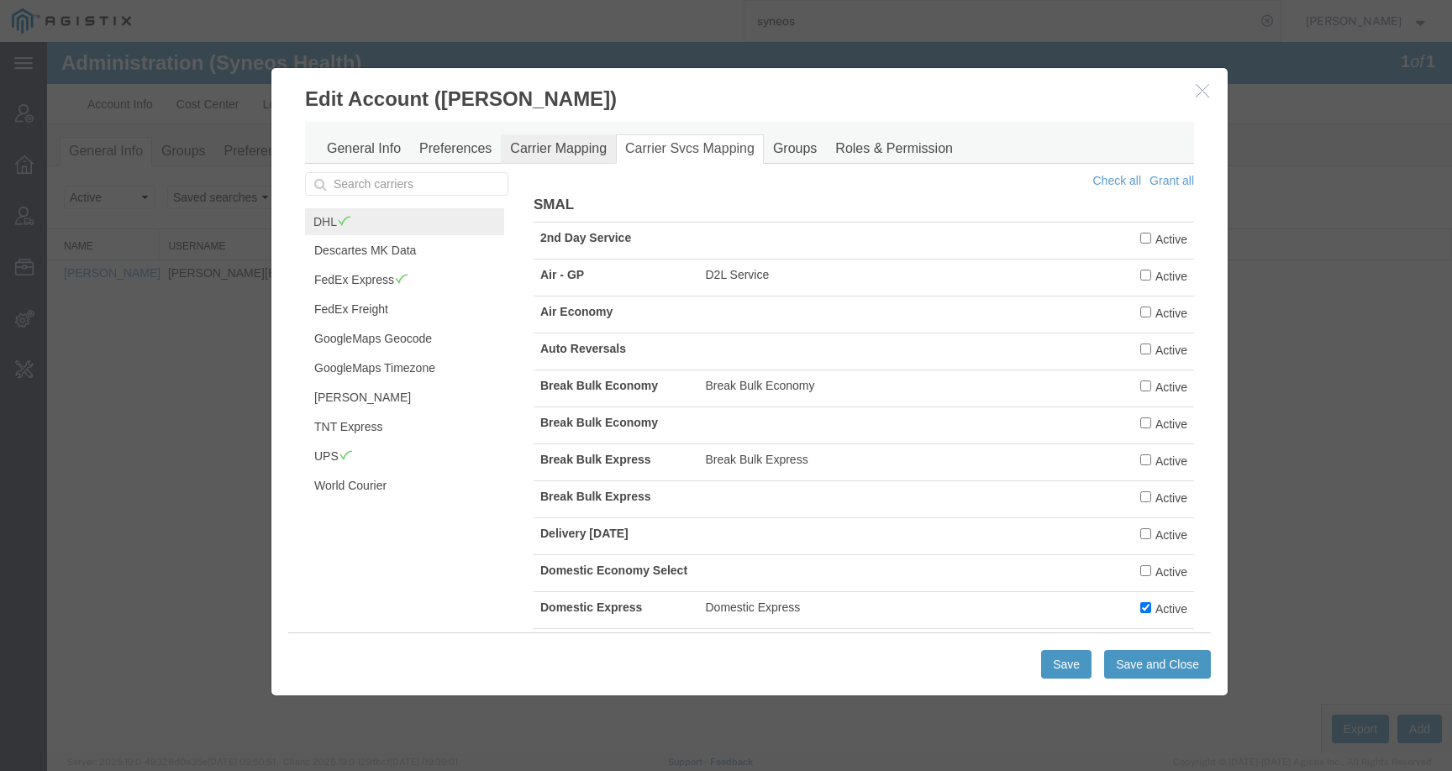
click at [582, 159] on link "Carrier Mapping" at bounding box center [558, 148] width 115 height 29
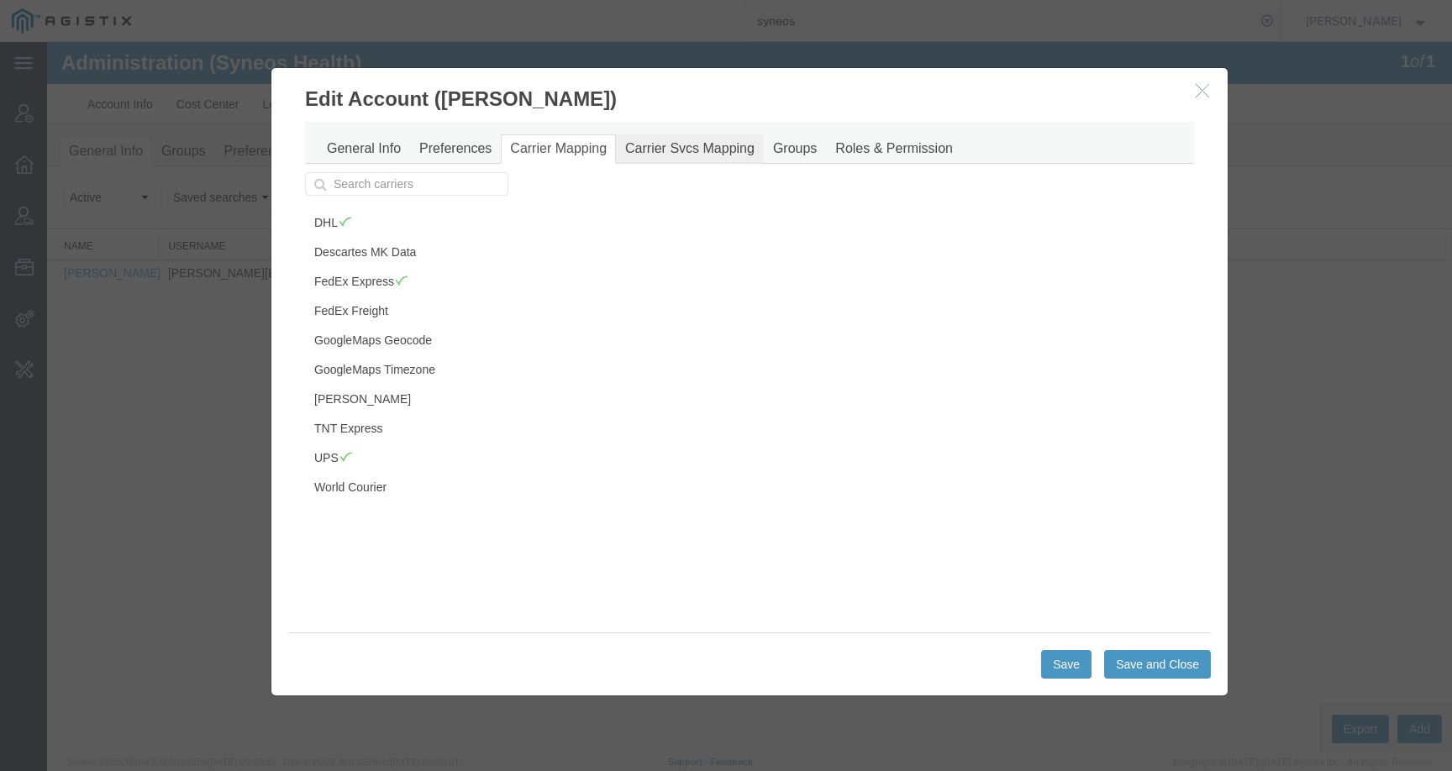
click at [677, 158] on link "Carrier Svcs Mapping" at bounding box center [690, 148] width 148 height 29
click at [394, 232] on link "DHL" at bounding box center [404, 222] width 199 height 29
